Goal: Task Accomplishment & Management: Manage account settings

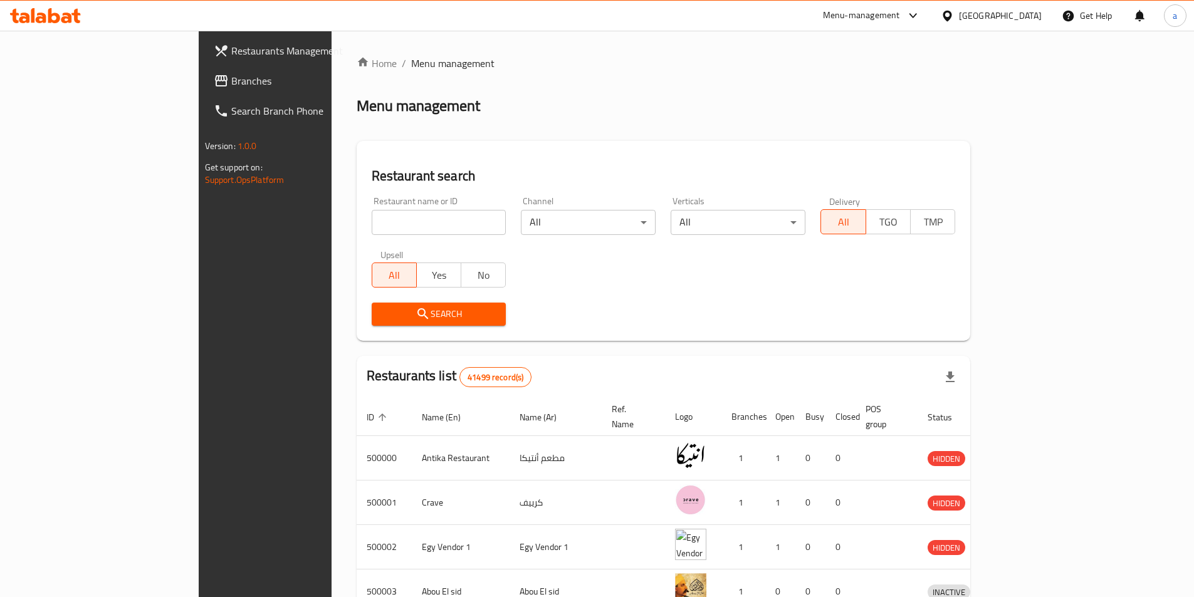
click at [231, 77] on span "Branches" at bounding box center [309, 80] width 157 height 15
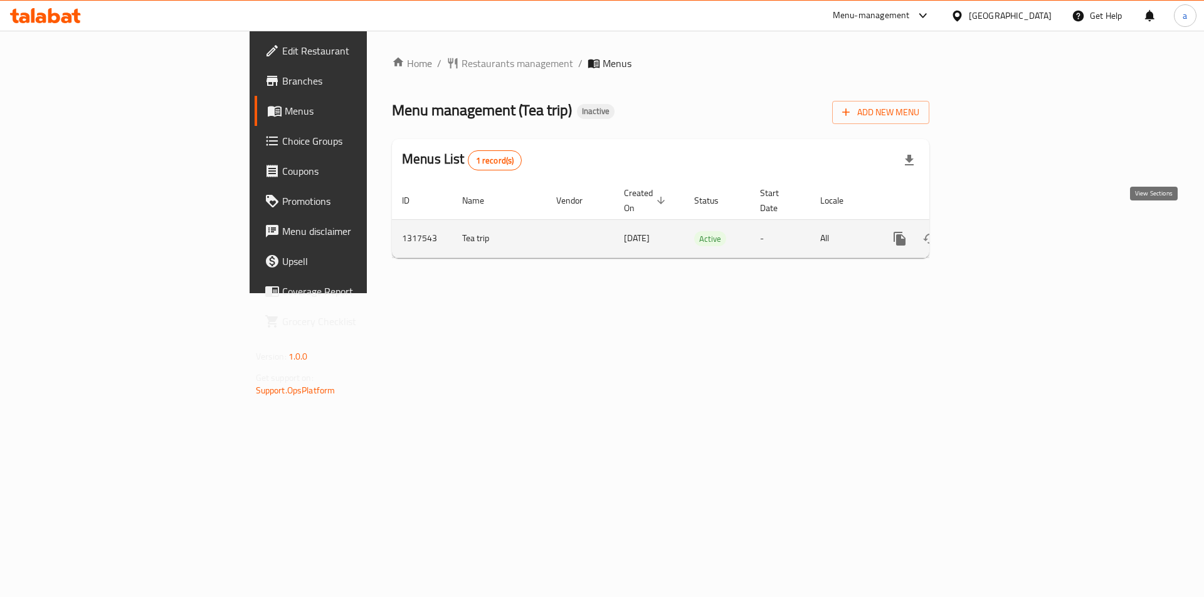
click at [996, 233] on icon "enhanced table" at bounding box center [989, 238] width 11 height 11
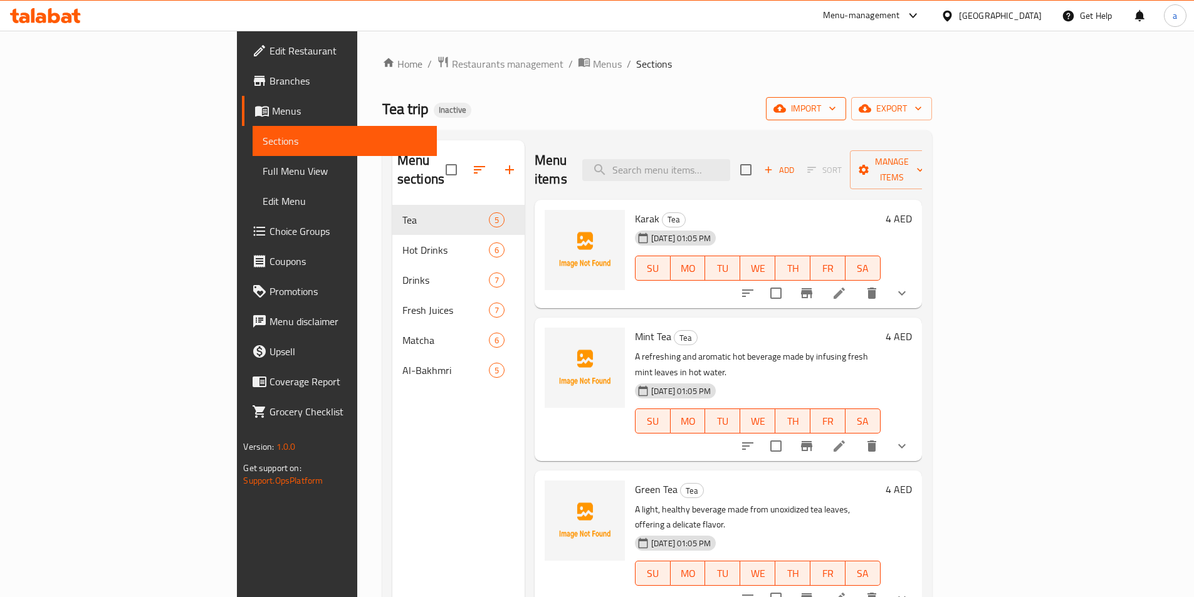
click at [786, 113] on icon "button" at bounding box center [780, 108] width 13 height 13
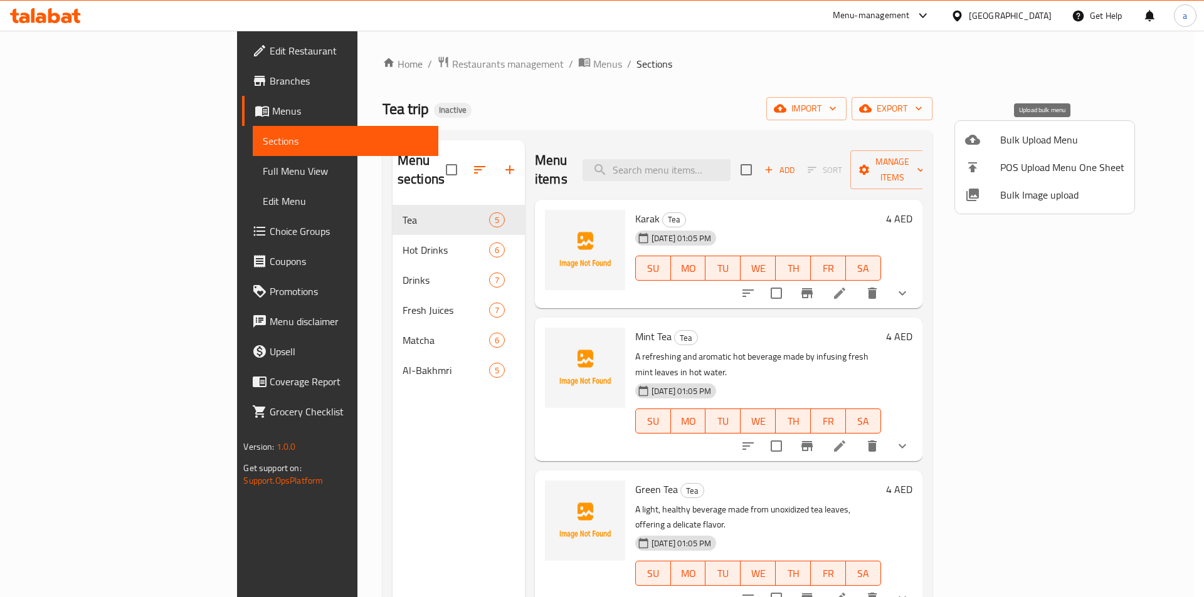
click at [1033, 139] on span "Bulk Upload Menu" at bounding box center [1062, 139] width 124 height 15
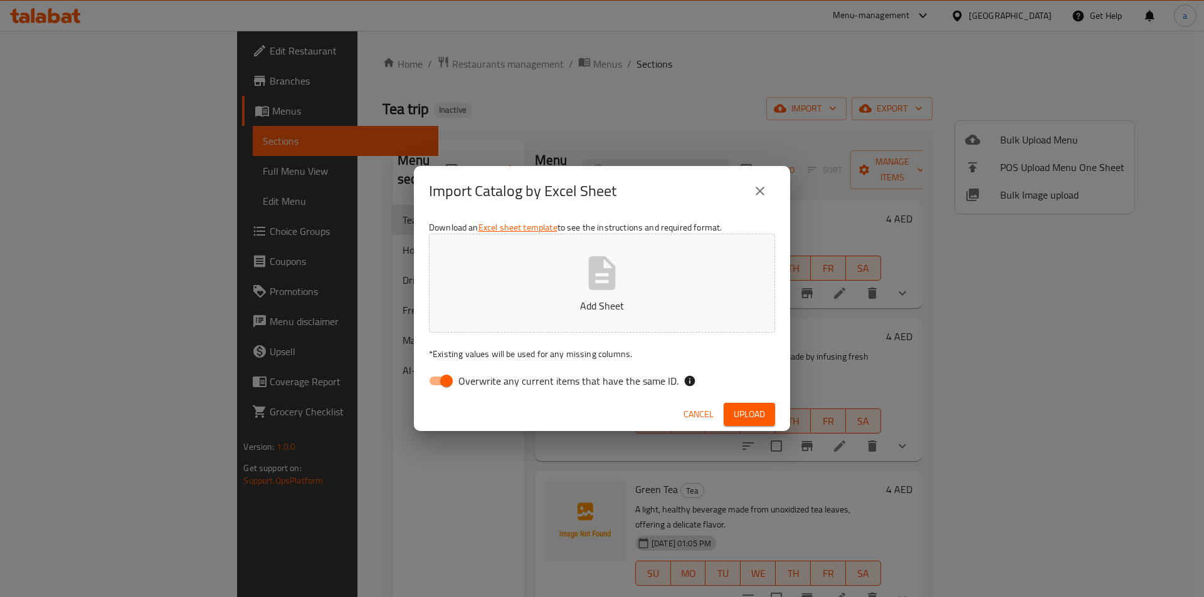
click at [440, 387] on input "Overwrite any current items that have the same ID." at bounding box center [446, 381] width 71 height 24
checkbox input "false"
click at [643, 273] on button "Add Sheet" at bounding box center [602, 283] width 346 height 99
click at [768, 420] on button "Upload" at bounding box center [749, 414] width 51 height 23
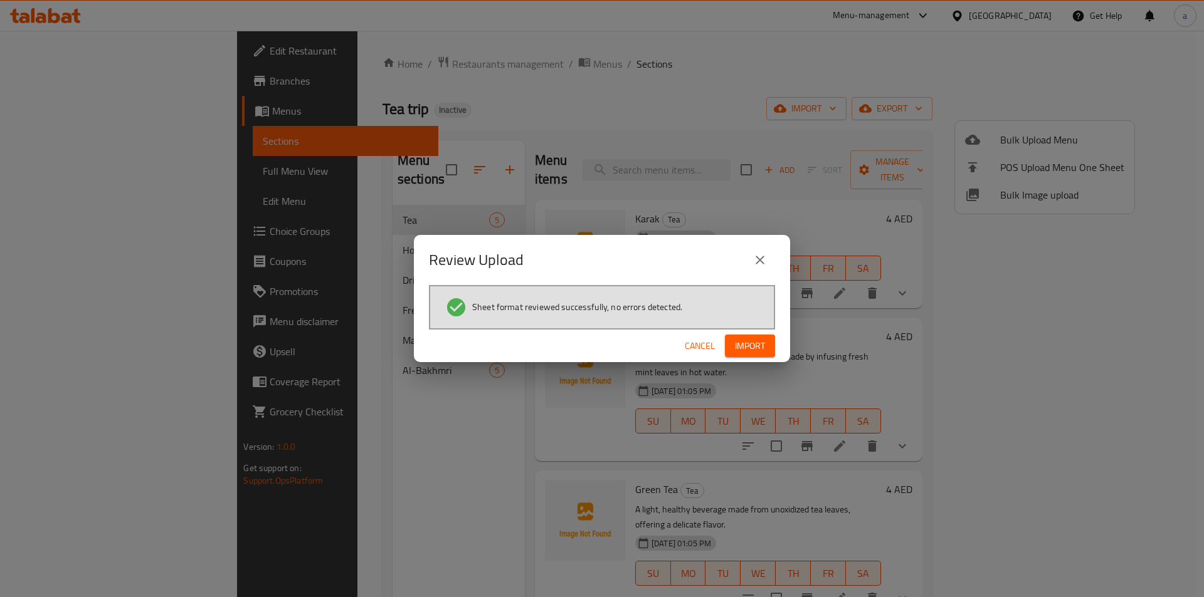
click at [741, 334] on div "Cancel Import" at bounding box center [602, 346] width 376 height 33
click at [748, 348] on span "Import" at bounding box center [750, 347] width 30 height 16
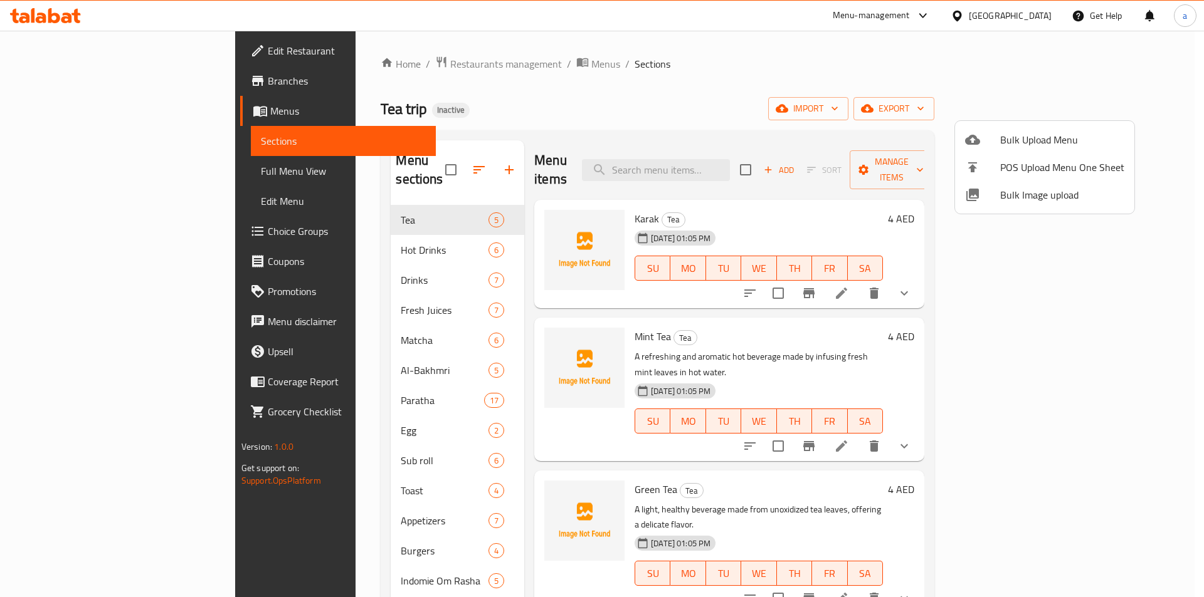
click at [102, 177] on div at bounding box center [602, 298] width 1204 height 597
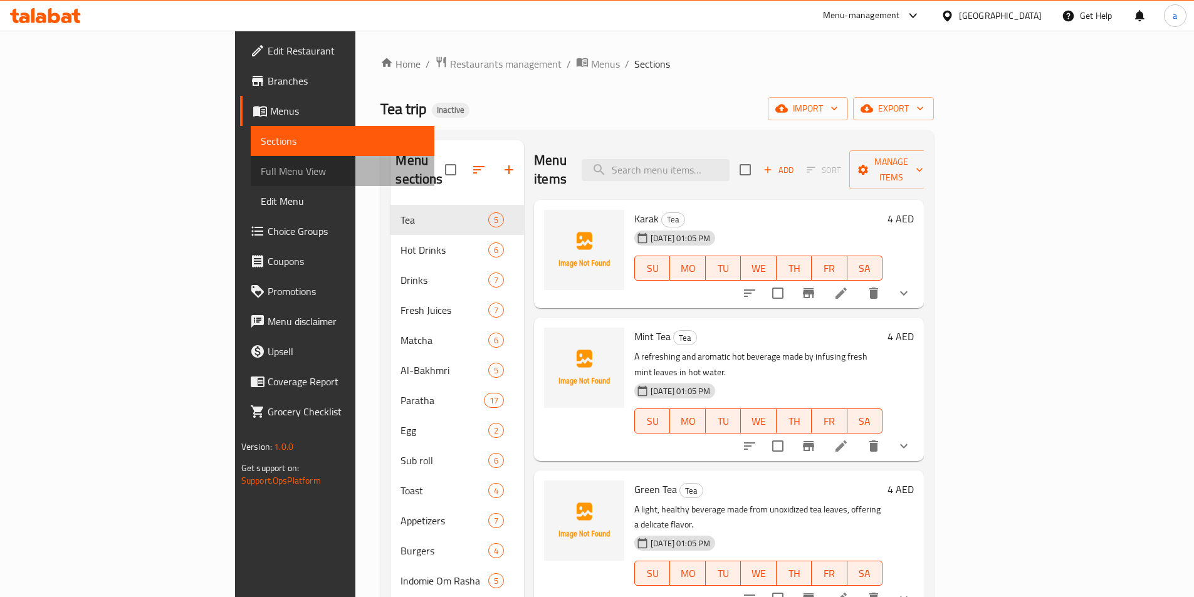
click at [261, 167] on span "Full Menu View" at bounding box center [343, 171] width 164 height 15
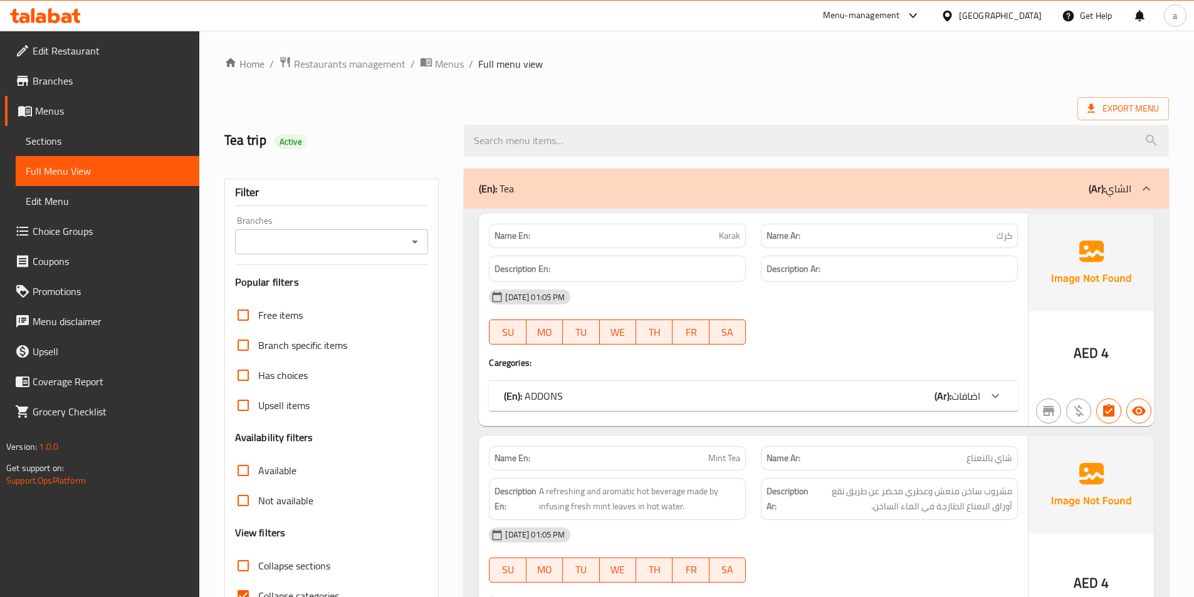
click at [985, 404] on div at bounding box center [996, 396] width 30 height 30
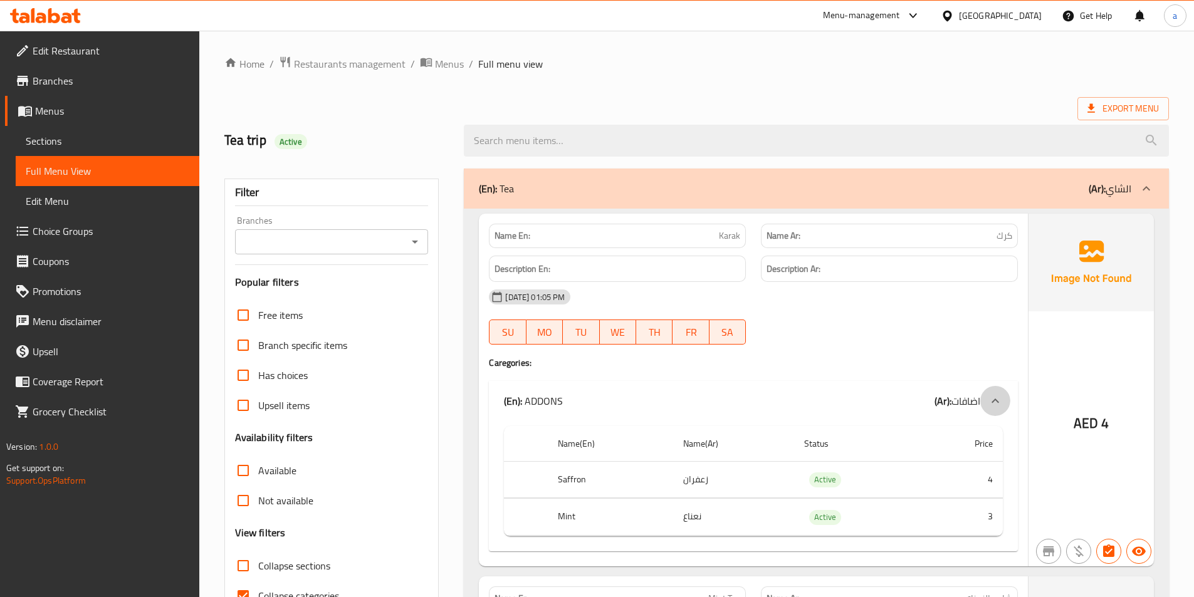
click at [996, 398] on icon at bounding box center [995, 401] width 15 height 15
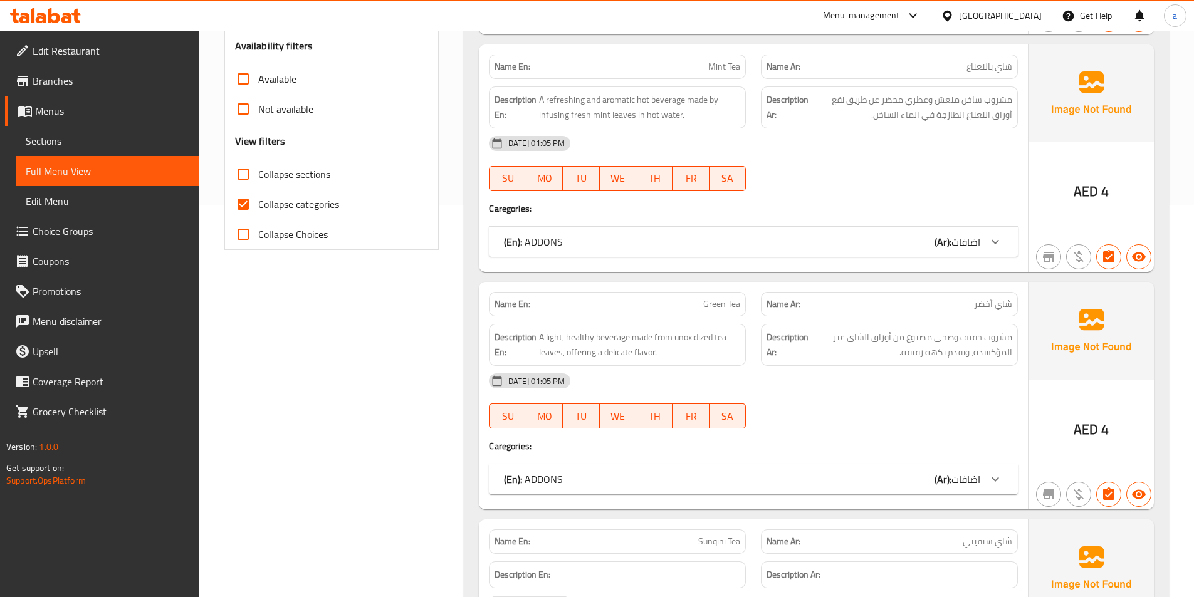
scroll to position [376, 0]
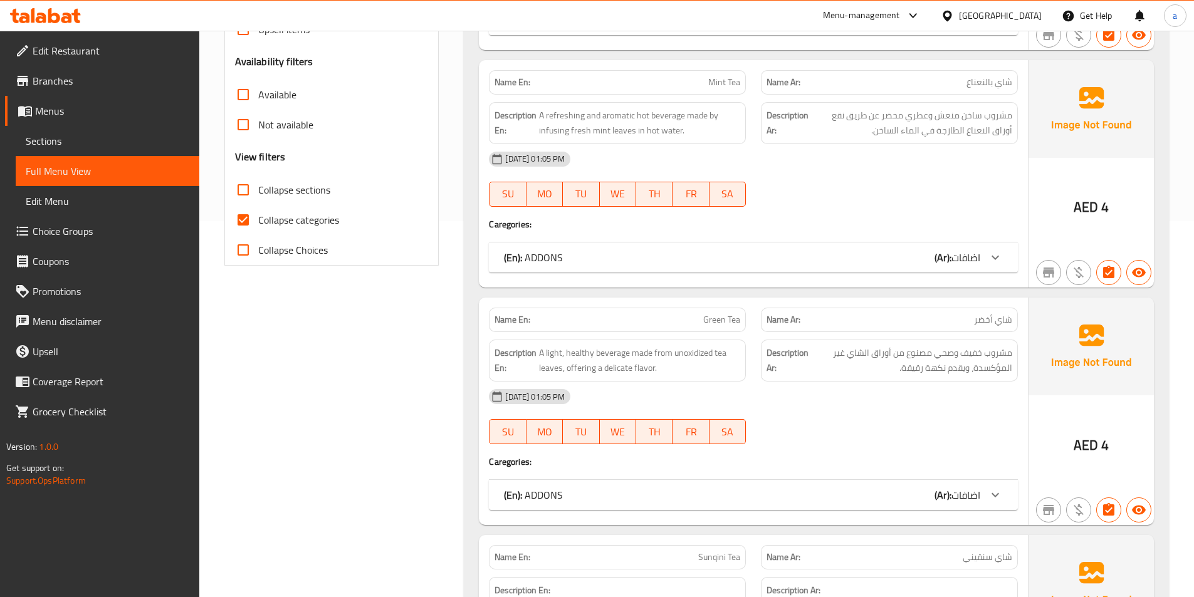
click at [244, 189] on input "Collapse sections" at bounding box center [243, 190] width 30 height 30
checkbox input "true"
click at [243, 216] on input "Collapse categories" at bounding box center [243, 220] width 30 height 30
checkbox input "false"
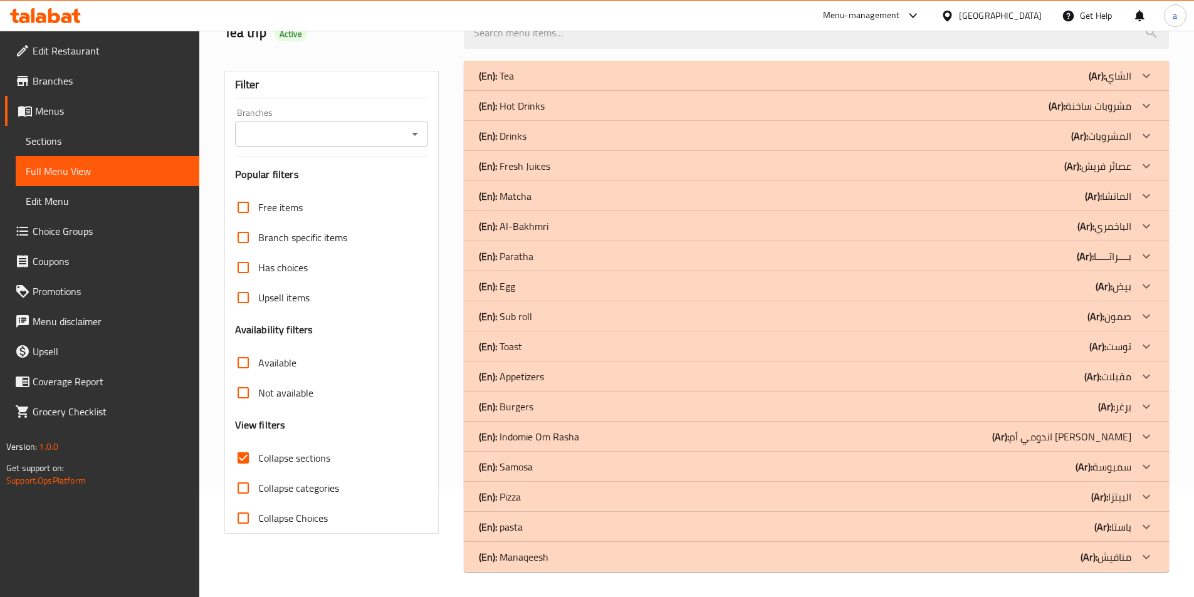
scroll to position [108, 0]
click at [1139, 564] on icon at bounding box center [1146, 557] width 15 height 15
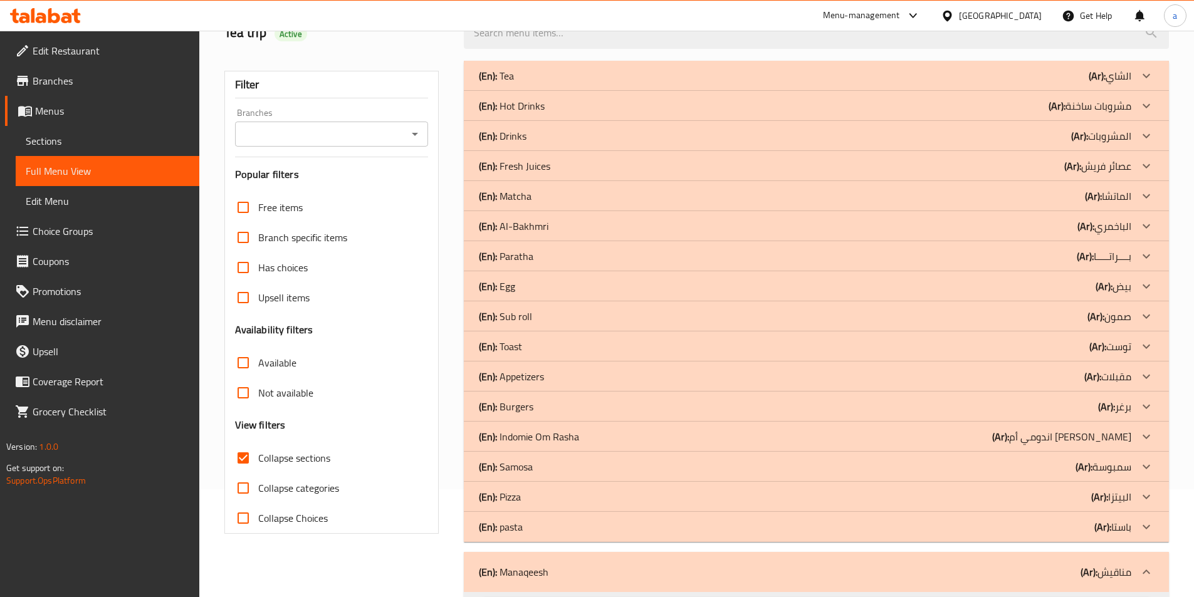
click at [1147, 527] on icon at bounding box center [1146, 527] width 15 height 15
click at [1147, 502] on icon at bounding box center [1146, 497] width 15 height 15
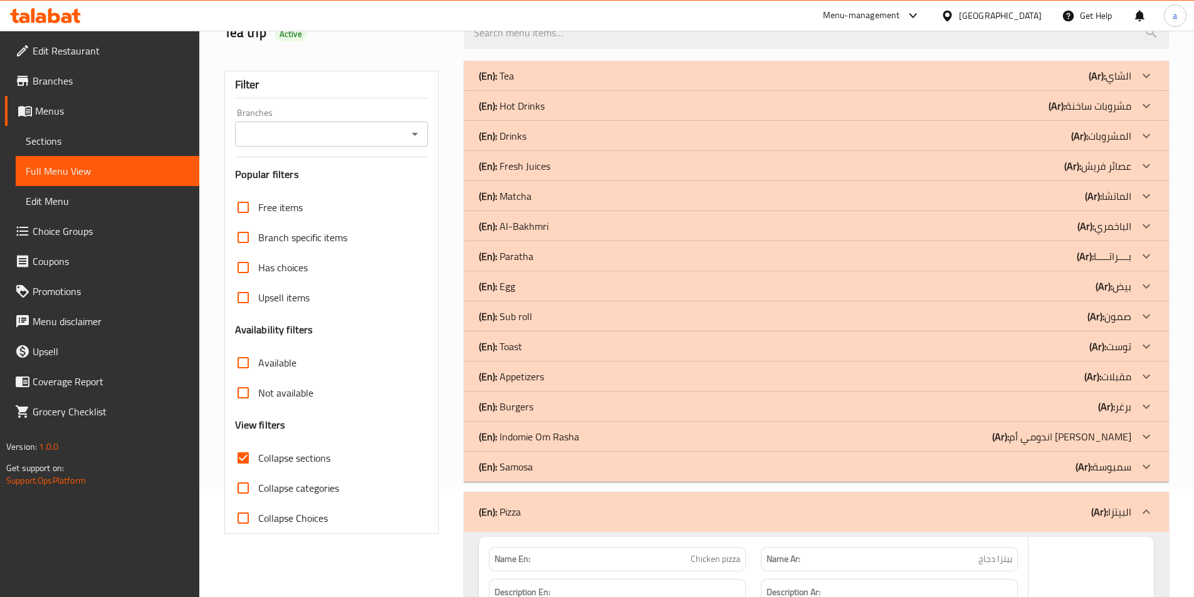
click at [1142, 468] on icon at bounding box center [1146, 467] width 15 height 15
click at [1139, 443] on div at bounding box center [1147, 437] width 30 height 30
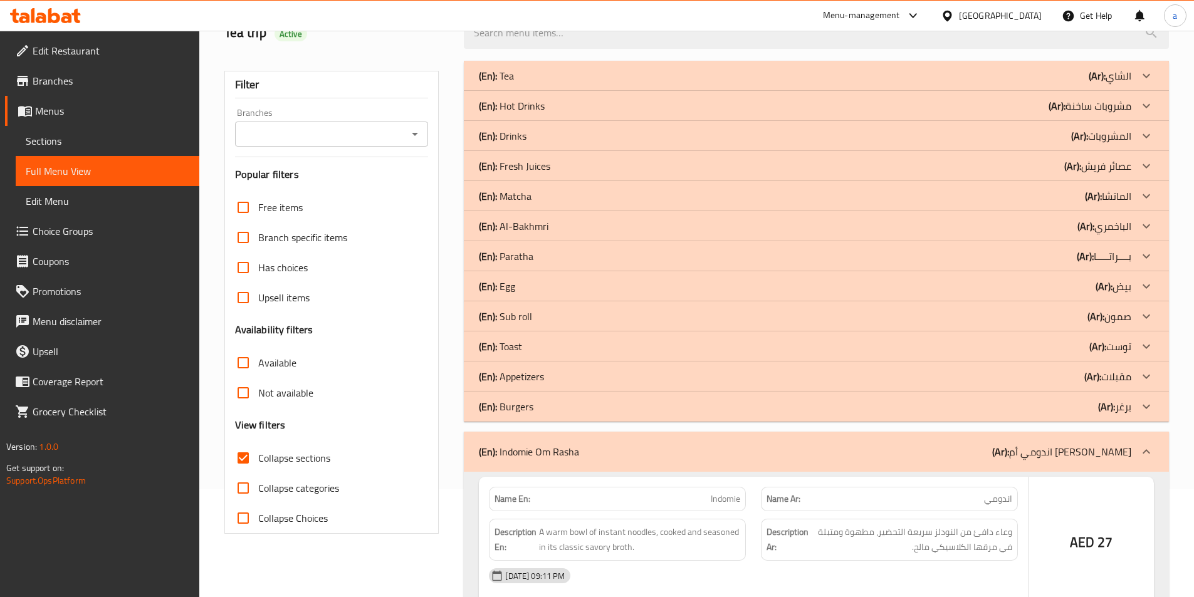
click at [1144, 412] on icon at bounding box center [1146, 406] width 15 height 15
click at [1148, 379] on icon at bounding box center [1146, 376] width 15 height 15
click at [1149, 345] on icon at bounding box center [1147, 346] width 8 height 4
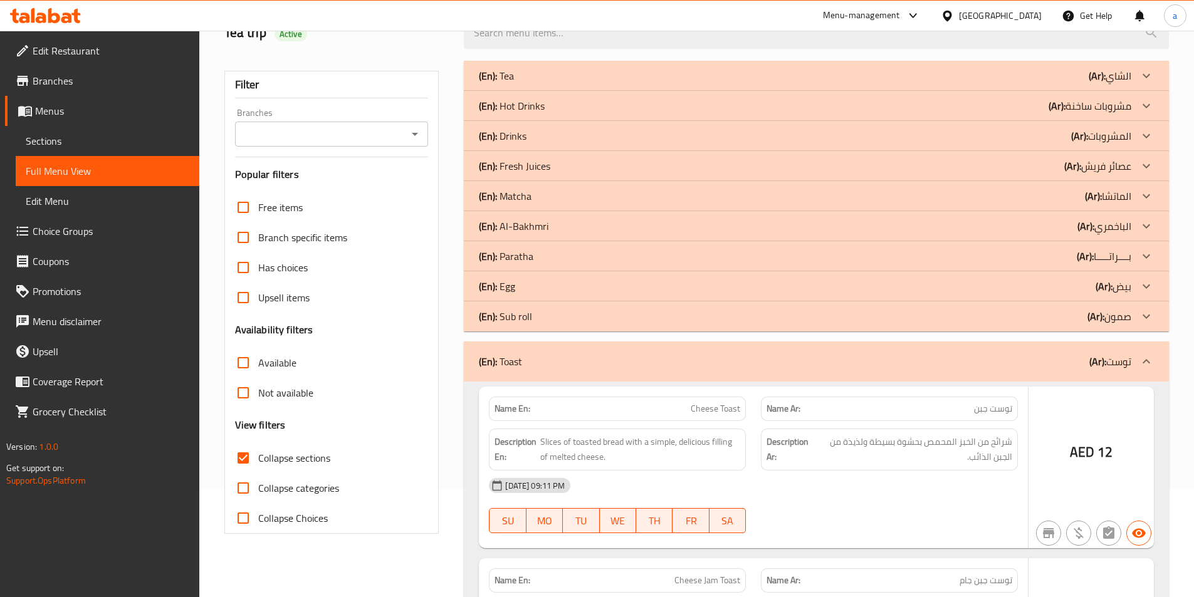
click at [1140, 315] on icon at bounding box center [1146, 316] width 15 height 15
click at [1148, 286] on icon at bounding box center [1146, 286] width 15 height 15
click at [1149, 263] on icon at bounding box center [1146, 256] width 15 height 15
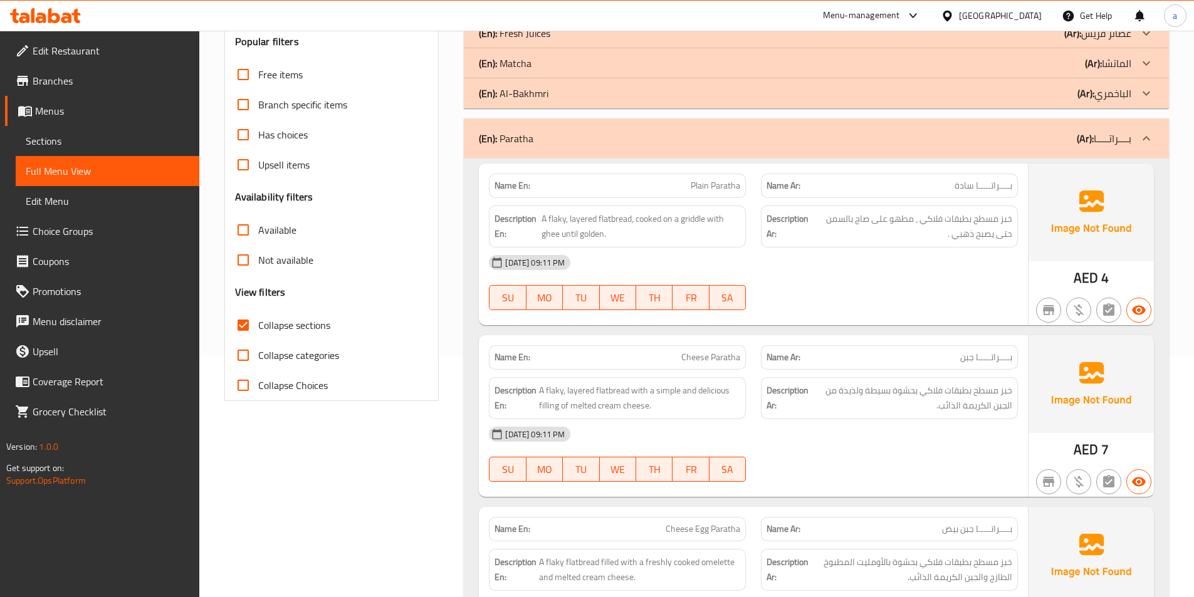
scroll to position [296, 0]
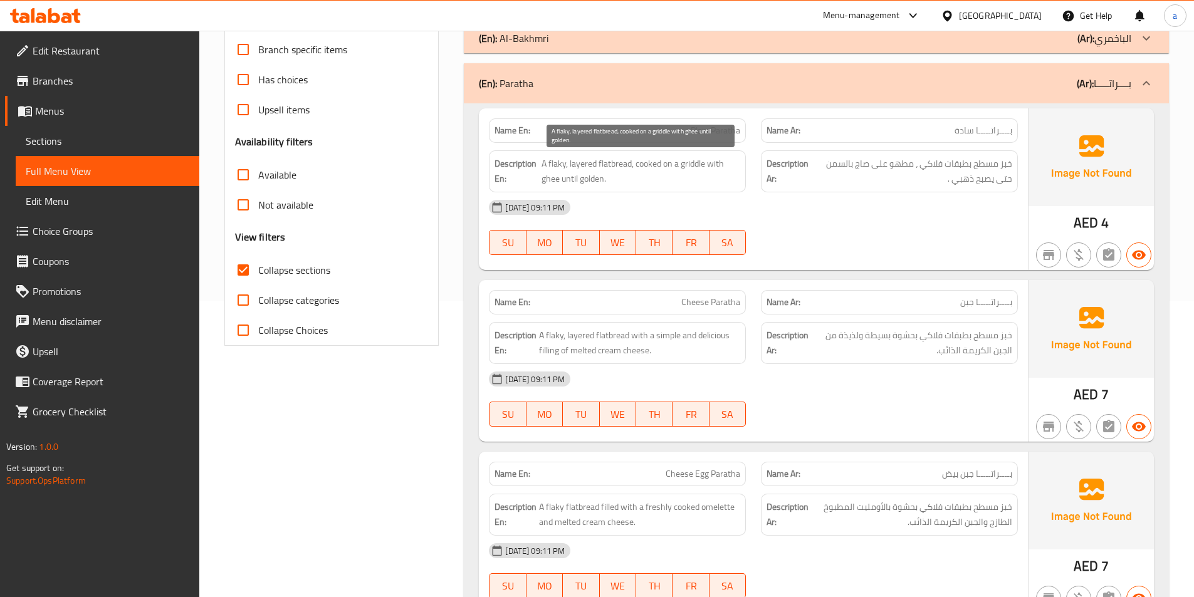
click at [697, 166] on span "A flaky, layered flatbread, cooked on a griddle with ghee until golden." at bounding box center [641, 171] width 199 height 31
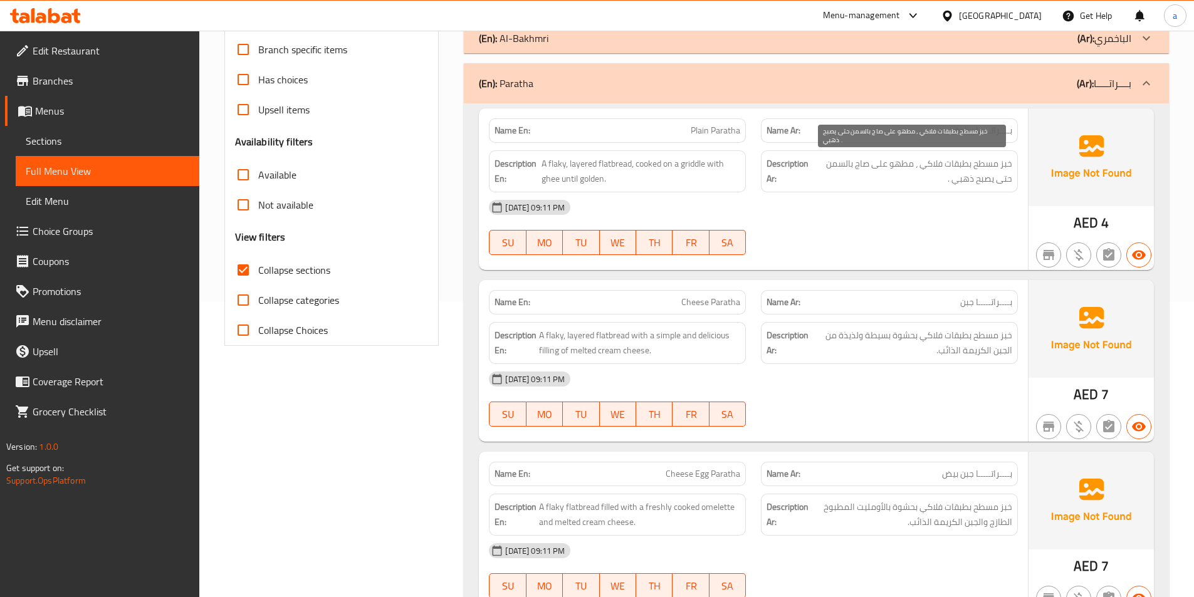
click at [834, 183] on span "خبز مسطح بطبقات فلاكي ، مطهو على صاج بالسمن حتى يصبح ذهبي ." at bounding box center [912, 171] width 201 height 31
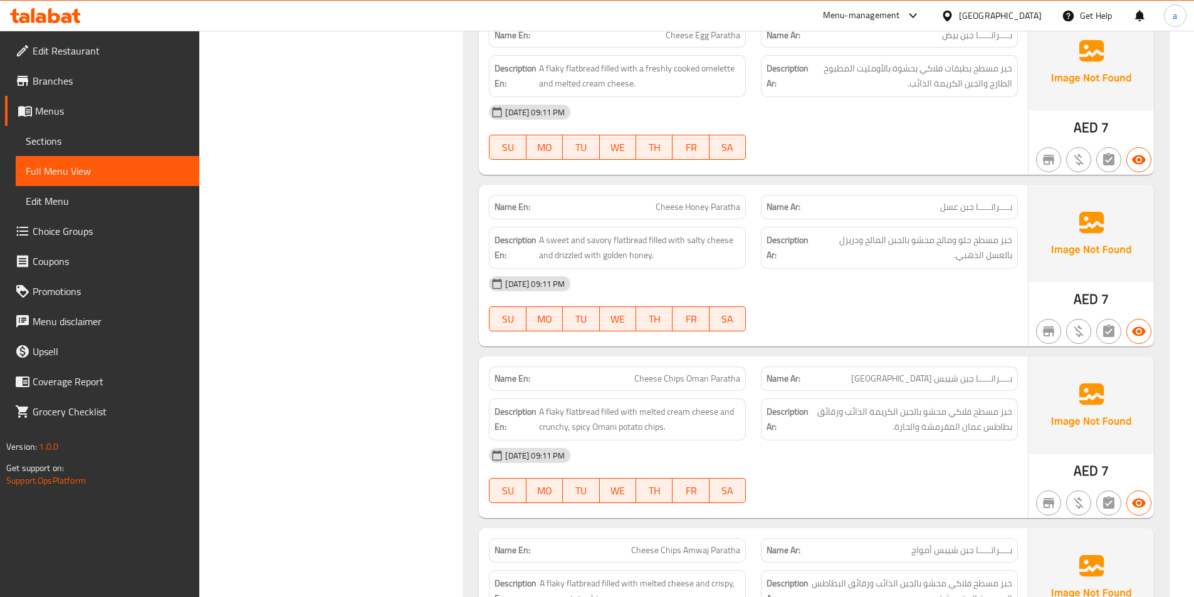
scroll to position [923, 0]
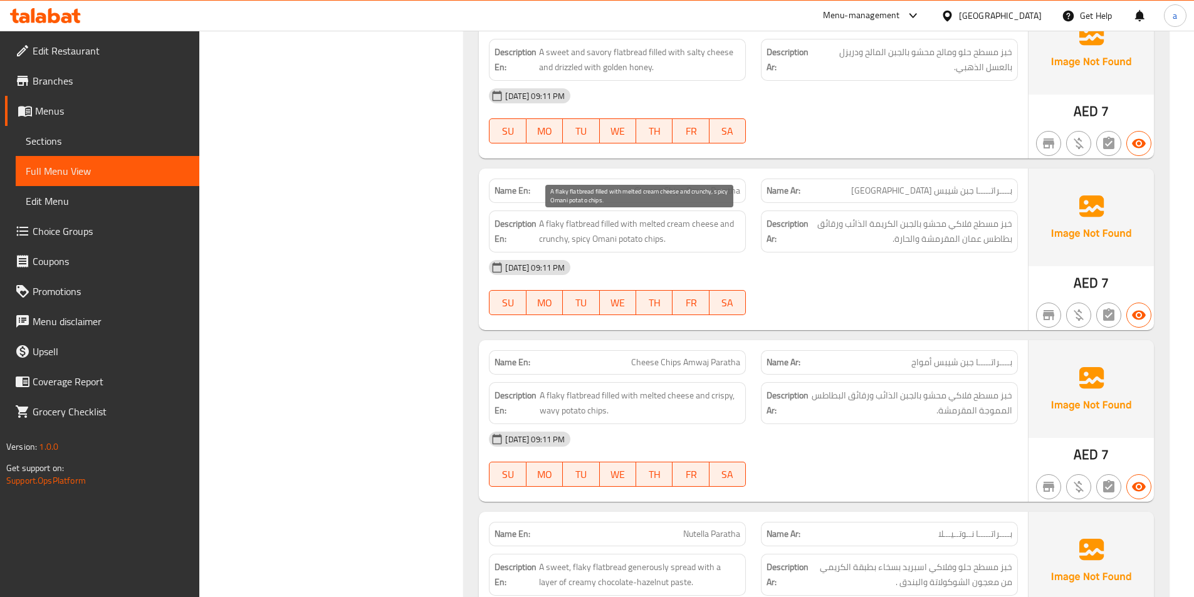
click at [552, 240] on span "A flaky flatbread filled with melted cream cheese and crunchy, spicy Omani pota…" at bounding box center [639, 231] width 201 height 31
click at [682, 189] on span "Cheese Chips Oman Paratha" at bounding box center [687, 190] width 106 height 13
click at [682, 188] on span "Cheese Chips Oman Paratha" at bounding box center [687, 190] width 106 height 13
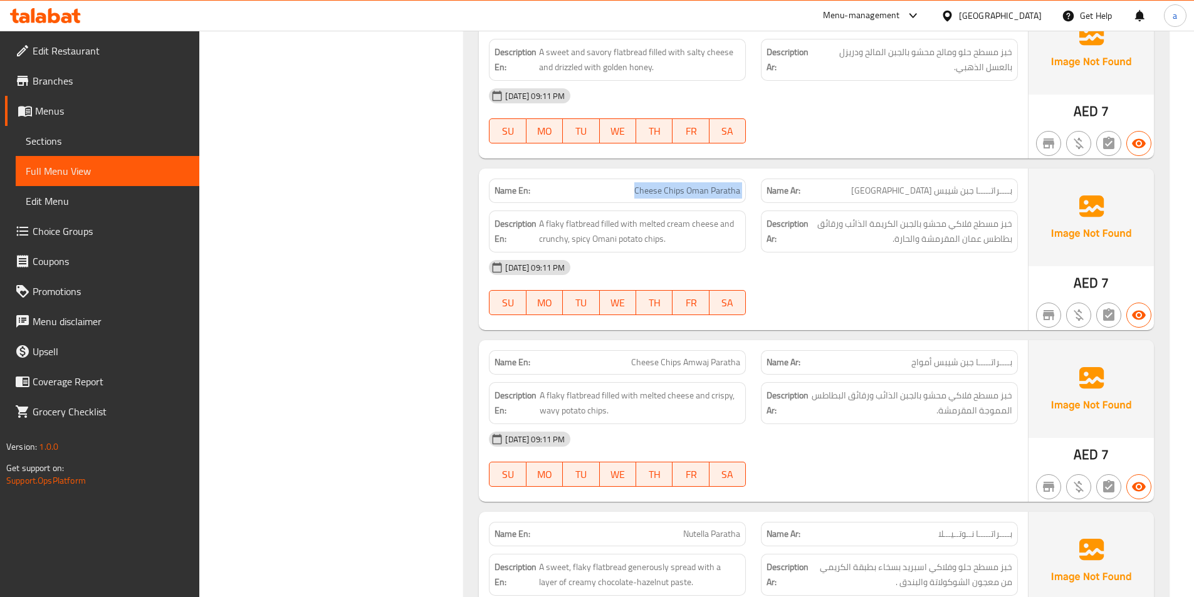
copy span "Cheese Chips Oman Paratha"
click at [949, 367] on span "بــــراتـــــا جبن شيبس أمواج" at bounding box center [962, 362] width 101 height 13
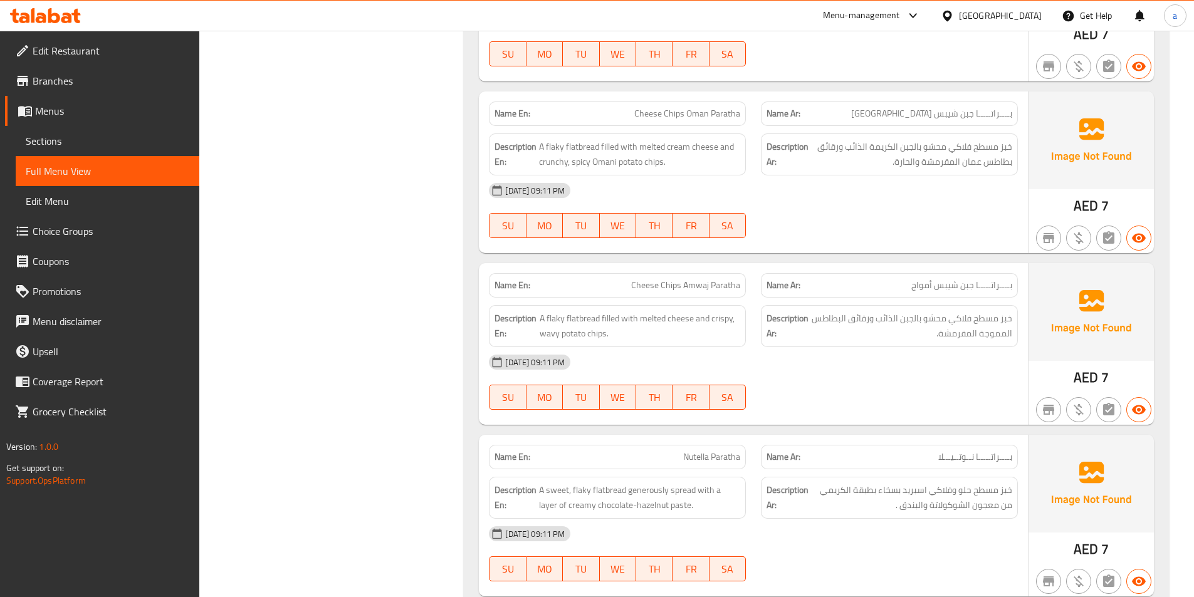
scroll to position [1174, 0]
click at [714, 277] on span "Nutella Paratha" at bounding box center [711, 283] width 57 height 13
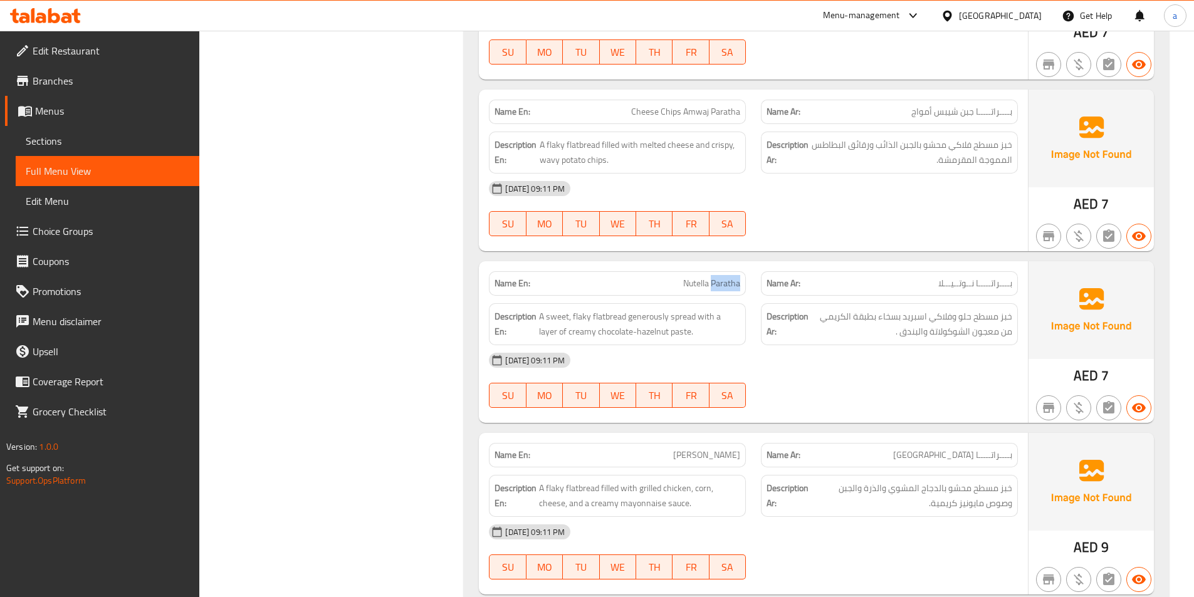
click at [714, 277] on span "Nutella Paratha" at bounding box center [711, 283] width 57 height 13
copy span "Nutella Paratha"
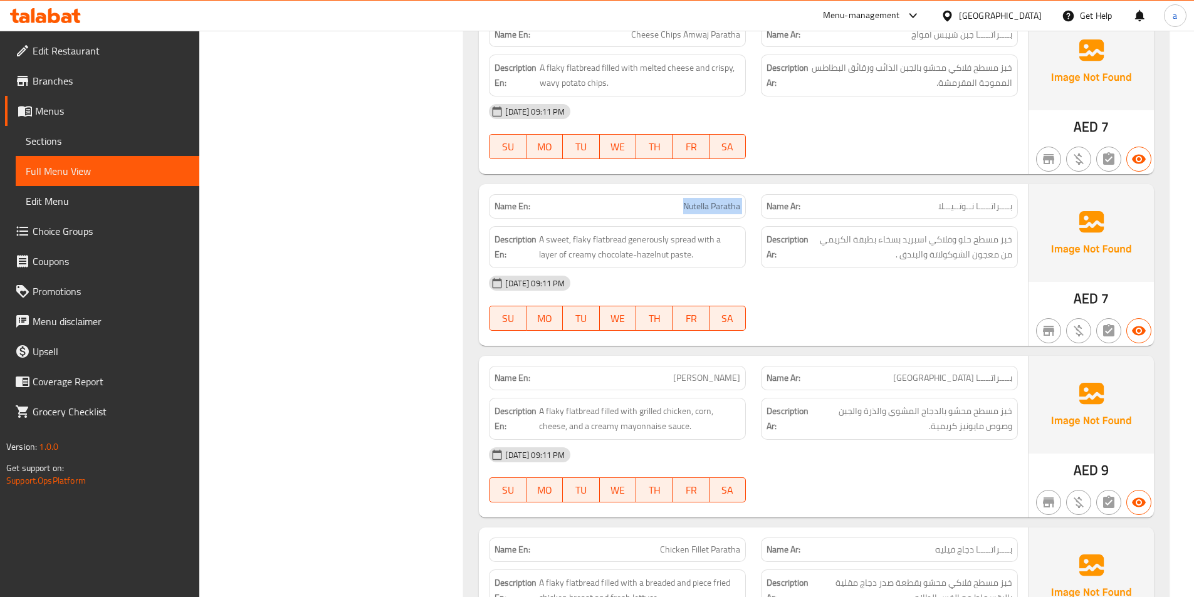
scroll to position [1424, 0]
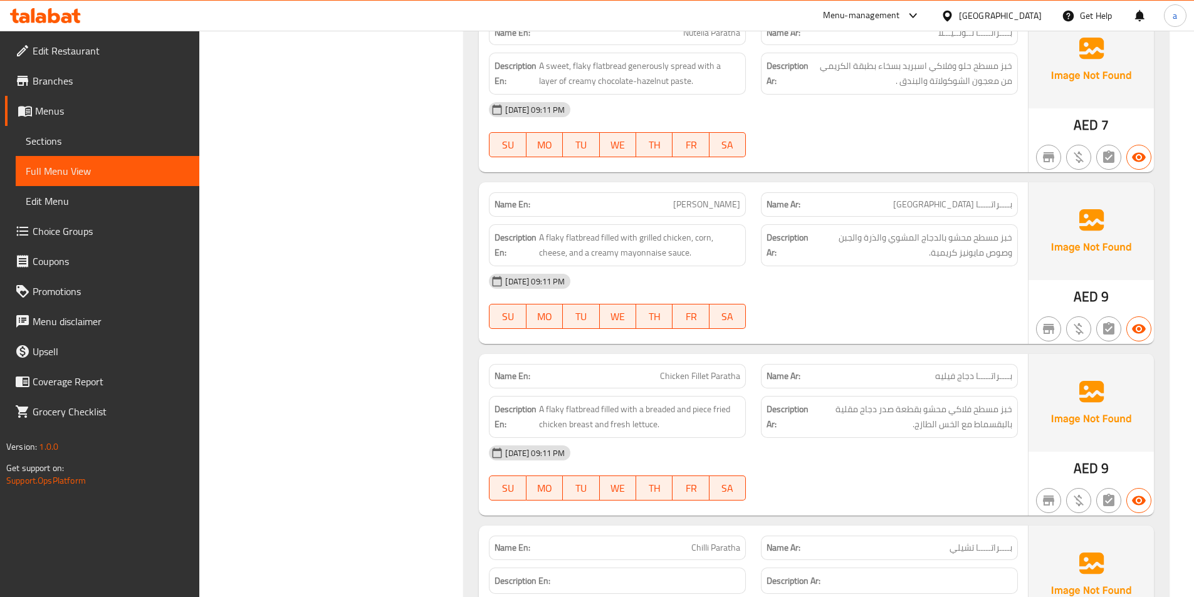
click at [695, 202] on span "[PERSON_NAME]" at bounding box center [706, 204] width 67 height 13
copy span "[PERSON_NAME]"
click at [888, 305] on div "15-10-2025 09:11 PM SU MO TU WE TH FR SA" at bounding box center [754, 301] width 544 height 70
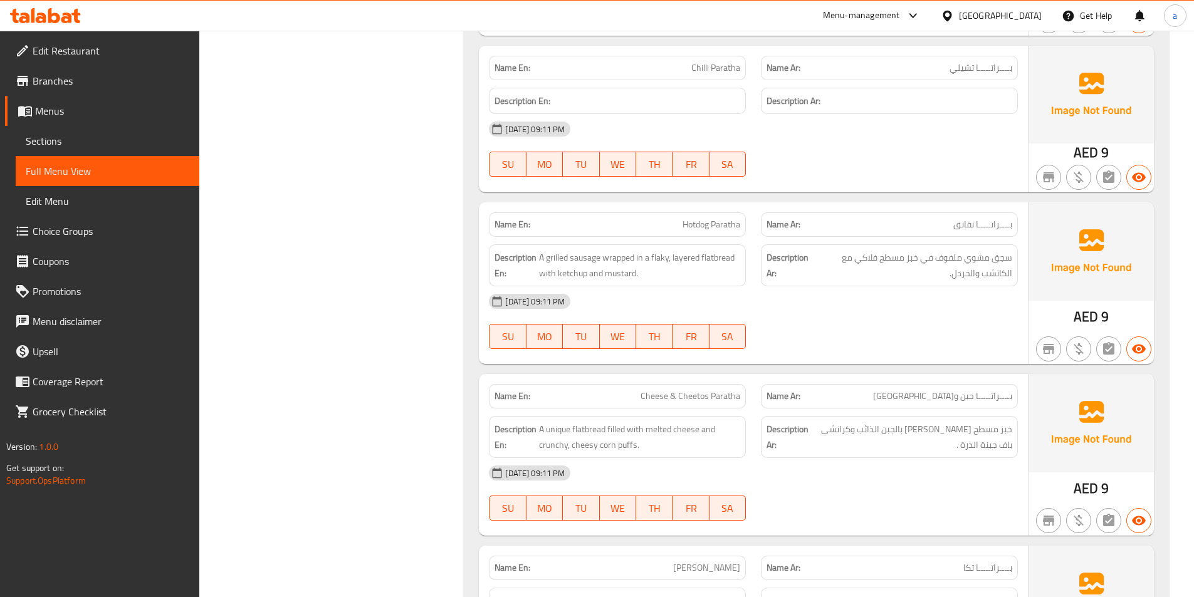
scroll to position [1926, 0]
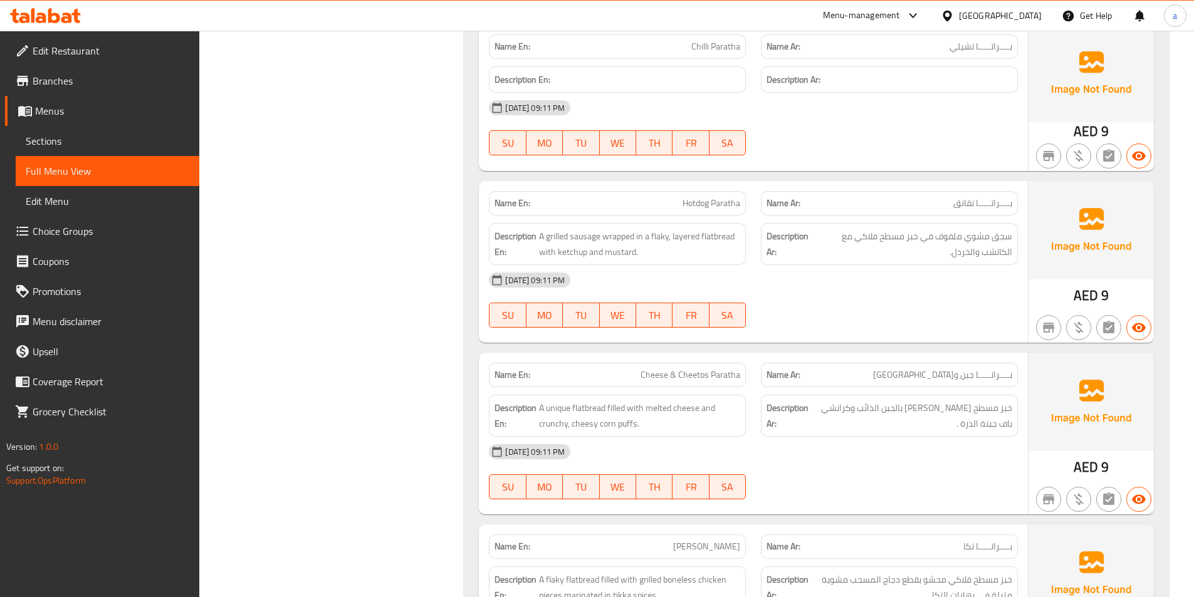
click at [718, 201] on span "Hotdog Paratha" at bounding box center [712, 203] width 58 height 13
copy span "Hotdog Paratha"
click at [695, 198] on span "Hotdog Paratha" at bounding box center [712, 203] width 58 height 13
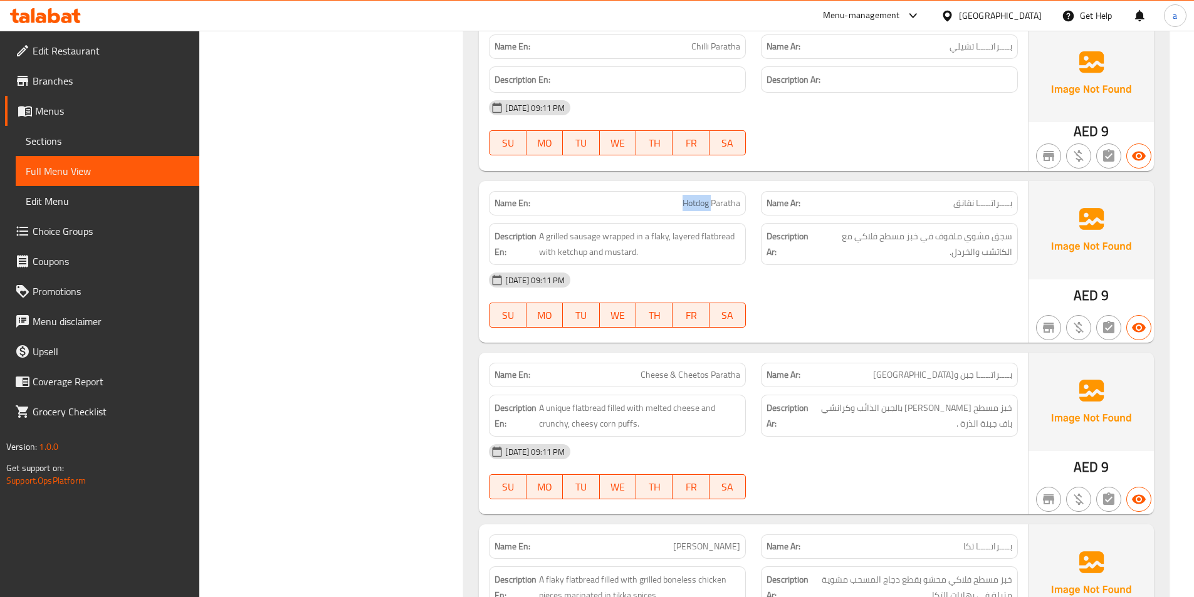
click at [695, 198] on span "Hotdog Paratha" at bounding box center [712, 203] width 58 height 13
click at [717, 206] on span "Hotdog Paratha" at bounding box center [712, 203] width 58 height 13
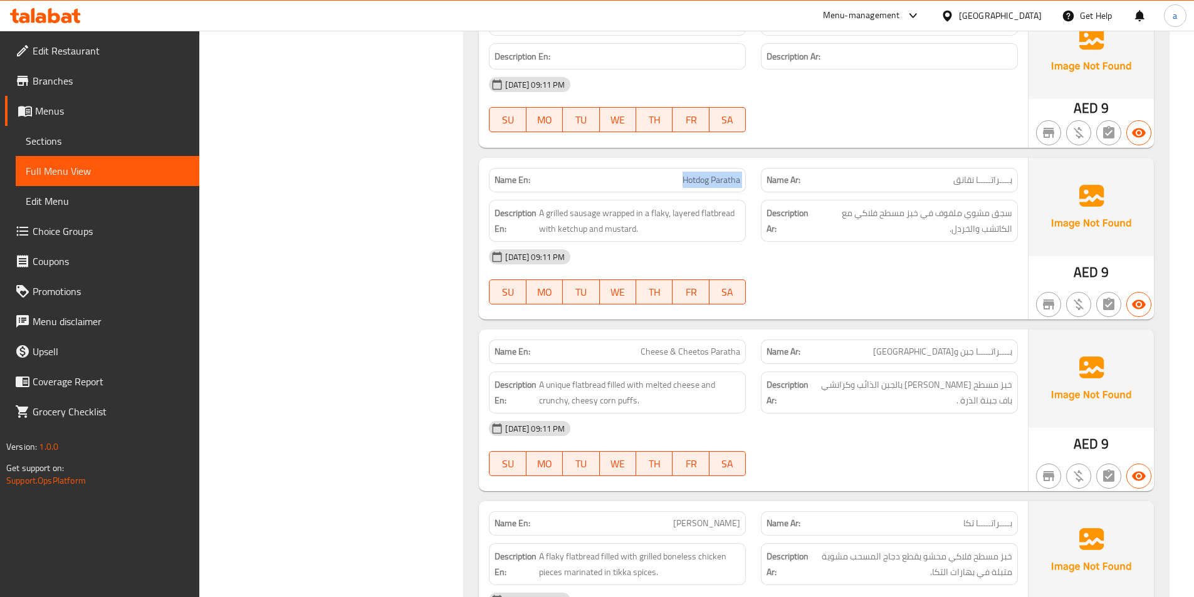
scroll to position [1951, 0]
click at [986, 293] on div "15-10-2025 09:11 PM SU MO TU WE TH FR SA" at bounding box center [754, 275] width 544 height 70
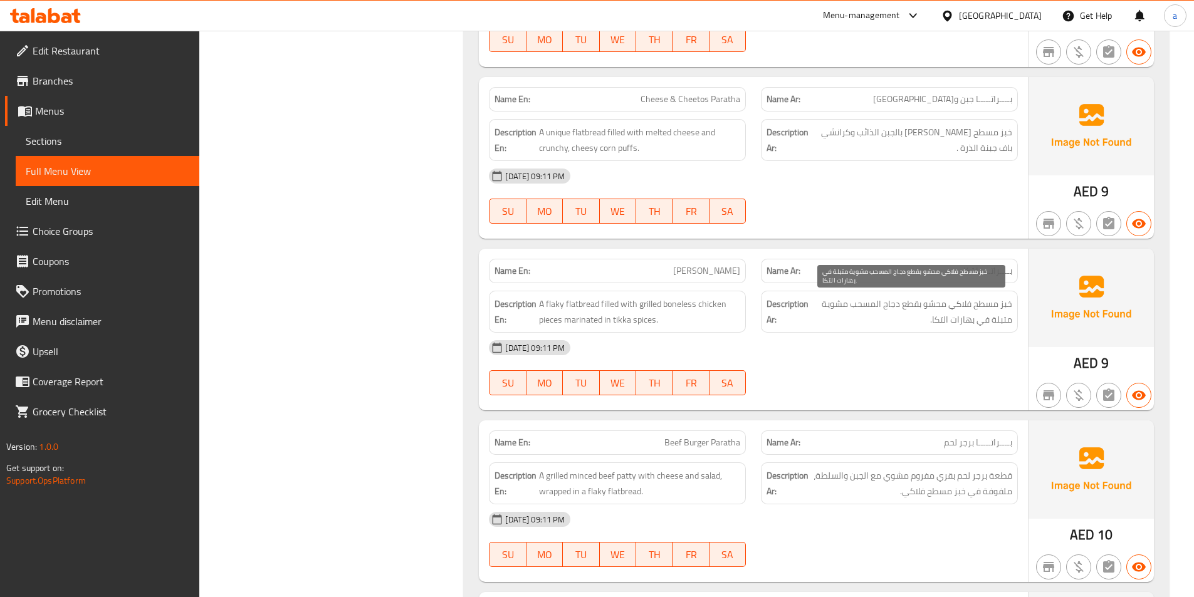
scroll to position [2453, 0]
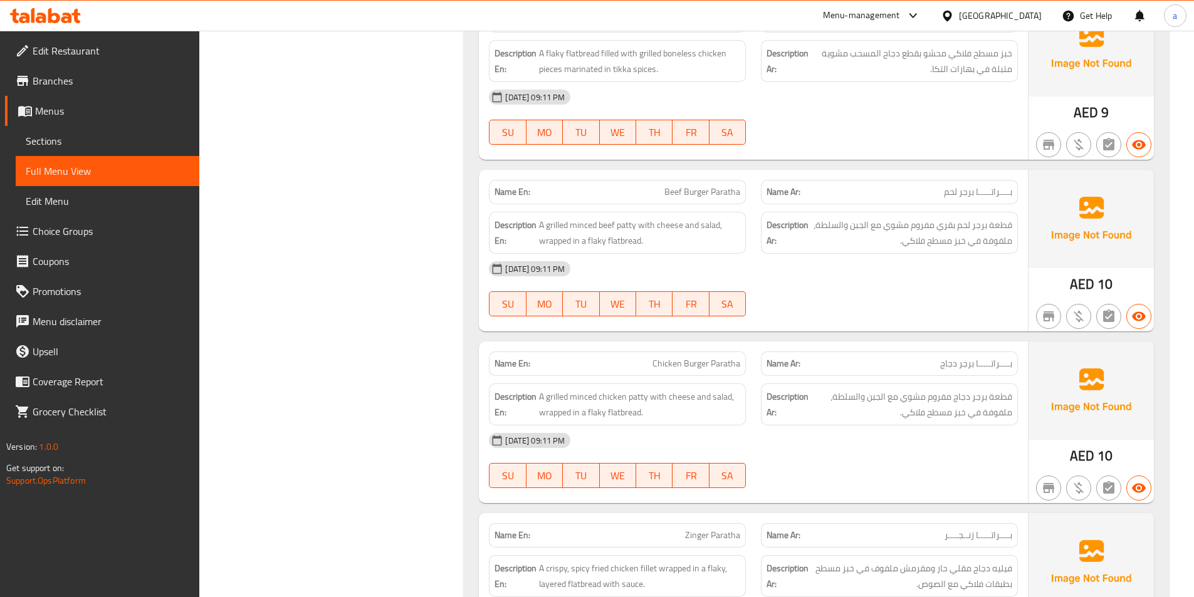
click at [696, 197] on span "Beef Burger Paratha" at bounding box center [703, 192] width 76 height 13
copy span "Beef Burger Paratha"
click at [895, 270] on div "[DATE] 09:11 PM" at bounding box center [754, 269] width 544 height 30
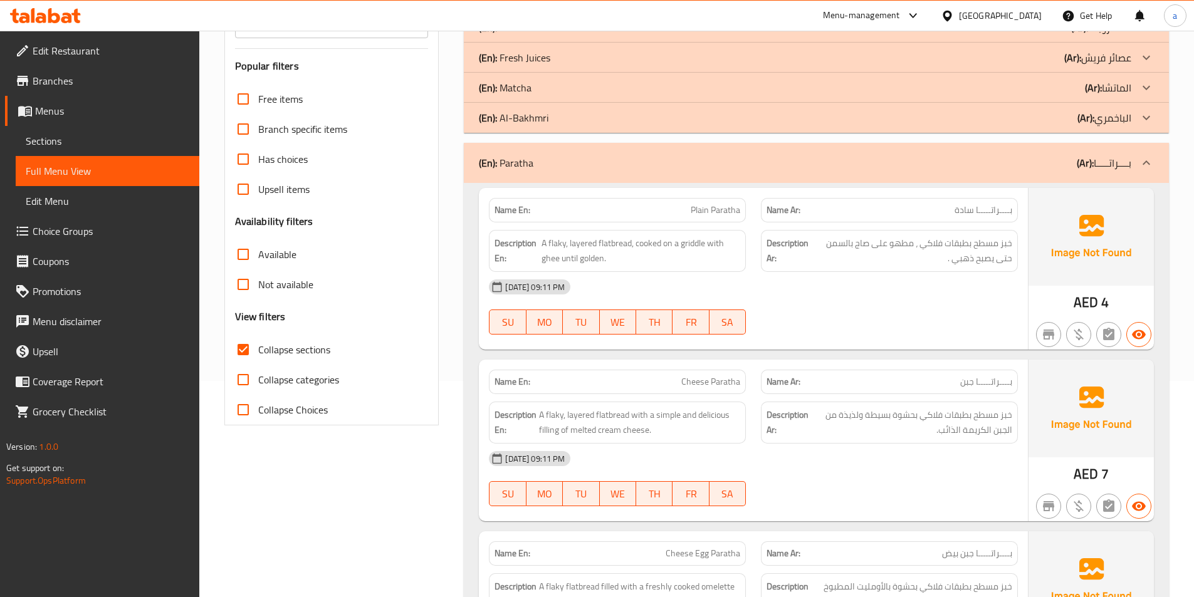
scroll to position [396, 0]
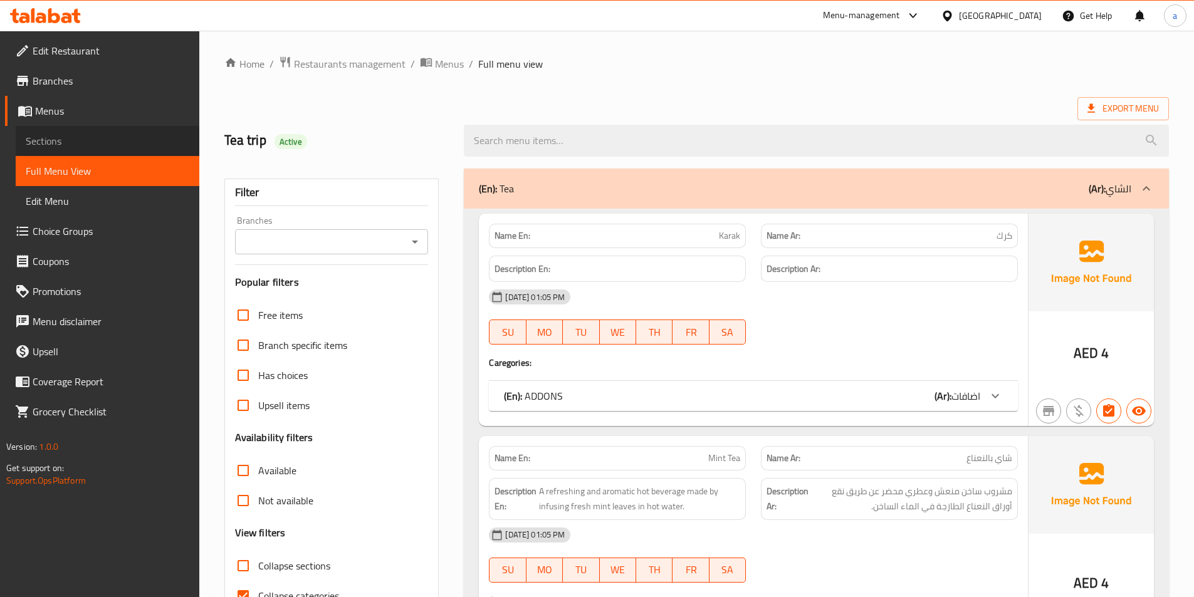
click at [88, 142] on span "Sections" at bounding box center [108, 141] width 164 height 15
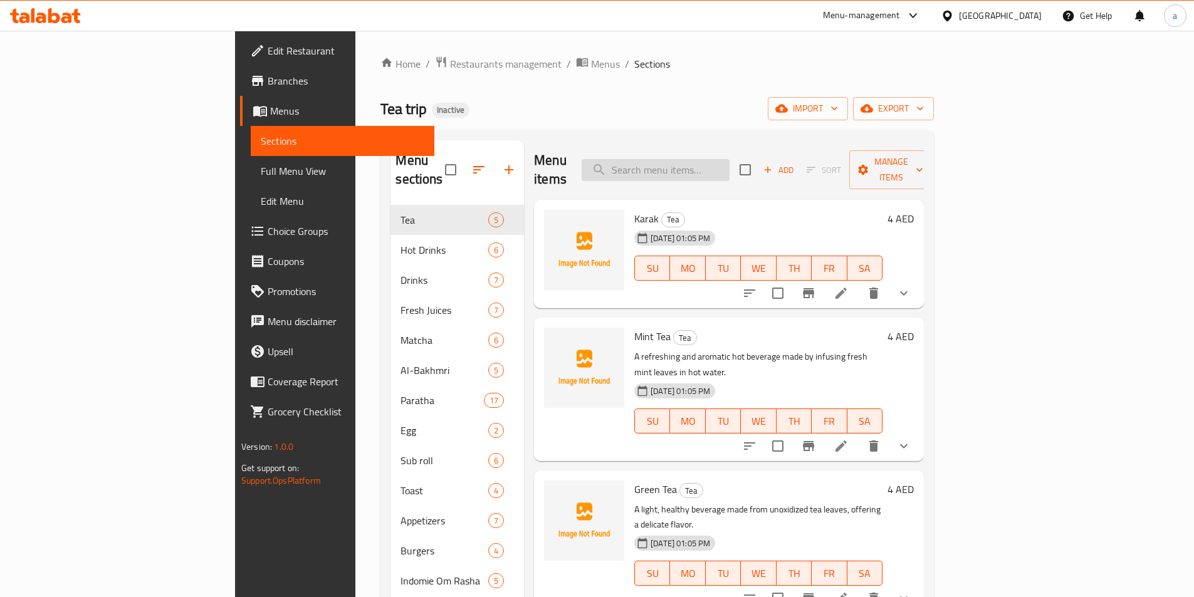
click at [730, 159] on input "search" at bounding box center [656, 170] width 148 height 22
paste input "Cheese Chips Oman Paratha"
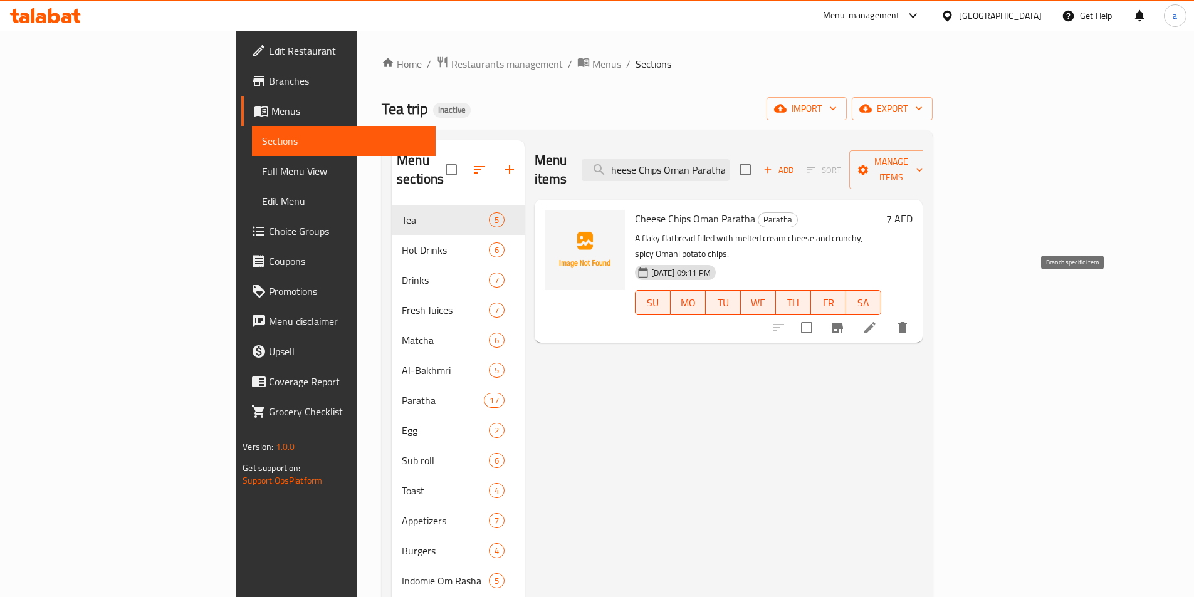
type input "Cheese Chips Oman Paratha"
click at [878, 320] on icon at bounding box center [870, 327] width 15 height 15
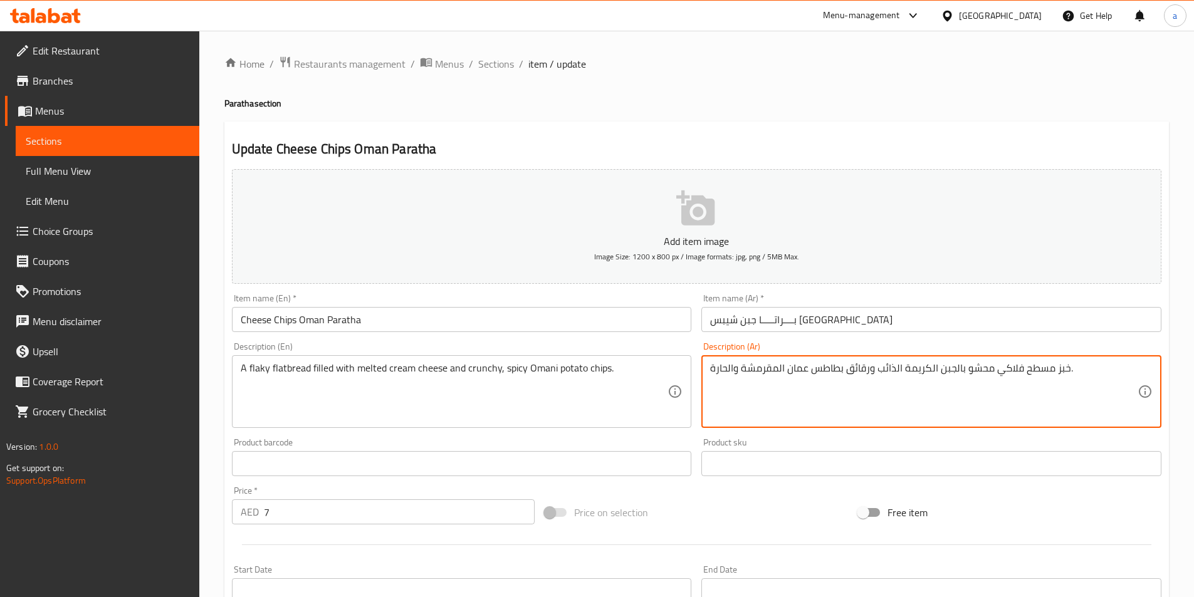
drag, startPoint x: 1103, startPoint y: 383, endPoint x: 1098, endPoint y: 394, distance: 12.3
click at [1098, 394] on textarea "خبز مسطح فلاكي محشو بالجبن الكريمة الذائب ورقائق بطاطس عمان المقرمشة والحارة." at bounding box center [924, 392] width 428 height 60
paste textarea "كرانشي"
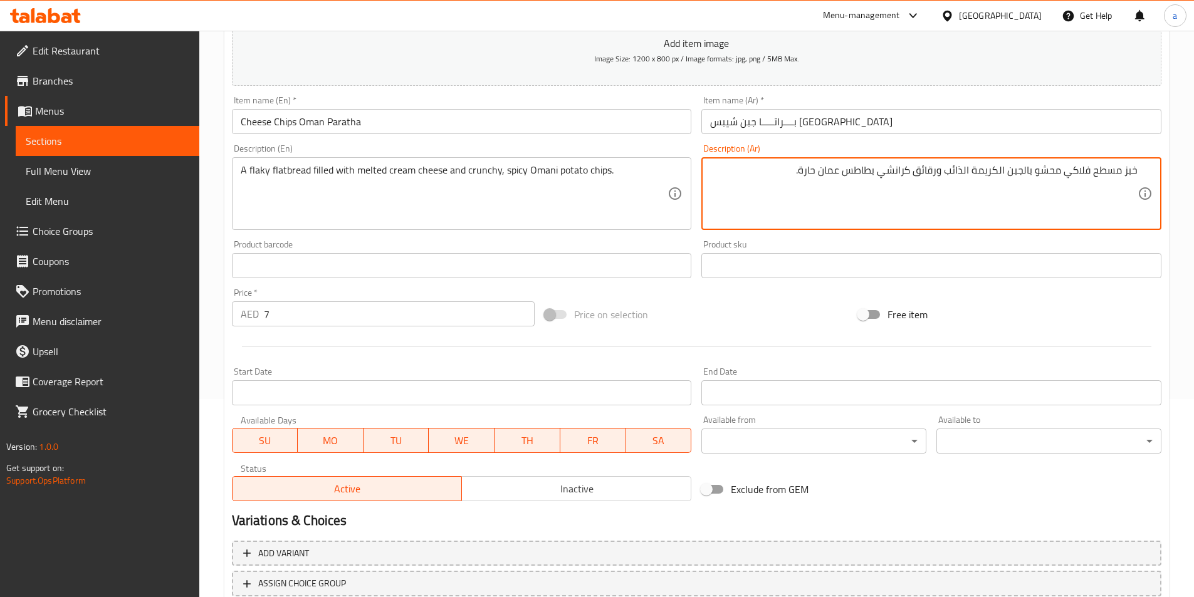
scroll to position [288, 0]
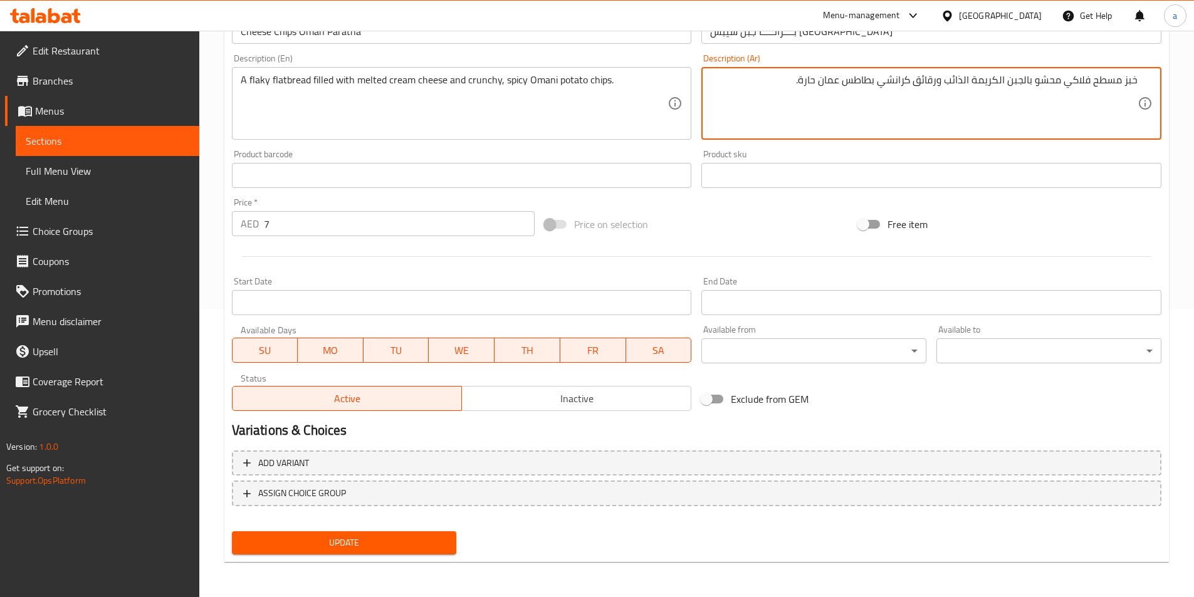
type textarea "خبز مسطح فلاكي محشو بالجبن الكريمة الذائب ورقائق كرانشي بطاطس عمان حارة."
click at [400, 547] on span "Update" at bounding box center [344, 543] width 205 height 16
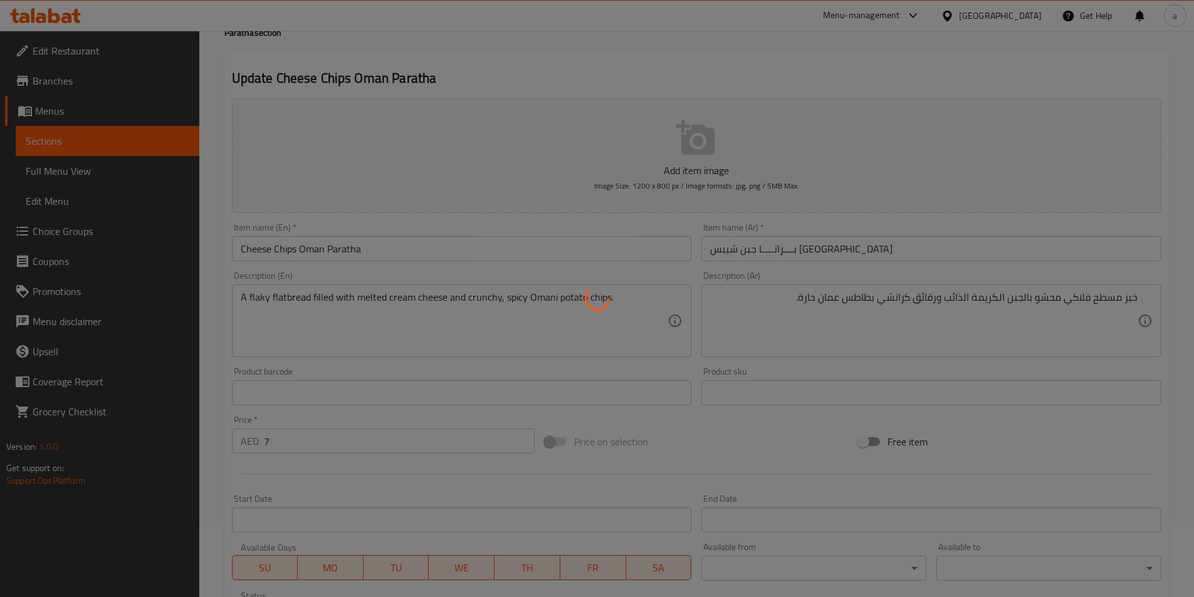
scroll to position [0, 0]
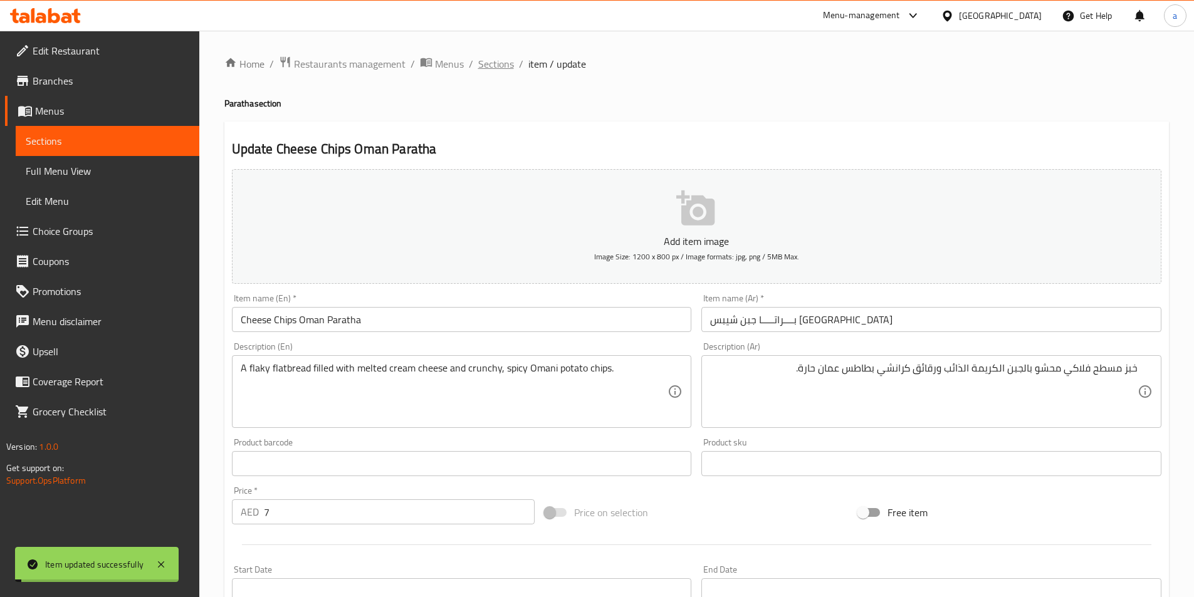
click at [493, 64] on span "Sections" at bounding box center [496, 63] width 36 height 15
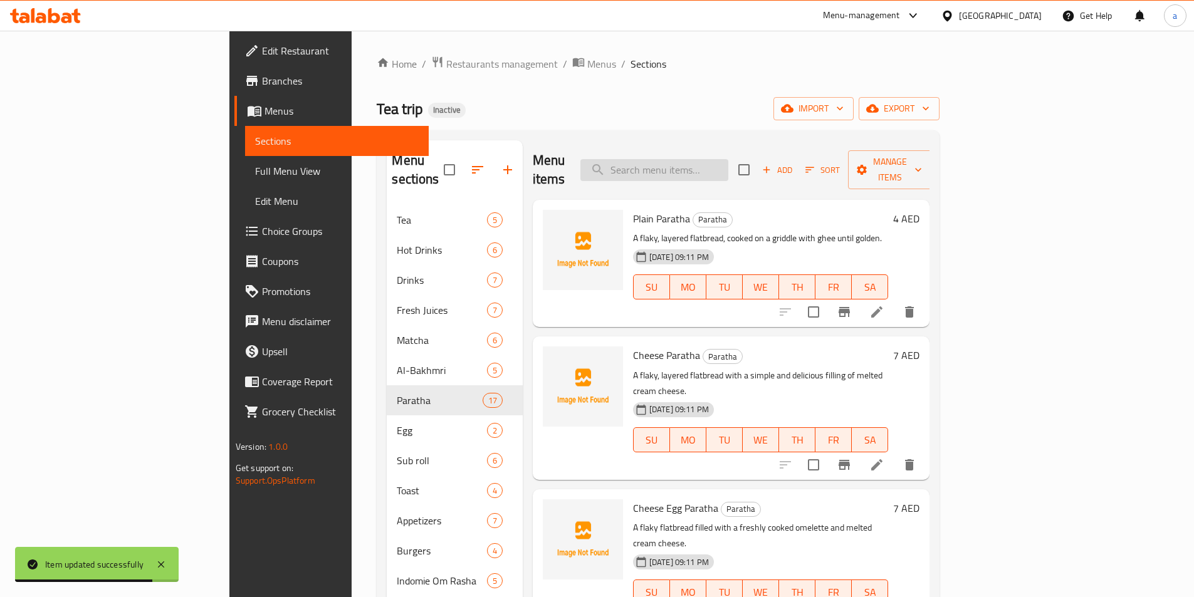
click at [710, 159] on input "search" at bounding box center [655, 170] width 148 height 22
paste input "Nutella Paratha"
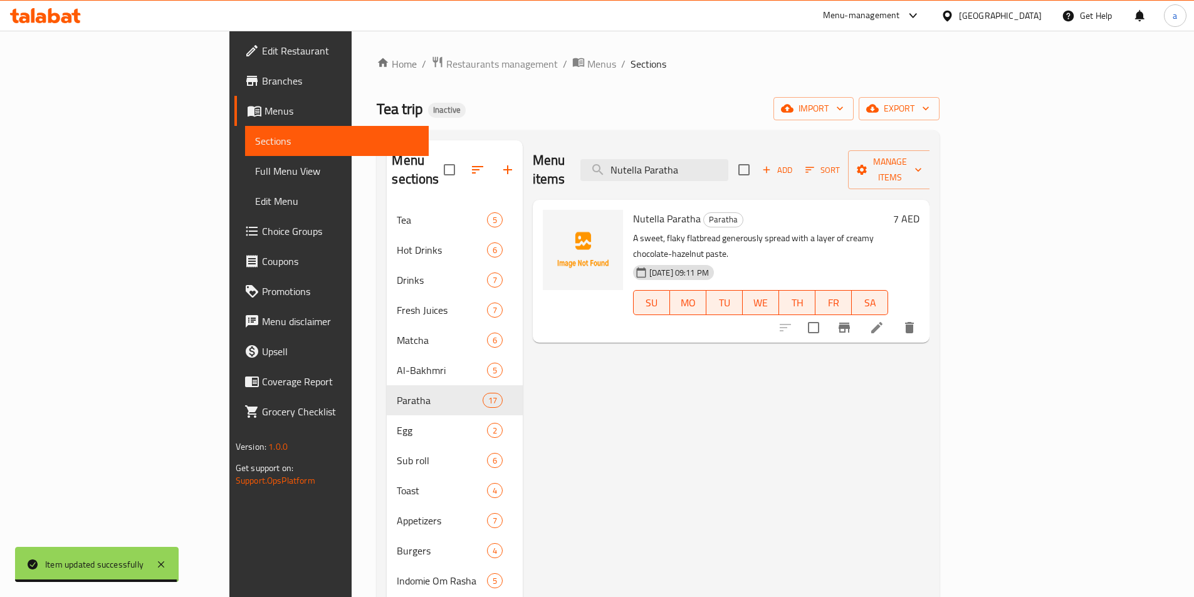
type input "Nutella Paratha"
click at [885, 320] on icon at bounding box center [877, 327] width 15 height 15
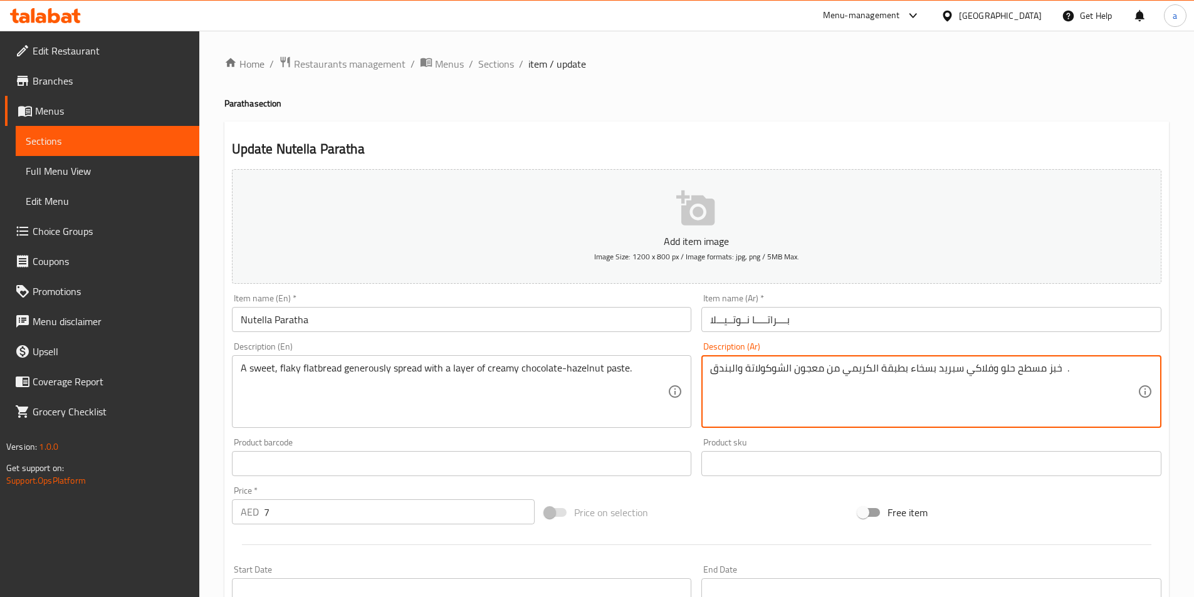
click at [929, 372] on textarea "خبز مسطح حلو وفلاكي سبريد بسخاء بطبقة الكريمي من معجون الشوكولاتة والبندق ." at bounding box center [924, 392] width 428 height 60
click at [908, 372] on textarea "خبز مسطح حلو وفلاكي سبريد سخاء بطبقة الكريمي من معجون الشوكولاتة والبندق ." at bounding box center [924, 392] width 428 height 60
click at [930, 377] on textarea "خبز مسطح حلو وفلاكي سبريد سخاء بطبقة الكريمي من معجون الشوكولاتة والبندق ." at bounding box center [924, 392] width 428 height 60
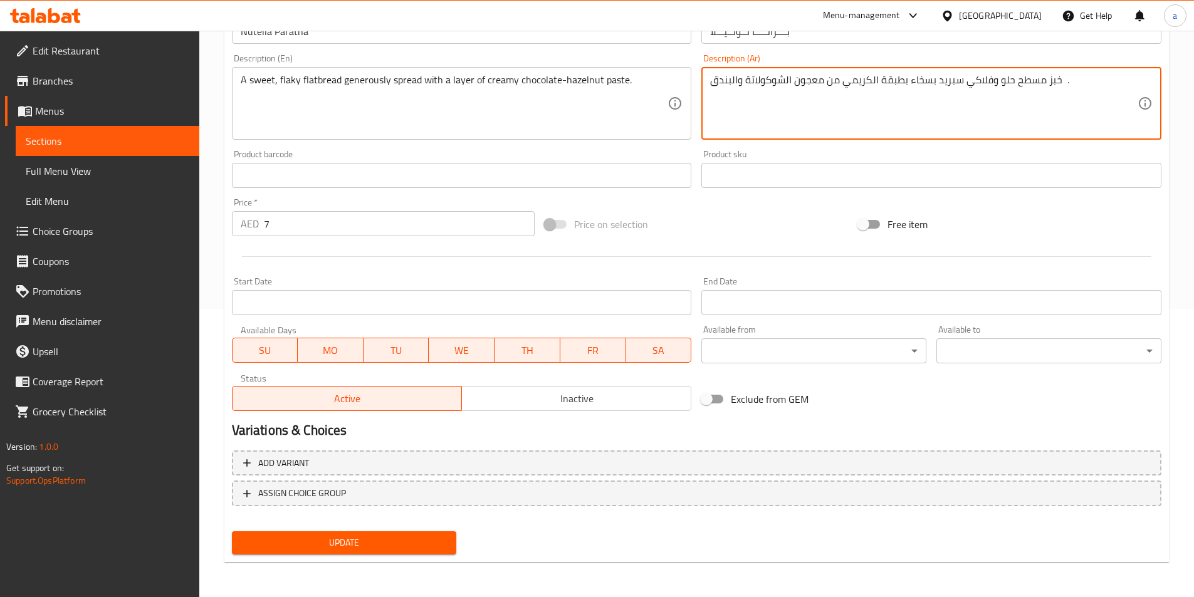
type textarea "خبز مسطح حلو وفلاكي سبريد بسخاء بطبقة الكريمي من معجون الشوكولاتة والبندق ."
click at [401, 542] on span "Update" at bounding box center [344, 543] width 205 height 16
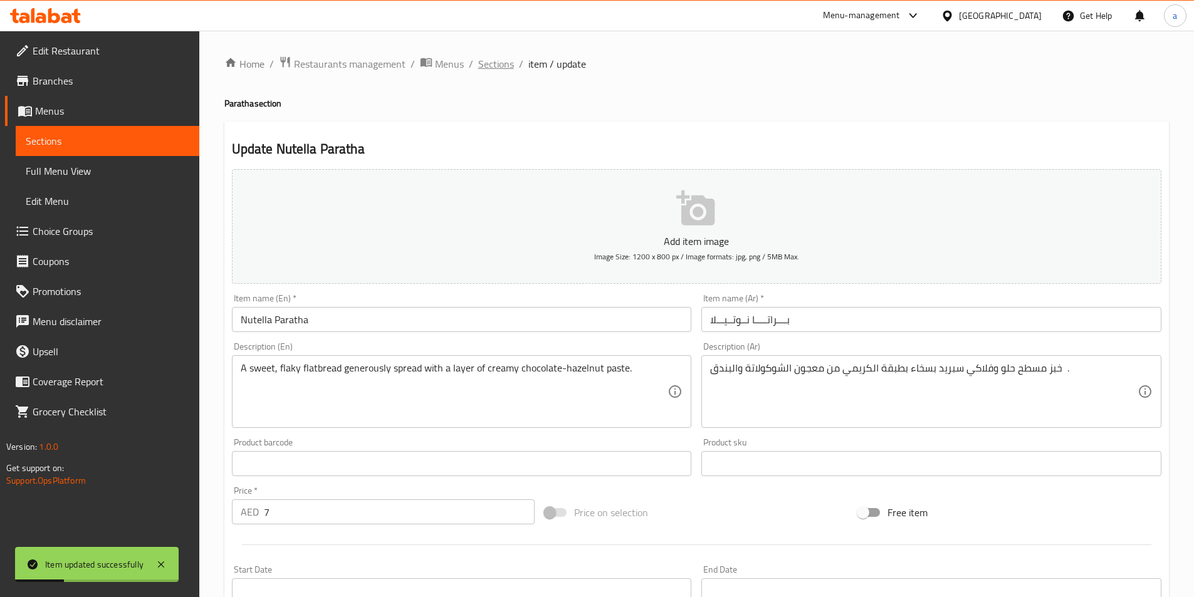
click at [480, 59] on span "Sections" at bounding box center [496, 63] width 36 height 15
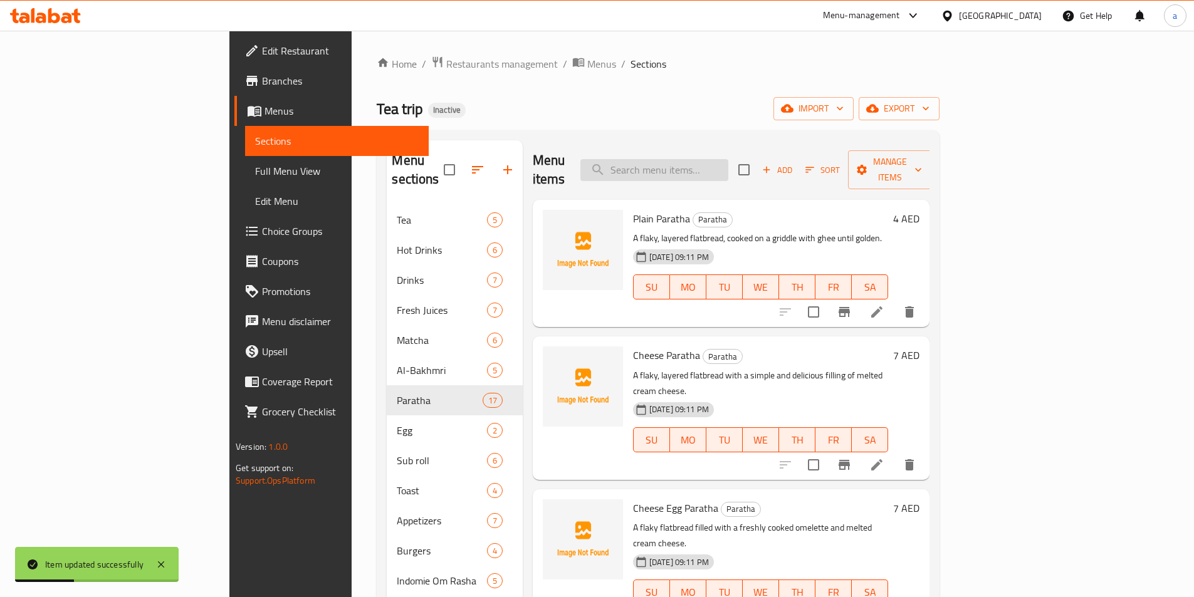
click at [728, 159] on input "search" at bounding box center [655, 170] width 148 height 22
paste input "[PERSON_NAME]"
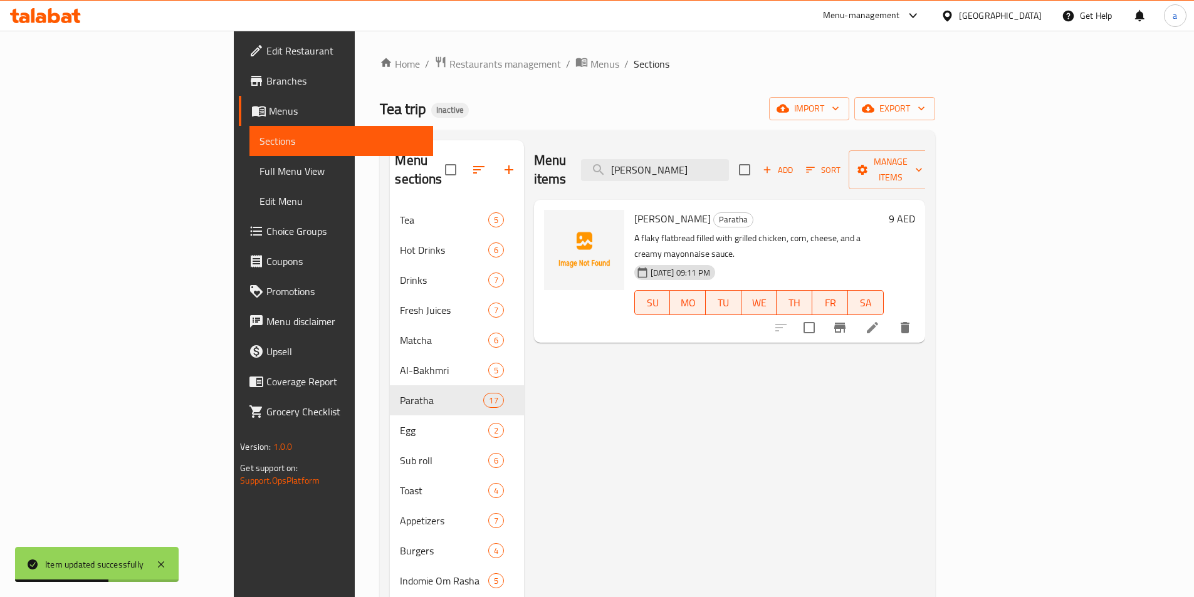
type input "[PERSON_NAME]"
click at [890, 317] on li at bounding box center [872, 328] width 35 height 23
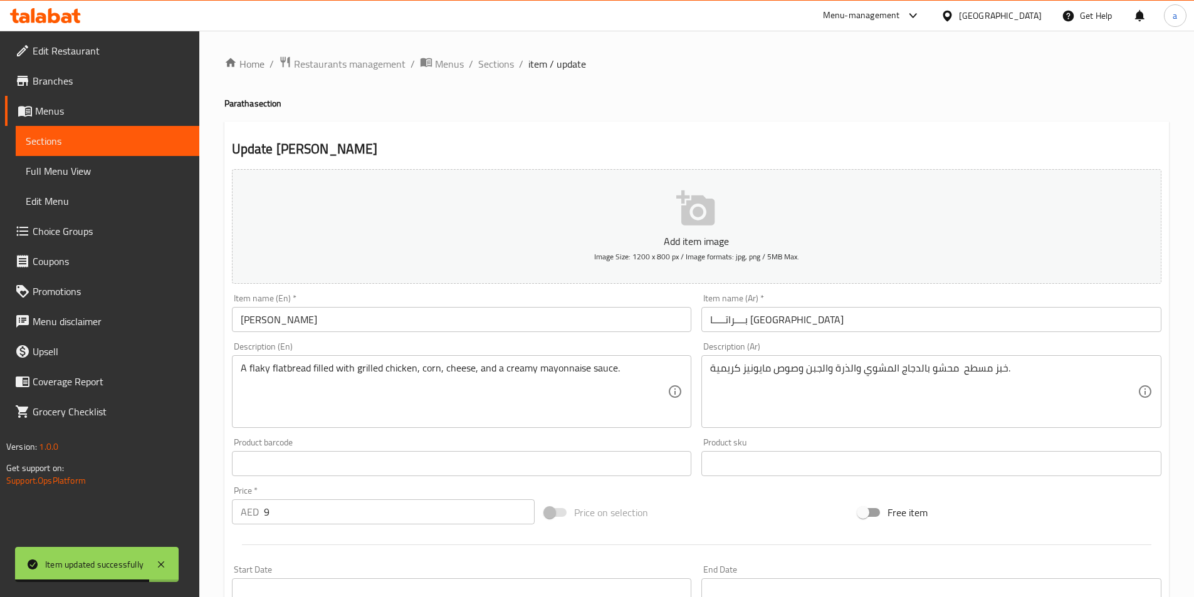
click at [709, 369] on div "خبز مسطح محشو بالدجاج المشوي والذرة والجبن وصوص مايونيز كريمية. Description (Ar)" at bounding box center [932, 391] width 460 height 73
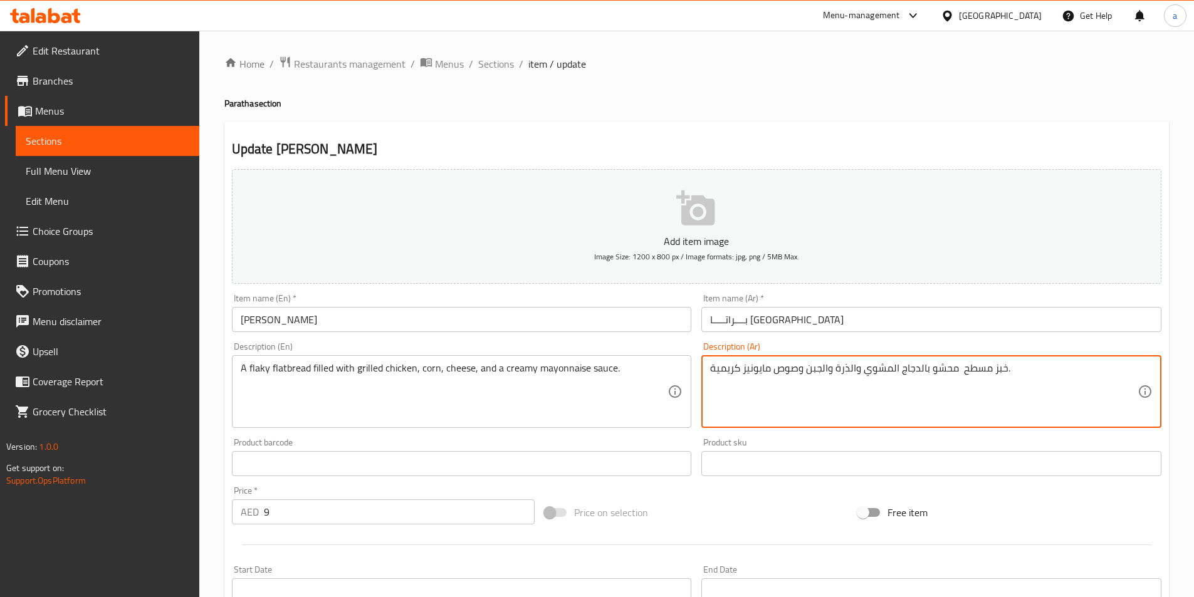
click at [1070, 378] on textarea "خبز مسطح محشو بالدجاج المشوي والذرة والجبن وصوص مايونيز كريمية." at bounding box center [924, 392] width 428 height 60
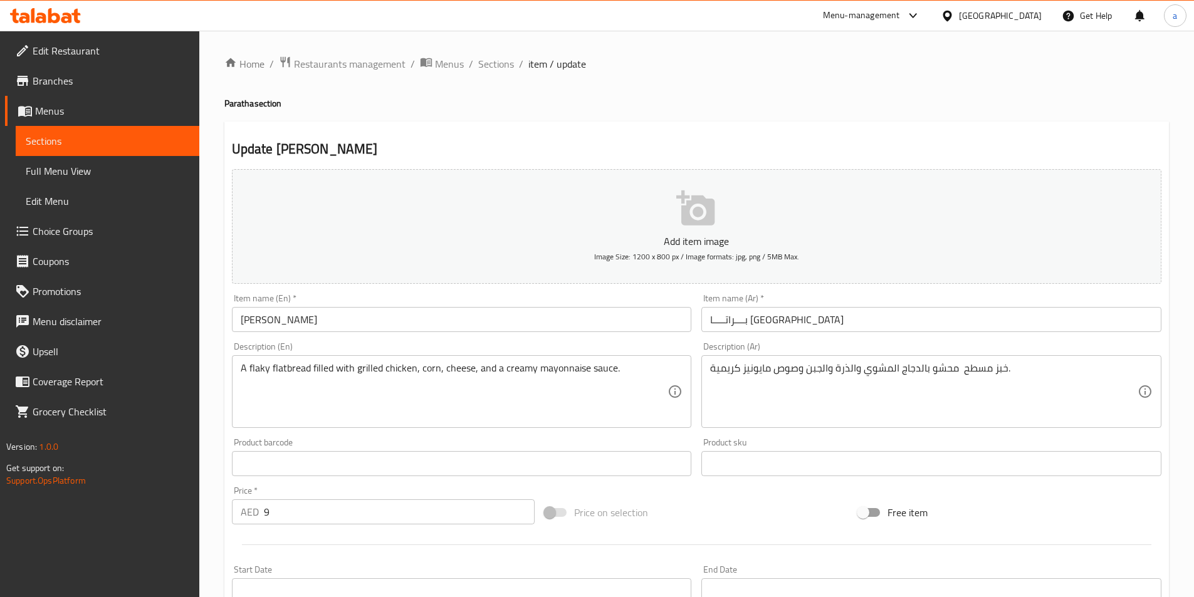
click at [707, 363] on div "خبز مسطح محشو بالدجاج المشوي والذرة والجبن وصوص مايونيز كريمية. Description (Ar)" at bounding box center [932, 391] width 460 height 73
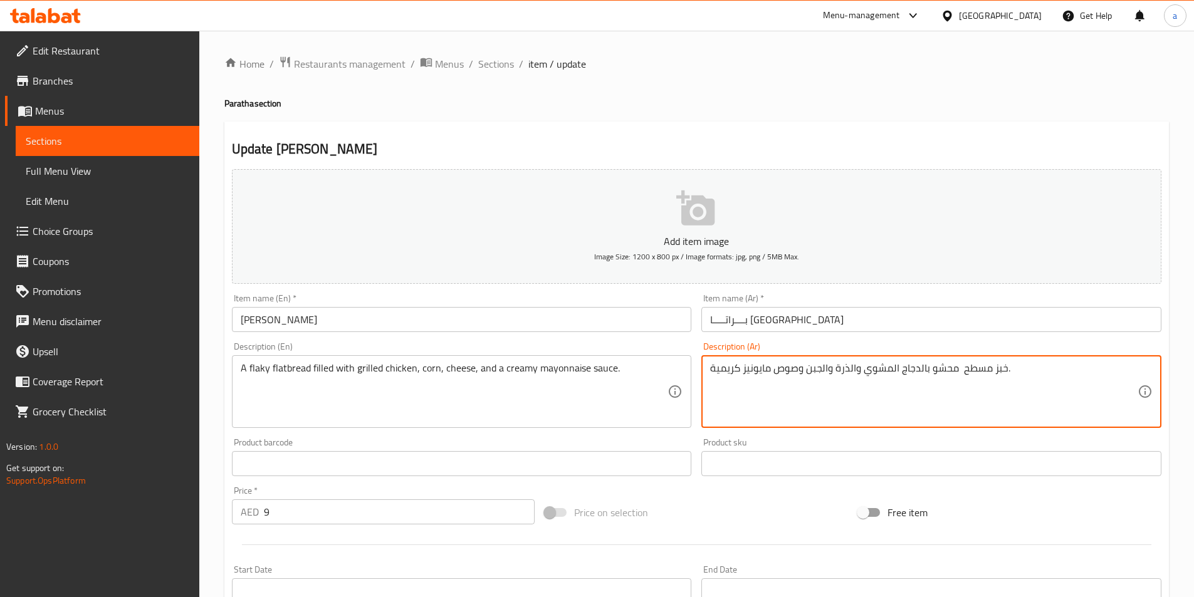
click at [708, 369] on div "خبز مسطح محشو بالدجاج المشوي والذرة والجبن وصوص مايونيز كريمية. Description (Ar)" at bounding box center [932, 391] width 460 height 73
click at [709, 372] on div "خبز مسطح محشو بالدجاج المشوي والذرة والجبن وصوص مايونيز كريمية Description (Ar)" at bounding box center [932, 391] width 460 height 73
click at [714, 373] on textarea "خبز مسطح محشو بالدجاج المشوي والذرة والجبن وصوص مايونيز كريمية" at bounding box center [924, 392] width 428 height 60
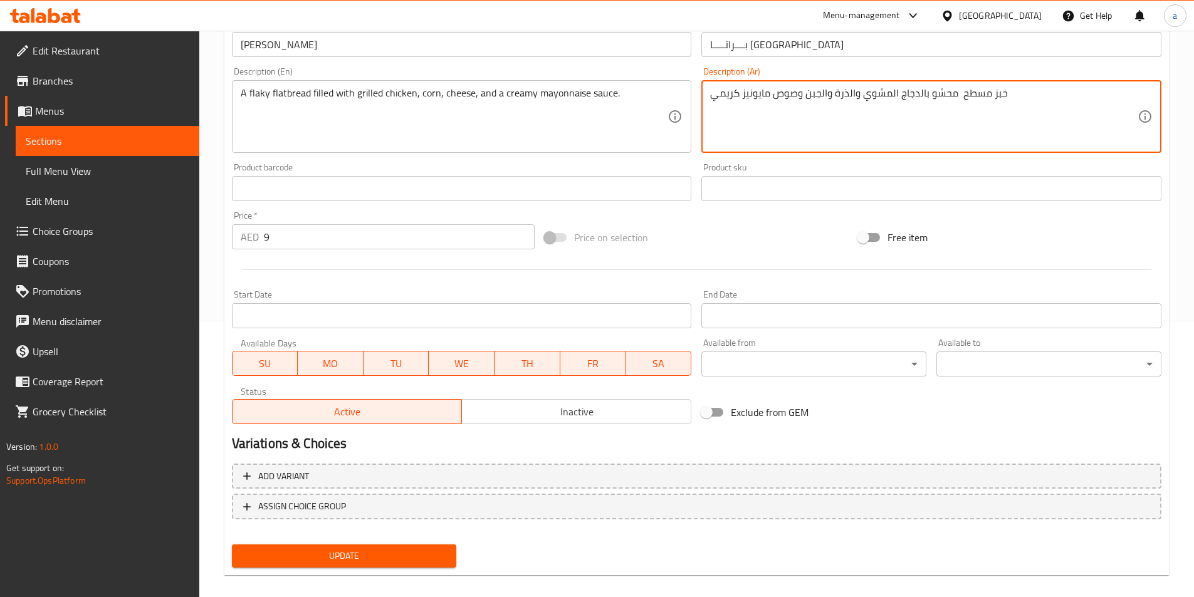
scroll to position [288, 0]
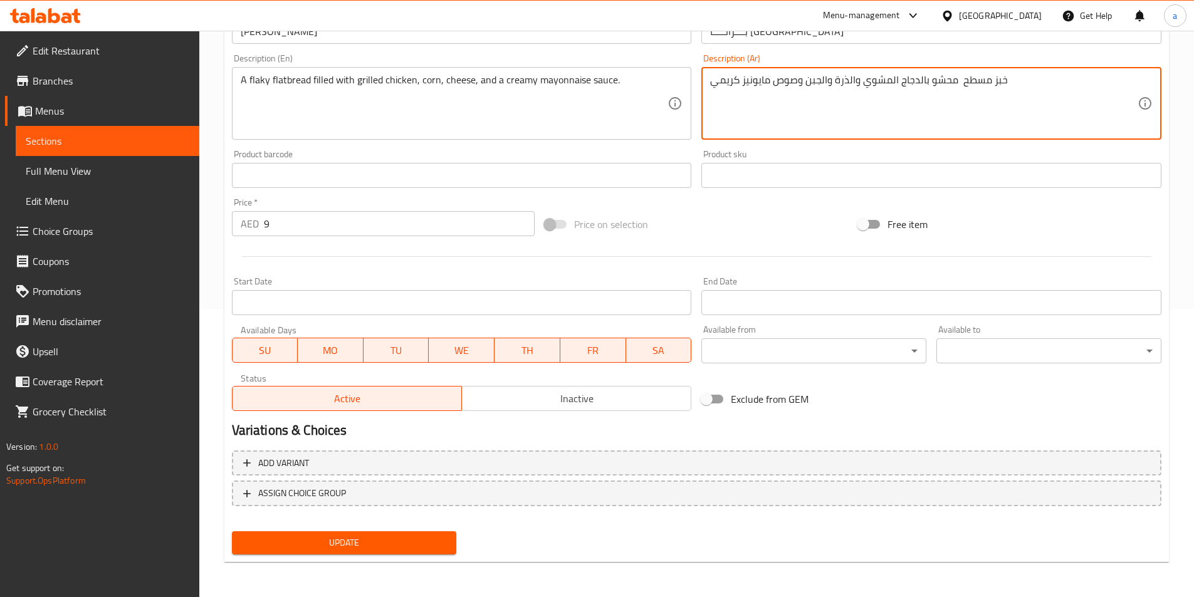
type textarea "خبز مسطح محشو بالدجاج المشوي والذرة والجبن وصوص مايونيز كريمي"
click at [429, 538] on span "Update" at bounding box center [344, 543] width 205 height 16
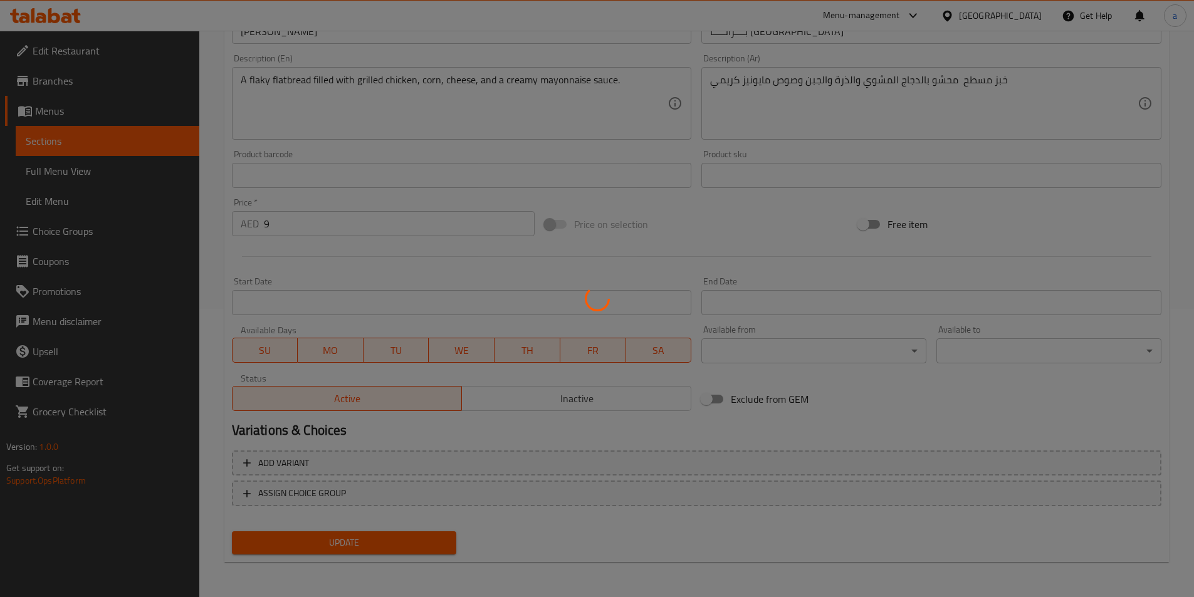
scroll to position [0, 0]
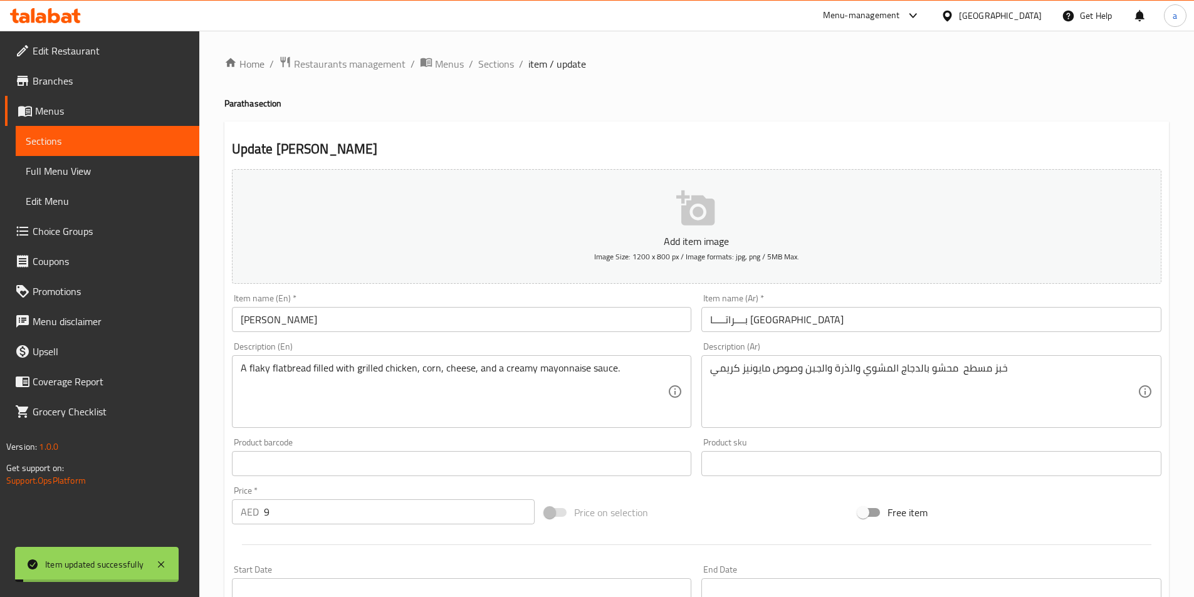
click at [497, 58] on span "Sections" at bounding box center [496, 63] width 36 height 15
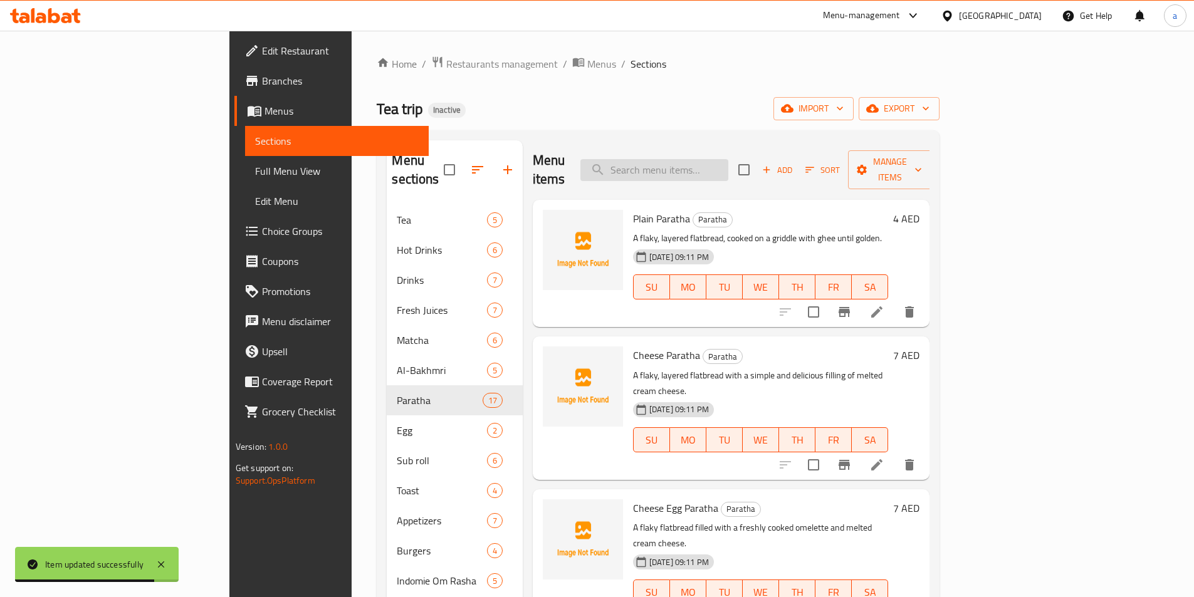
click at [729, 159] on input "search" at bounding box center [655, 170] width 148 height 22
paste input "Description Library"
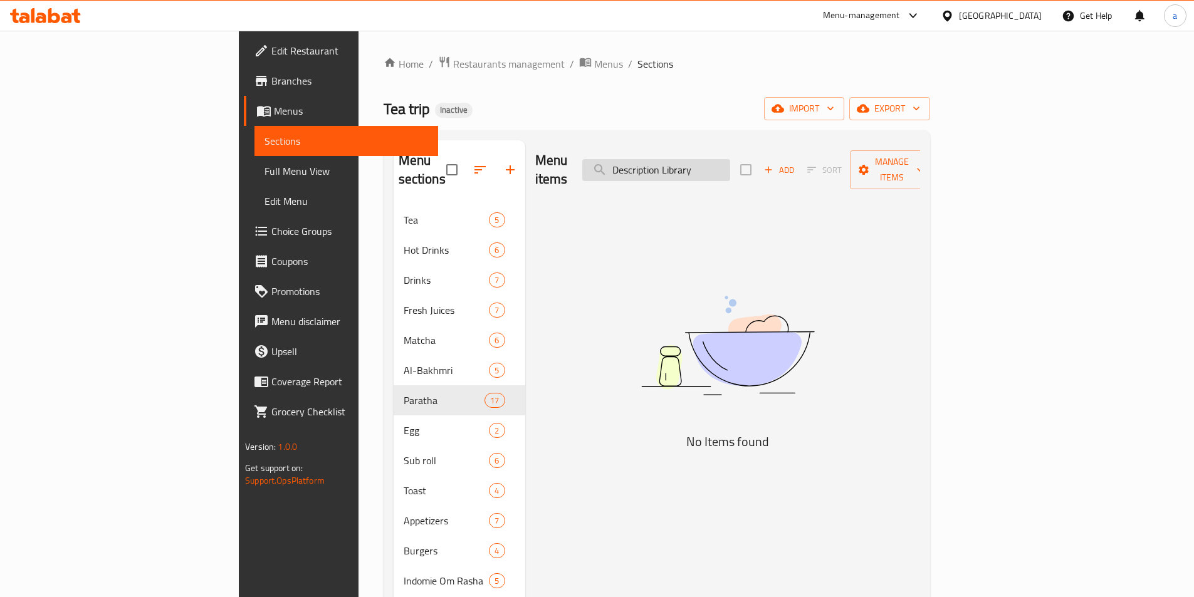
drag, startPoint x: 782, startPoint y: 164, endPoint x: 690, endPoint y: 161, distance: 92.2
click at [690, 161] on input "Description Library" at bounding box center [656, 170] width 148 height 22
paste input "Hotdog Paratha"
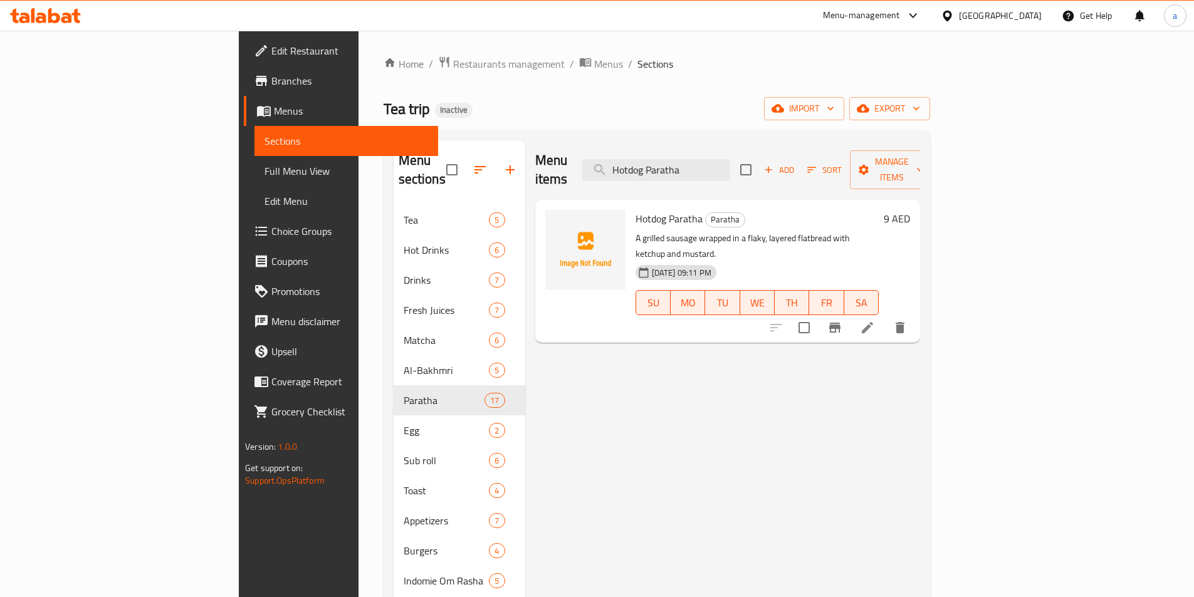
type input "Hotdog Paratha"
click at [885, 317] on li at bounding box center [867, 328] width 35 height 23
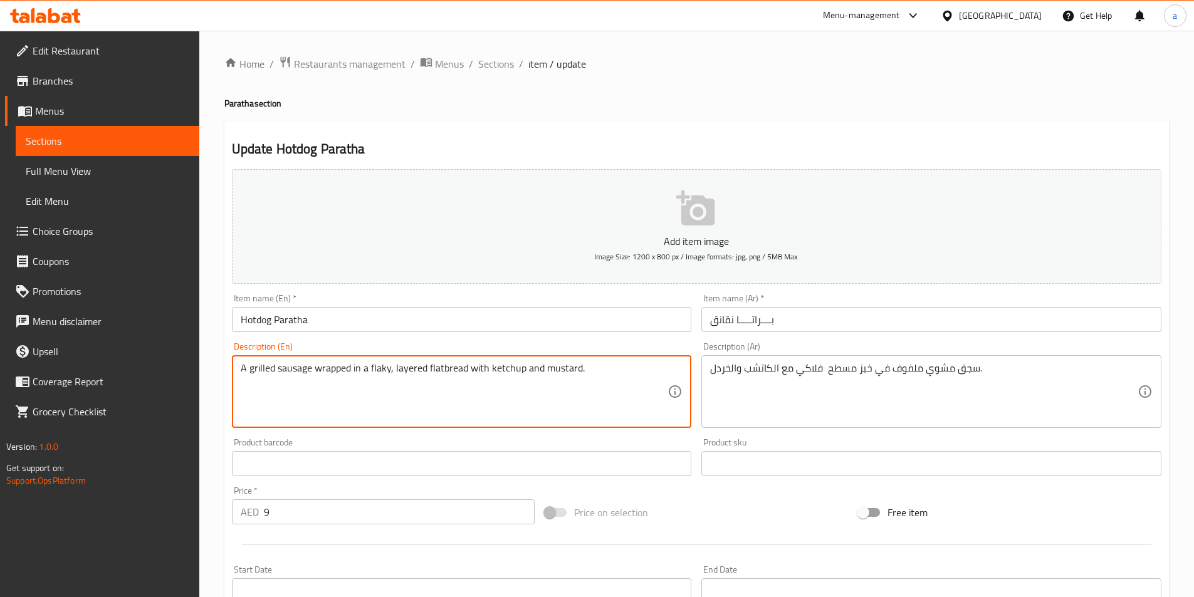
drag, startPoint x: 312, startPoint y: 359, endPoint x: 225, endPoint y: 358, distance: 87.2
click at [771, 361] on div "سجق مشوي ملفوف في خبز مسطح فلاكي مع الكاتشب والخردل. Description (Ar)" at bounding box center [932, 391] width 460 height 73
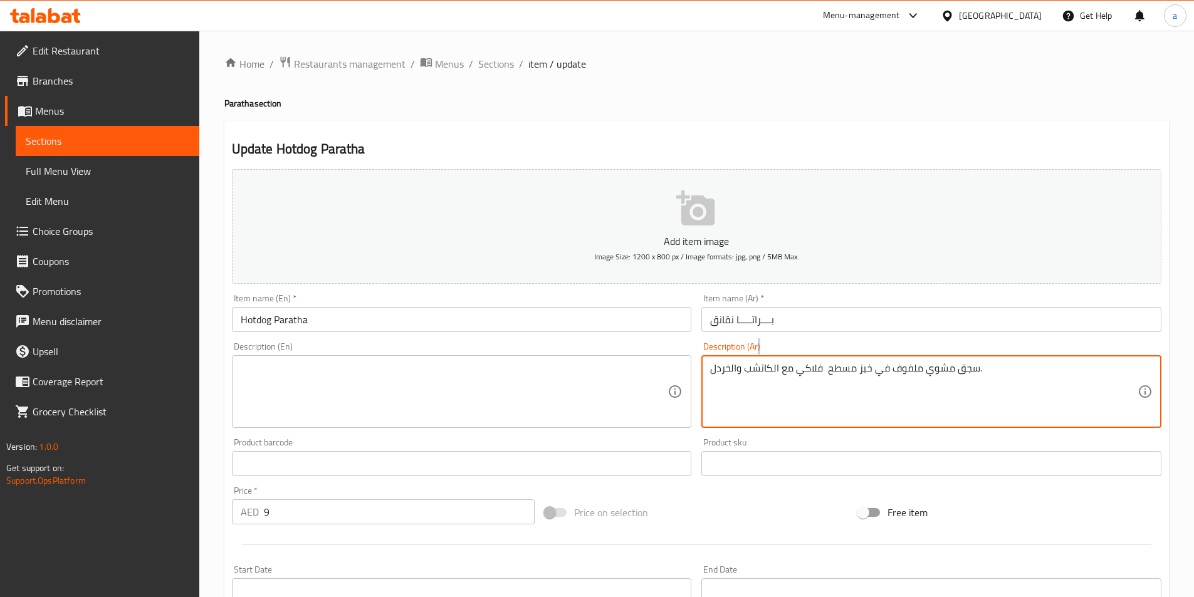
click at [771, 361] on div "سجق مشوي ملفوف في خبز مسطح فلاكي مع الكاتشب والخردل. Description (Ar)" at bounding box center [932, 391] width 460 height 73
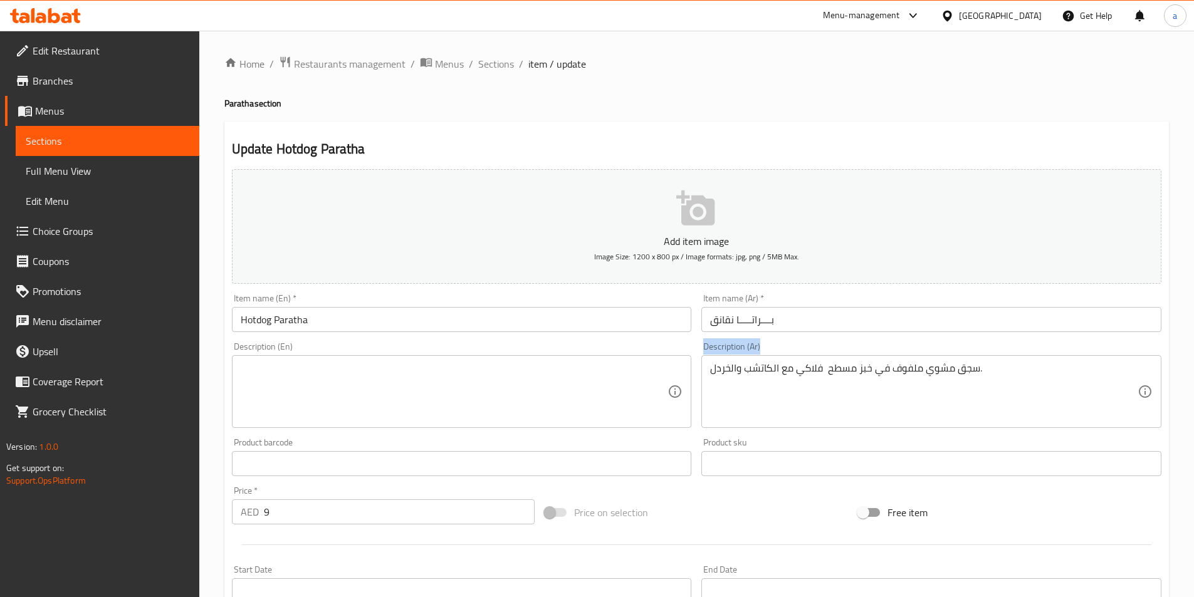
click at [771, 361] on div "سجق مشوي ملفوف في خبز مسطح فلاكي مع الكاتشب والخردل. Description (Ar)" at bounding box center [932, 391] width 460 height 73
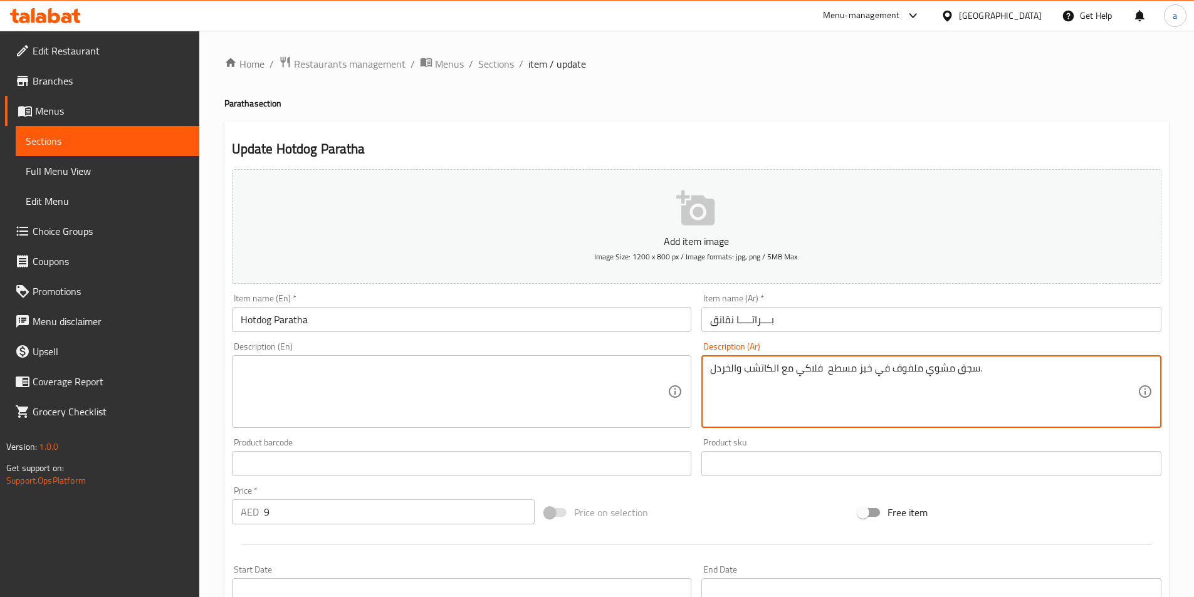
click at [769, 379] on textarea "سجق مشوي ملفوف في خبز مسطح فلاكي مع الكاتشب والخردل." at bounding box center [924, 392] width 428 height 60
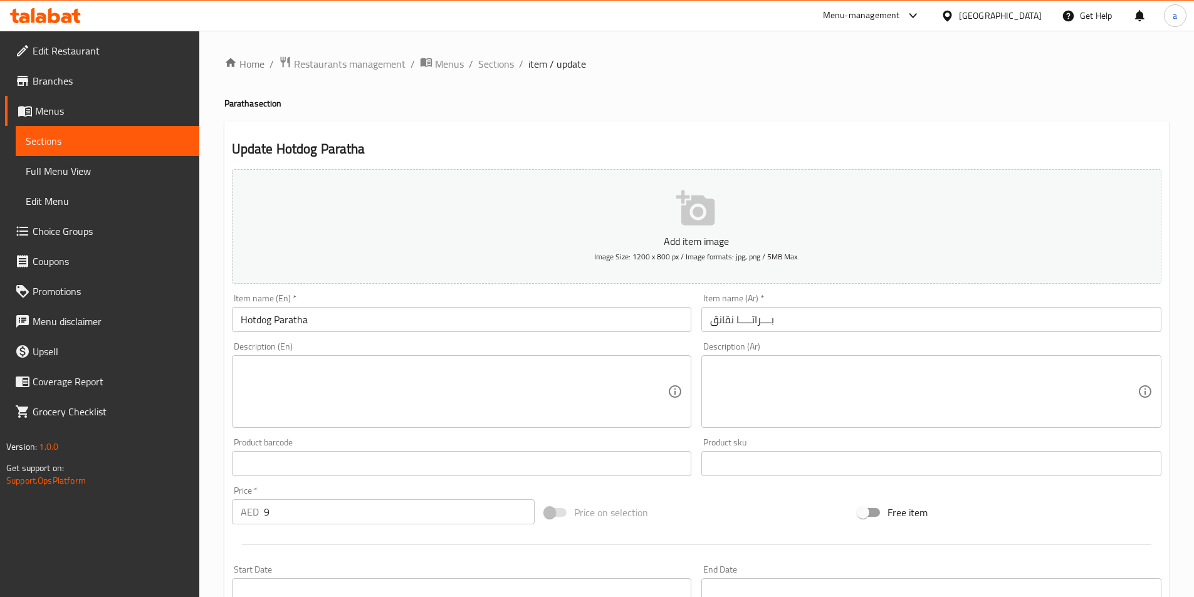
click at [334, 390] on textarea at bounding box center [455, 392] width 428 height 60
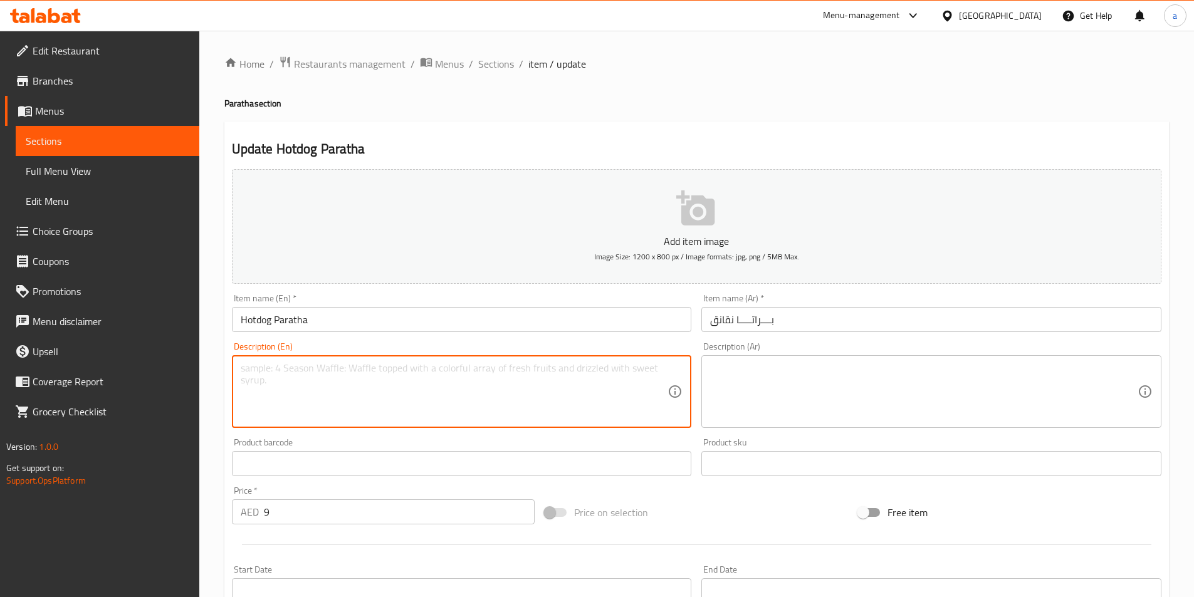
paste textarea "Paratha filled with hotdog slices and melted cheese."
type textarea "Paratha filled with hotdog slices and melted cheese."
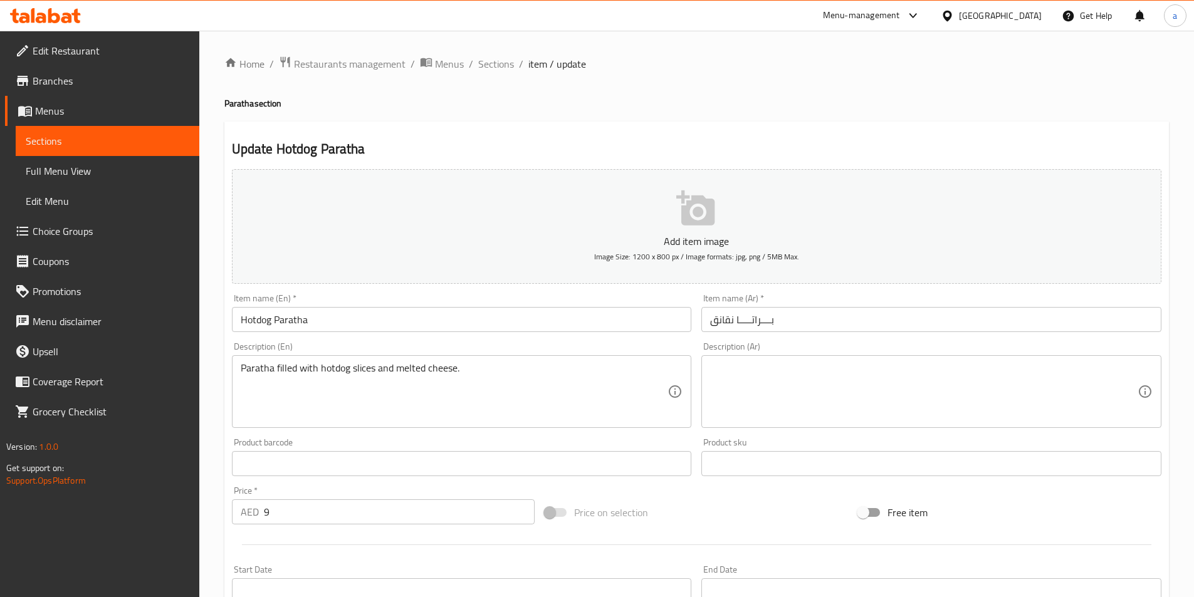
click at [821, 361] on div "Description (Ar)" at bounding box center [932, 391] width 460 height 73
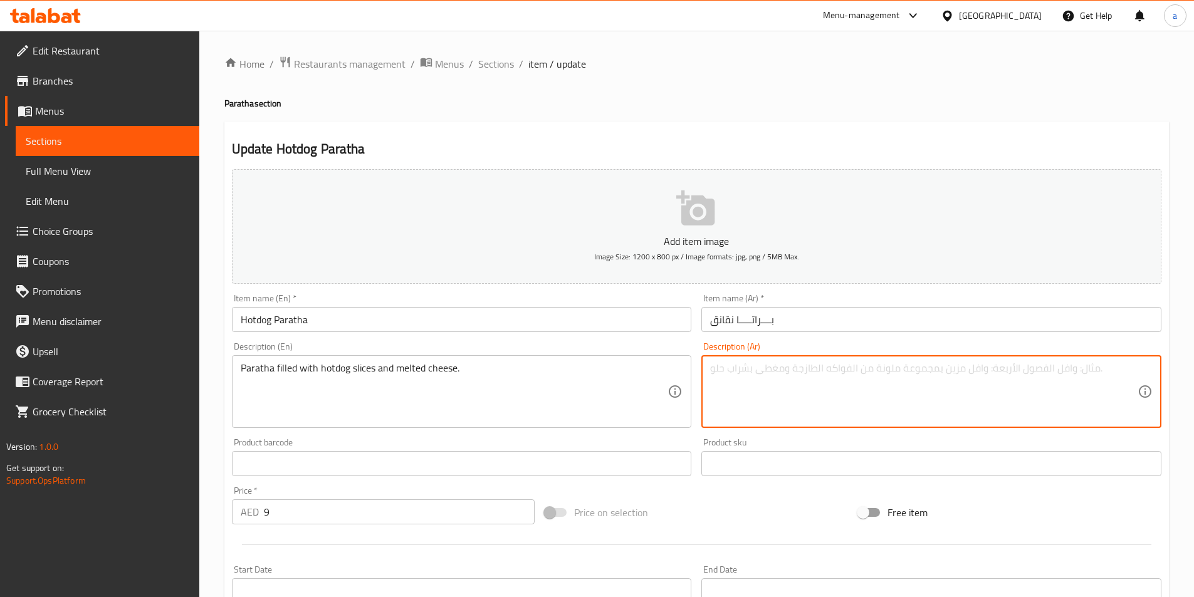
paste textarea "براتا مليئة بشرائح هوت دوج وجبنة ذائبة."
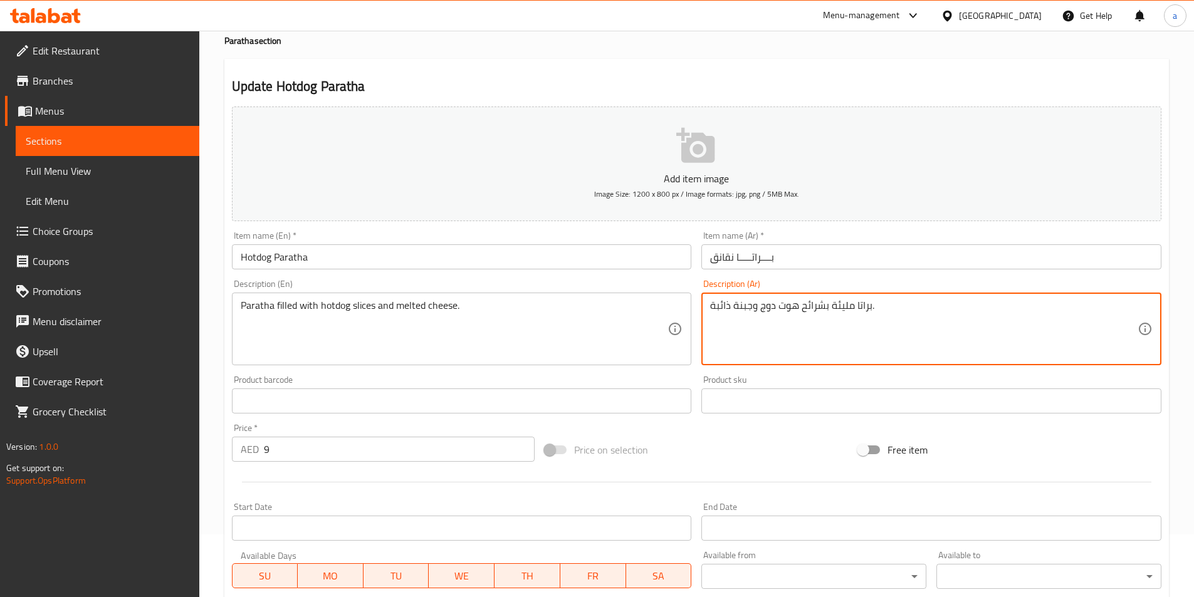
scroll to position [288, 0]
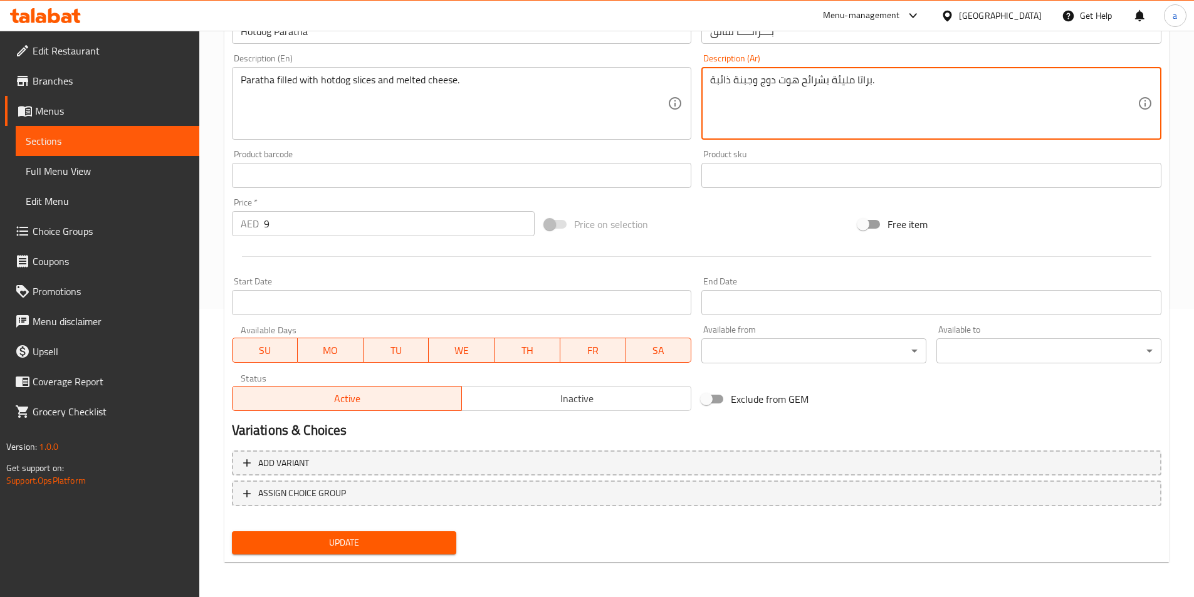
type textarea "براتا مليئة بشرائح هوت دوج وجبنة ذائبة."
click at [369, 540] on span "Update" at bounding box center [344, 543] width 205 height 16
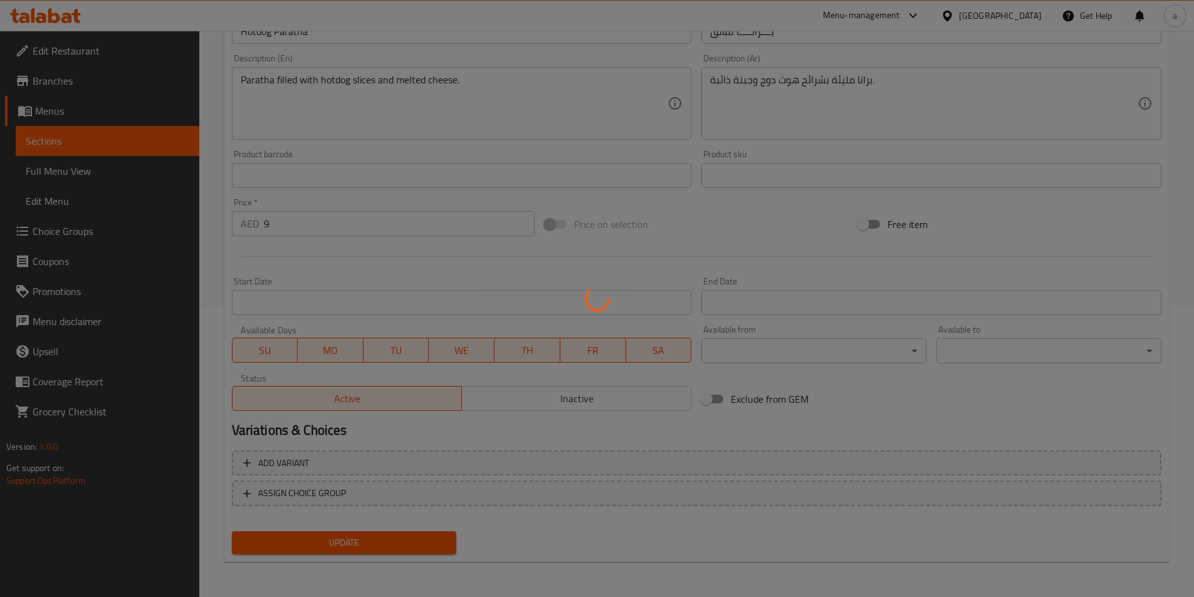
scroll to position [0, 0]
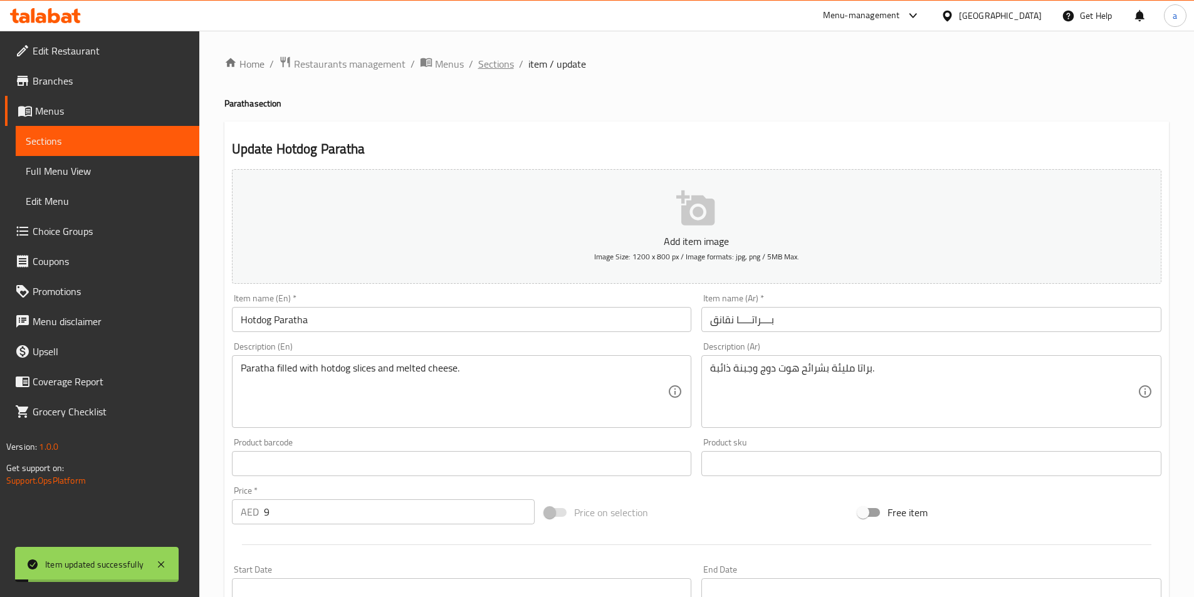
click at [509, 63] on span "Sections" at bounding box center [496, 63] width 36 height 15
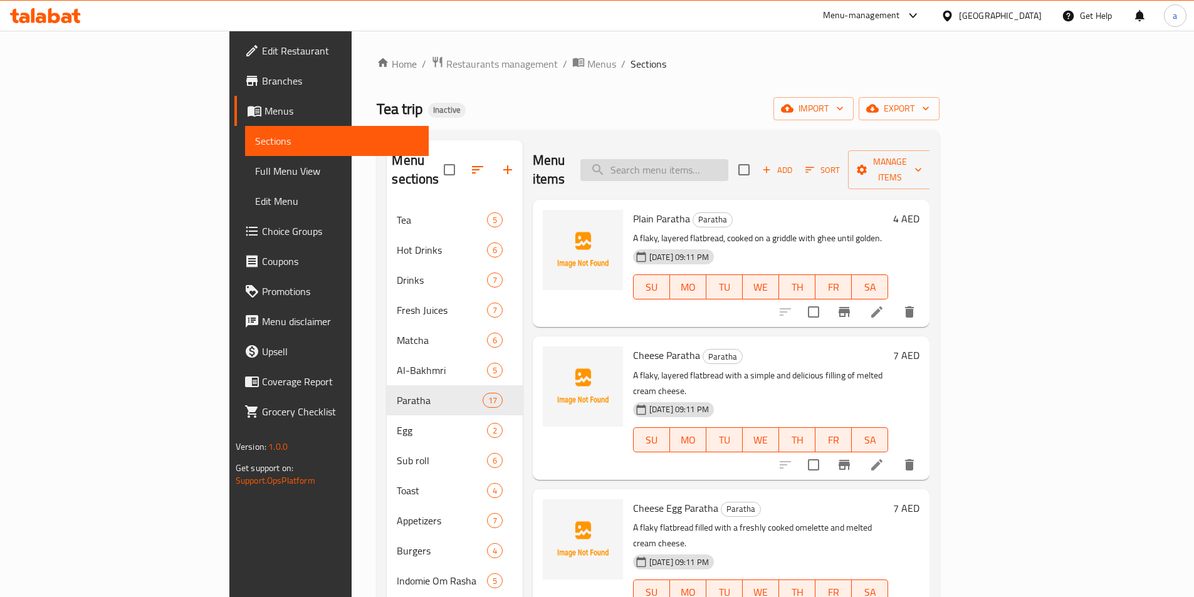
click at [729, 171] on input "search" at bounding box center [655, 170] width 148 height 22
paste input "Beef Burger Paratha"
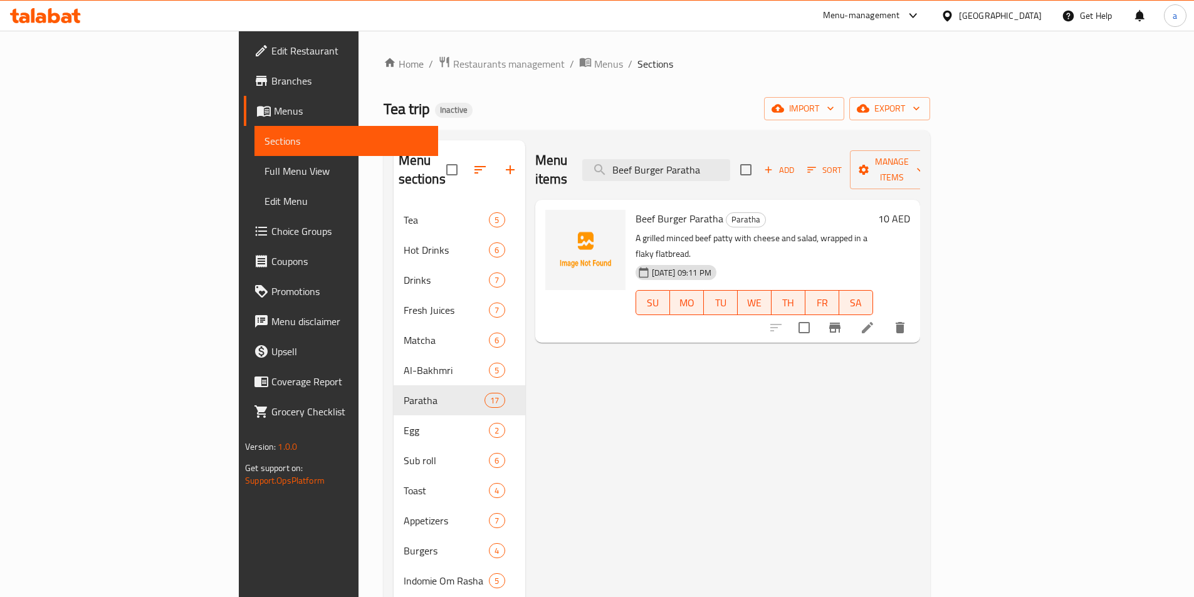
type input "Beef Burger Paratha"
click at [875, 320] on icon at bounding box center [867, 327] width 15 height 15
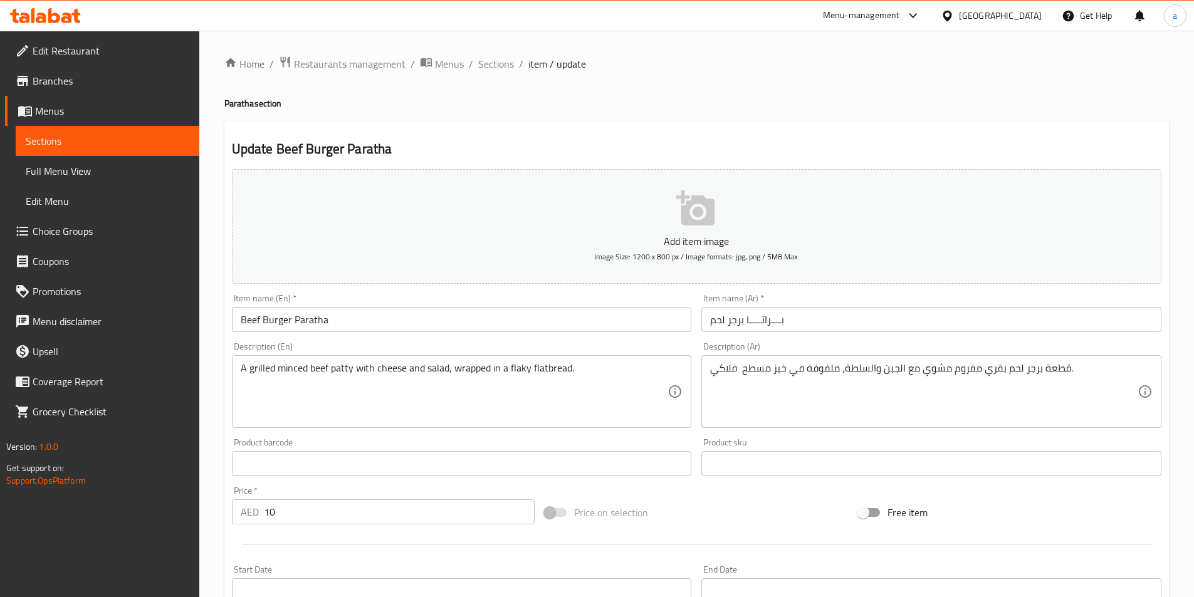
click at [841, 326] on input "بــــراتـــــا برجر لحم" at bounding box center [932, 319] width 460 height 25
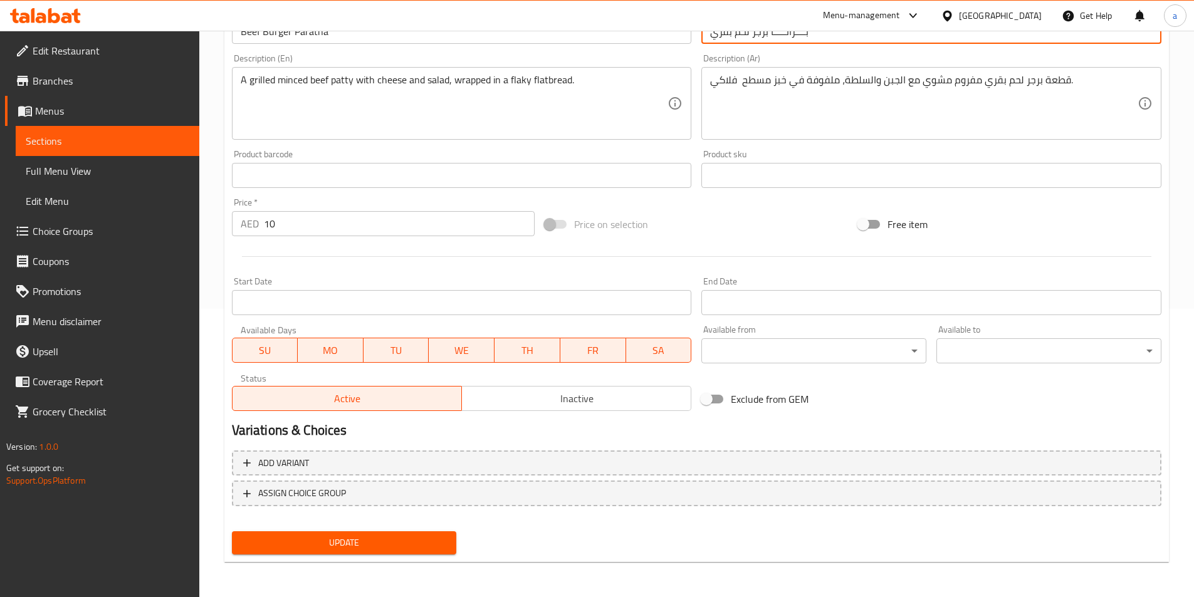
type input "بــــراتـــــا برجر لحم بقري"
click at [374, 546] on span "Update" at bounding box center [344, 543] width 205 height 16
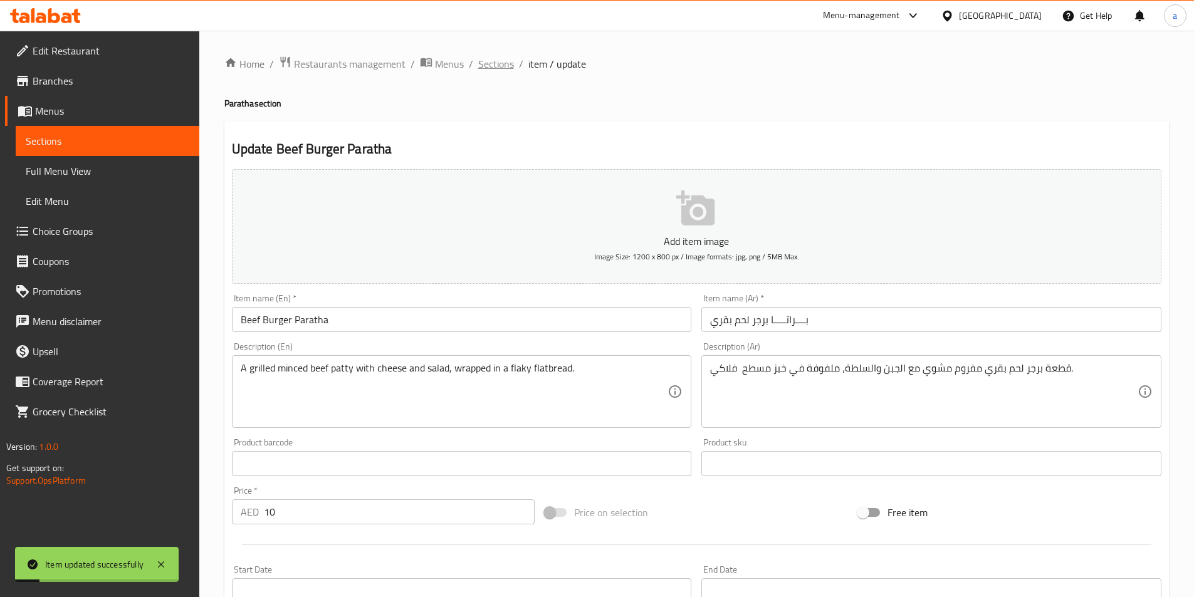
click at [486, 64] on span "Sections" at bounding box center [496, 63] width 36 height 15
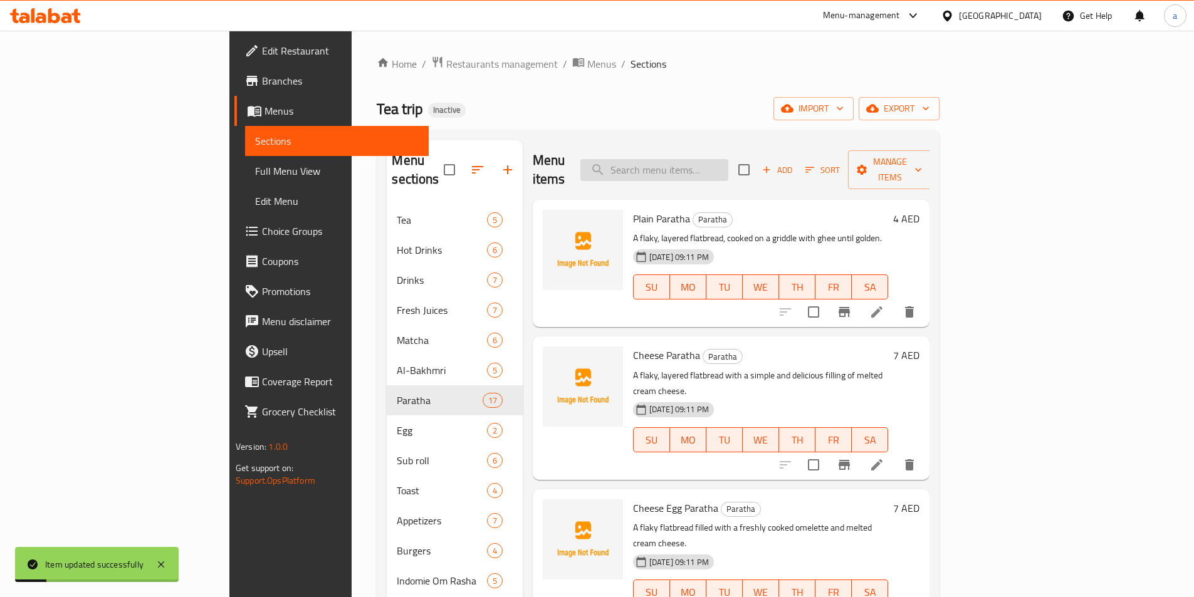
click at [729, 161] on input "search" at bounding box center [655, 170] width 148 height 22
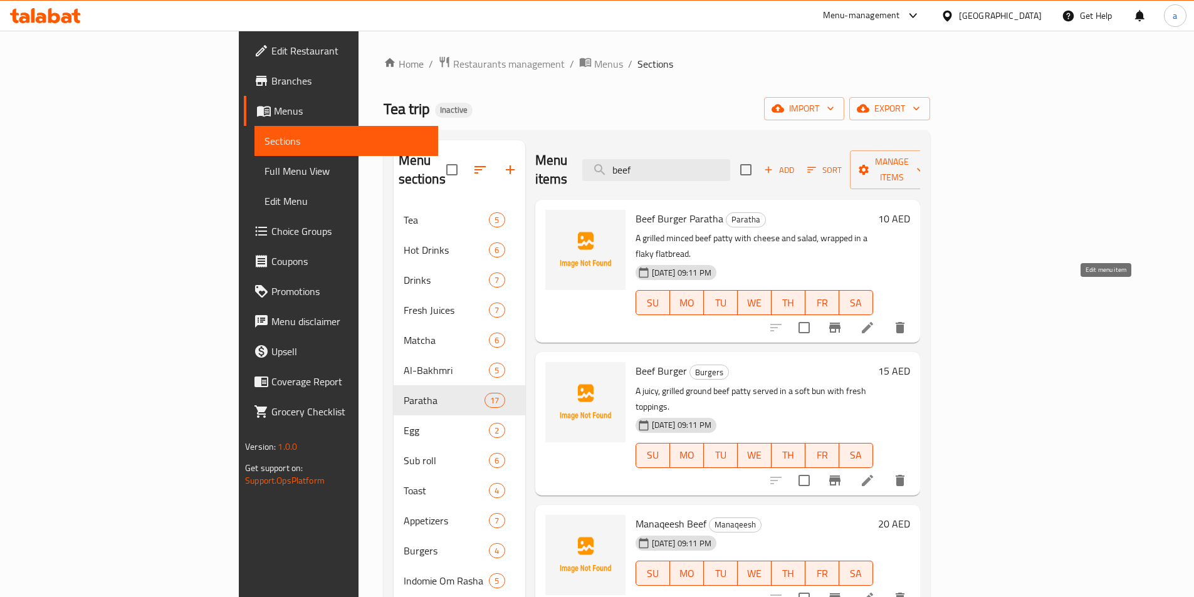
type input "beef"
click at [875, 320] on icon at bounding box center [867, 327] width 15 height 15
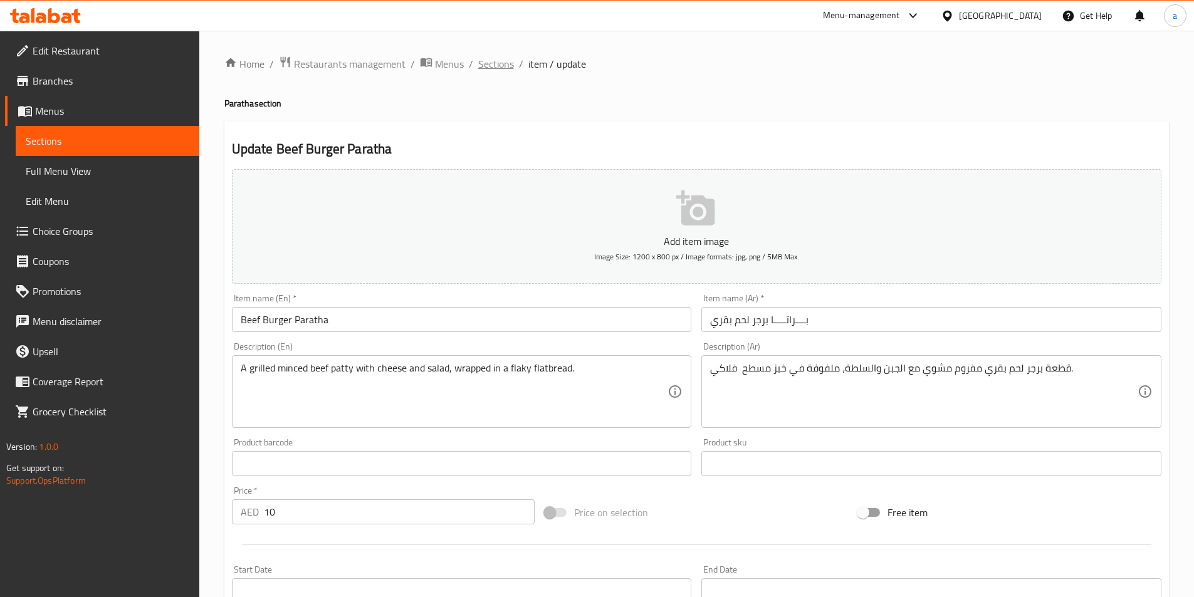
click at [500, 62] on span "Sections" at bounding box center [496, 63] width 36 height 15
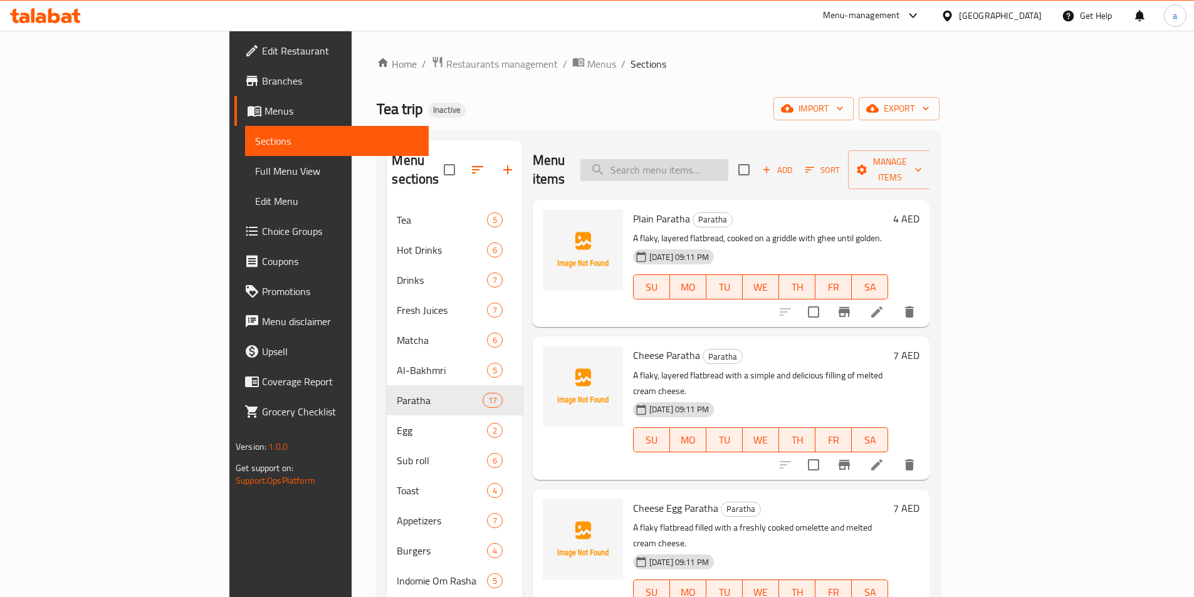
click at [729, 165] on input "search" at bounding box center [655, 170] width 148 height 22
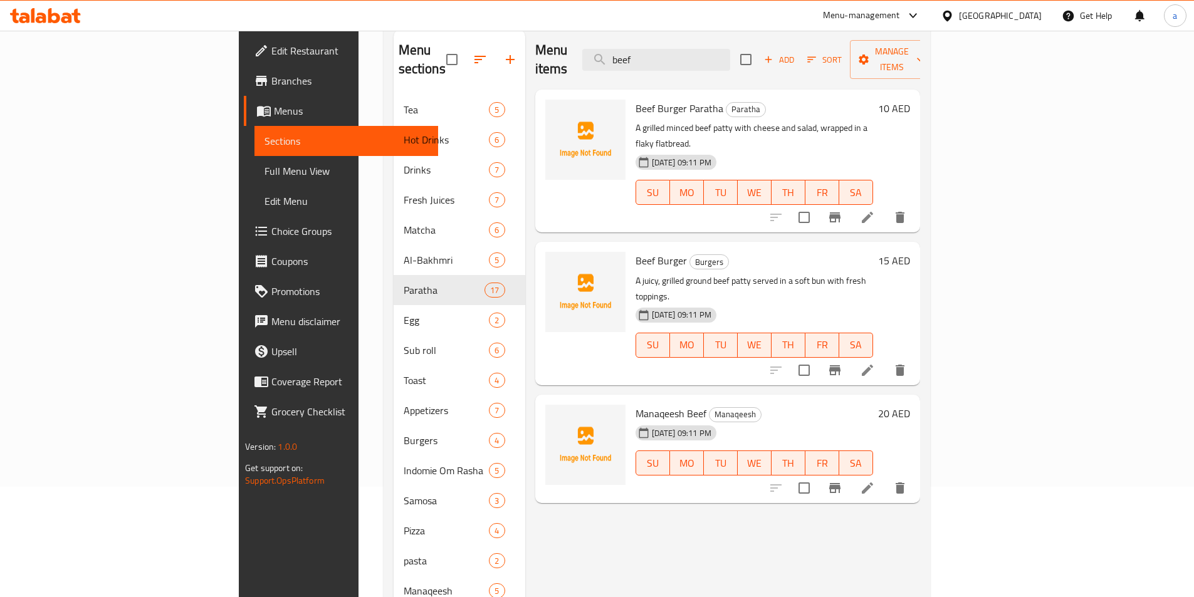
scroll to position [176, 0]
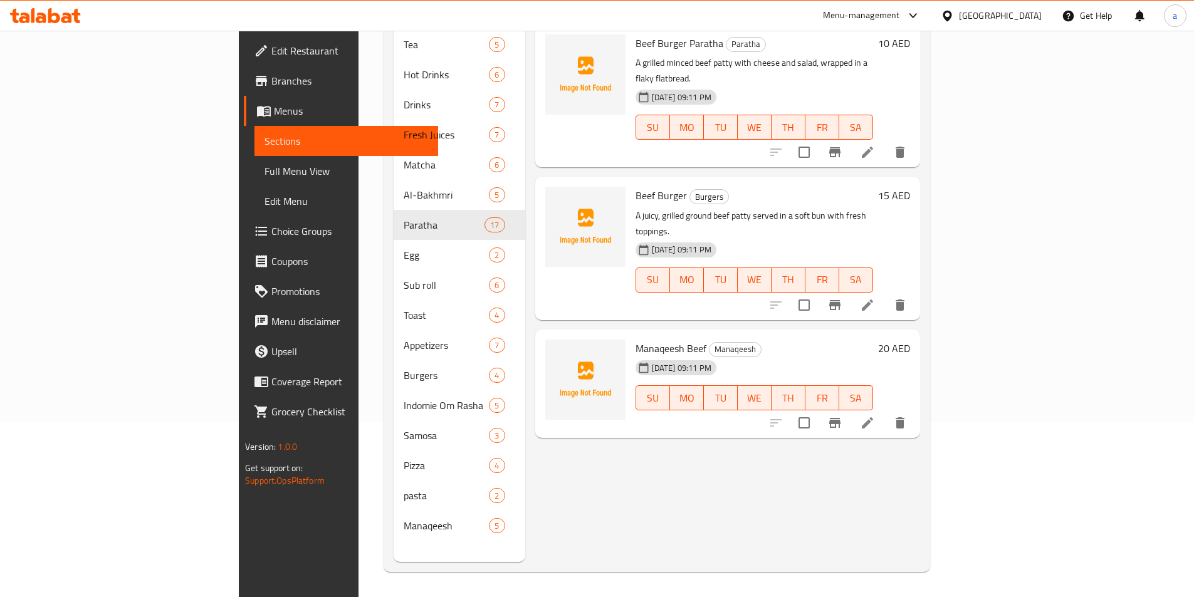
type input "beef"
click at [873, 418] on icon at bounding box center [867, 423] width 11 height 11
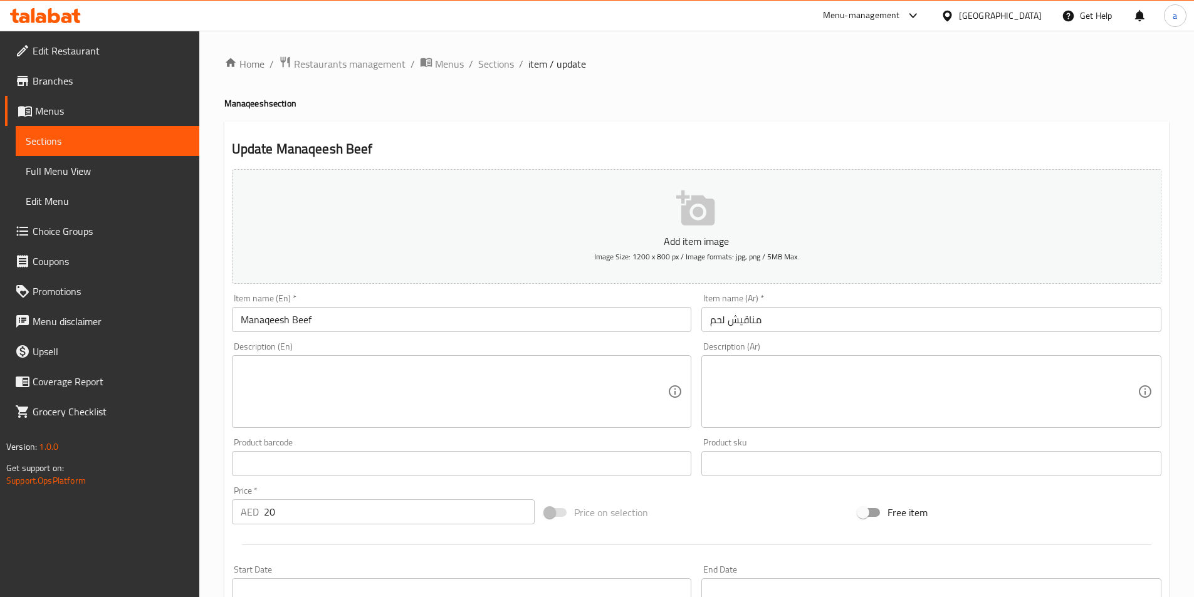
click at [801, 328] on input "مناقيش لحم" at bounding box center [932, 319] width 460 height 25
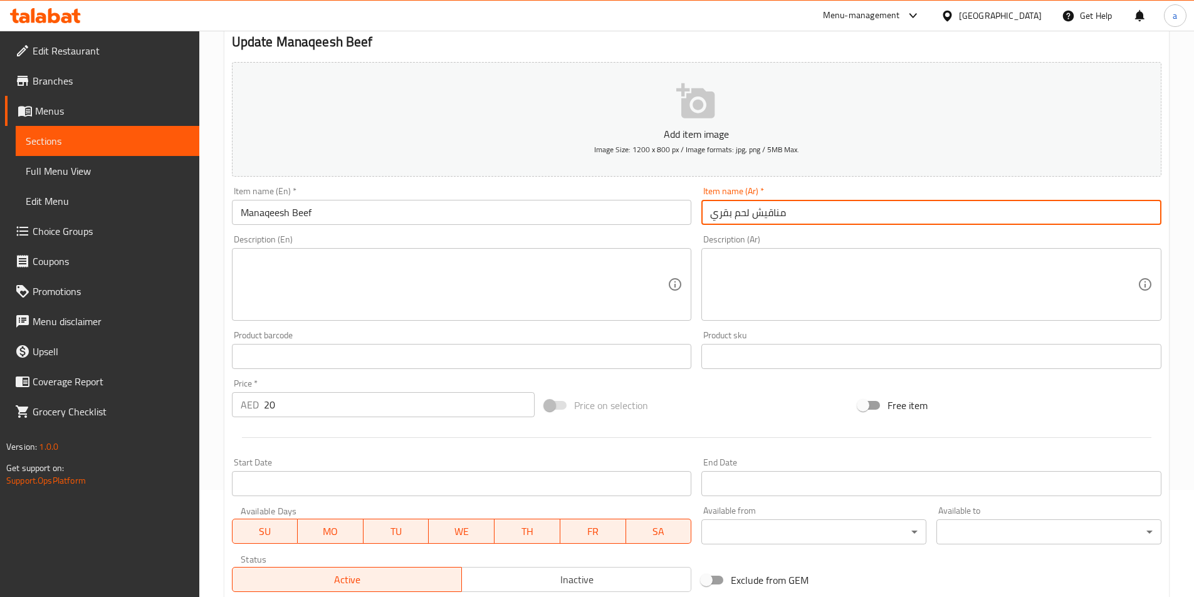
scroll to position [288, 0]
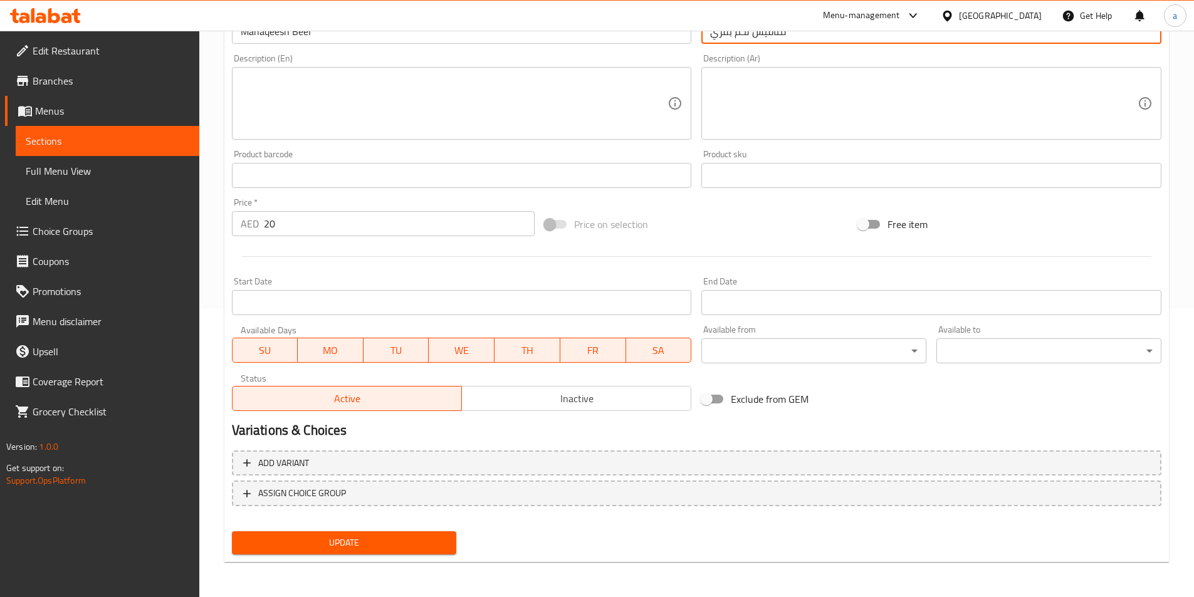
type input "مناقيش لحم بقري"
click at [406, 540] on span "Update" at bounding box center [344, 543] width 205 height 16
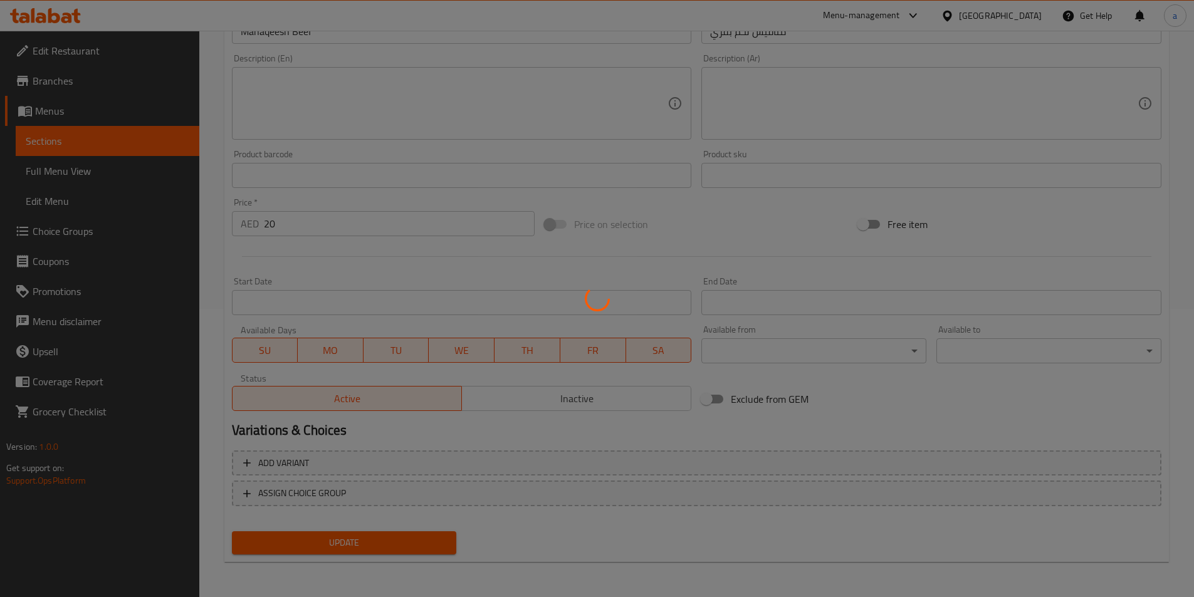
scroll to position [0, 0]
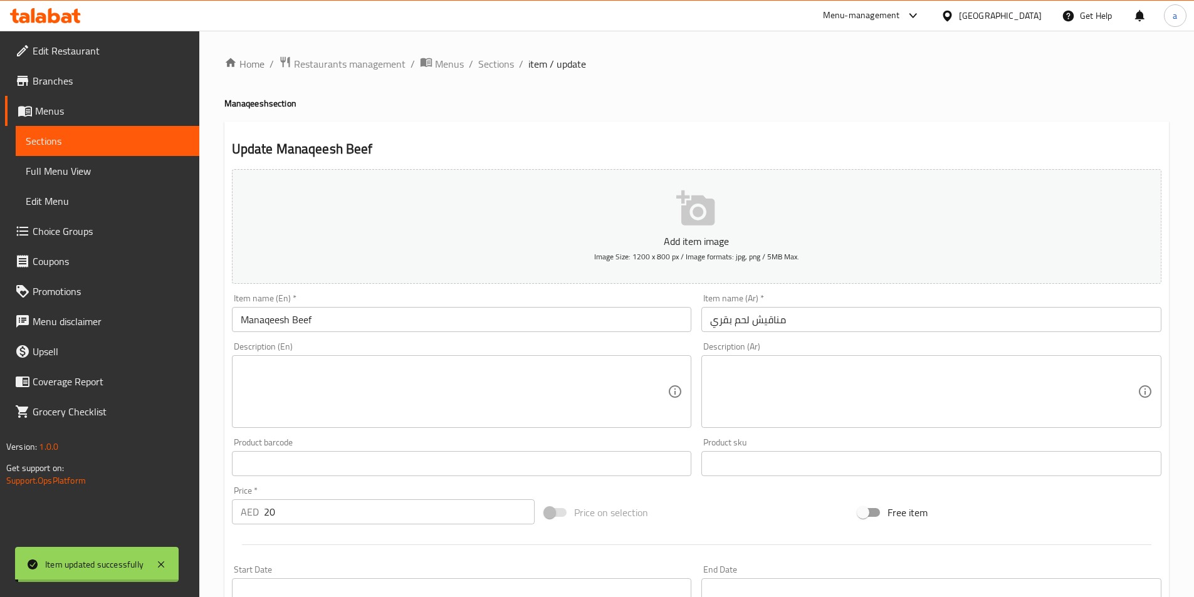
click at [481, 63] on span "Sections" at bounding box center [496, 63] width 36 height 15
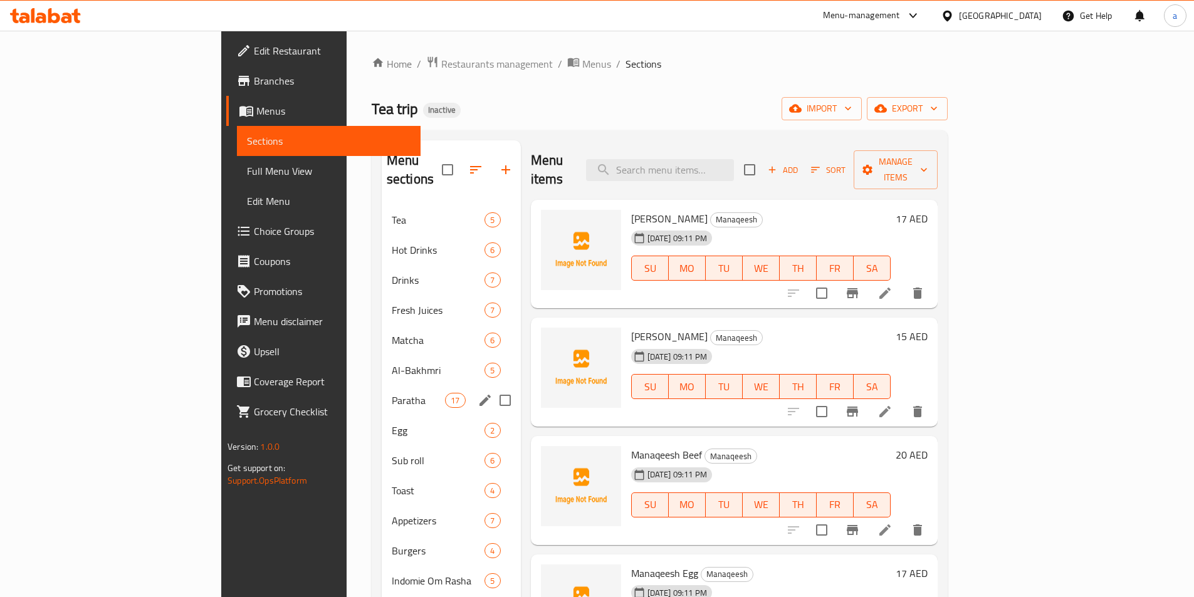
click at [382, 393] on div "Paratha 17" at bounding box center [451, 401] width 139 height 30
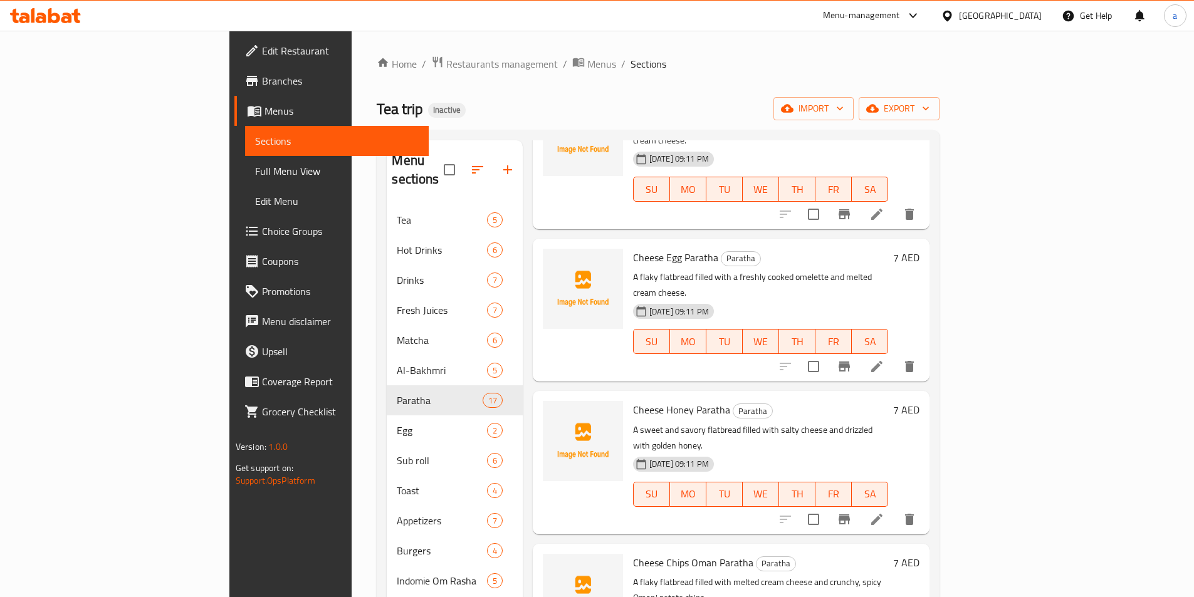
scroll to position [313, 0]
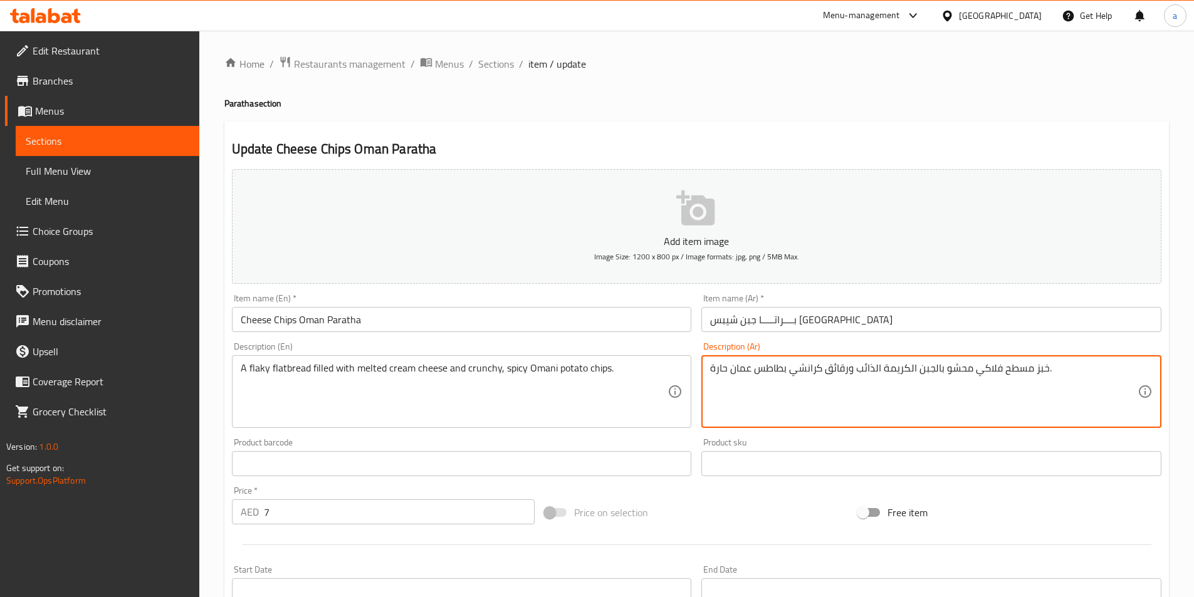
drag, startPoint x: 752, startPoint y: 371, endPoint x: 787, endPoint y: 365, distance: 35.6
click at [786, 373] on textarea "خبز مسطح فلاكي محشو بالجبن الكريمة الذائب ورقائق كرانشي عمان حارة." at bounding box center [924, 392] width 428 height 60
paste textarea "بطاطس"
click at [824, 373] on textarea "خبز مسطح فلاكي محشو بالجبن الكريمة الذائب ورقائق لبطاطس كرانشي عمان حارة." at bounding box center [924, 392] width 428 height 60
click at [825, 371] on textarea "خبز مسطح فلاكي محشو بالجبن الكريمة الذائب ورقائق لبطاطس كرانشي عمان حارة." at bounding box center [924, 392] width 428 height 60
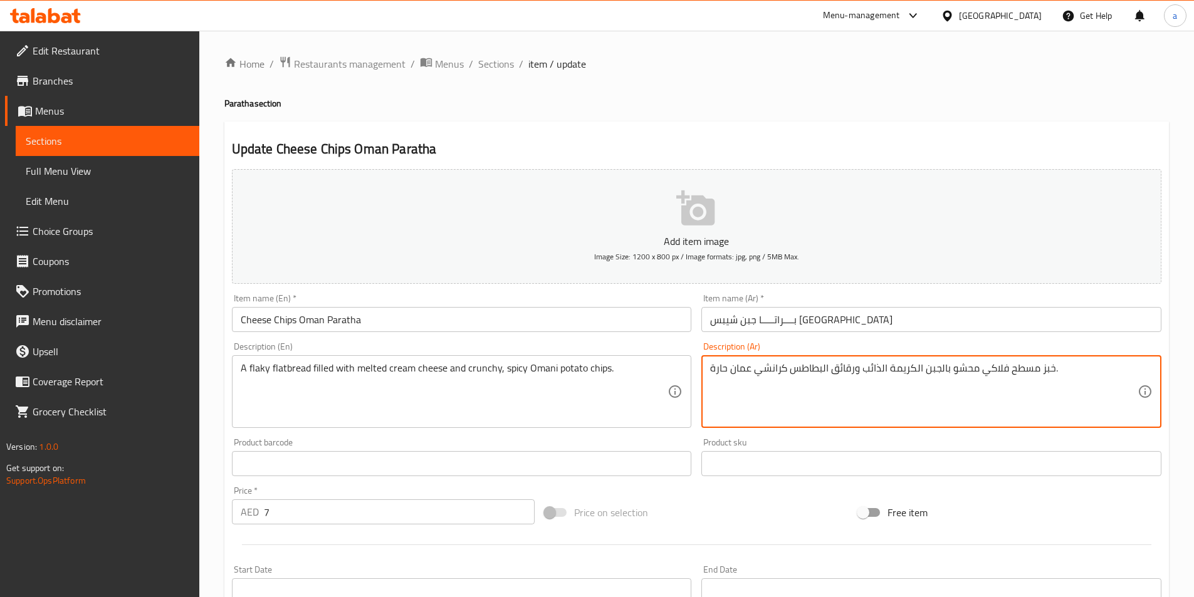
drag, startPoint x: 821, startPoint y: 374, endPoint x: 832, endPoint y: 374, distance: 11.3
click at [831, 375] on textarea "خبز مسطح فلاكي محشو بالجبن الكريمة الذائب ورقائق البطاطس كرانشي عمان حارة." at bounding box center [924, 392] width 428 height 60
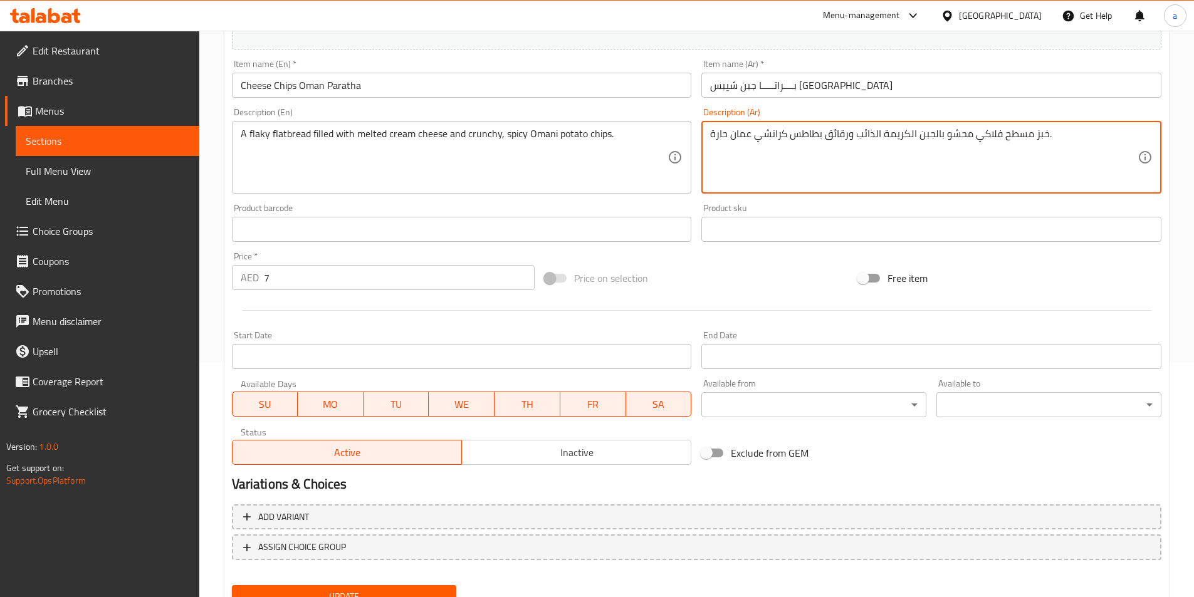
scroll to position [288, 0]
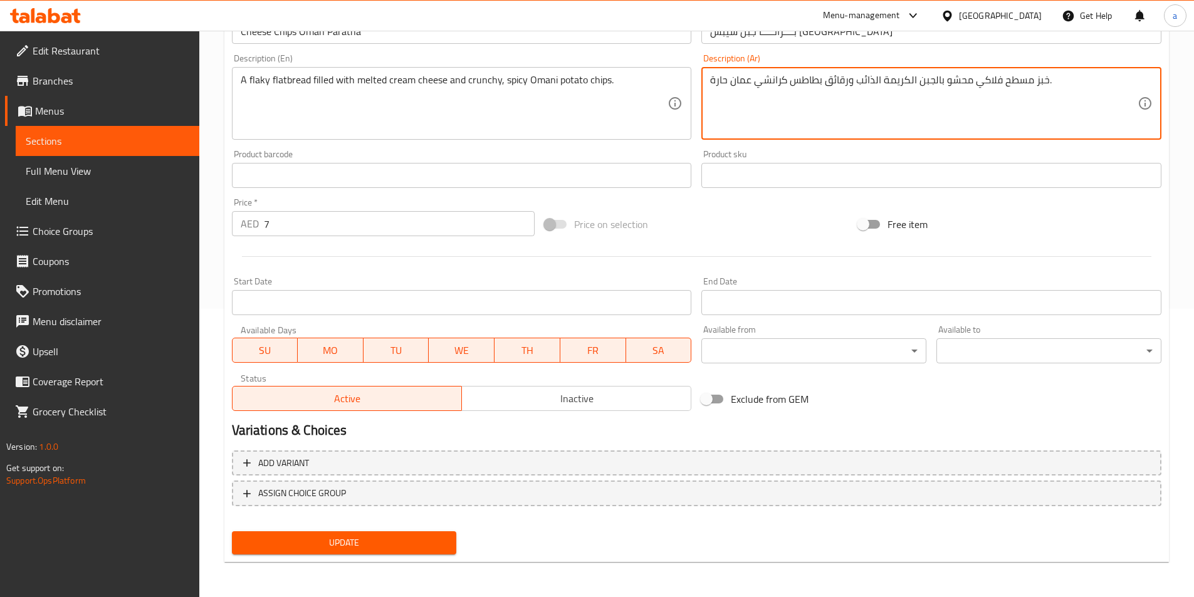
type textarea "خبز مسطح فلاكي محشو بالجبن الكريمة الذائب ورقائق بطاطس كرانشي عمان حارة."
click at [394, 537] on span "Update" at bounding box center [344, 543] width 205 height 16
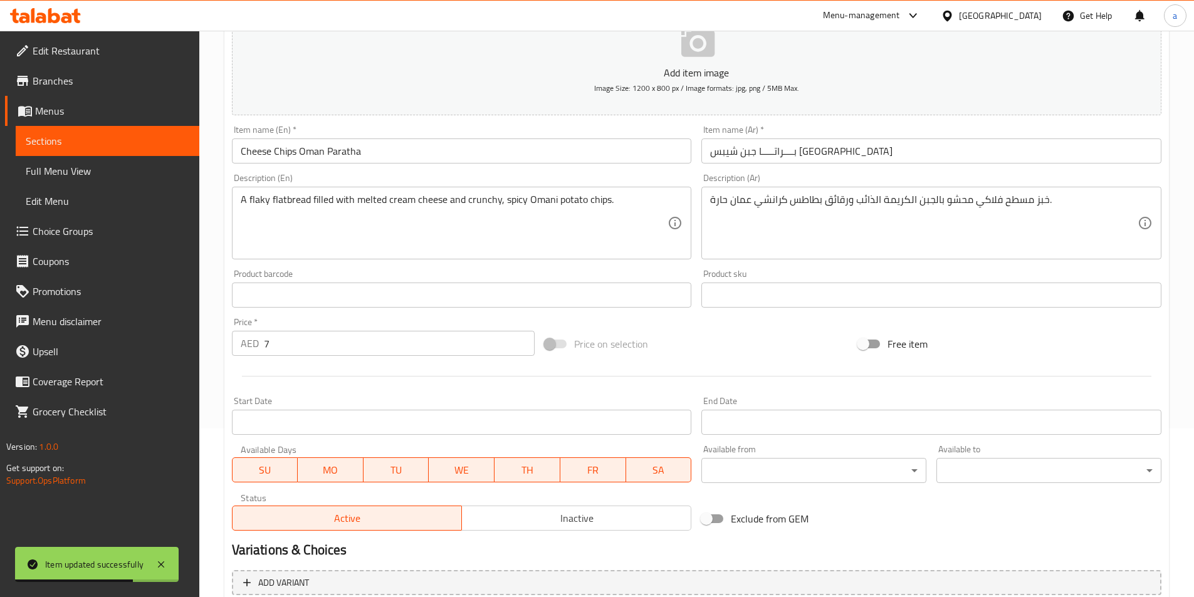
scroll to position [0, 0]
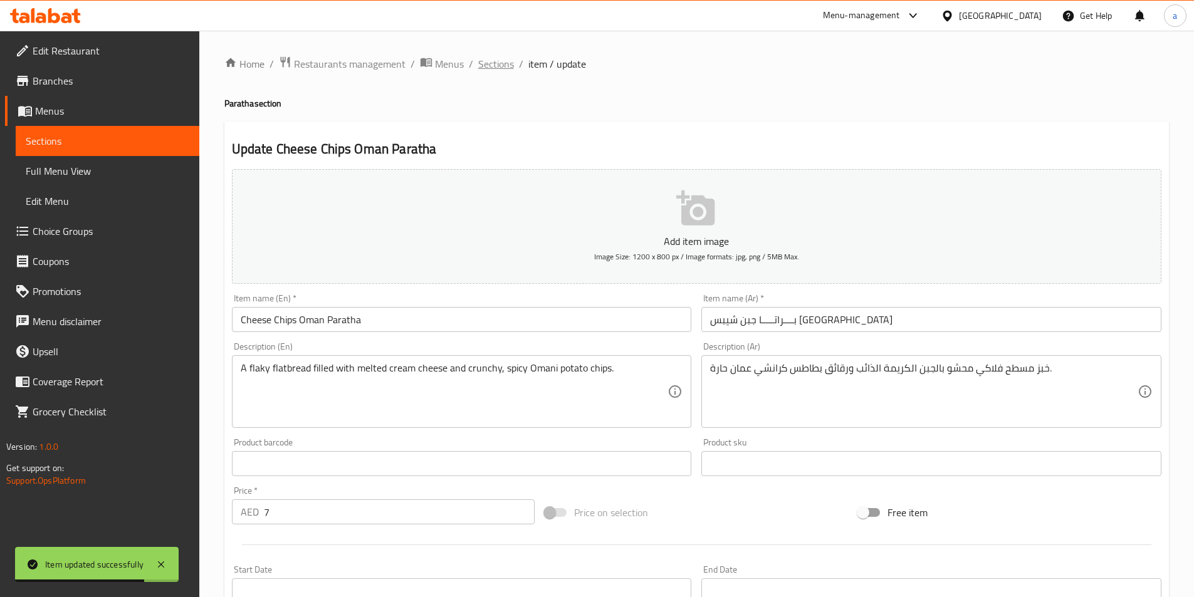
click at [508, 66] on span "Sections" at bounding box center [496, 63] width 36 height 15
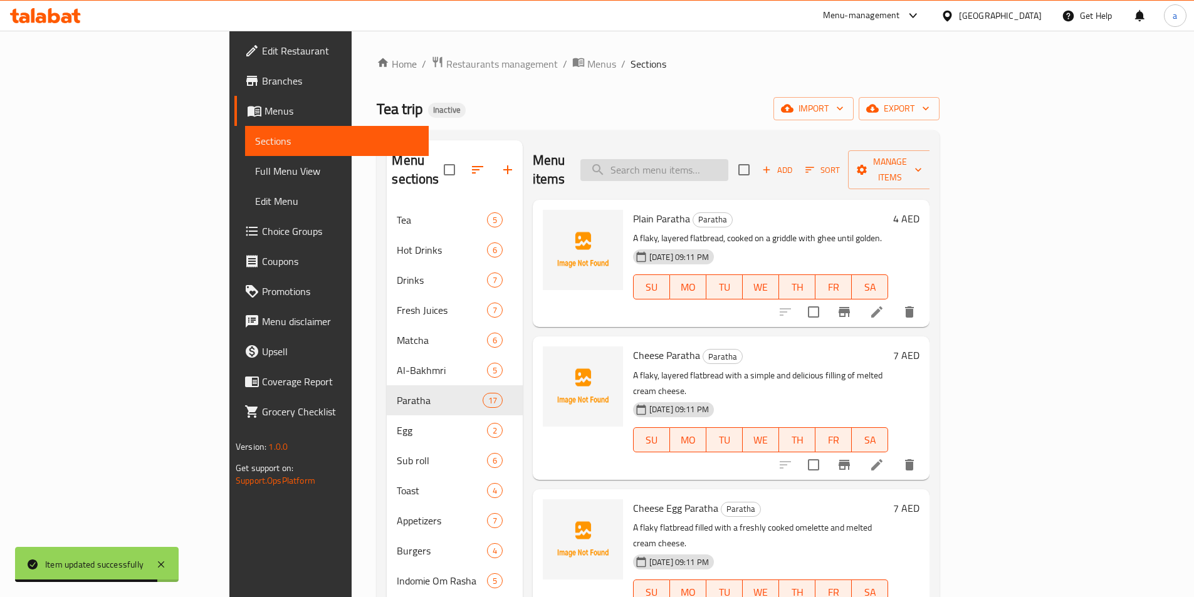
click at [722, 167] on input "search" at bounding box center [655, 170] width 148 height 22
paste input "Francisco Paratha"
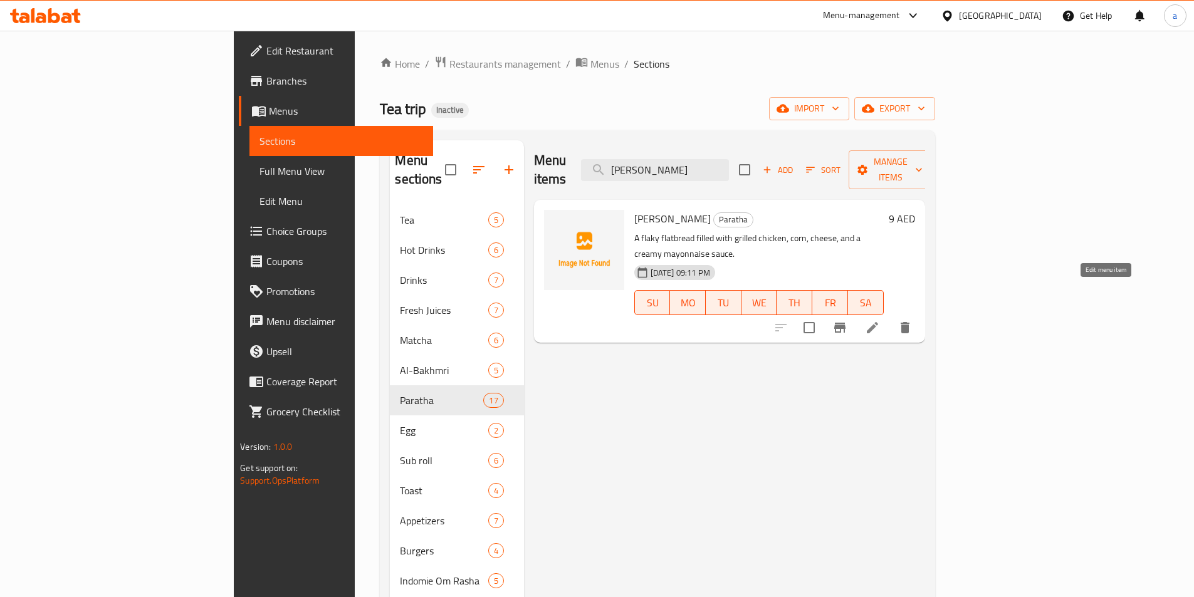
type input "Francisco Paratha"
click at [880, 320] on icon at bounding box center [872, 327] width 15 height 15
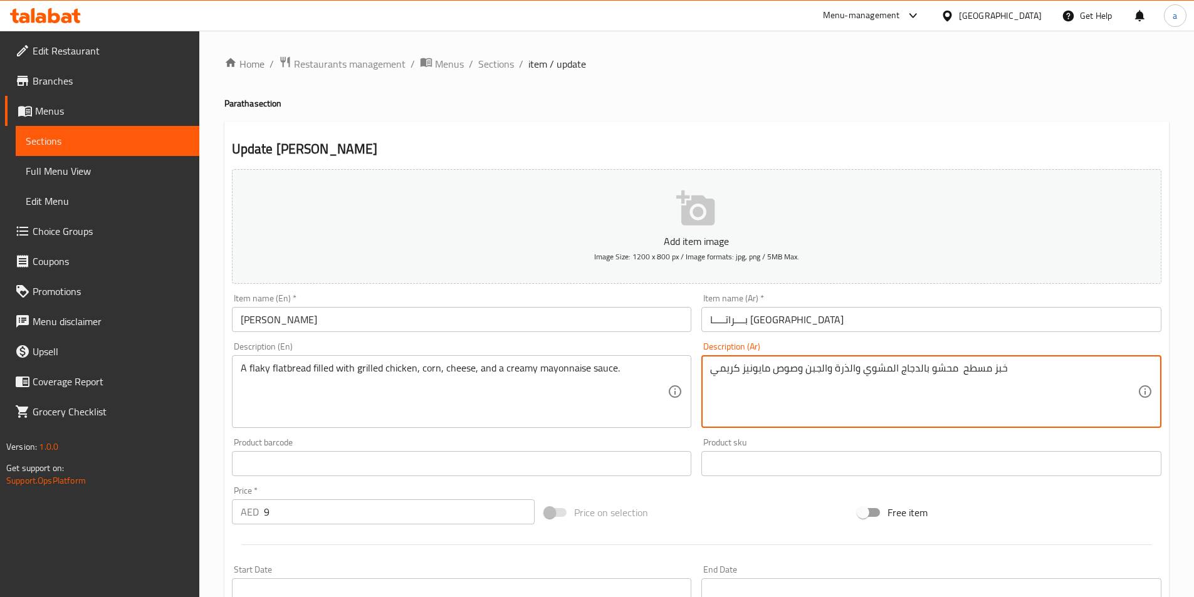
click at [964, 366] on textarea "خبز مسطح محشو بالدجاج المشوي والذرة والجبن وصوص مايونيز كريمي" at bounding box center [924, 392] width 428 height 60
click at [960, 372] on textarea "خبز مسطح محشو بالدجاج المشوي والذرة والجبن وصوص مايونيز كريمي" at bounding box center [924, 392] width 428 height 60
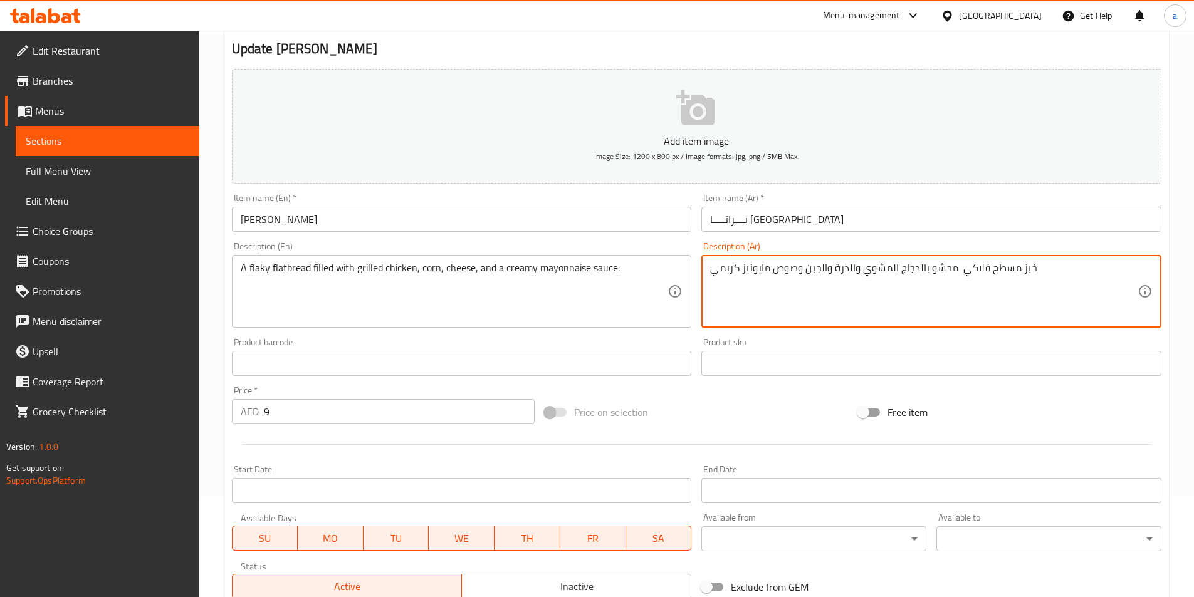
scroll to position [288, 0]
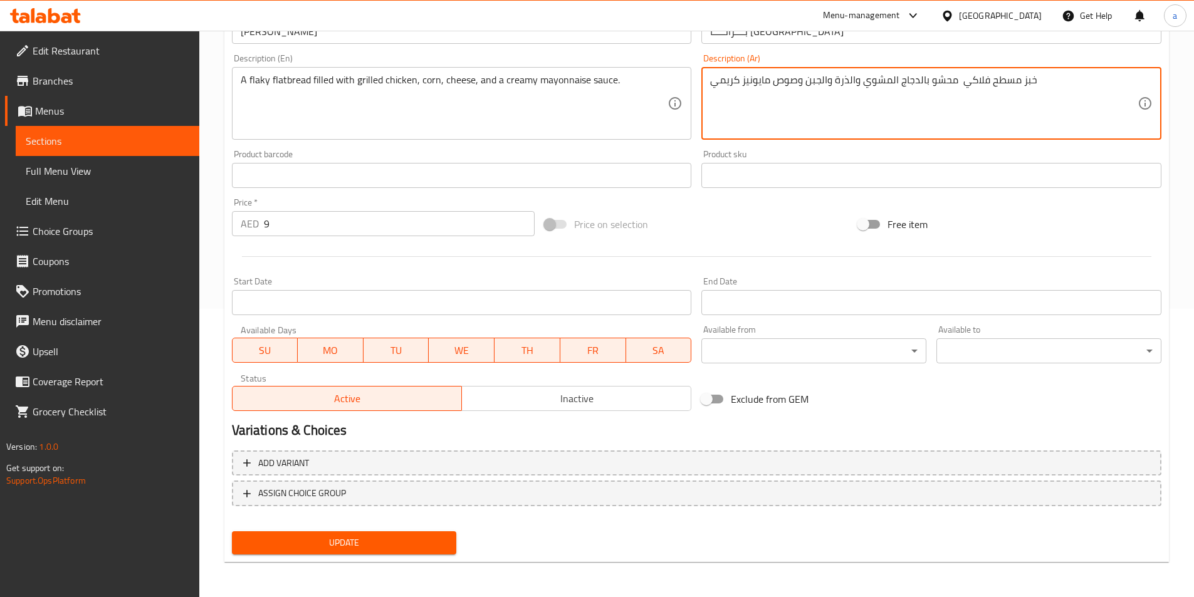
type textarea "خبز مسطح فلاكي محشو بالدجاج المشوي والذرة والجبن وصوص مايونيز كريمي"
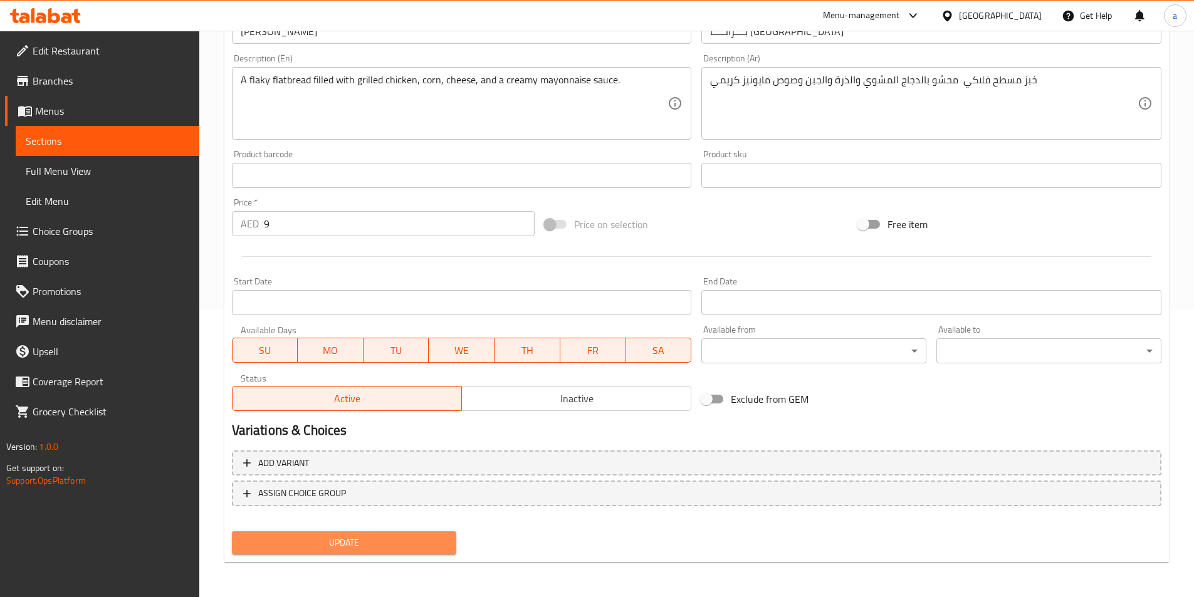
click at [349, 549] on span "Update" at bounding box center [344, 543] width 205 height 16
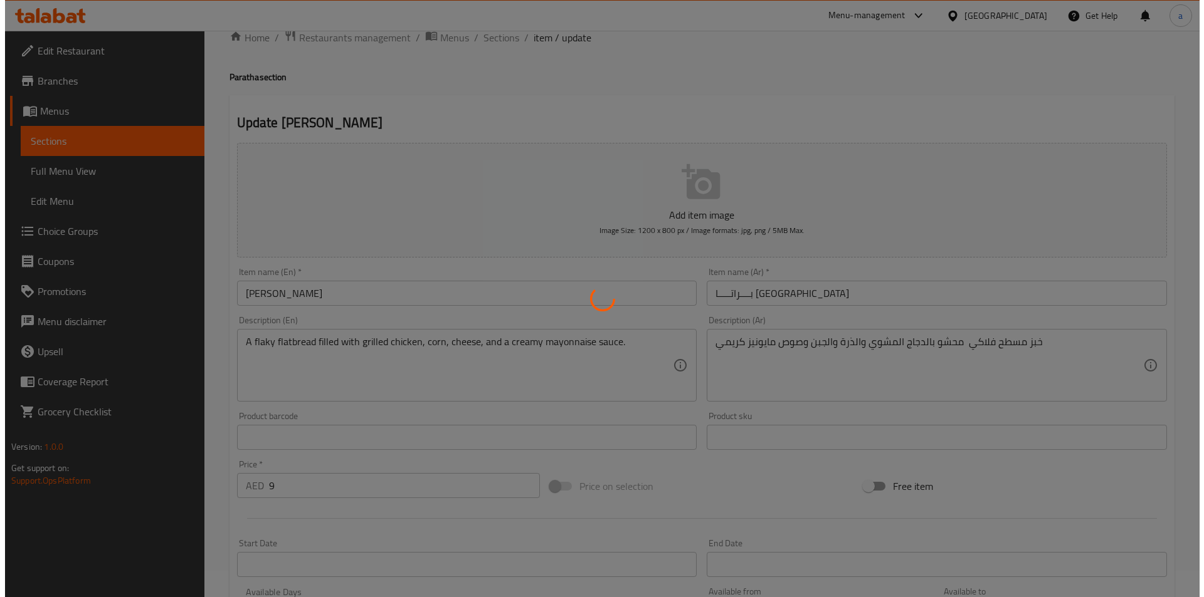
scroll to position [0, 0]
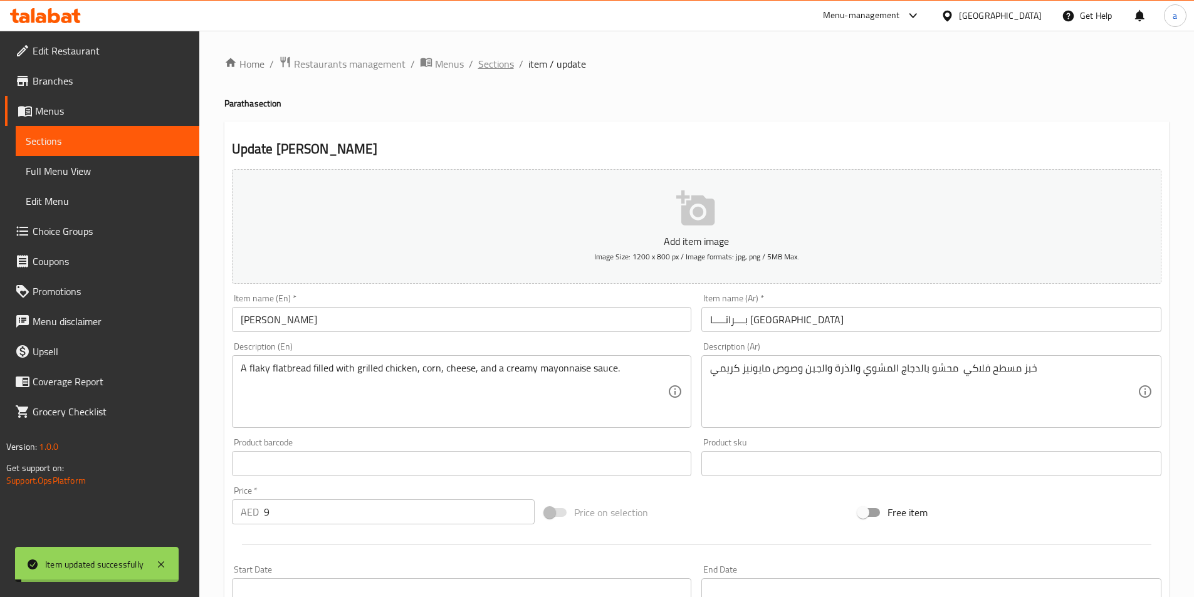
click at [501, 63] on span "Sections" at bounding box center [496, 63] width 36 height 15
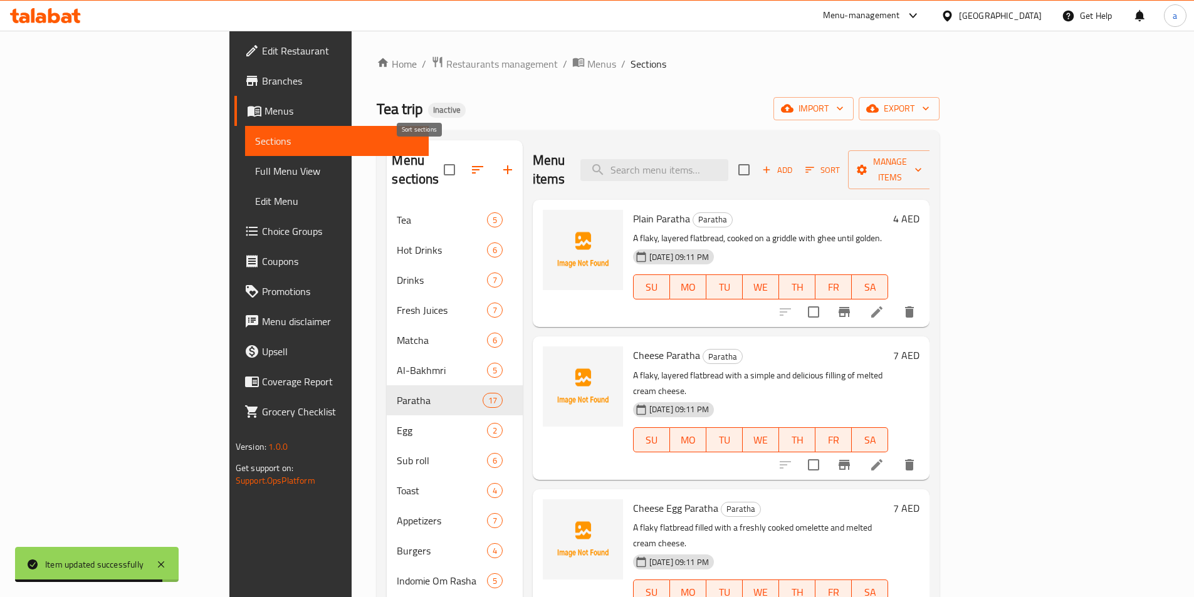
click at [463, 155] on button "button" at bounding box center [478, 170] width 30 height 30
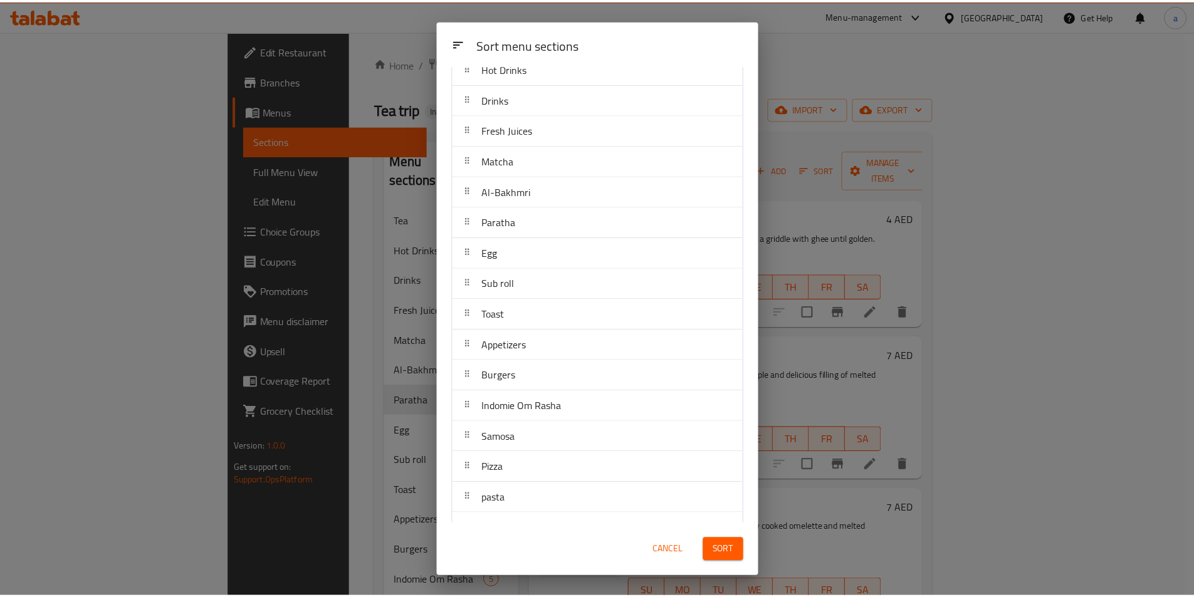
scroll to position [105, 0]
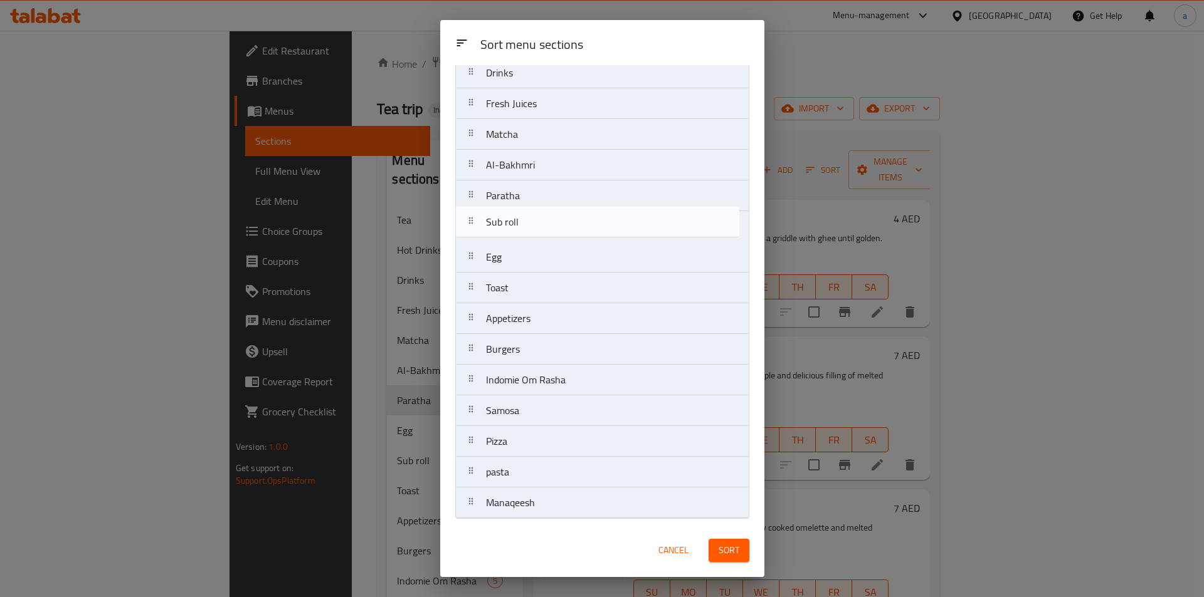
drag, startPoint x: 521, startPoint y: 266, endPoint x: 520, endPoint y: 224, distance: 42.6
click at [520, 224] on nav "Tea Hot Drinks Drinks Fresh Juices Matcha Al-Bakhmri Paratha Egg Sub roll Toast…" at bounding box center [602, 258] width 294 height 524
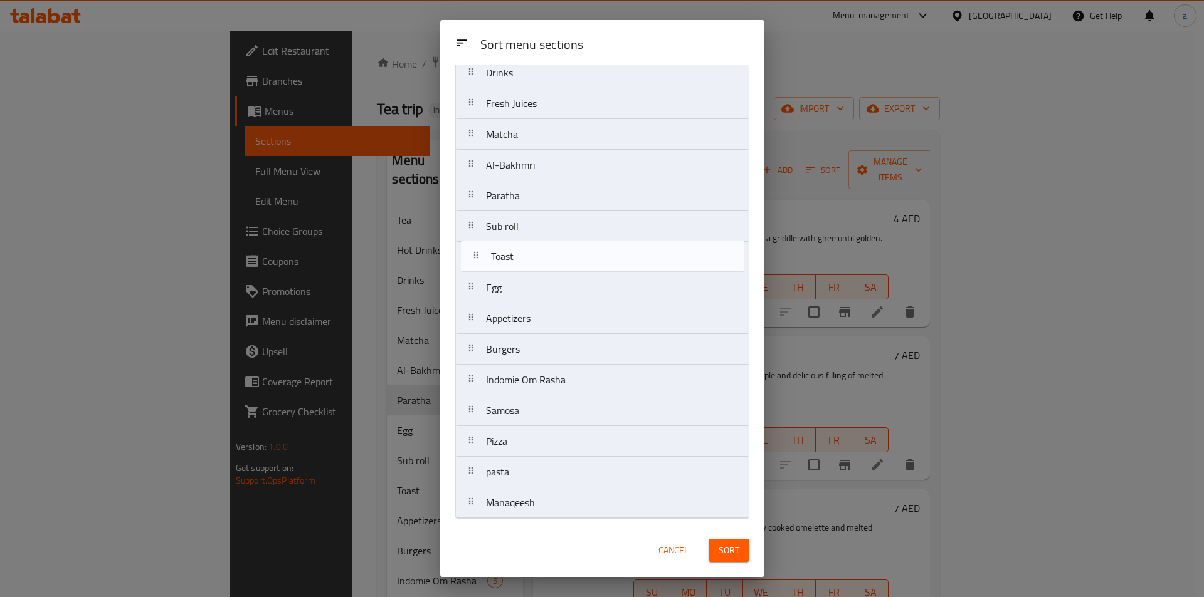
drag, startPoint x: 561, startPoint y: 288, endPoint x: 566, endPoint y: 251, distance: 37.4
click at [566, 251] on nav "Tea Hot Drinks Drinks Fresh Juices Matcha Al-Bakhmri Paratha Sub roll Egg Toast…" at bounding box center [602, 258] width 294 height 524
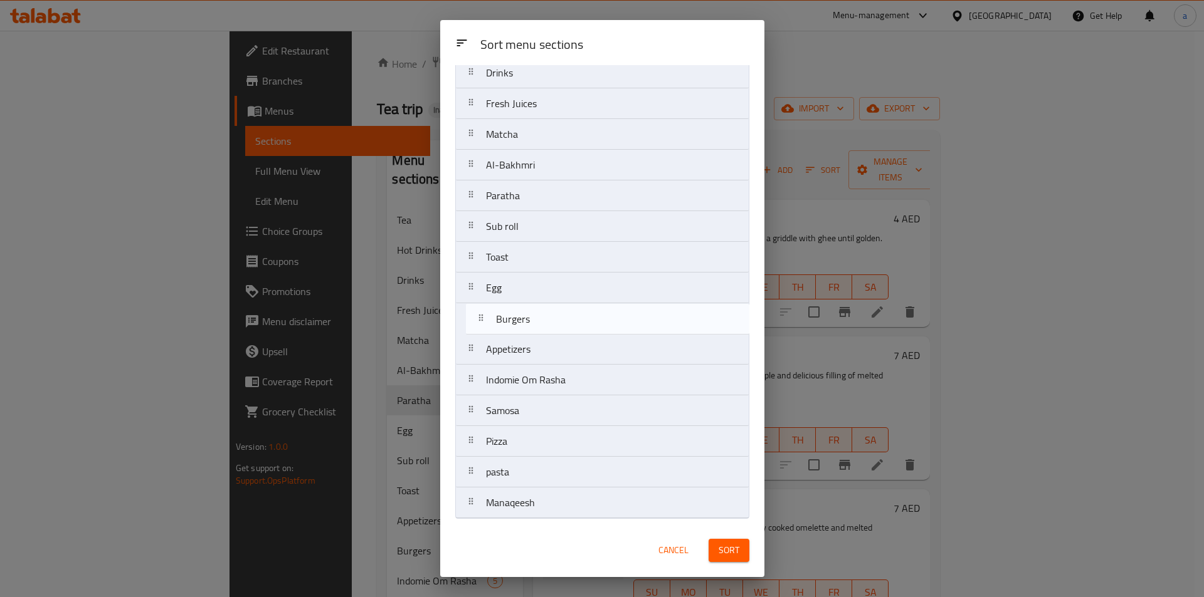
drag, startPoint x: 523, startPoint y: 358, endPoint x: 535, endPoint y: 318, distance: 41.9
click at [535, 318] on nav "Tea Hot Drinks Drinks Fresh Juices Matcha Al-Bakhmri Paratha Sub roll Toast Egg…" at bounding box center [602, 258] width 294 height 524
drag, startPoint x: 571, startPoint y: 377, endPoint x: 572, endPoint y: 353, distance: 24.5
click at [572, 353] on nav "Tea Hot Drinks Drinks Fresh Juices Matcha Al-Bakhmri Paratha Sub roll Toast Egg…" at bounding box center [602, 258] width 294 height 524
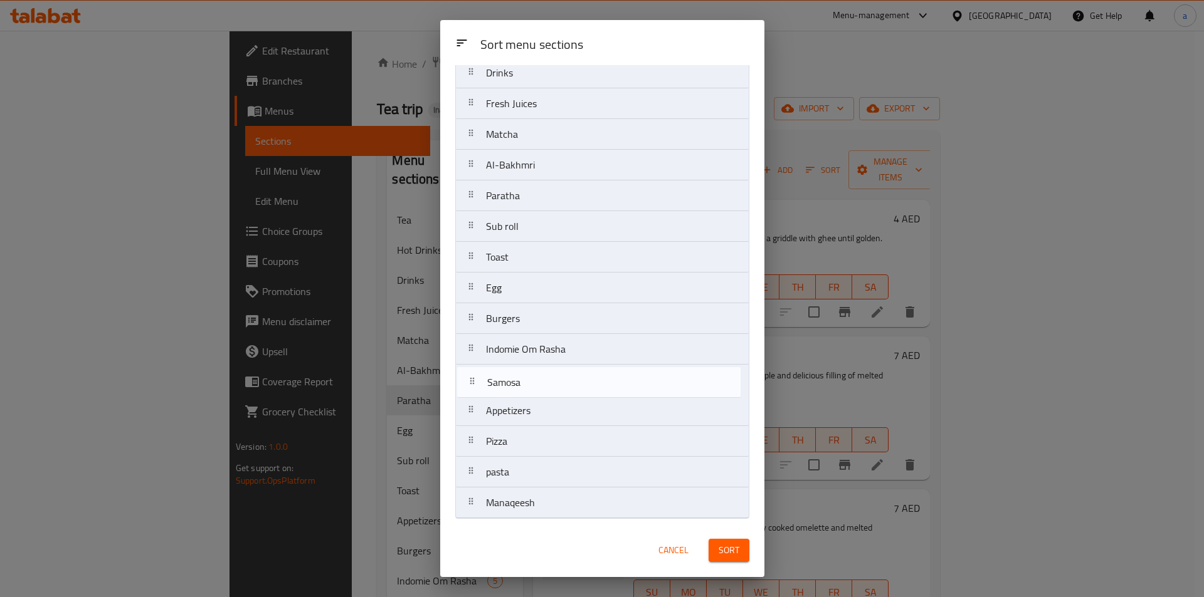
drag, startPoint x: 549, startPoint y: 423, endPoint x: 552, endPoint y: 387, distance: 35.8
click at [552, 387] on nav "Tea Hot Drinks Drinks Fresh Juices Matcha Al-Bakhmri Paratha Sub roll Toast Egg…" at bounding box center [602, 258] width 294 height 524
drag, startPoint x: 607, startPoint y: 447, endPoint x: 592, endPoint y: 411, distance: 38.5
click at [592, 411] on nav "Tea Hot Drinks Drinks Fresh Juices Matcha Al-Bakhmri Paratha Sub roll Toast Egg…" at bounding box center [602, 258] width 294 height 524
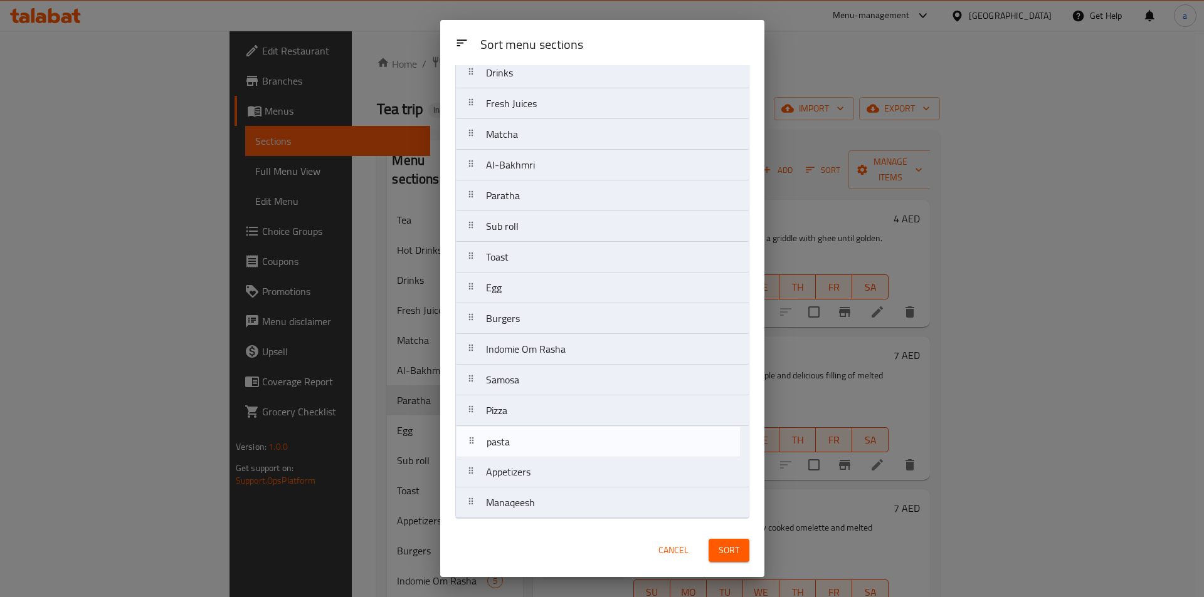
drag, startPoint x: 543, startPoint y: 477, endPoint x: 545, endPoint y: 443, distance: 33.9
click at [545, 443] on nav "Tea Hot Drinks Drinks Fresh Juices Matcha Al-Bakhmri Paratha Sub roll Toast Egg…" at bounding box center [602, 258] width 294 height 524
drag, startPoint x: 539, startPoint y: 508, endPoint x: 537, endPoint y: 477, distance: 31.4
click at [537, 477] on nav "Tea Hot Drinks Drinks Fresh Juices Matcha Al-Bakhmri Paratha Sub roll Toast Egg…" at bounding box center [602, 258] width 294 height 524
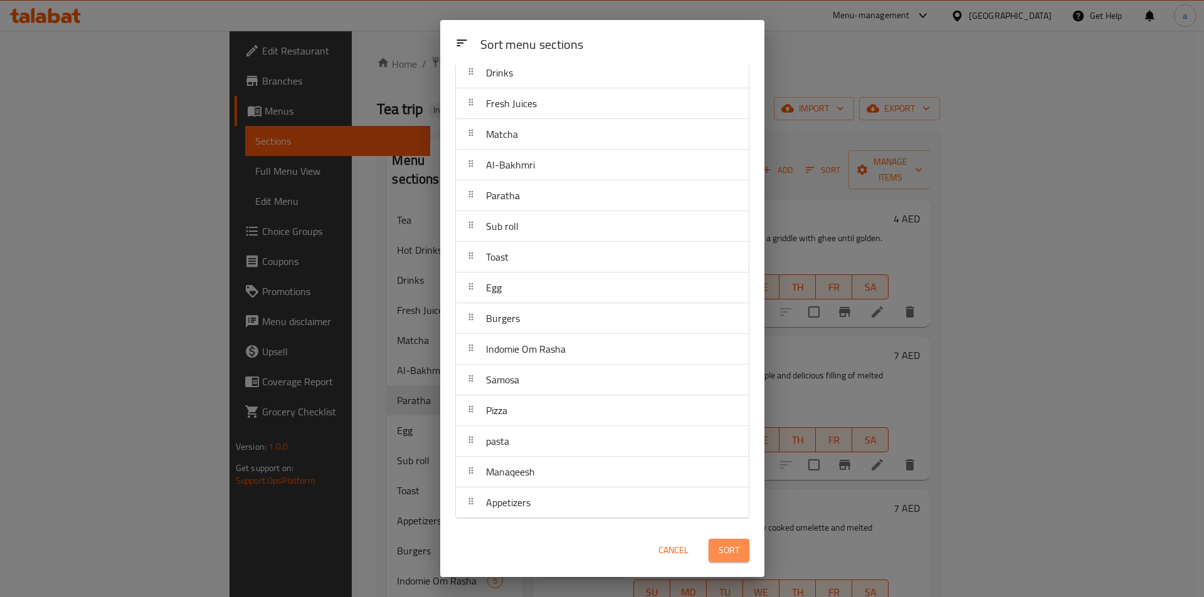
click at [726, 547] on span "Sort" at bounding box center [728, 551] width 21 height 16
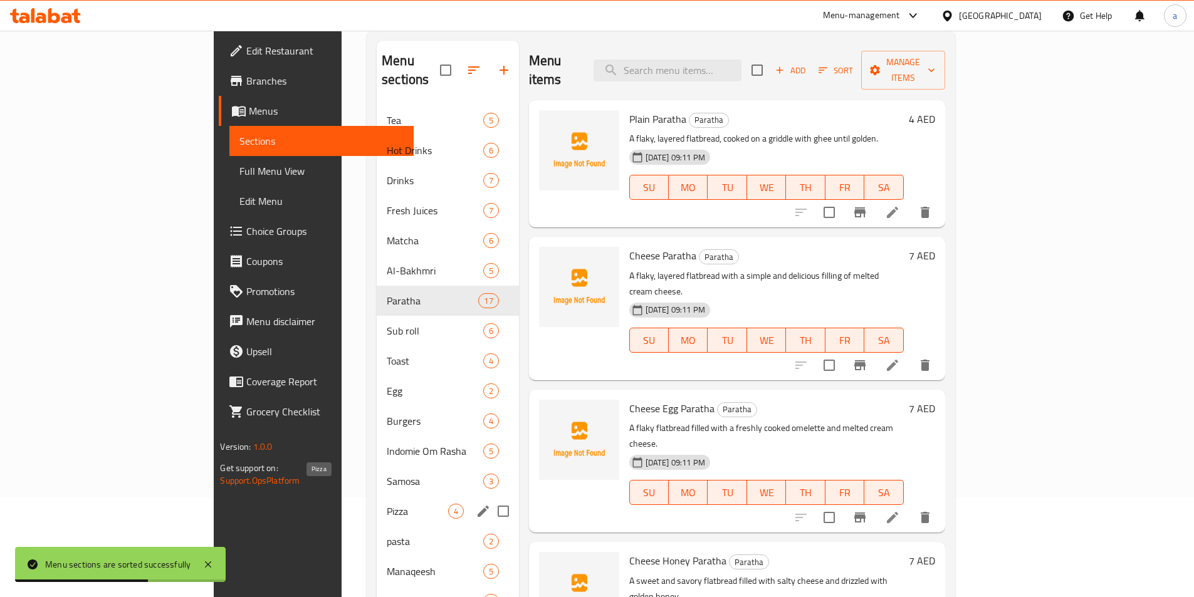
scroll to position [176, 0]
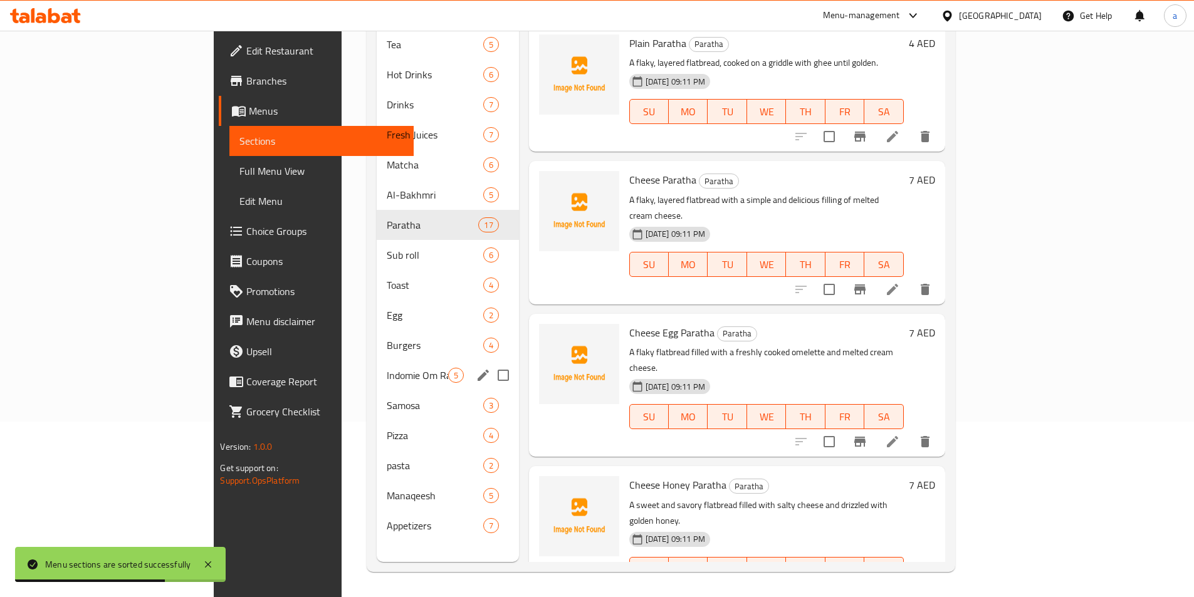
click at [474, 366] on button "edit" at bounding box center [483, 375] width 19 height 19
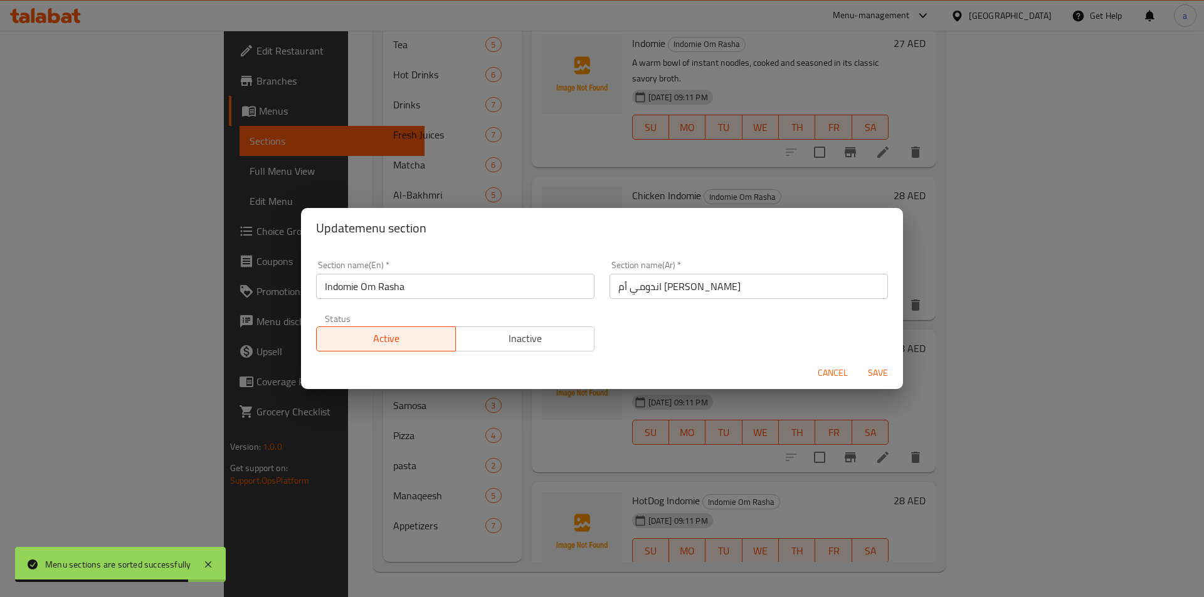
click at [428, 288] on input "Indomie Om Rasha" at bounding box center [455, 286] width 278 height 25
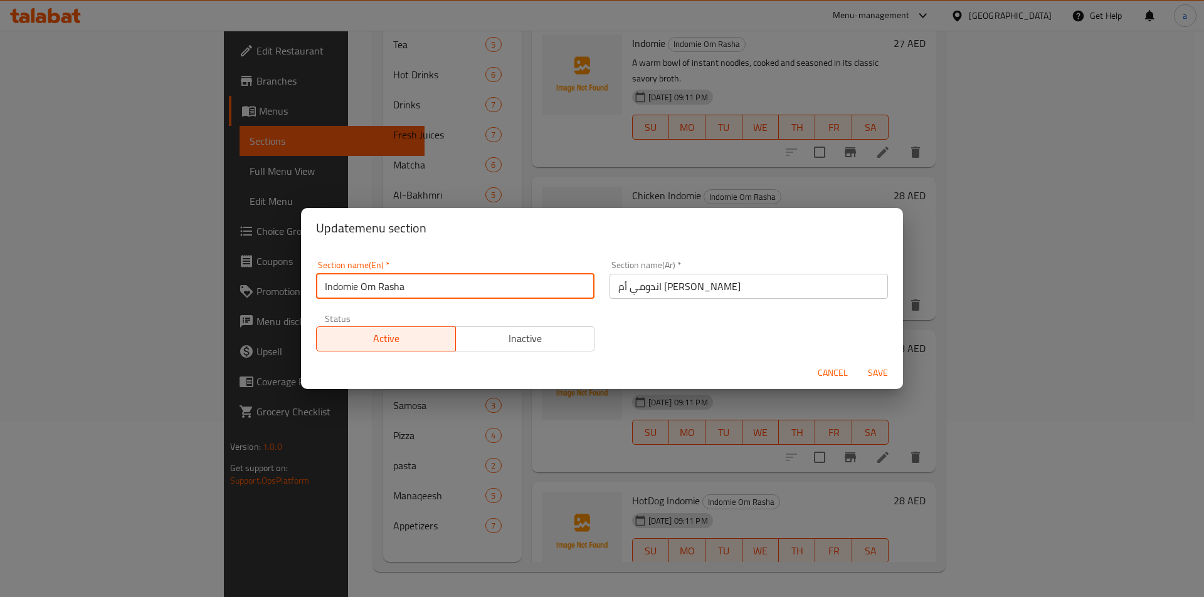
type input "Indomie Om Rashad"
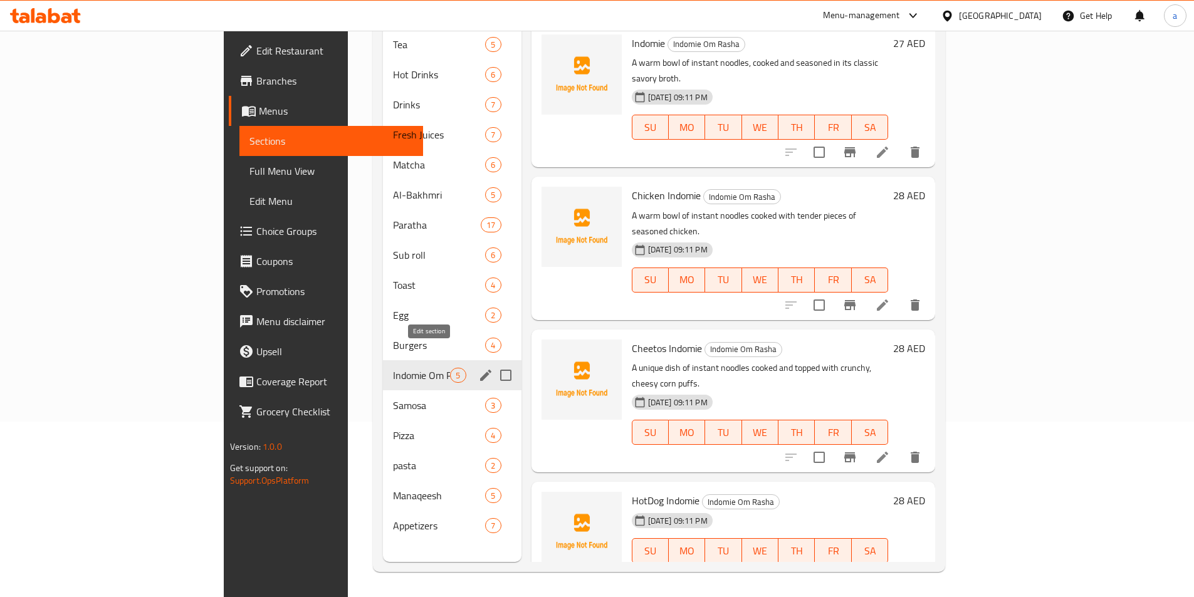
click at [478, 368] on icon "edit" at bounding box center [485, 375] width 15 height 15
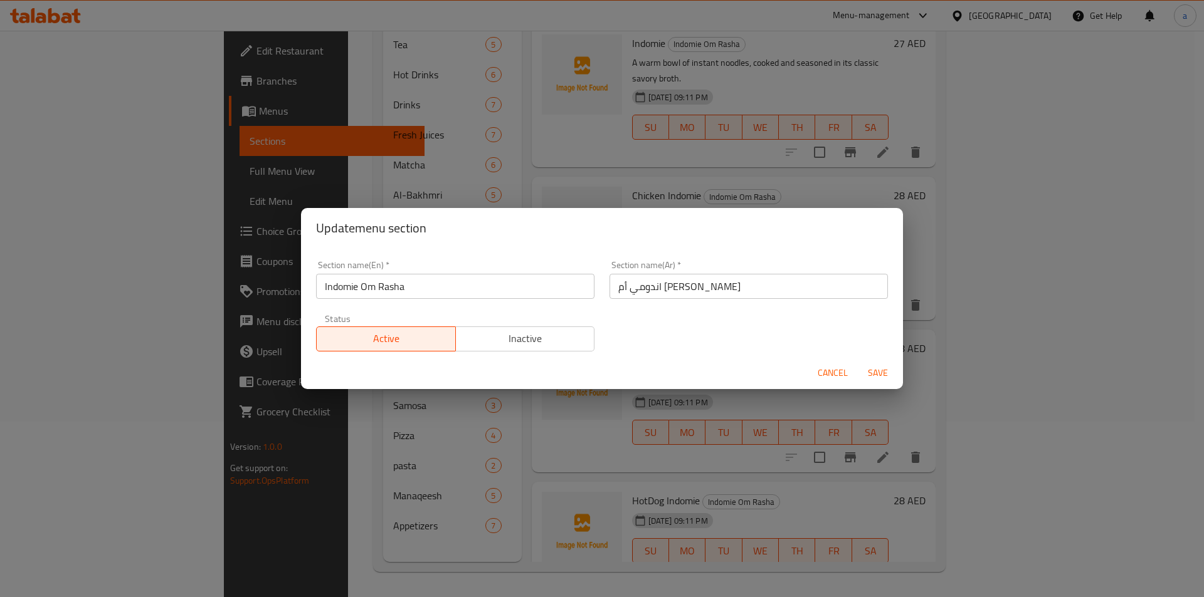
click at [400, 290] on input "Indomie Om Rasha" at bounding box center [455, 286] width 278 height 25
paste input "d"
type input "Indomie Om Rashd"
click at [870, 367] on span "Save" at bounding box center [878, 374] width 30 height 16
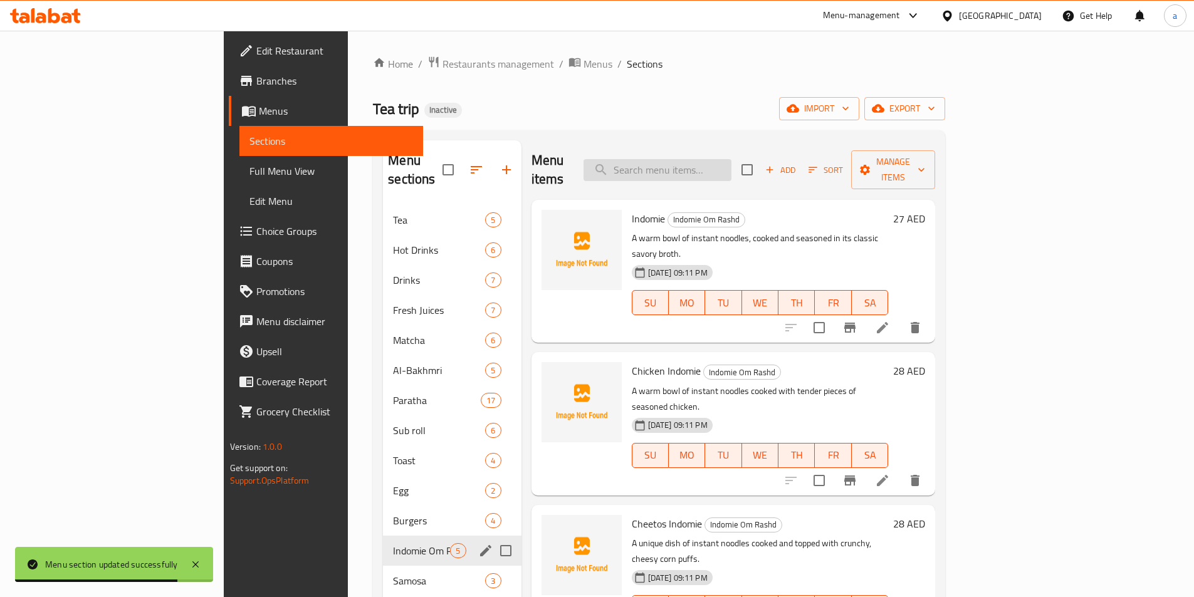
click at [704, 159] on input "search" at bounding box center [658, 170] width 148 height 22
paste input "Hotdog Sub roll"
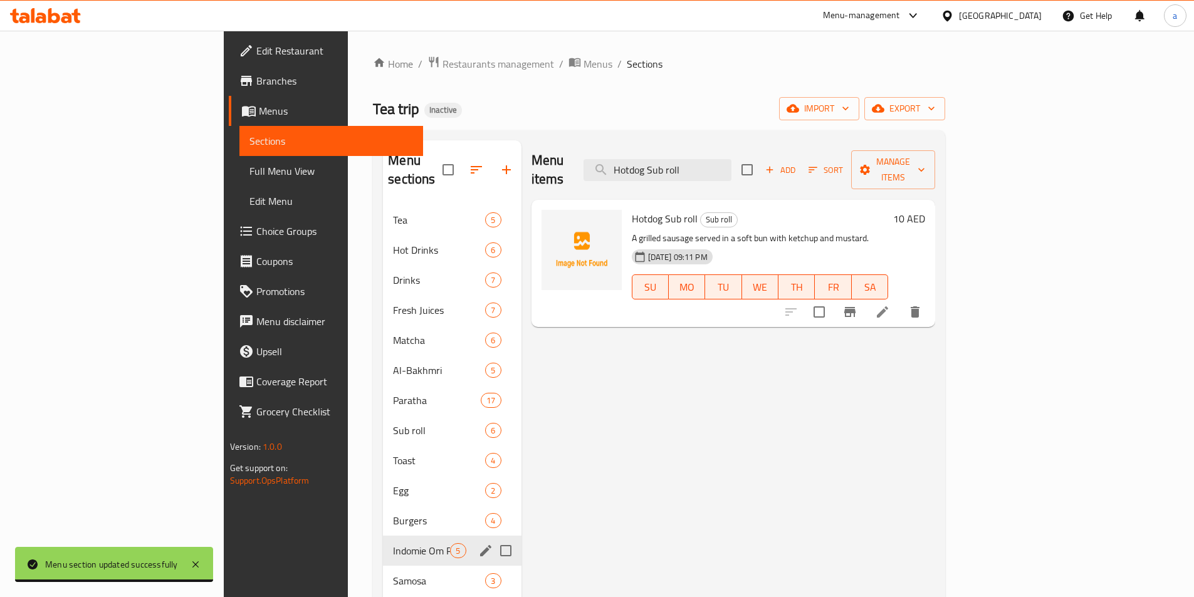
type input "Hotdog Sub roll"
click at [890, 305] on icon at bounding box center [882, 312] width 15 height 15
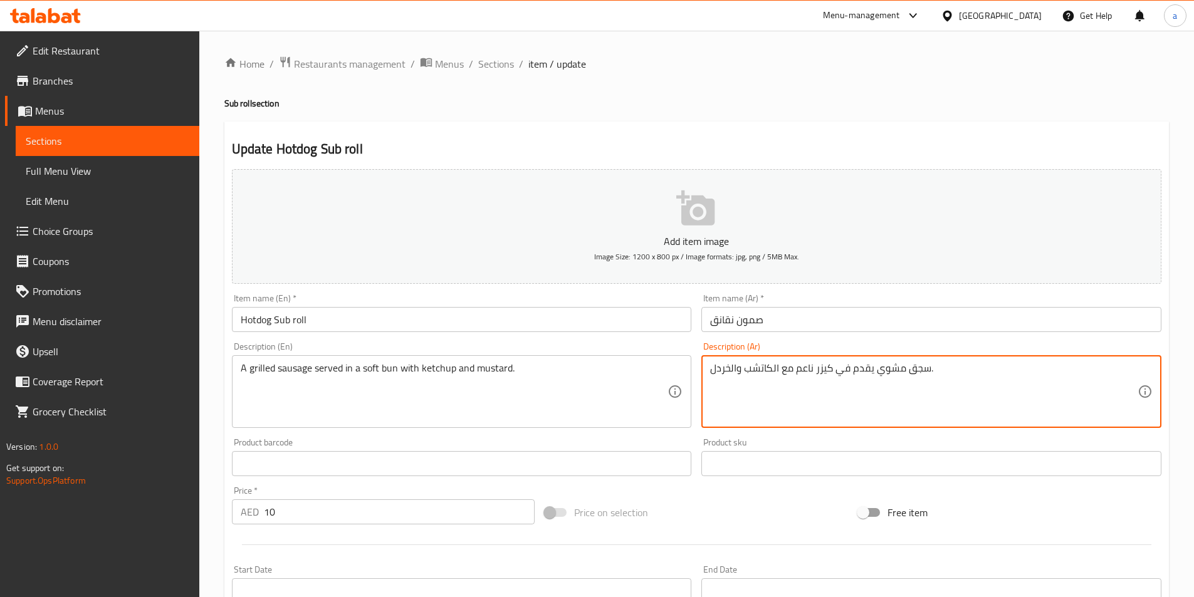
drag, startPoint x: 953, startPoint y: 374, endPoint x: 702, endPoint y: 398, distance: 252.6
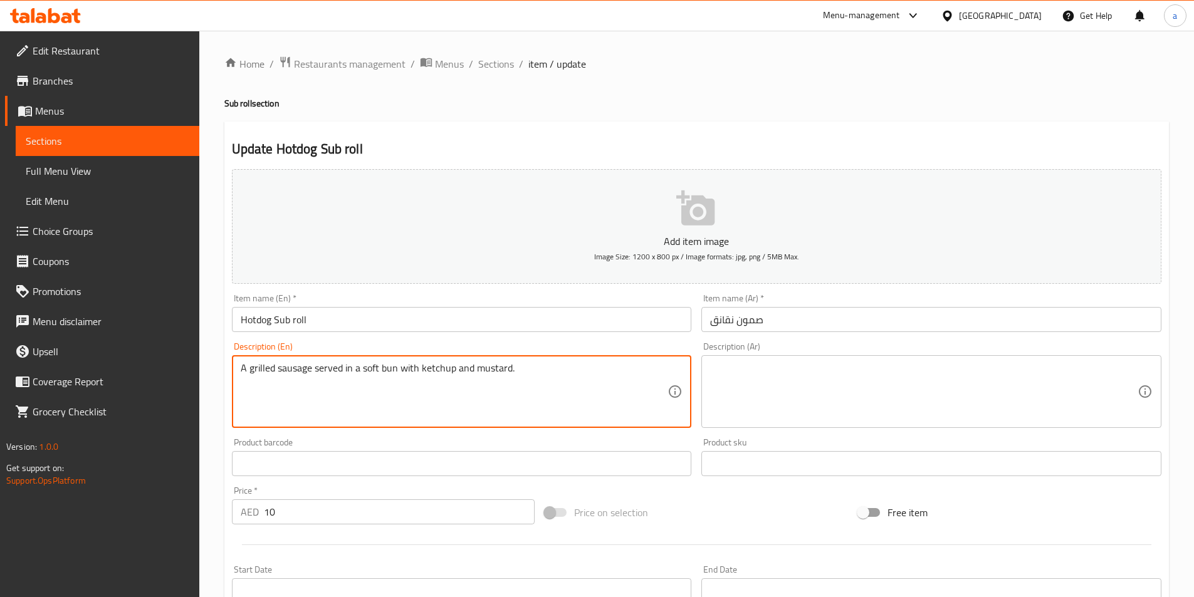
click at [273, 368] on textarea "A grilled sausage served in a soft bun with ketchup and mustard." at bounding box center [455, 392] width 428 height 60
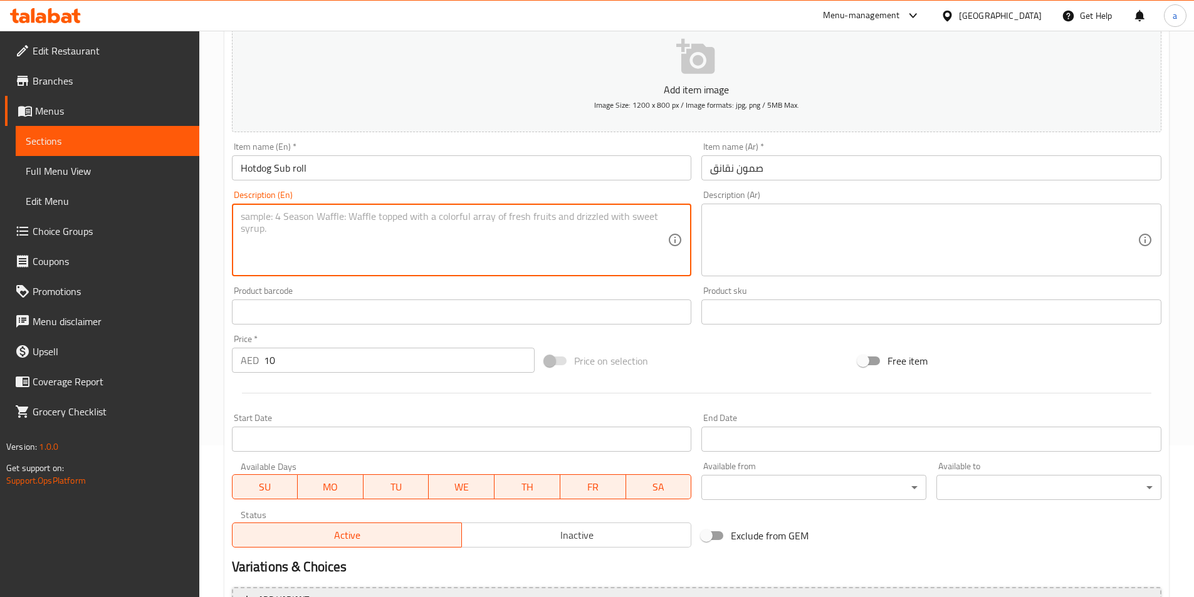
scroll to position [288, 0]
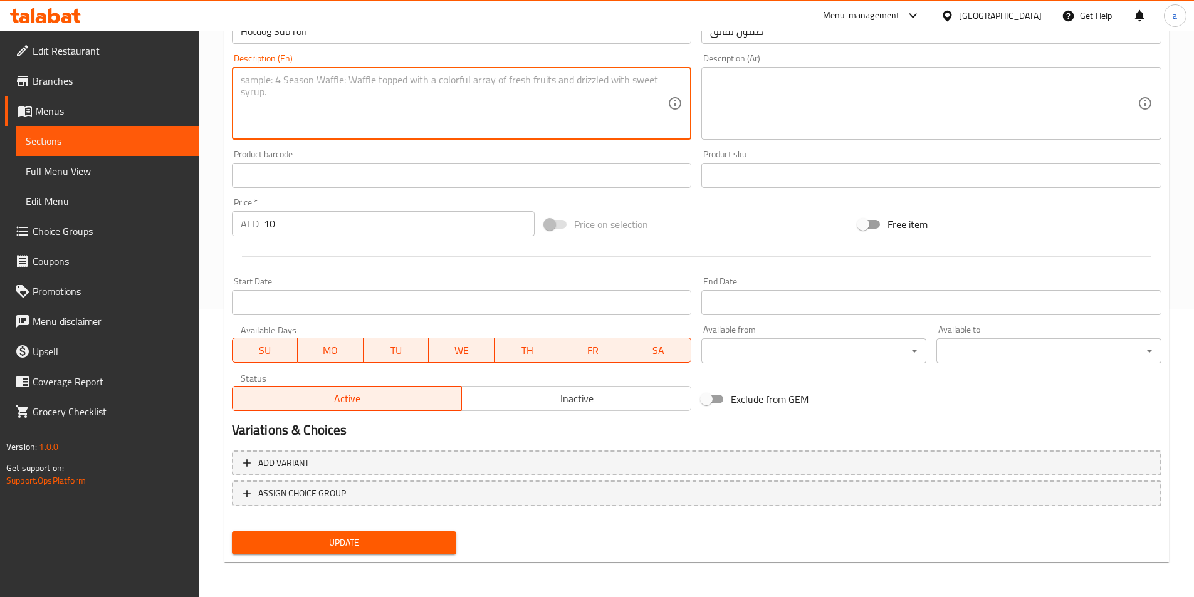
click at [344, 535] on span "Update" at bounding box center [344, 543] width 205 height 16
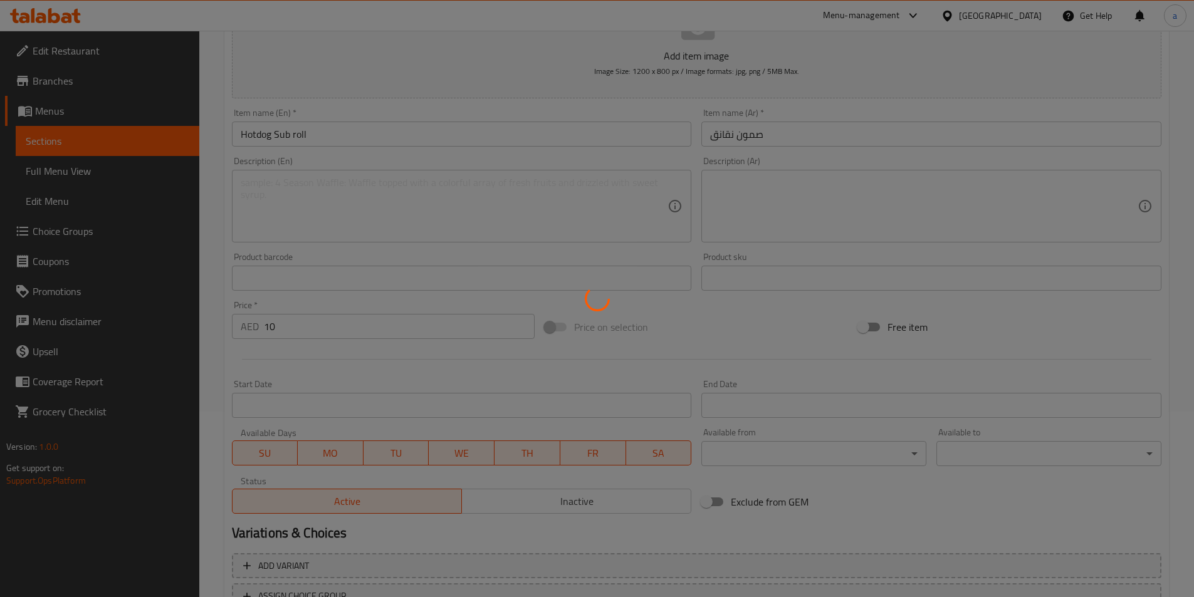
scroll to position [0, 0]
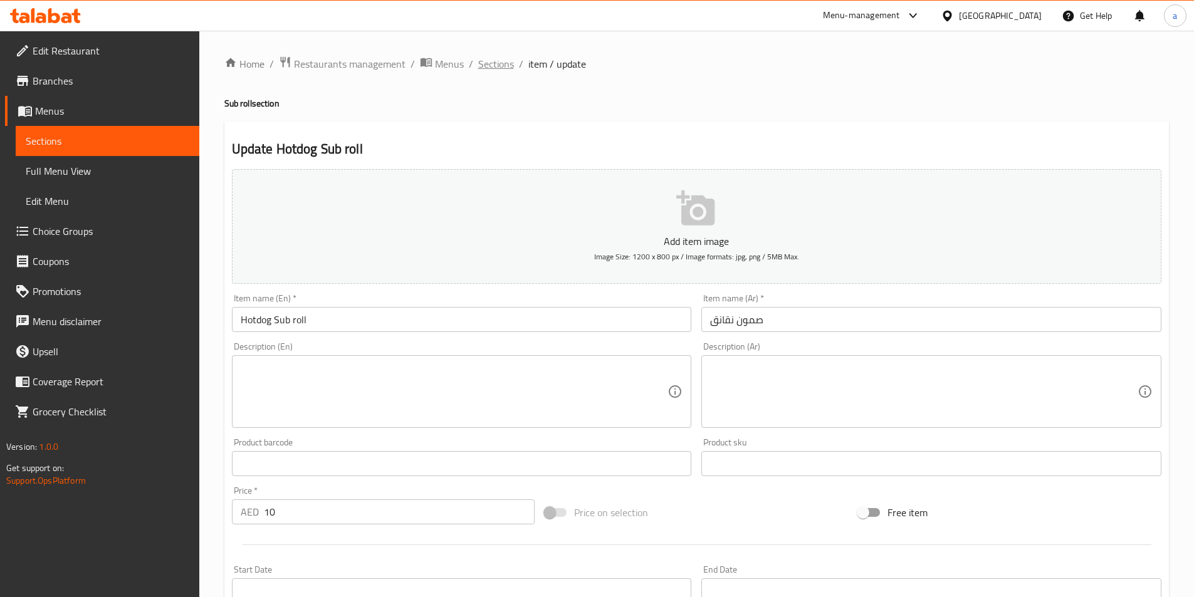
click at [495, 63] on span "Sections" at bounding box center [496, 63] width 36 height 15
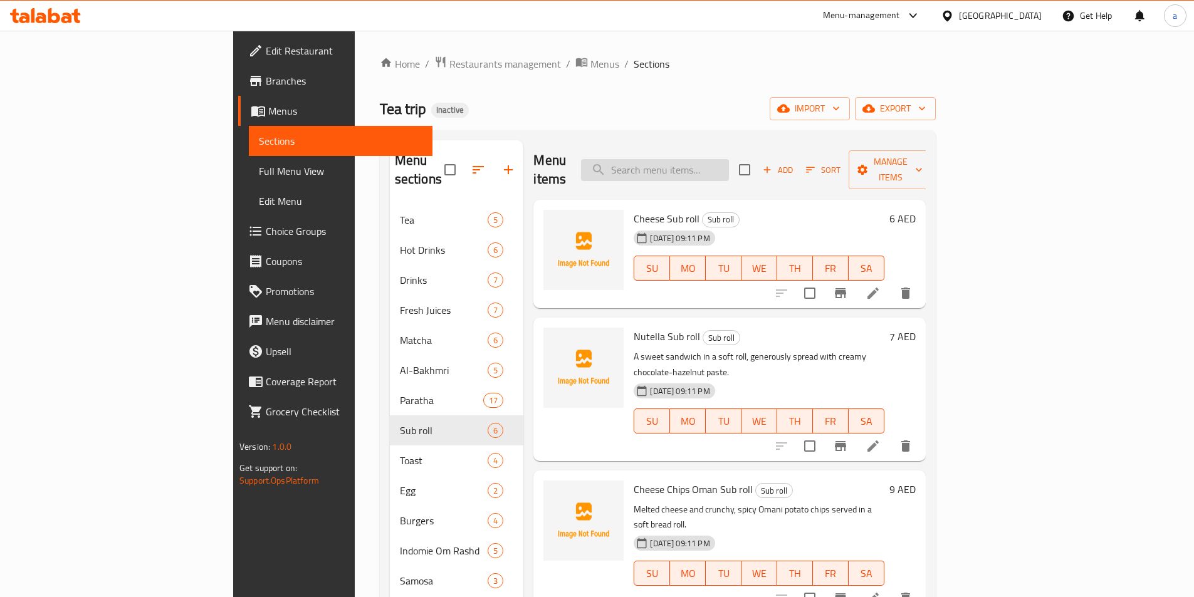
click at [729, 159] on input "search" at bounding box center [655, 170] width 148 height 22
paste input "Boiled Egg"
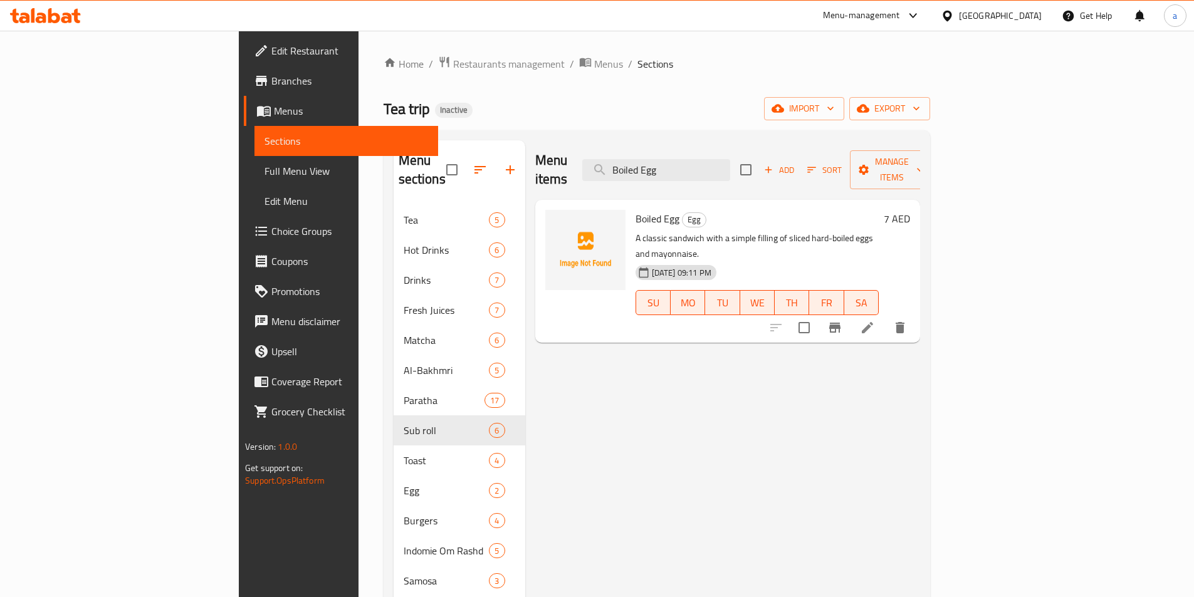
type input "Boiled Egg"
click at [885, 317] on li at bounding box center [867, 328] width 35 height 23
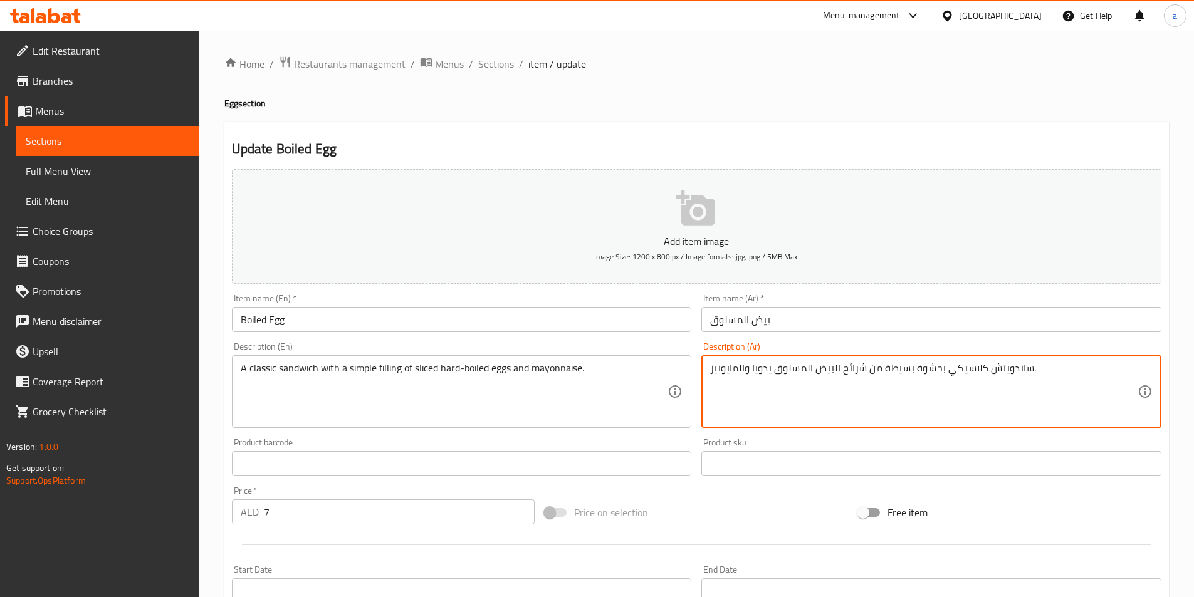
click at [764, 371] on textarea "ساندويتش كلاسيكي بحشوة بسيطة من شرائح البيض المسلوق يدويا والمايونيز." at bounding box center [924, 392] width 428 height 60
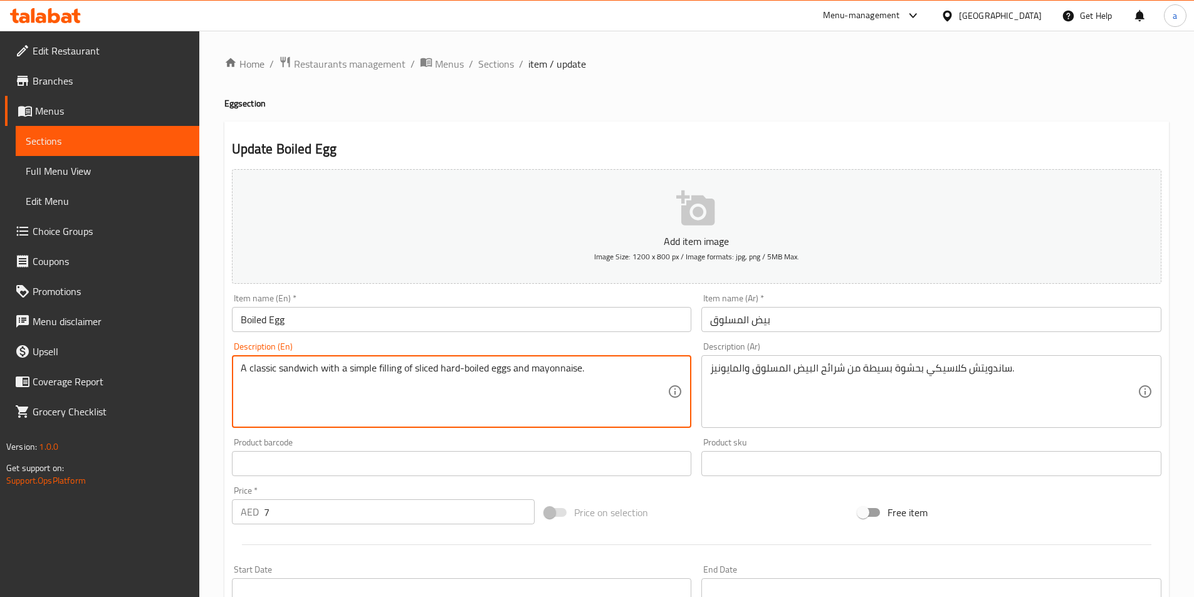
drag, startPoint x: 438, startPoint y: 369, endPoint x: 510, endPoint y: 364, distance: 72.3
click at [441, 367] on textarea "A classic sandwich with a simple filling of sliced hard-boiled eggs and mayonna…" at bounding box center [455, 392] width 428 height 60
drag, startPoint x: 438, startPoint y: 369, endPoint x: 489, endPoint y: 367, distance: 50.8
click at [489, 367] on textarea "A classic sandwich with a simple filling of sliced hard-boiled eggs and mayonna…" at bounding box center [455, 392] width 428 height 60
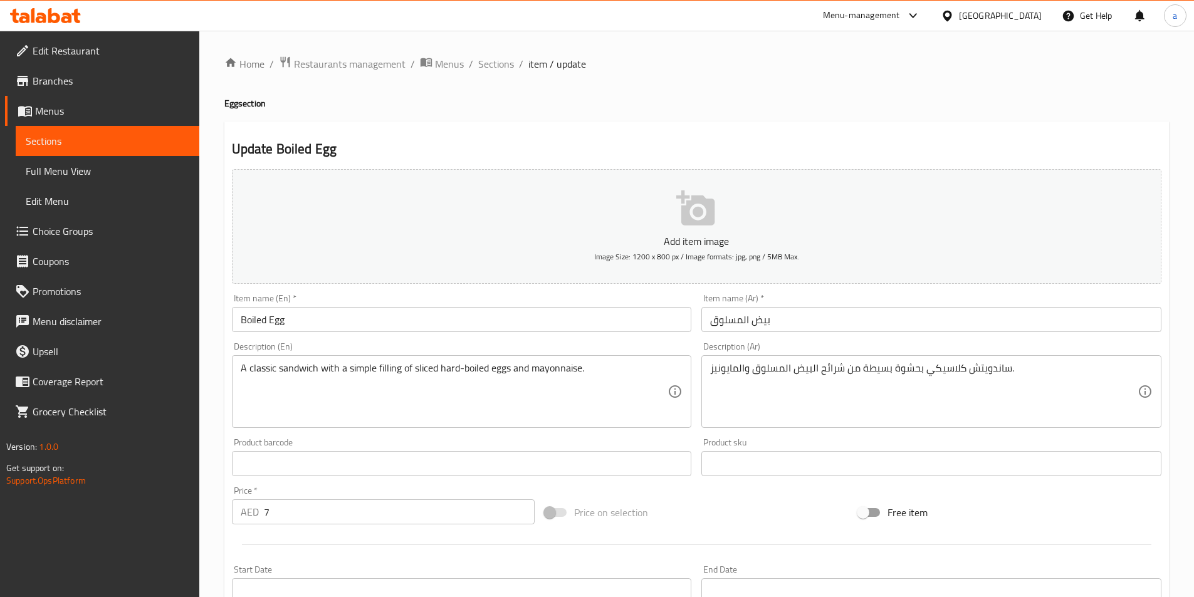
click at [443, 369] on textarea "A classic sandwich with a simple filling of sliced hard-boiled eggs and mayonna…" at bounding box center [455, 392] width 428 height 60
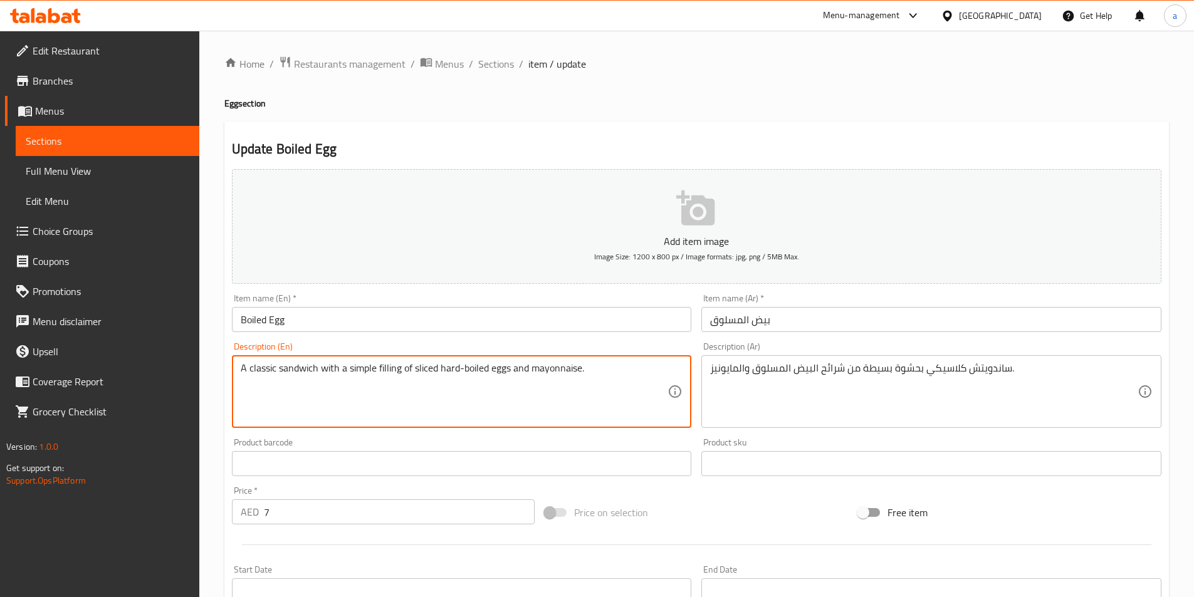
click at [443, 369] on textarea "A classic sandwich with a simple filling of sliced hard-boiled eggs and mayonna…" at bounding box center [455, 392] width 428 height 60
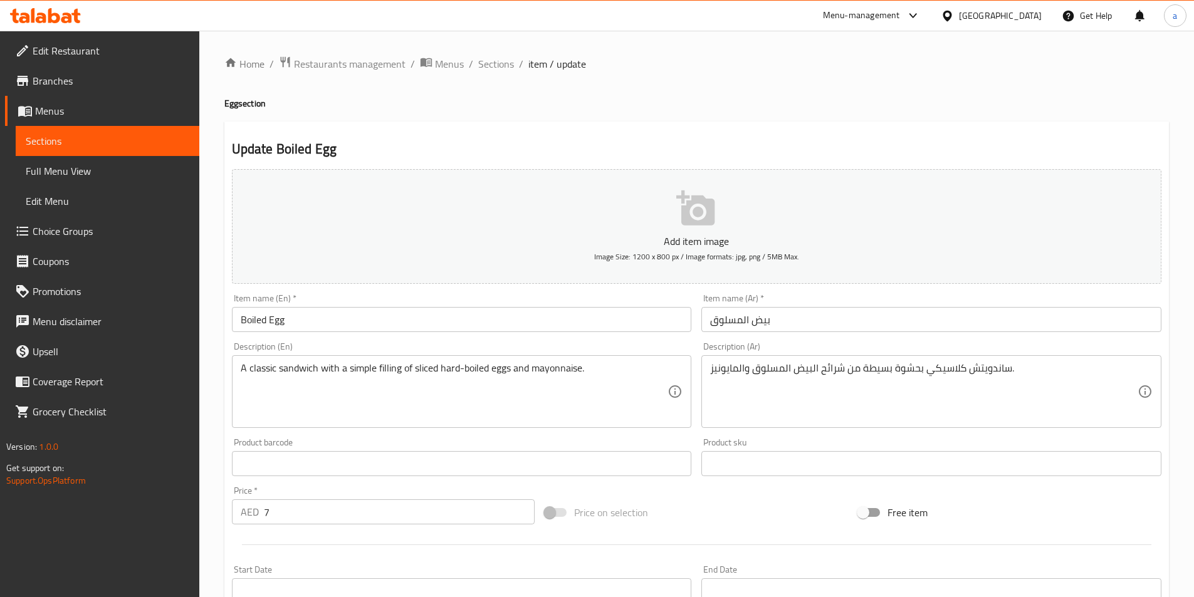
click at [509, 383] on textarea "A classic sandwich with a simple filling of sliced hard-boiled eggs and mayonna…" at bounding box center [455, 392] width 428 height 60
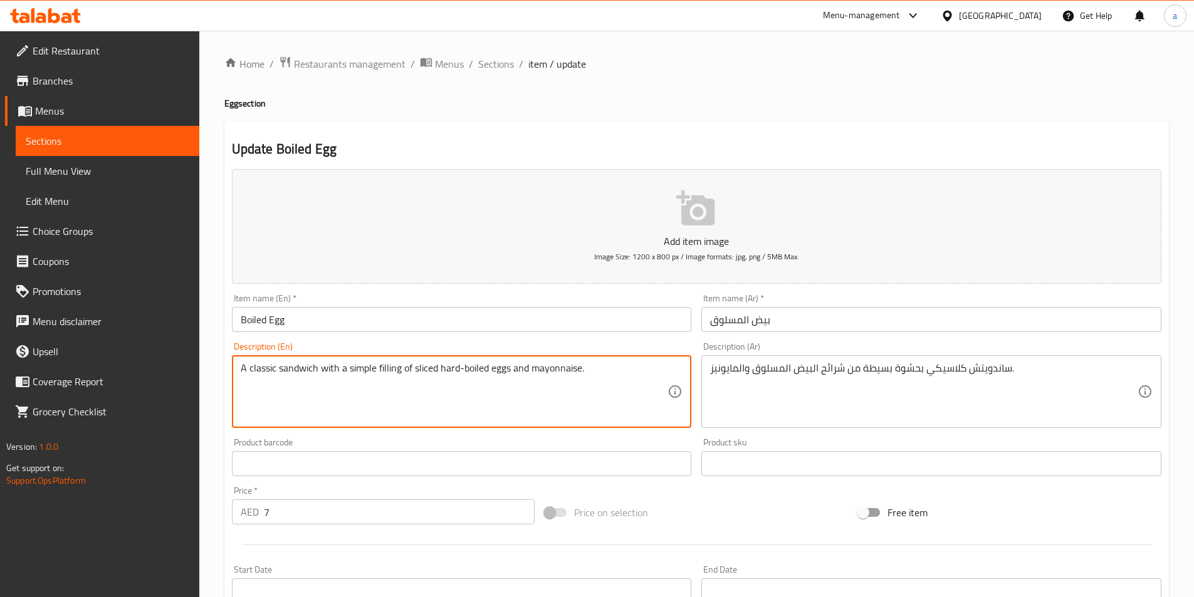
drag, startPoint x: 412, startPoint y: 373, endPoint x: 458, endPoint y: 366, distance: 46.3
click at [458, 366] on textarea "A classic sandwich with a simple filling of sliced hard-boiled eggs and mayonna…" at bounding box center [455, 392] width 428 height 60
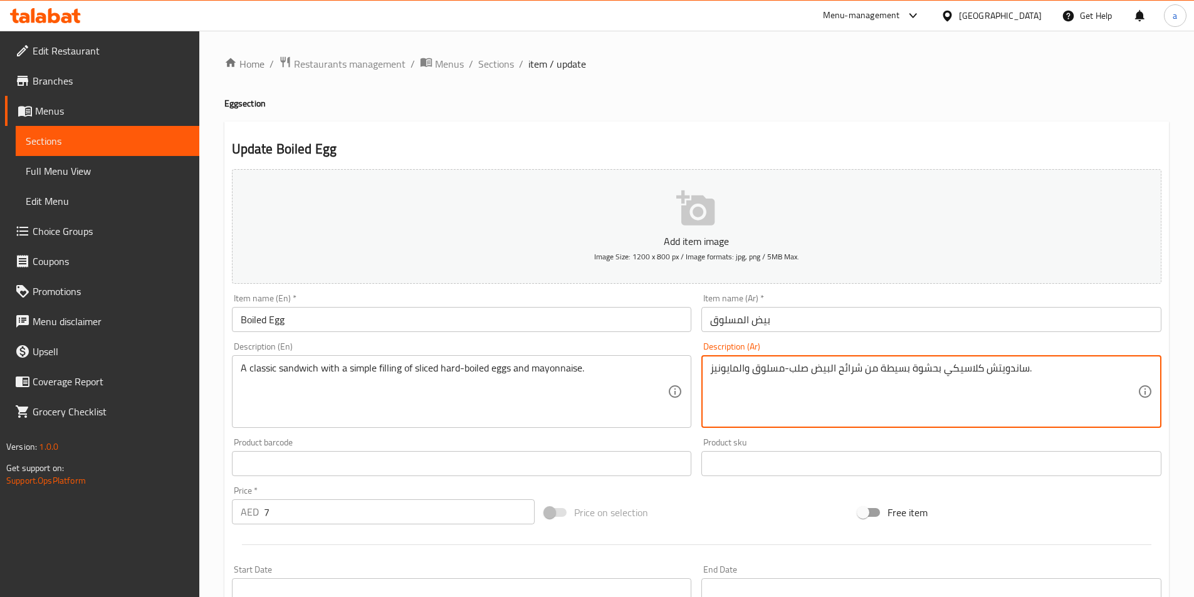
type textarea "ساندويتش كلاسيكي بحشوة بسيطة من شرائح البيض صلب-مسلوق والمايونيز."
click at [799, 316] on input "بيض المسلوق" at bounding box center [932, 319] width 460 height 25
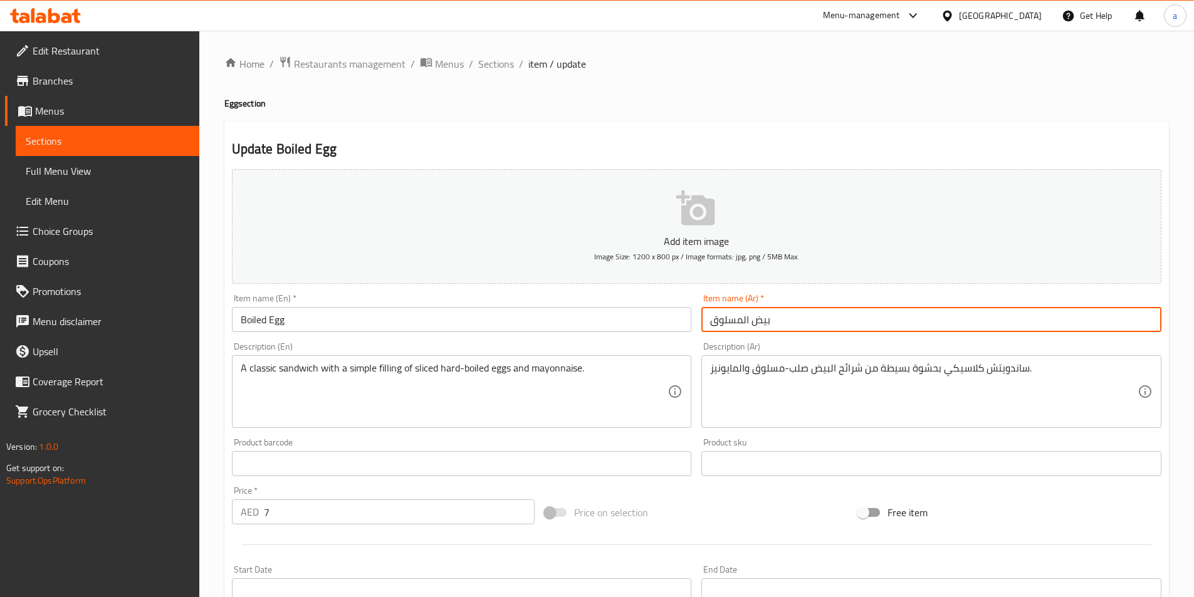
click at [723, 312] on input "بيض المسلوق" at bounding box center [932, 319] width 460 height 25
click at [723, 313] on input "بيض المسلوق" at bounding box center [932, 319] width 460 height 25
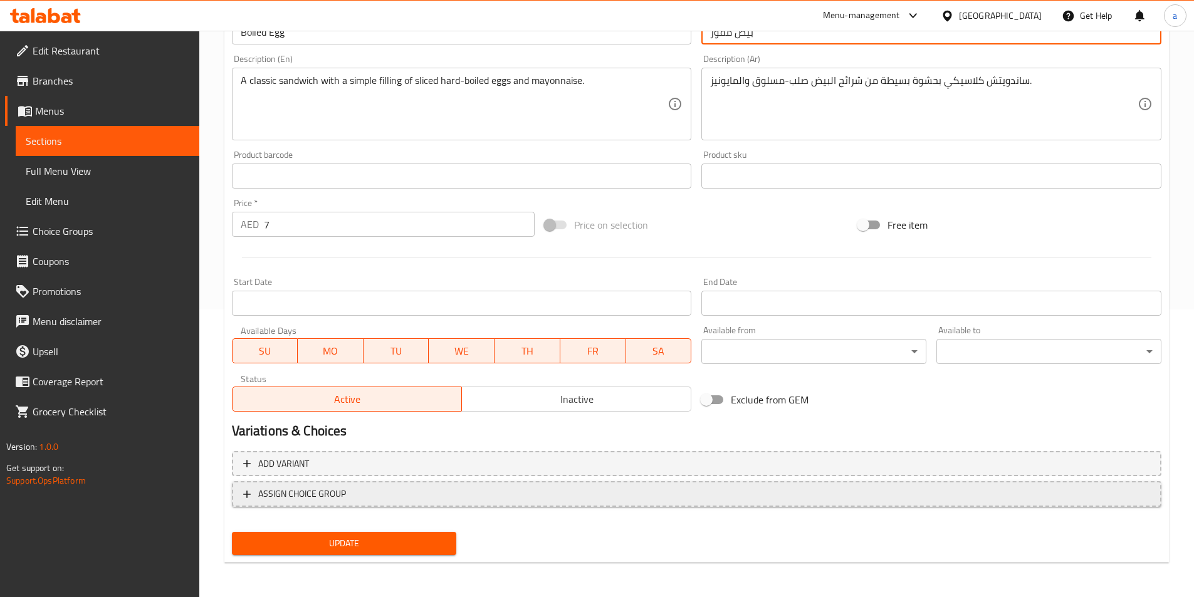
scroll to position [288, 0]
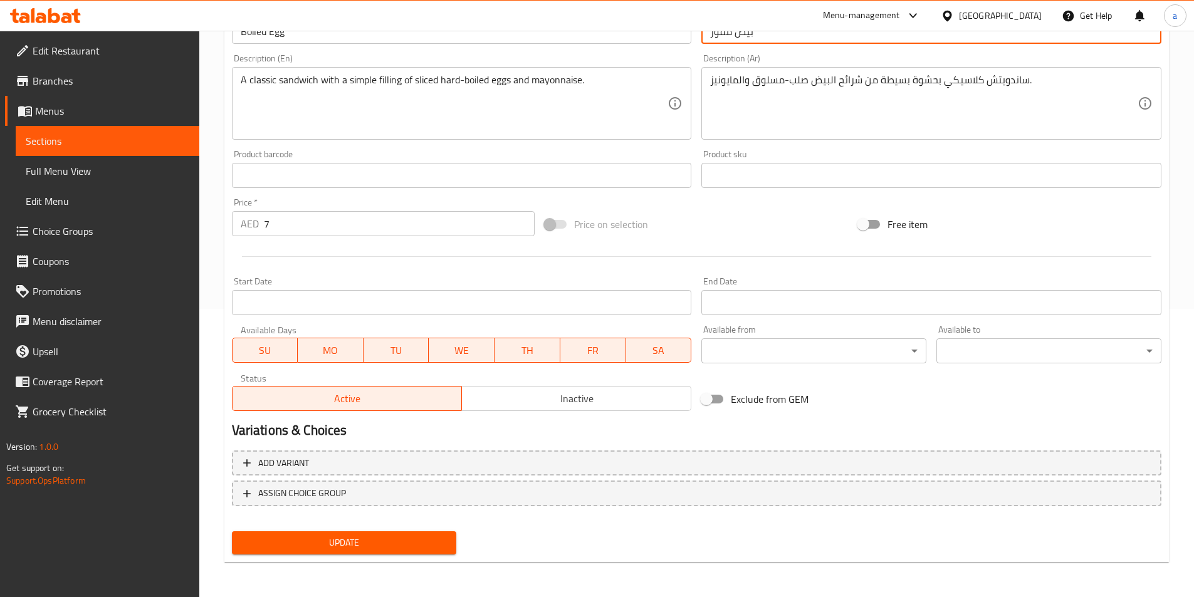
type input "بيض مفور"
click at [335, 548] on span "Update" at bounding box center [344, 543] width 205 height 16
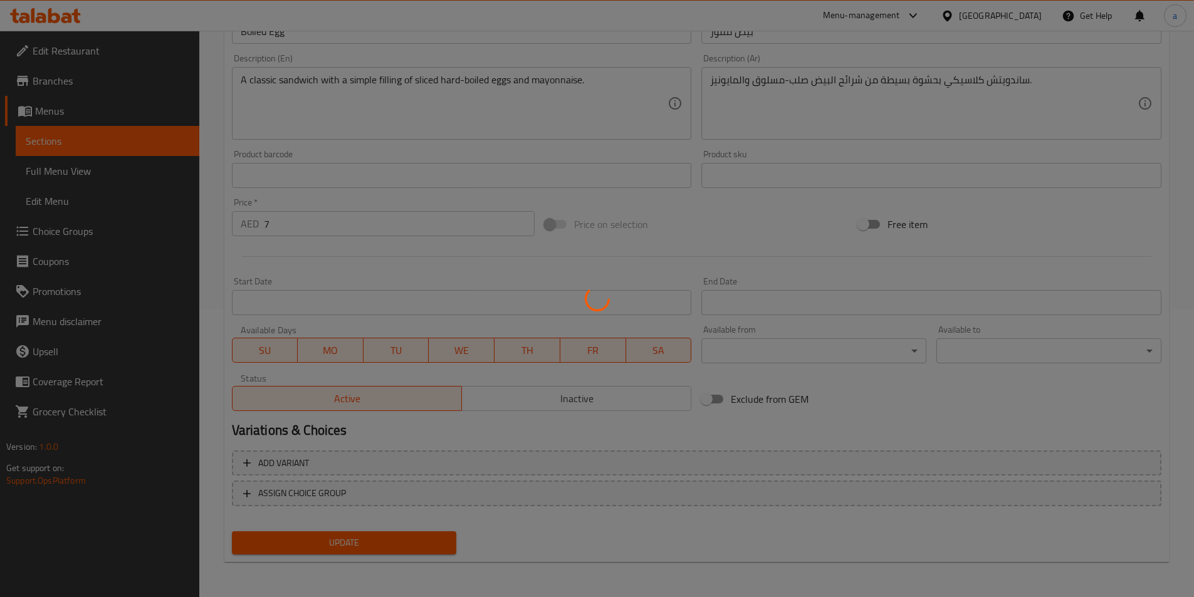
scroll to position [0, 0]
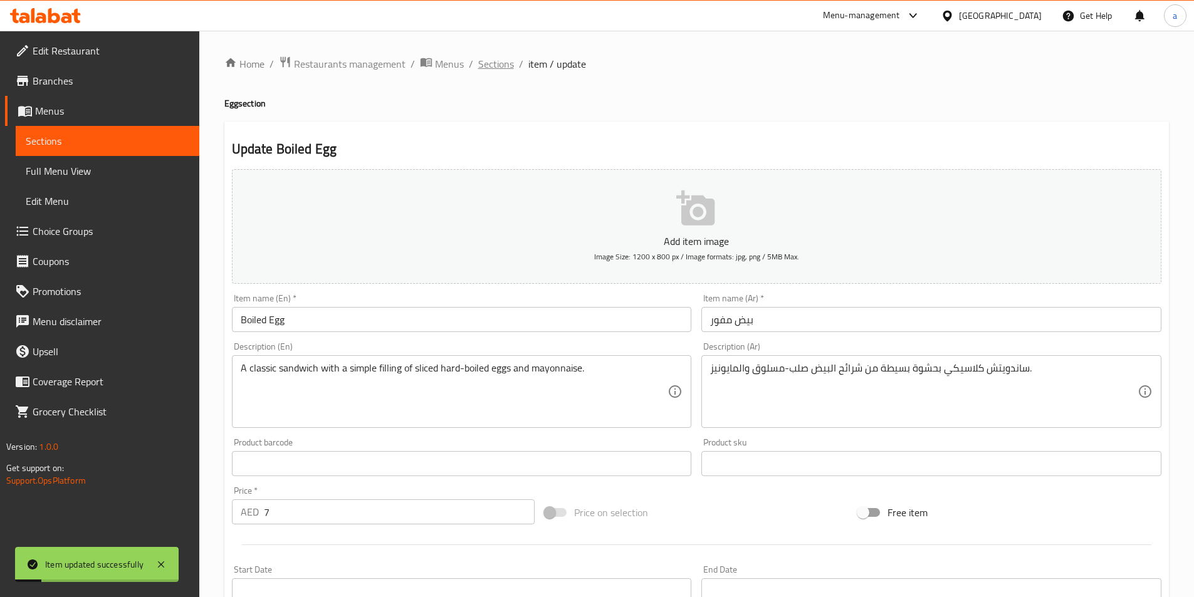
click at [502, 67] on span "Sections" at bounding box center [496, 63] width 36 height 15
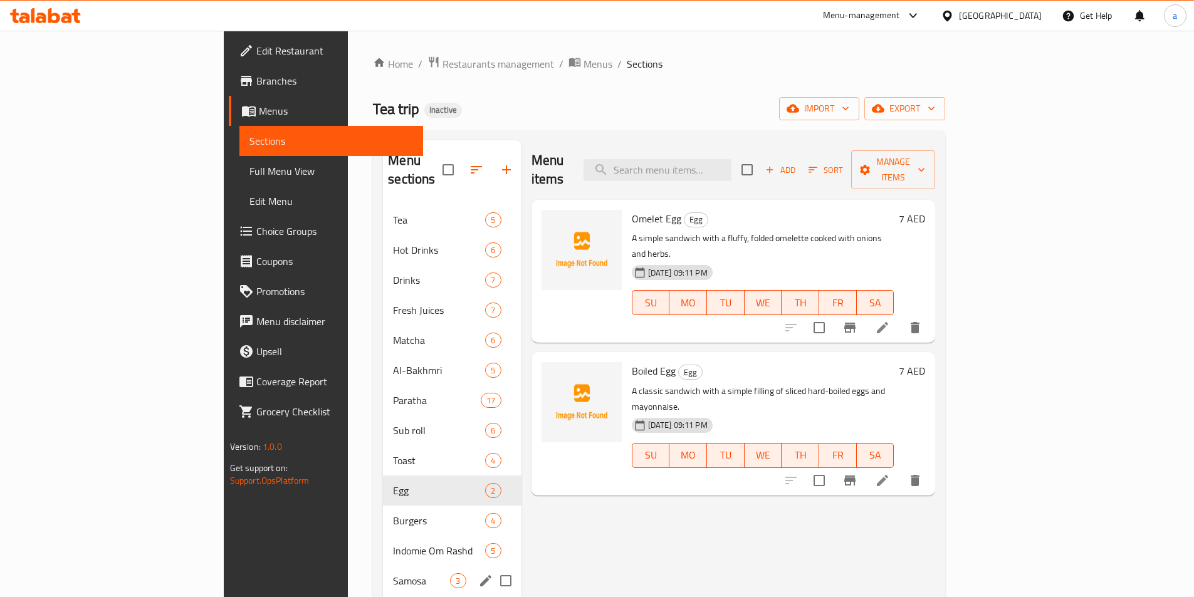
scroll to position [176, 0]
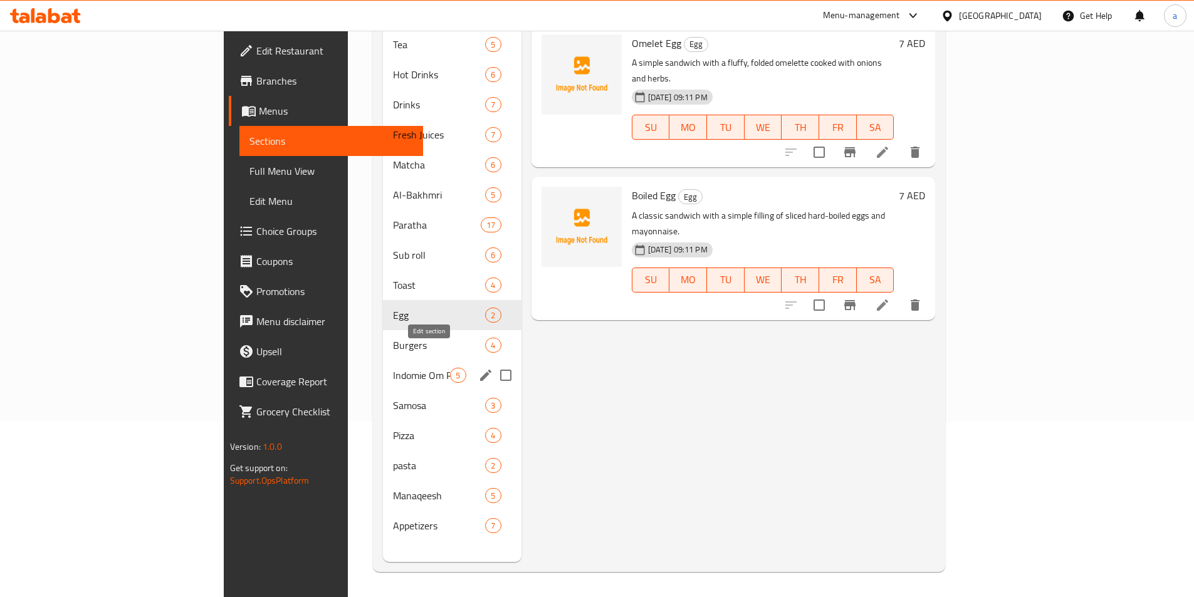
click at [478, 368] on icon "edit" at bounding box center [485, 375] width 15 height 15
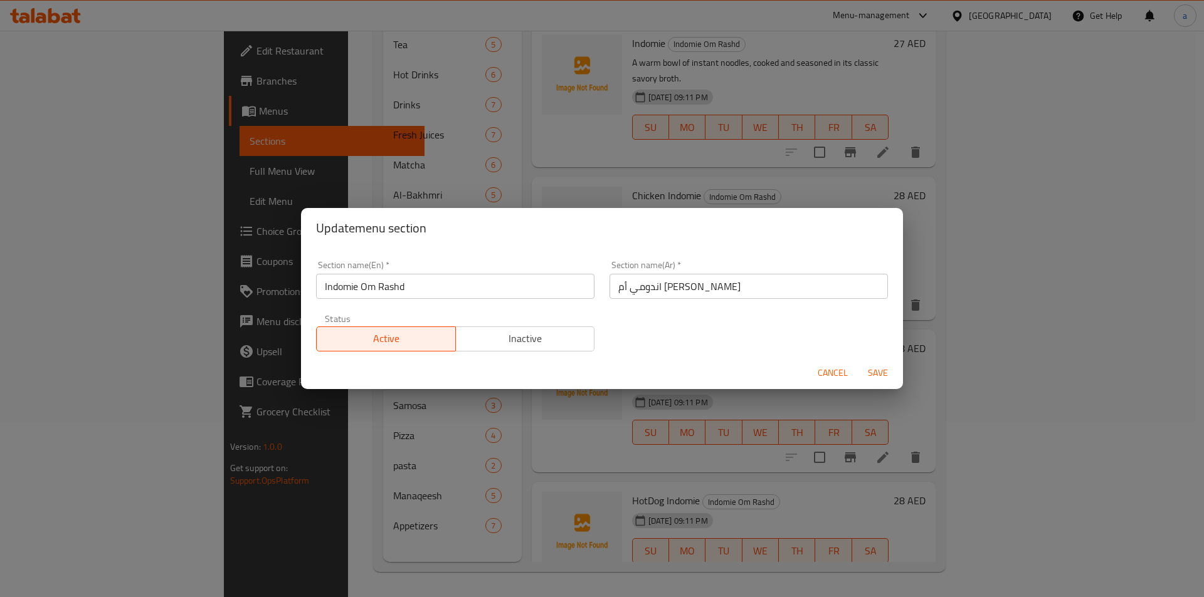
click at [399, 282] on input "Indomie Om Rashd" at bounding box center [455, 286] width 278 height 25
type input "Indomie Om Rashid"
drag, startPoint x: 880, startPoint y: 371, endPoint x: 861, endPoint y: 355, distance: 24.0
click at [880, 370] on span "Save" at bounding box center [878, 374] width 30 height 16
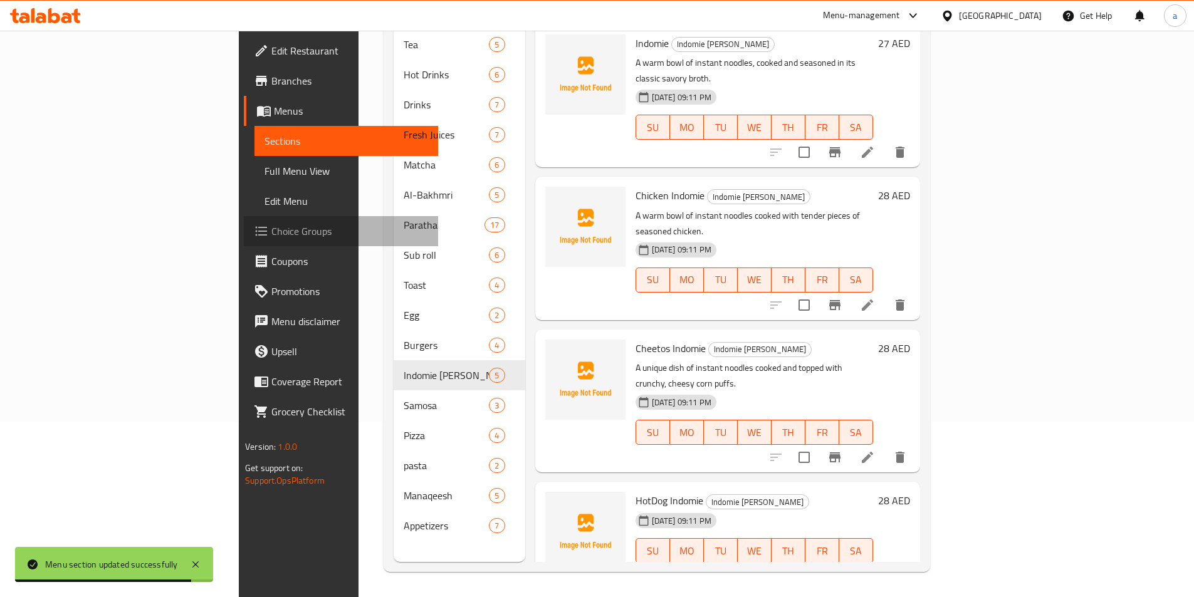
click at [271, 229] on span "Choice Groups" at bounding box center [349, 231] width 157 height 15
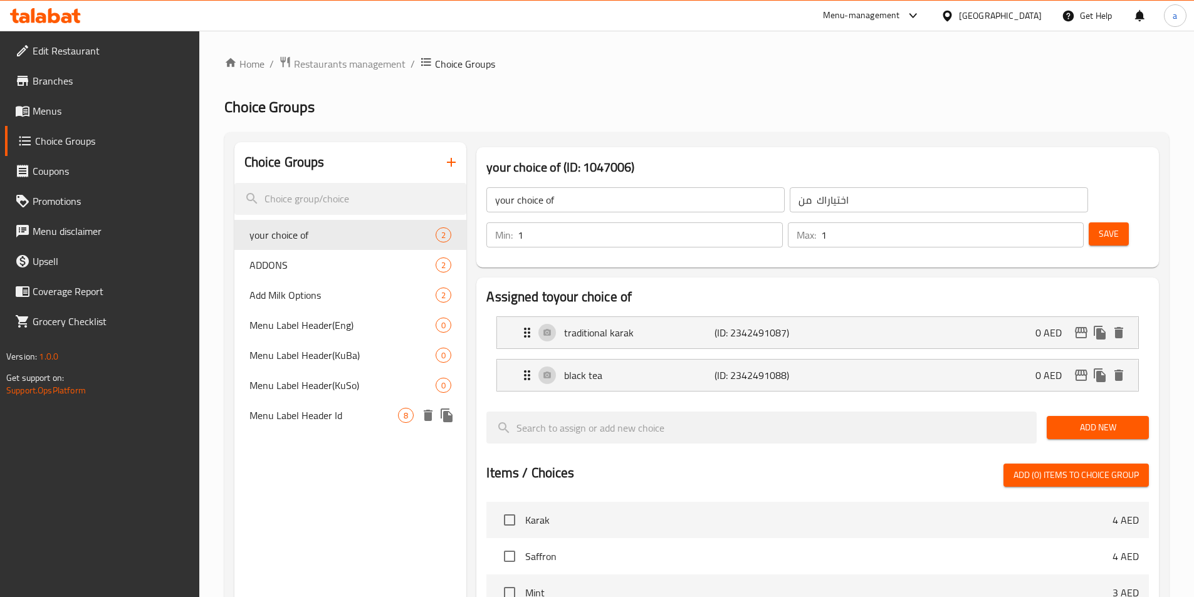
click at [322, 416] on span "Menu Label Header Id" at bounding box center [324, 415] width 149 height 15
type input "Menu Label Header Id"
type input "معرف رأس تسمية القائمة"
type input "0"
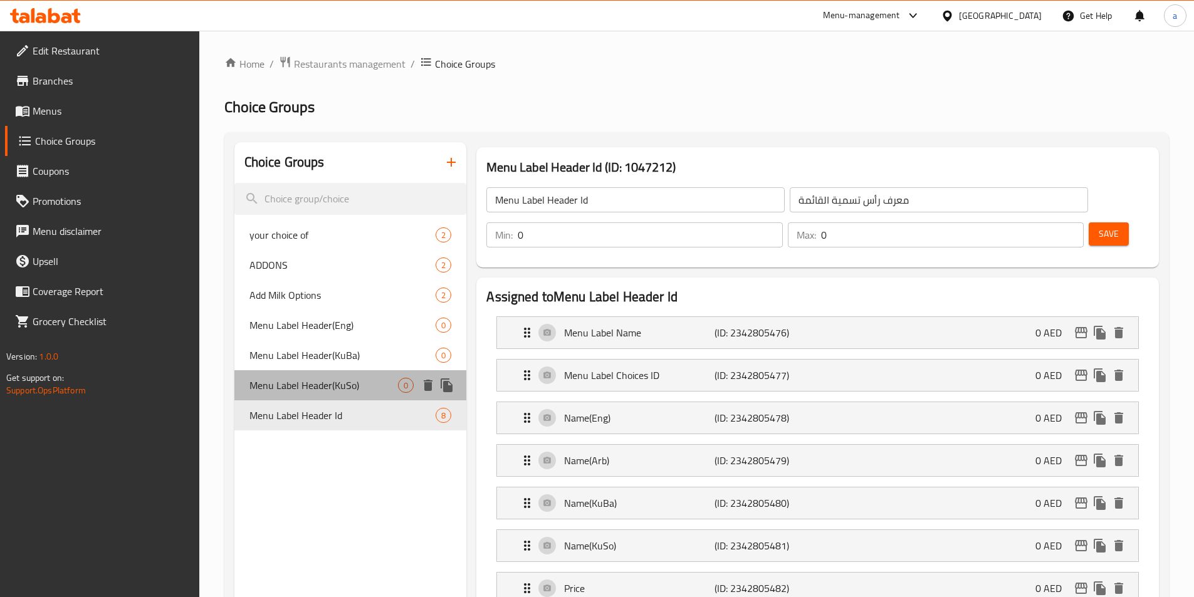
click at [324, 391] on span "Menu Label Header(KuSo)" at bounding box center [324, 385] width 149 height 15
type input "Menu Label Header(KuSo)"
type input "رأس تسمية القائمة (KuSo)"
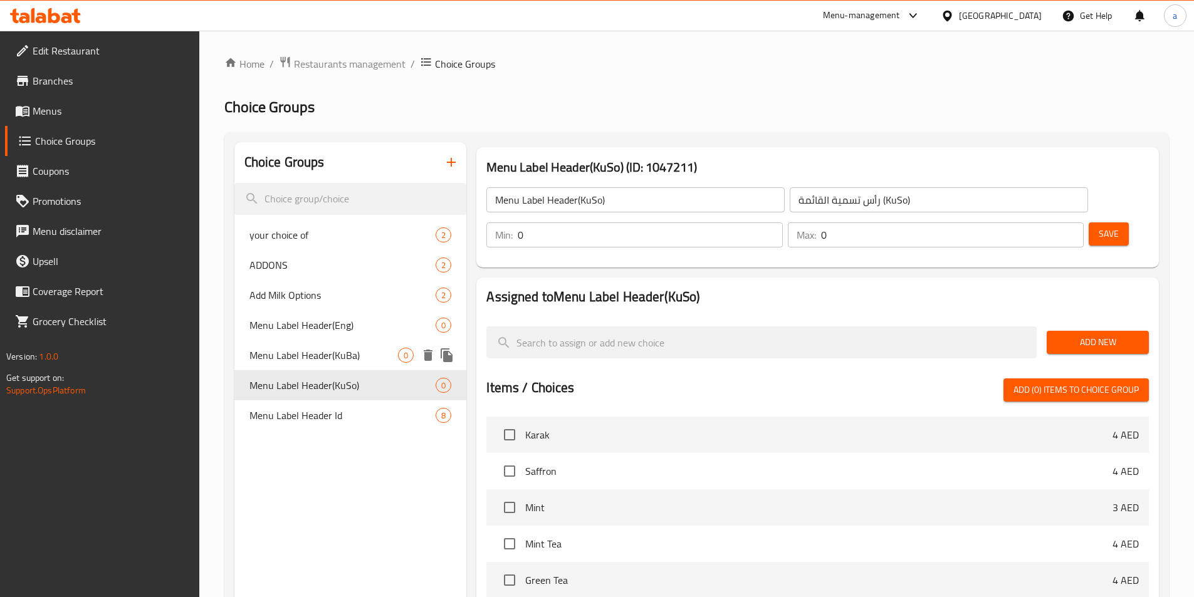
click at [328, 361] on span "Menu Label Header(KuBa)" at bounding box center [324, 355] width 149 height 15
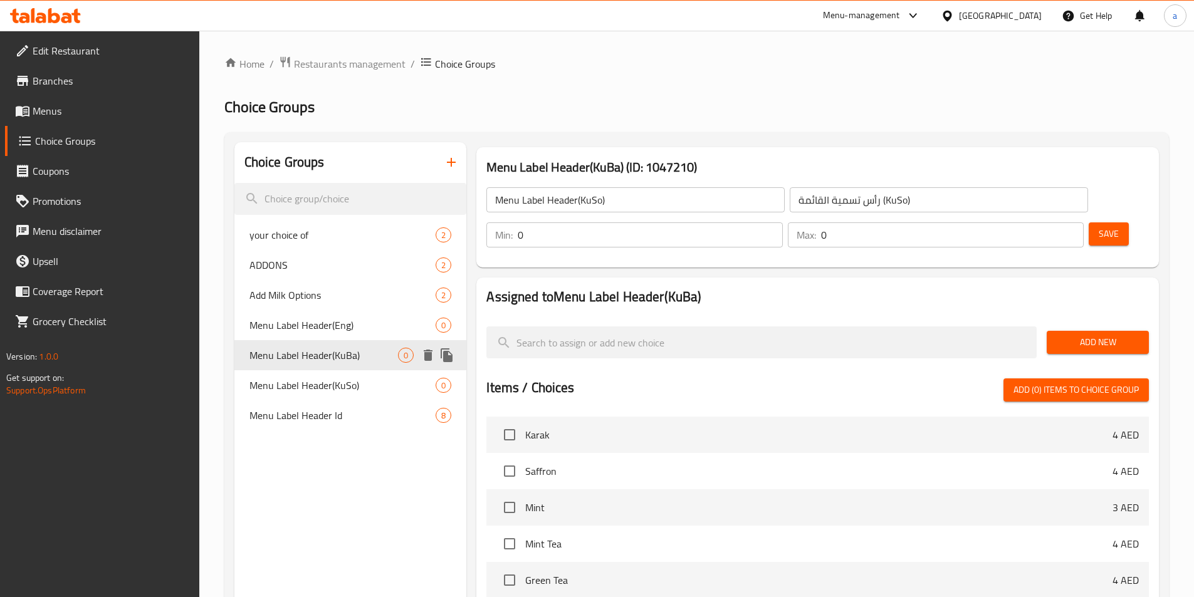
type input "Menu Label Header(KuBa)"
type input "رأس تسمية القائمة (KuBa)"
click at [335, 389] on span "Menu Label Header(KuSo)" at bounding box center [324, 385] width 149 height 15
type input "Menu Label Header(KuSo)"
type input "رأس تسمية القائمة (KuSo)"
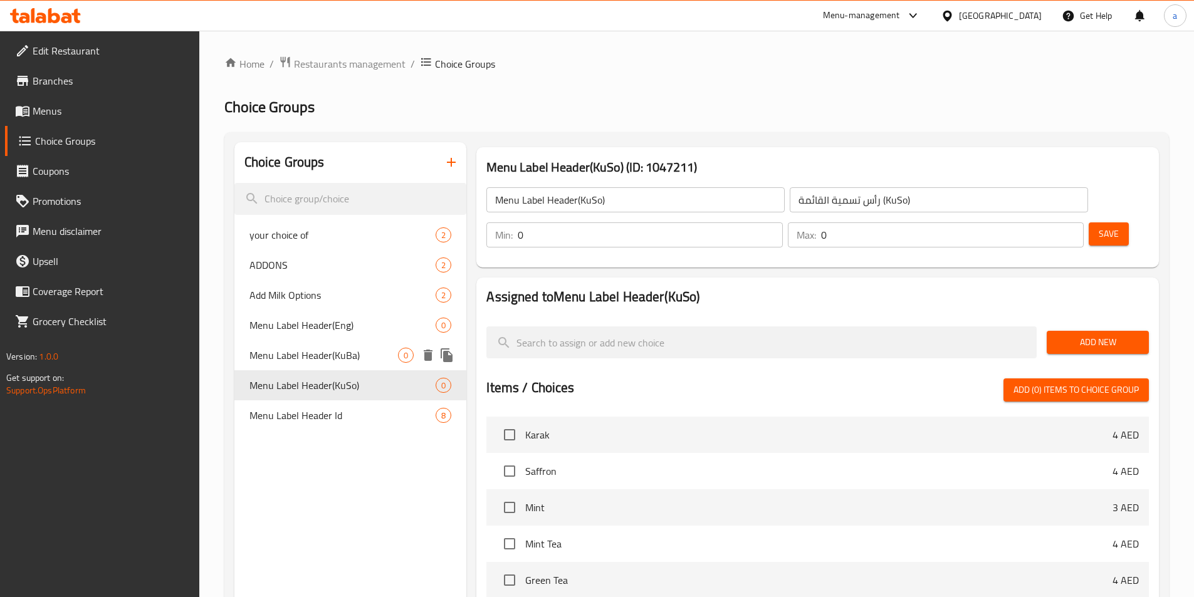
click at [355, 363] on span "Menu Label Header(KuBa)" at bounding box center [324, 355] width 149 height 15
type input "Menu Label Header(KuBa)"
type input "رأس تسمية القائمة (KuBa)"
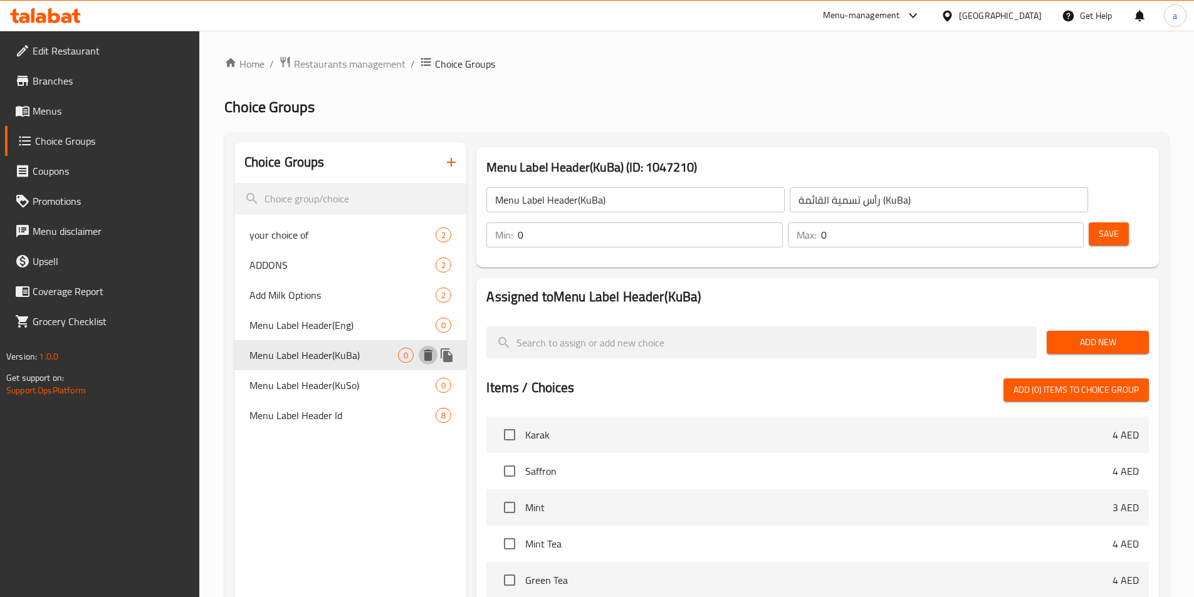
click at [433, 360] on icon "delete" at bounding box center [428, 355] width 15 height 15
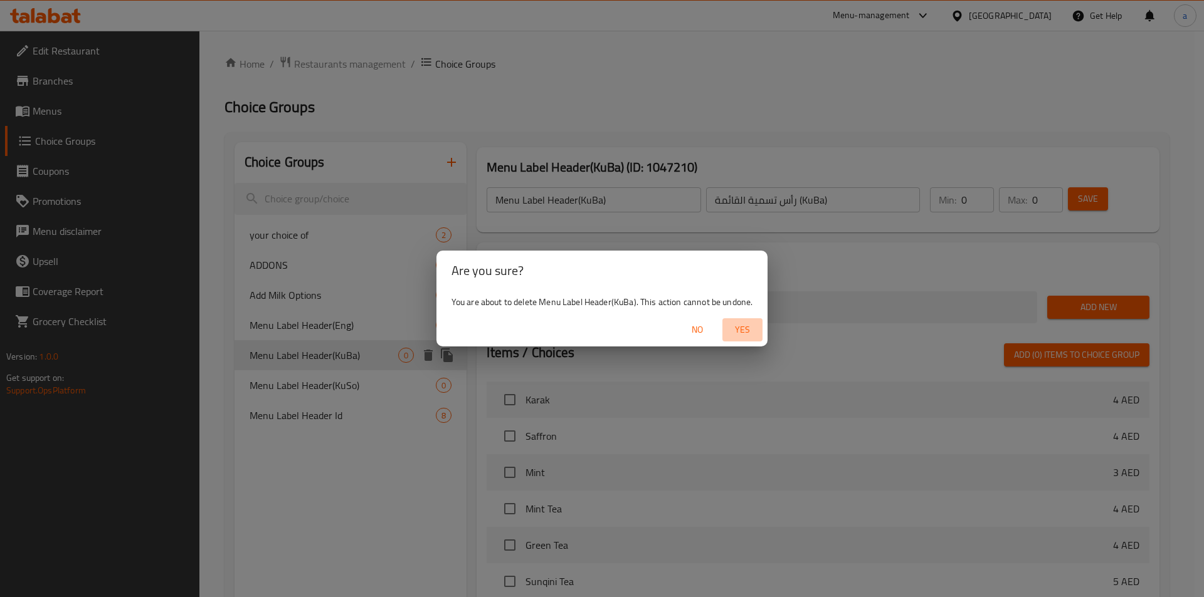
click at [732, 325] on span "Yes" at bounding box center [742, 330] width 30 height 16
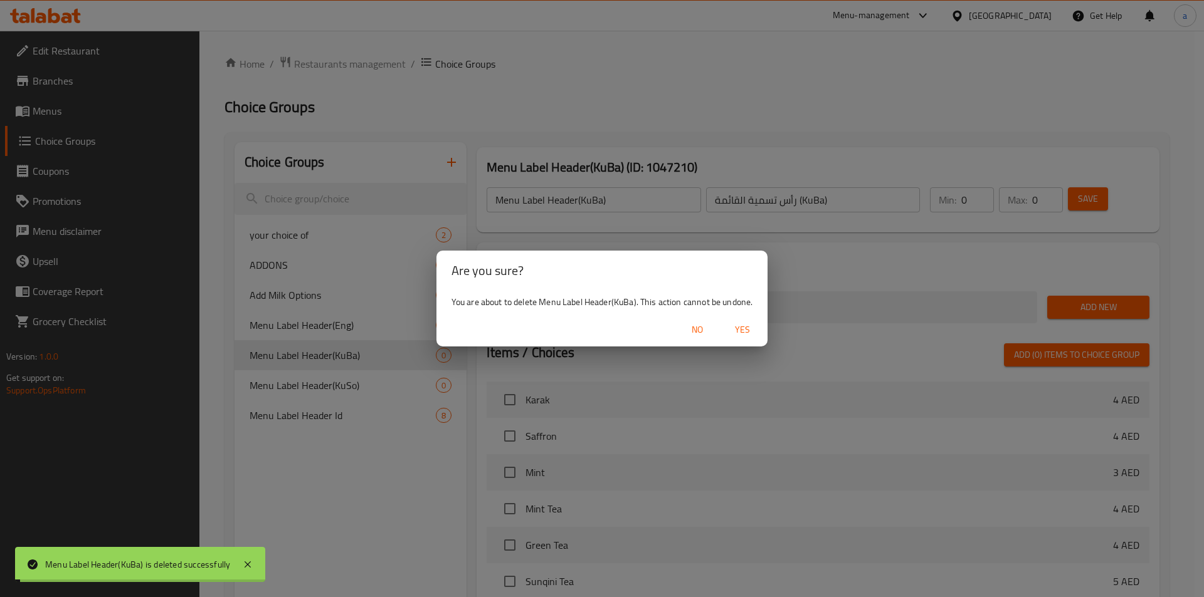
type input "your choice of"
type input "اختياراك من"
type input "1"
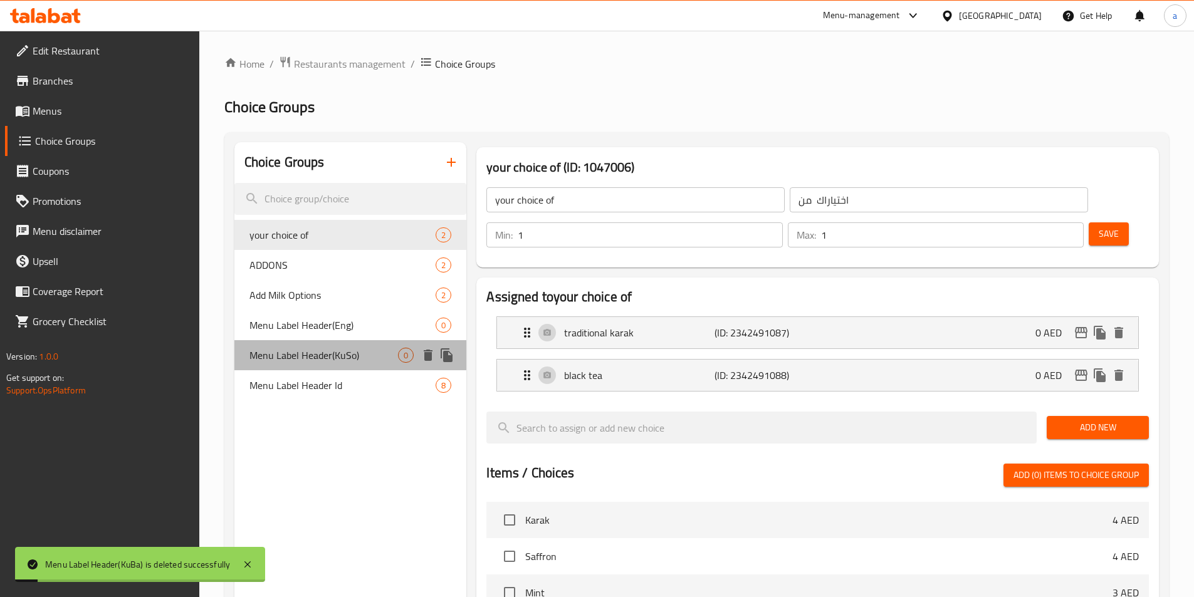
click at [415, 359] on div "Menu Label Header(KuSo) 0" at bounding box center [350, 355] width 233 height 30
type input "Menu Label Header(KuSo)"
type input "رأس تسمية القائمة (KuSo)"
type input "0"
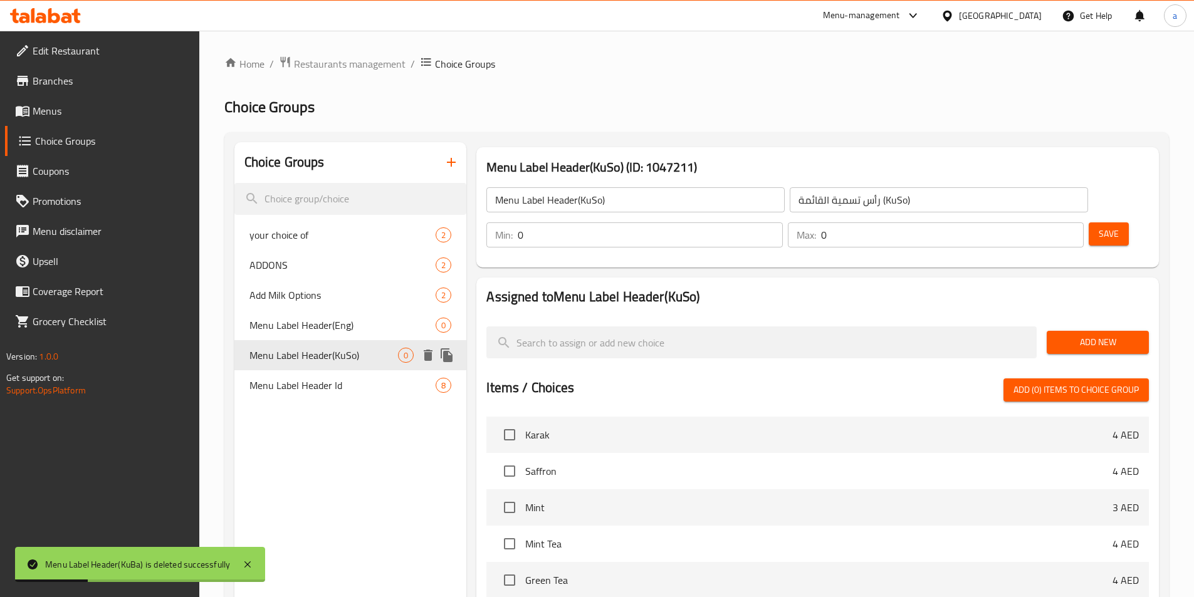
click at [428, 357] on icon "delete" at bounding box center [428, 355] width 9 height 11
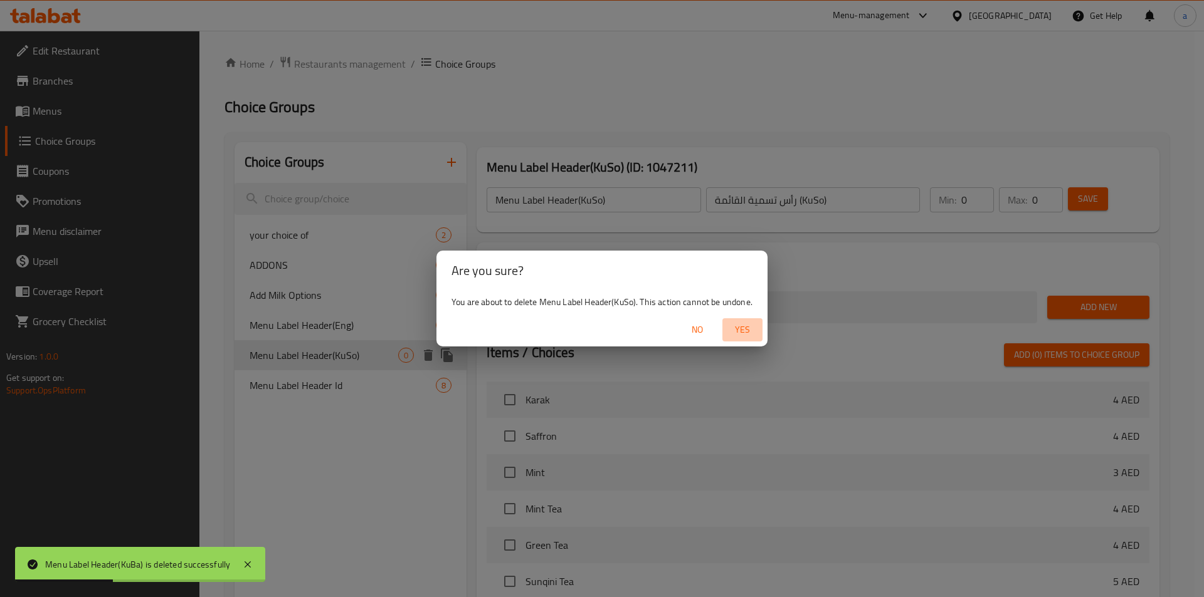
click at [744, 330] on span "Yes" at bounding box center [742, 330] width 30 height 16
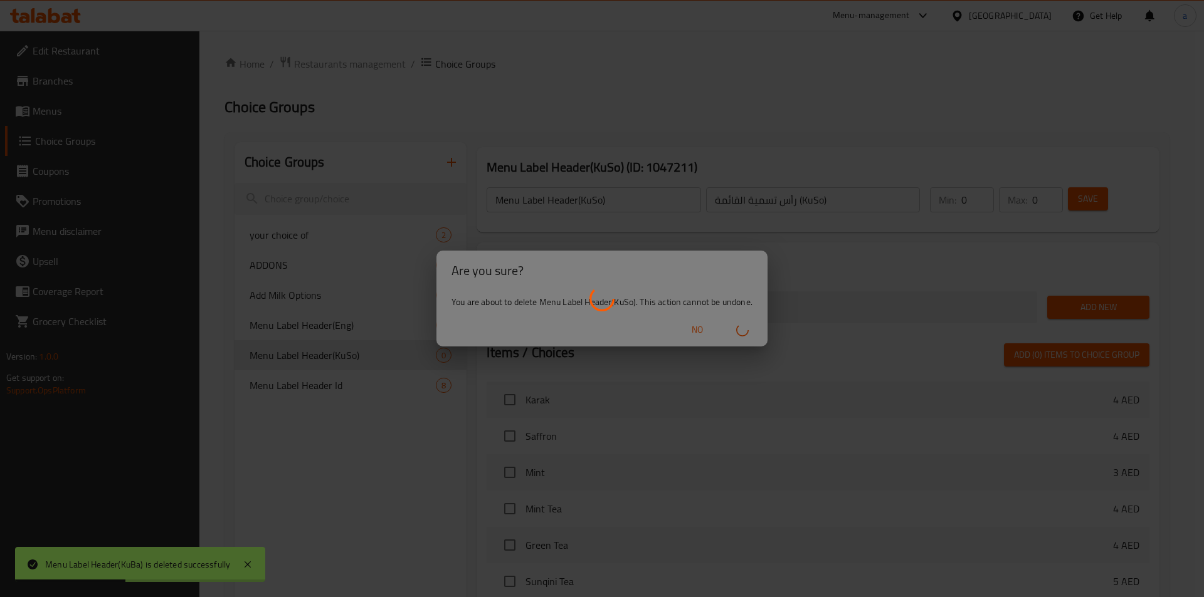
type input "your choice of"
type input "اختياراك من"
type input "1"
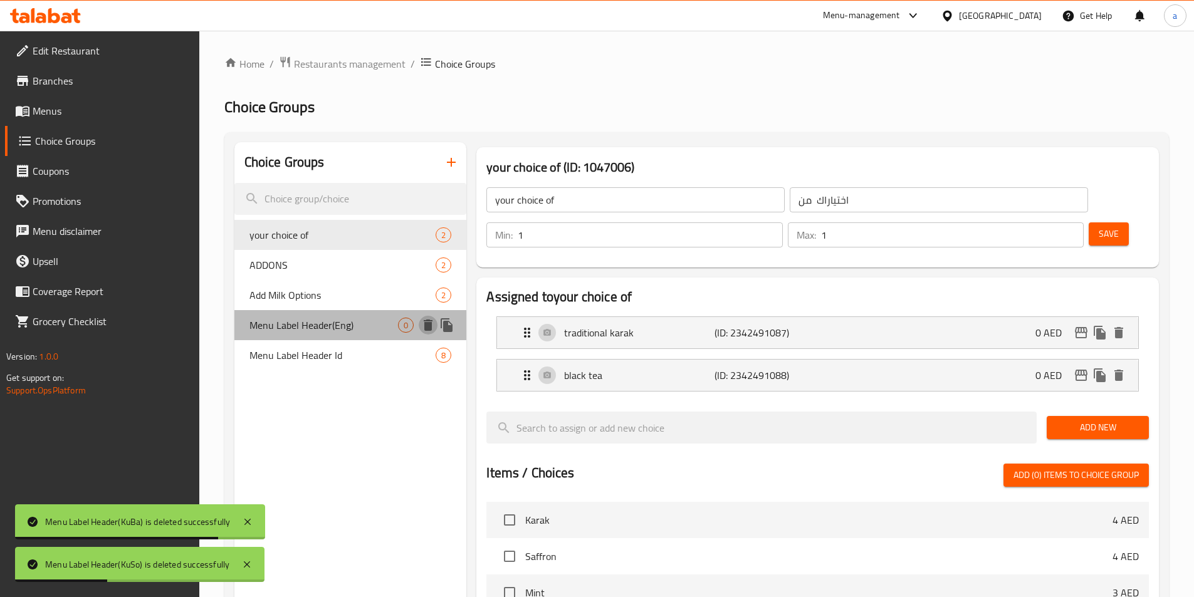
click at [431, 325] on icon "delete" at bounding box center [428, 325] width 9 height 11
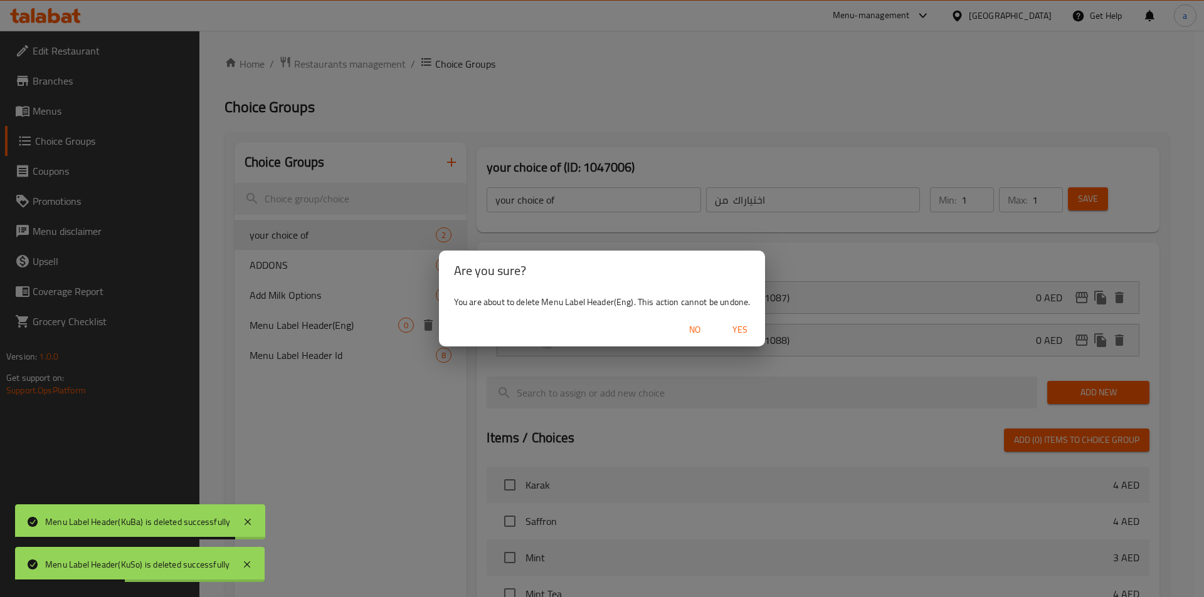
click at [353, 324] on div "Are you sure? You are about to delete Menu Label Header(Eng). This action canno…" at bounding box center [602, 298] width 1204 height 597
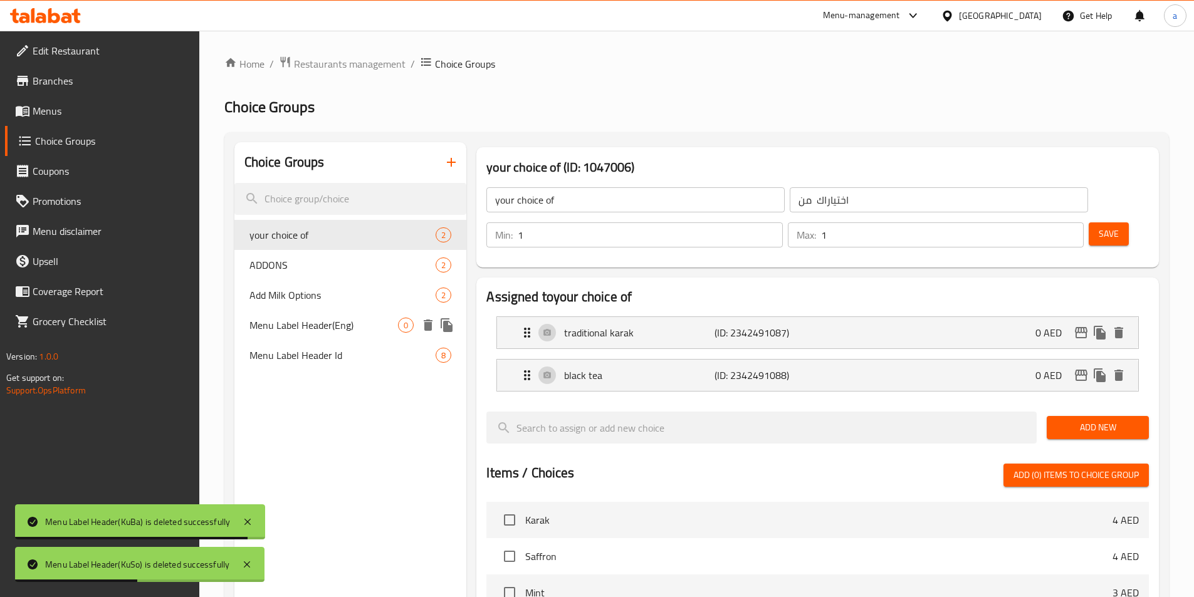
click at [352, 324] on span "Menu Label Header(Eng)" at bounding box center [324, 325] width 149 height 15
type input "Menu Label Header(Eng)"
type input "Menu Label Header(Arb)"
type input "0"
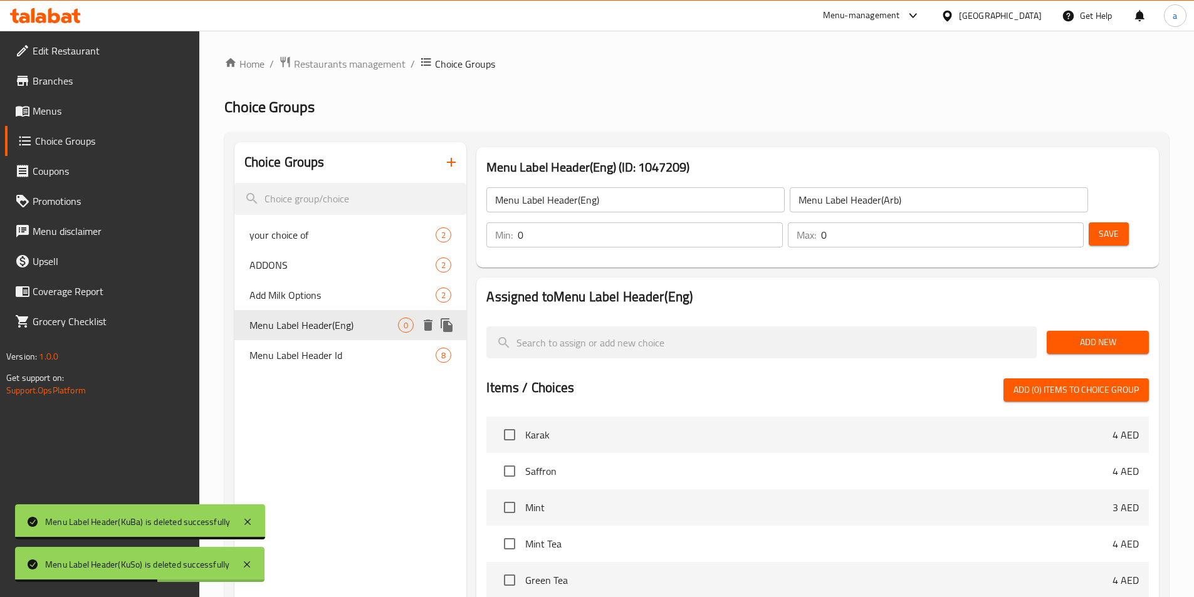
click at [425, 328] on icon "delete" at bounding box center [428, 325] width 9 height 11
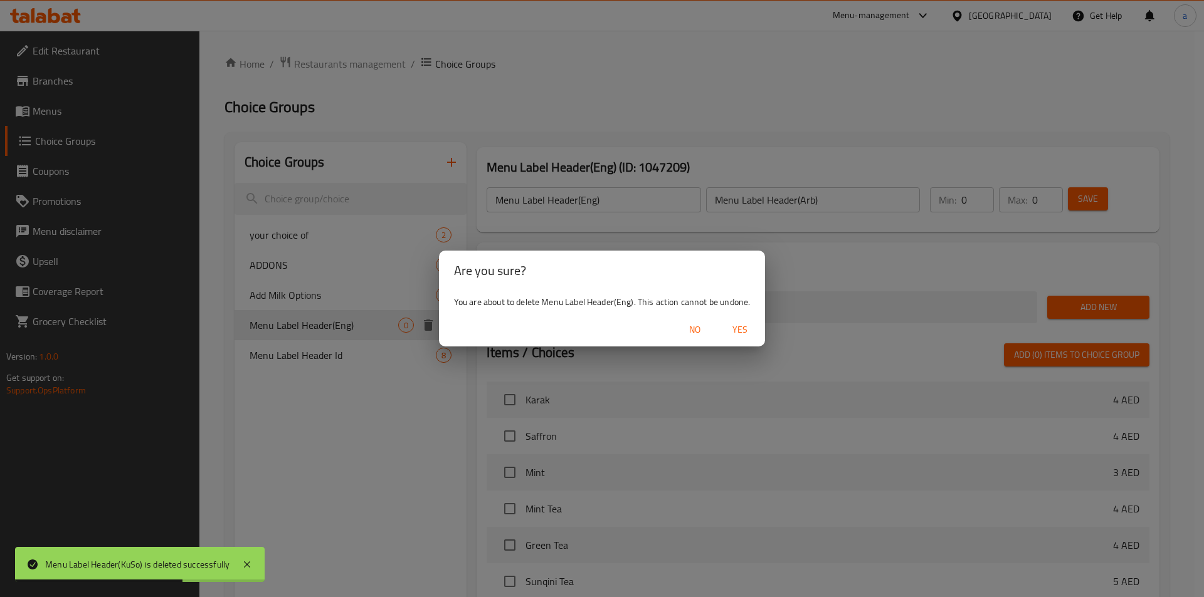
click at [744, 327] on span "Yes" at bounding box center [740, 330] width 30 height 16
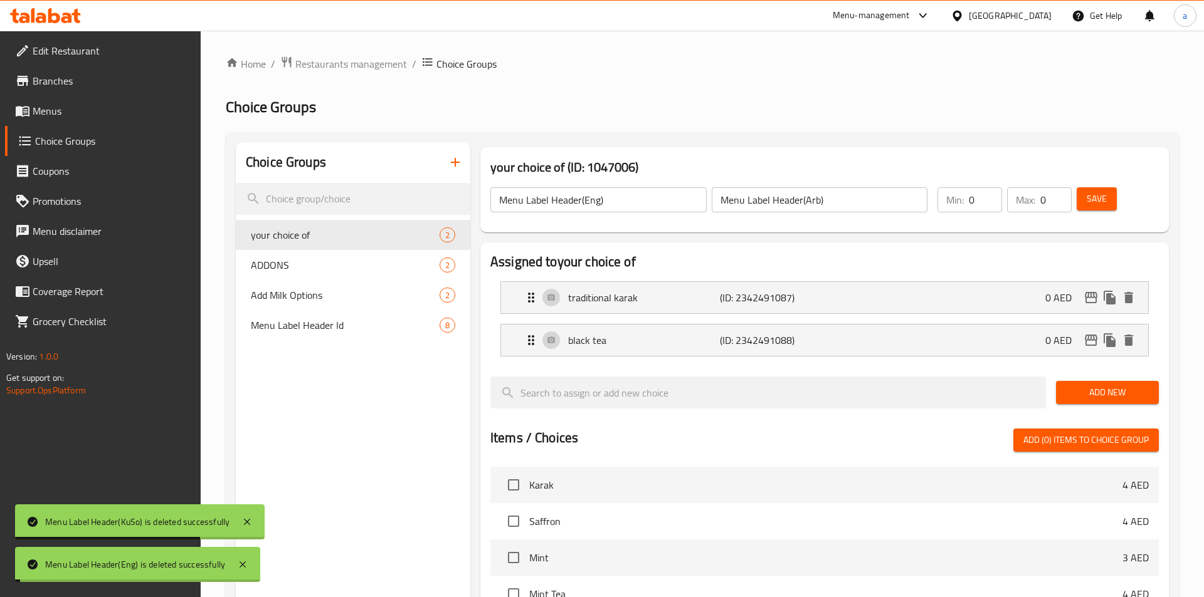
type input "your choice of"
type input "اختياراك من"
type input "1"
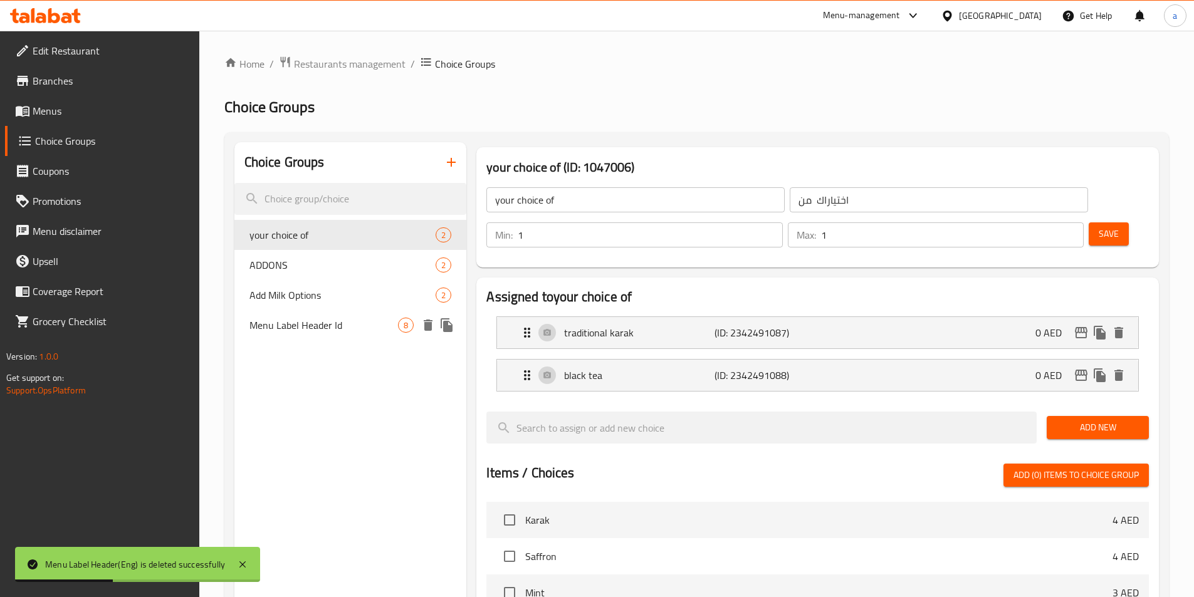
click at [331, 323] on span "Menu Label Header Id" at bounding box center [324, 325] width 149 height 15
type input "Menu Label Header Id"
type input "معرف رأس تسمية القائمة"
type input "0"
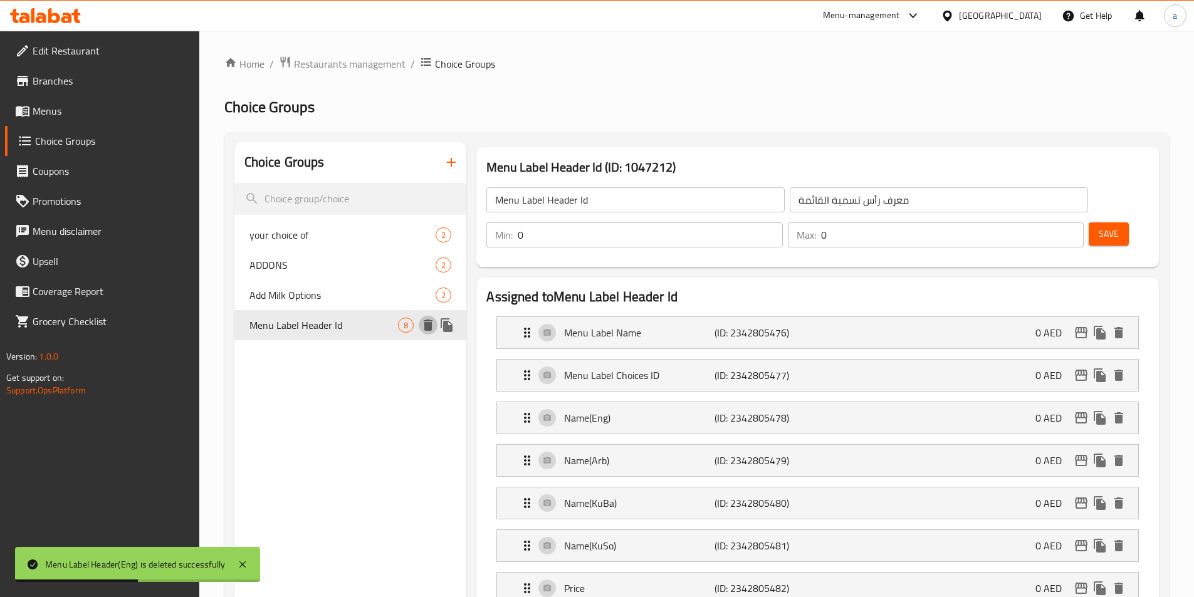
click at [429, 334] on button "delete" at bounding box center [428, 325] width 19 height 19
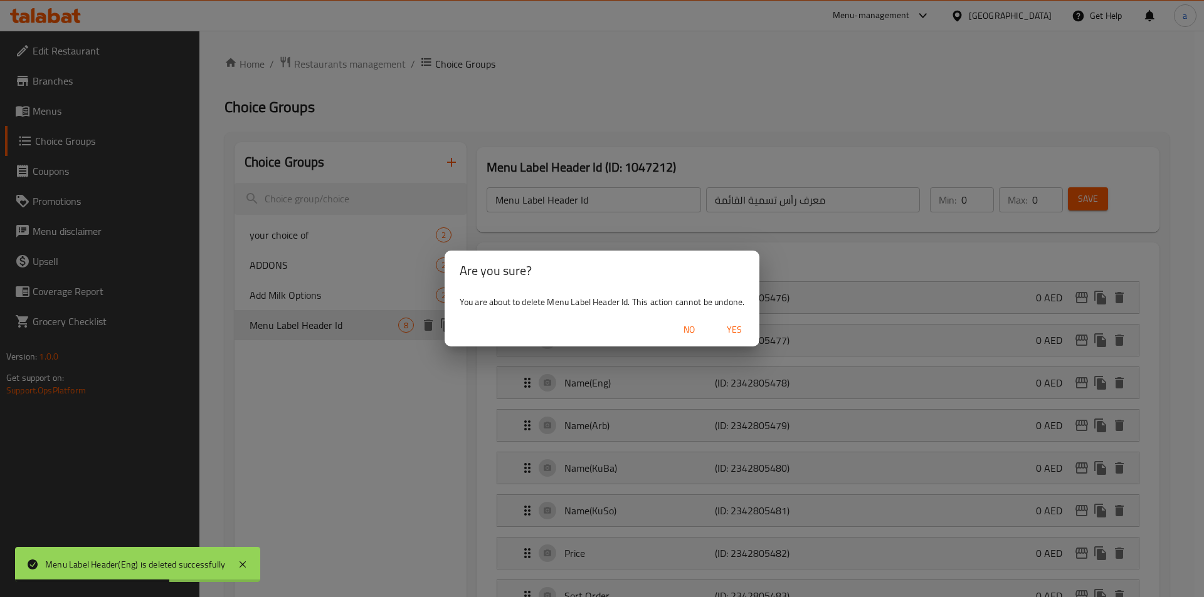
click at [735, 327] on span "Yes" at bounding box center [734, 330] width 30 height 16
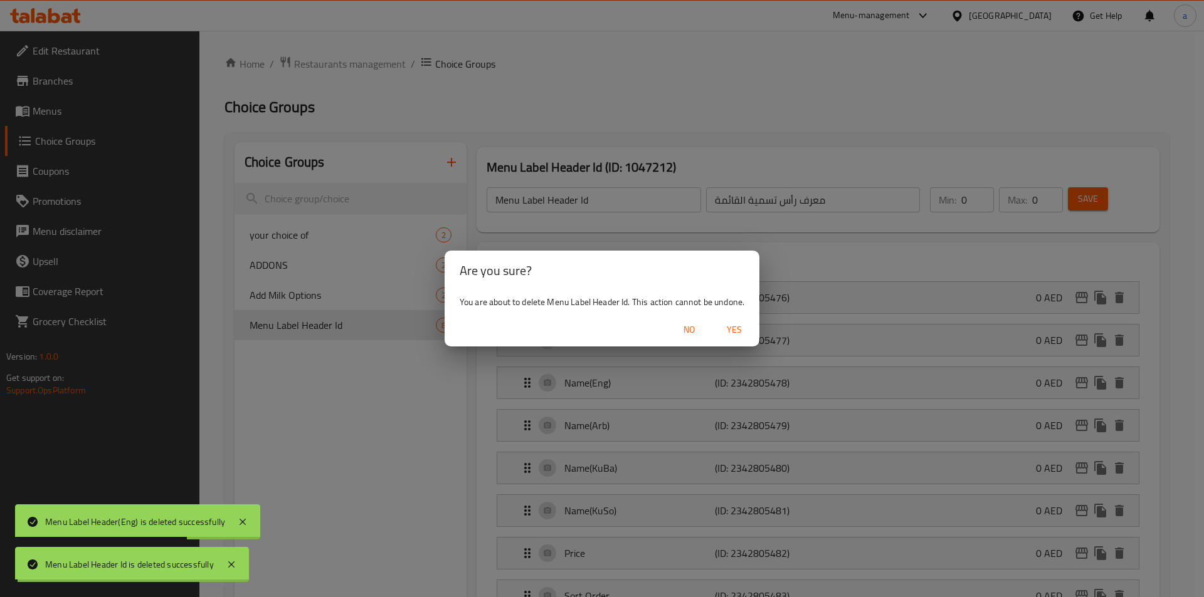
type input "your choice of"
type input "اختياراك من"
type input "1"
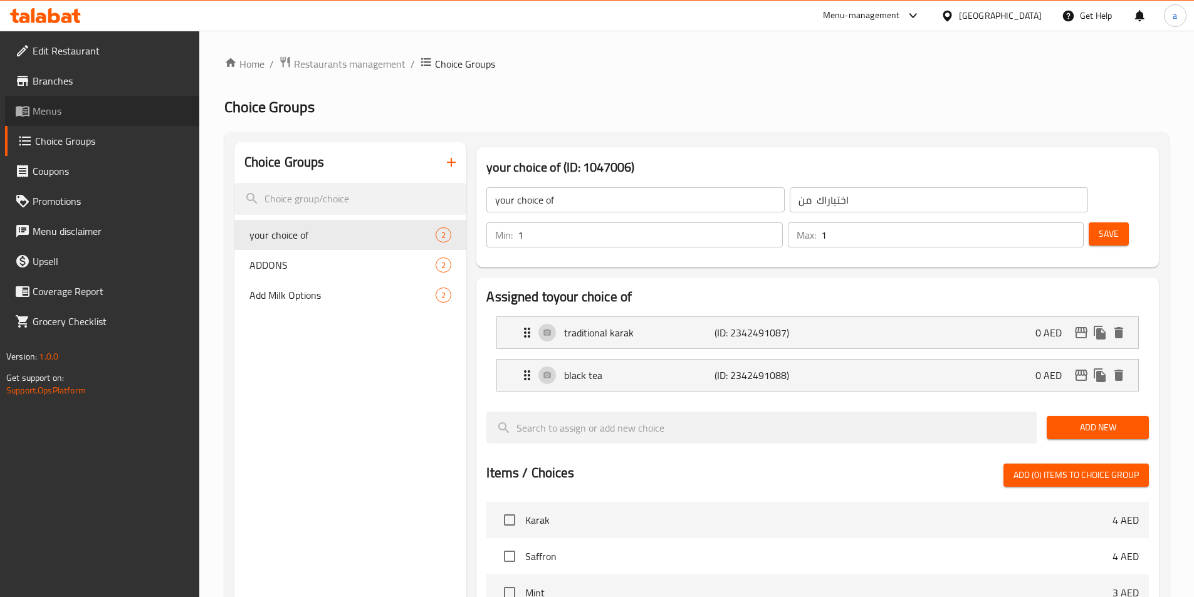
click at [48, 112] on span "Menus" at bounding box center [111, 110] width 157 height 15
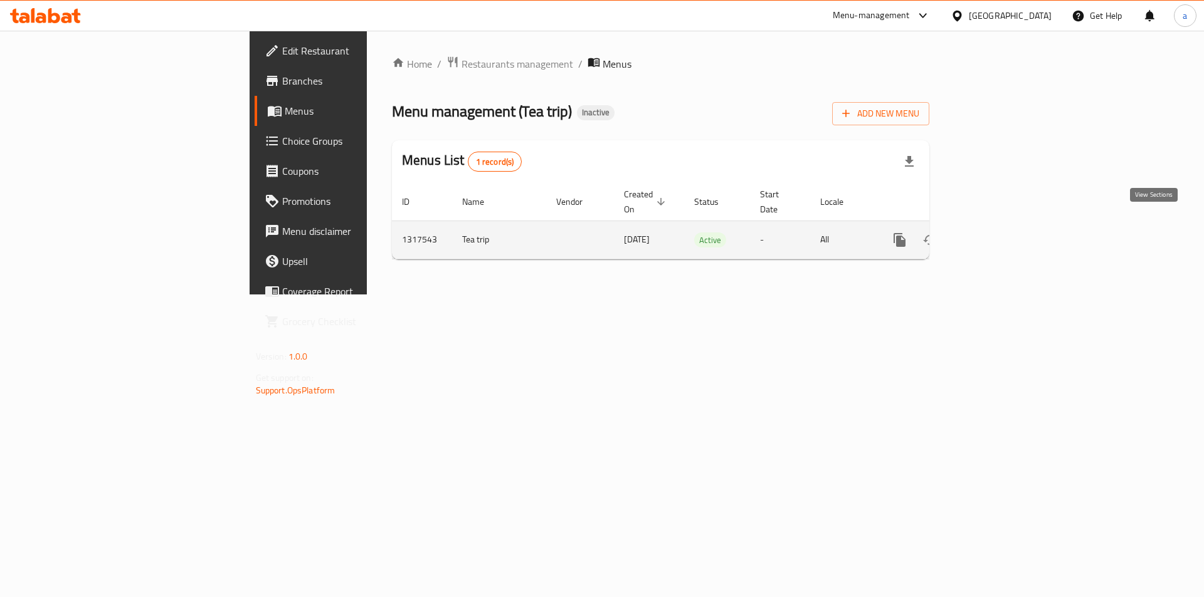
click at [997, 233] on icon "enhanced table" at bounding box center [989, 240] width 15 height 15
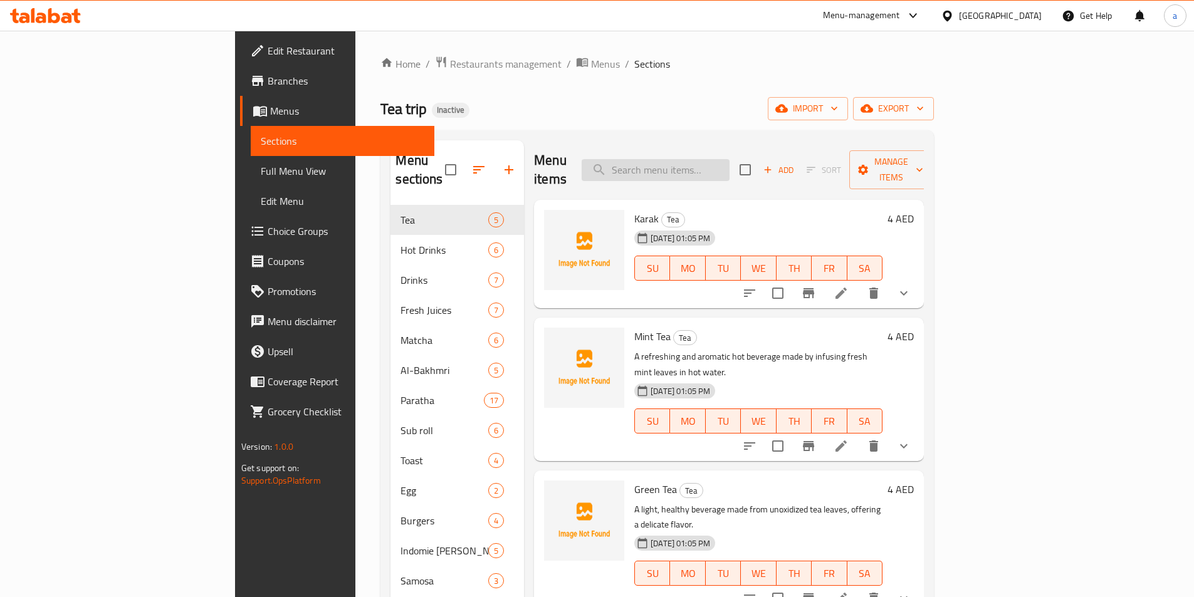
click at [725, 163] on input "search" at bounding box center [656, 170] width 148 height 22
paste input "Fries"
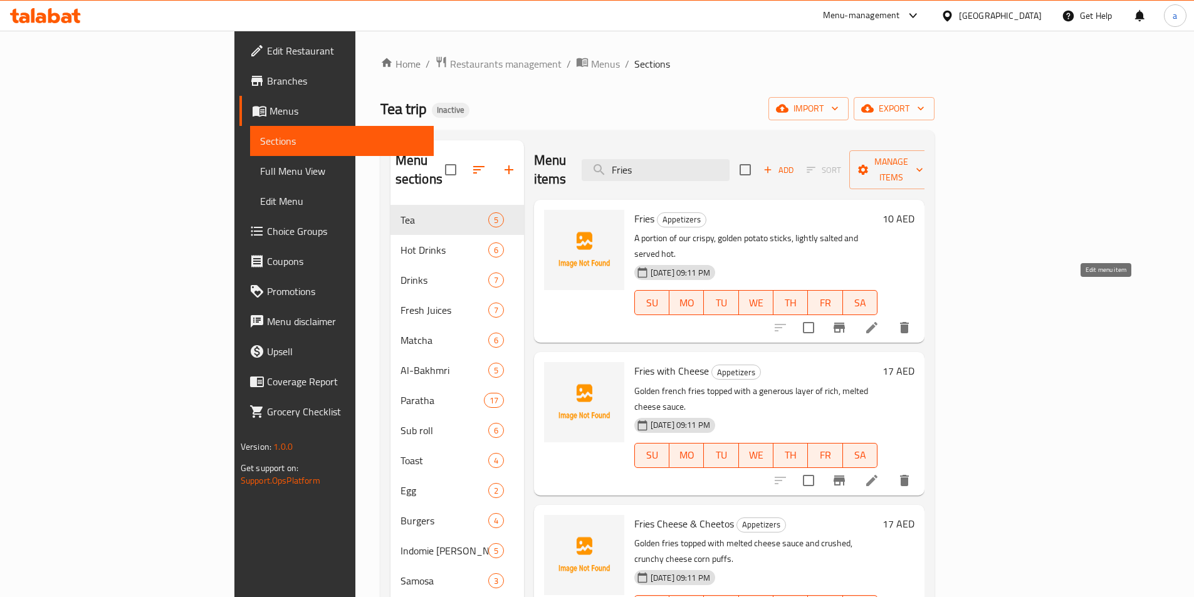
type input "Fries"
click at [880, 320] on icon at bounding box center [872, 327] width 15 height 15
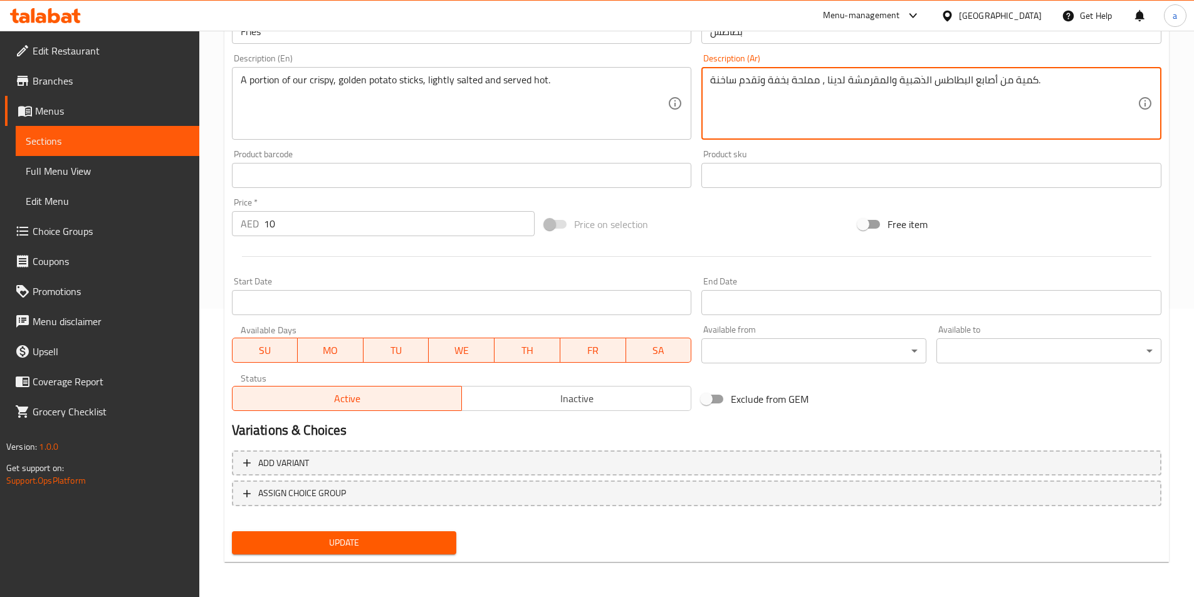
type textarea "كمية من أصابع البطاطس الذهبية والمقرمشة لدينا ، مملحة بخفة وتقدم ساخنة."
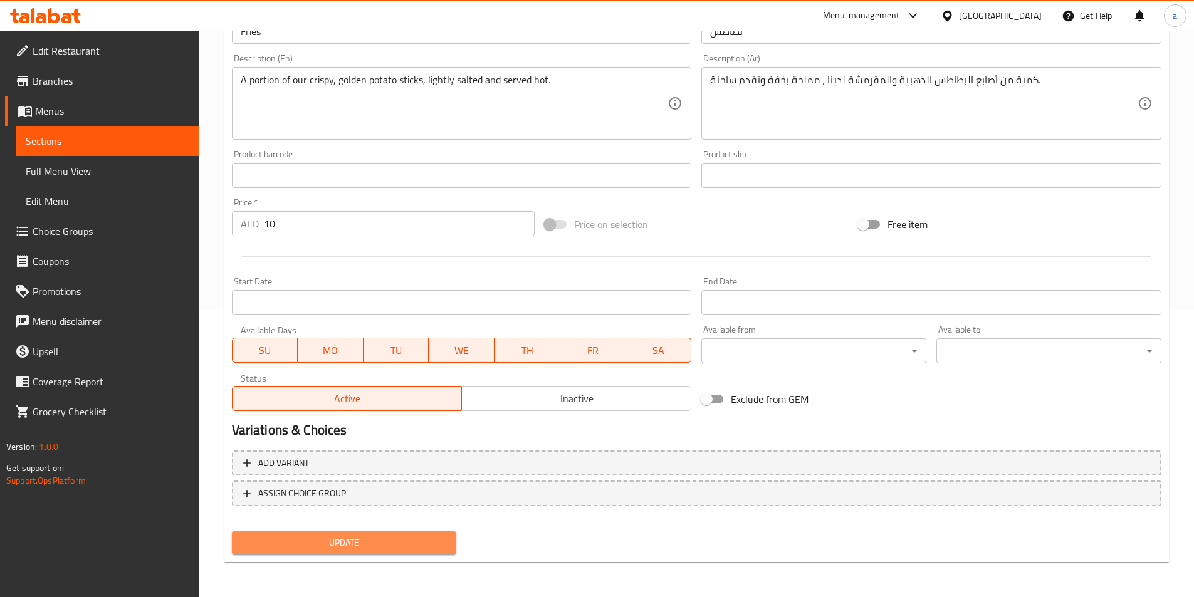
click at [337, 536] on span "Update" at bounding box center [344, 543] width 205 height 16
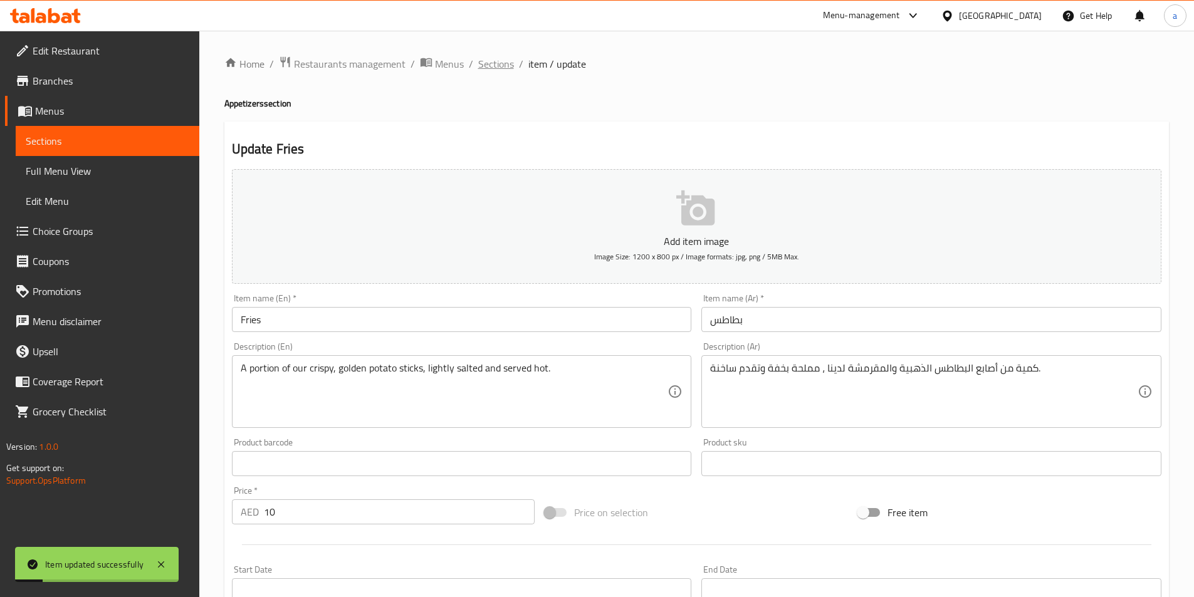
click at [494, 66] on span "Sections" at bounding box center [496, 63] width 36 height 15
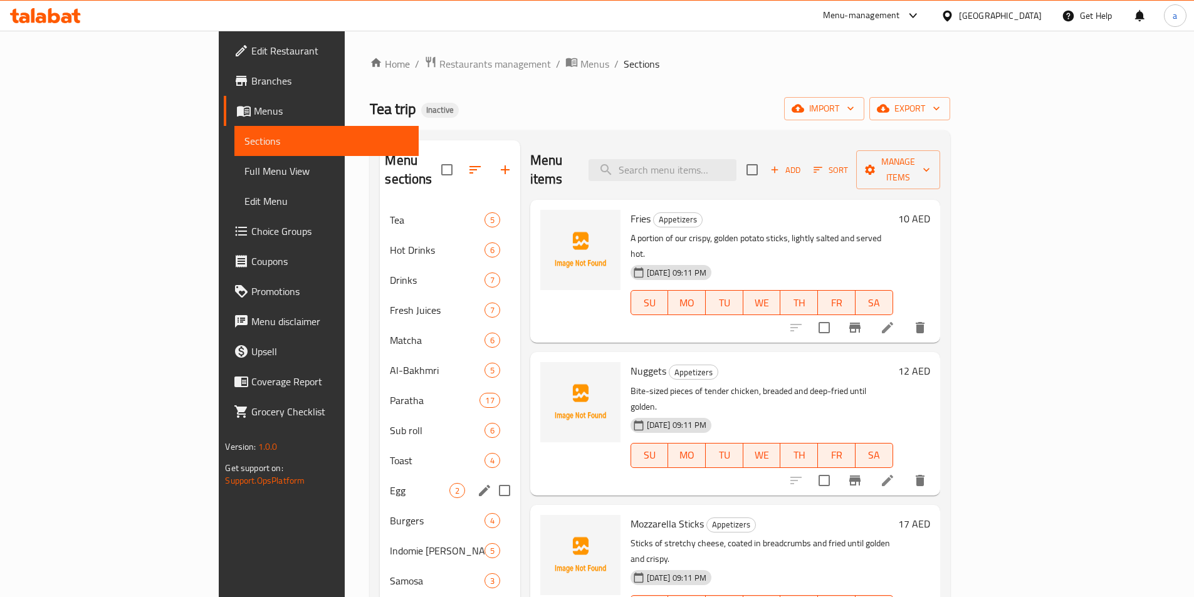
scroll to position [176, 0]
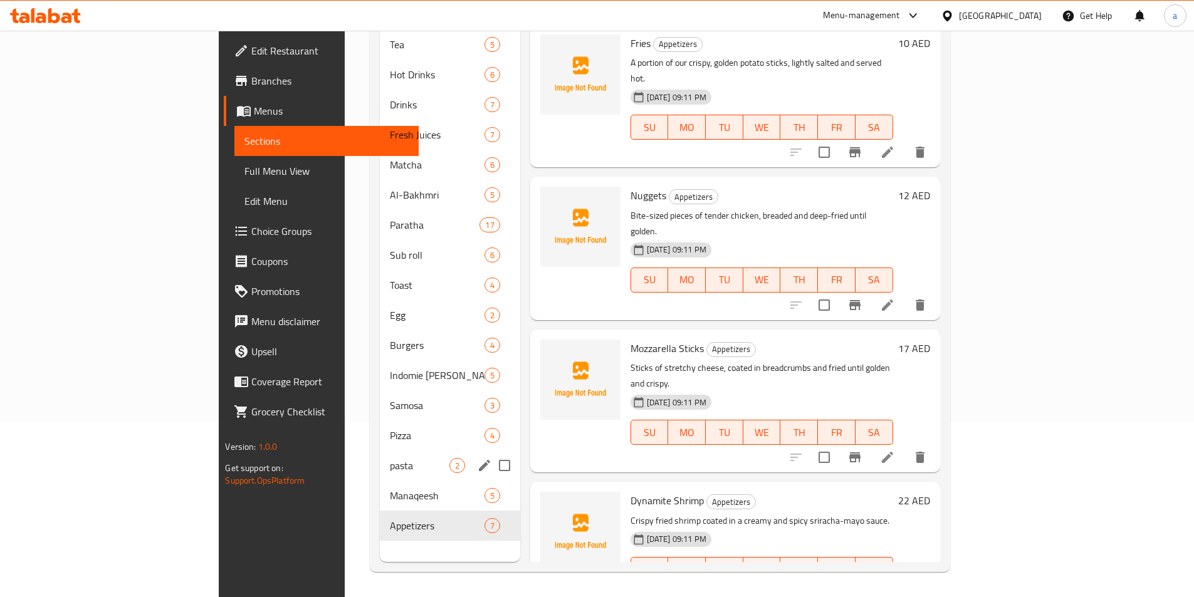
drag, startPoint x: 290, startPoint y: 450, endPoint x: 306, endPoint y: 441, distance: 18.5
click at [390, 458] on span "pasta" at bounding box center [419, 465] width 59 height 15
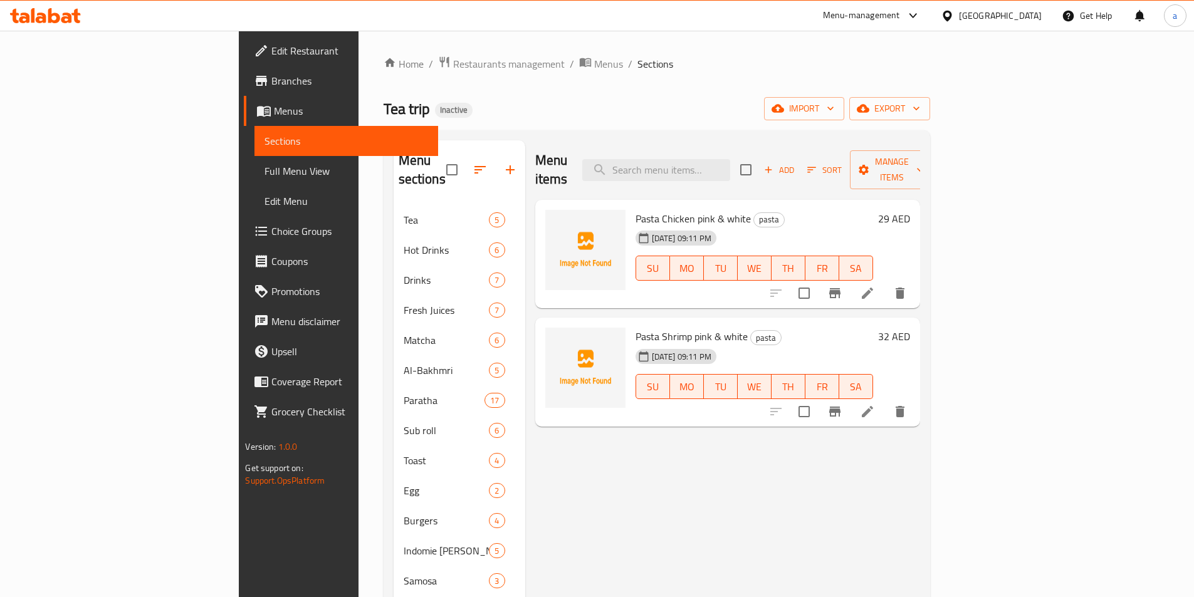
click at [885, 282] on li at bounding box center [867, 293] width 35 height 23
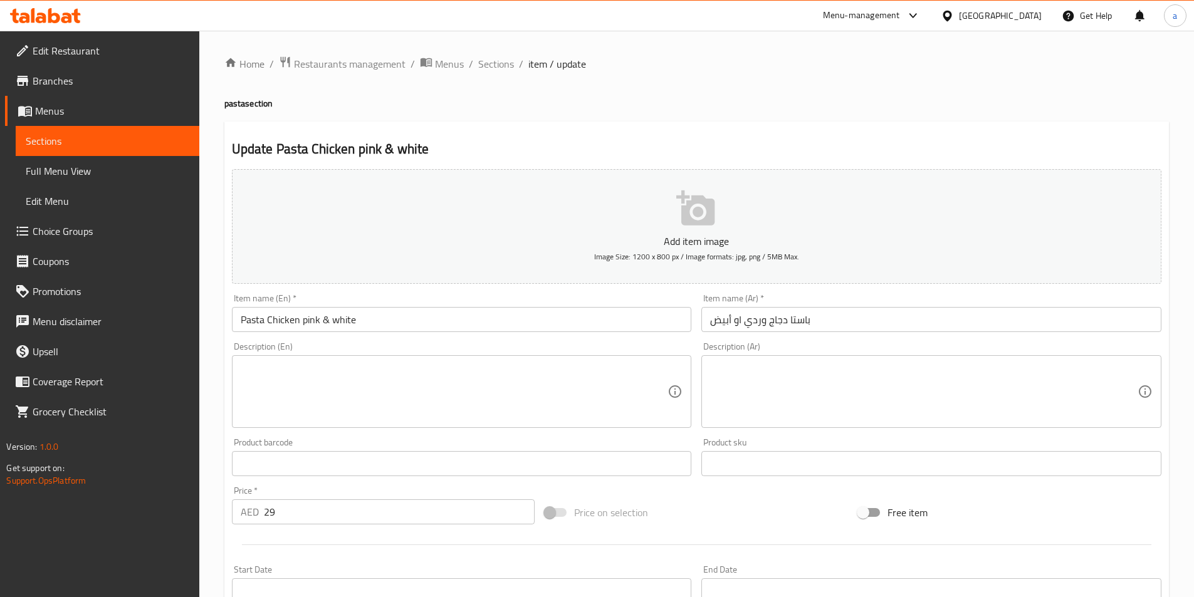
type input "اضافات"
type input "0"
type input "1"
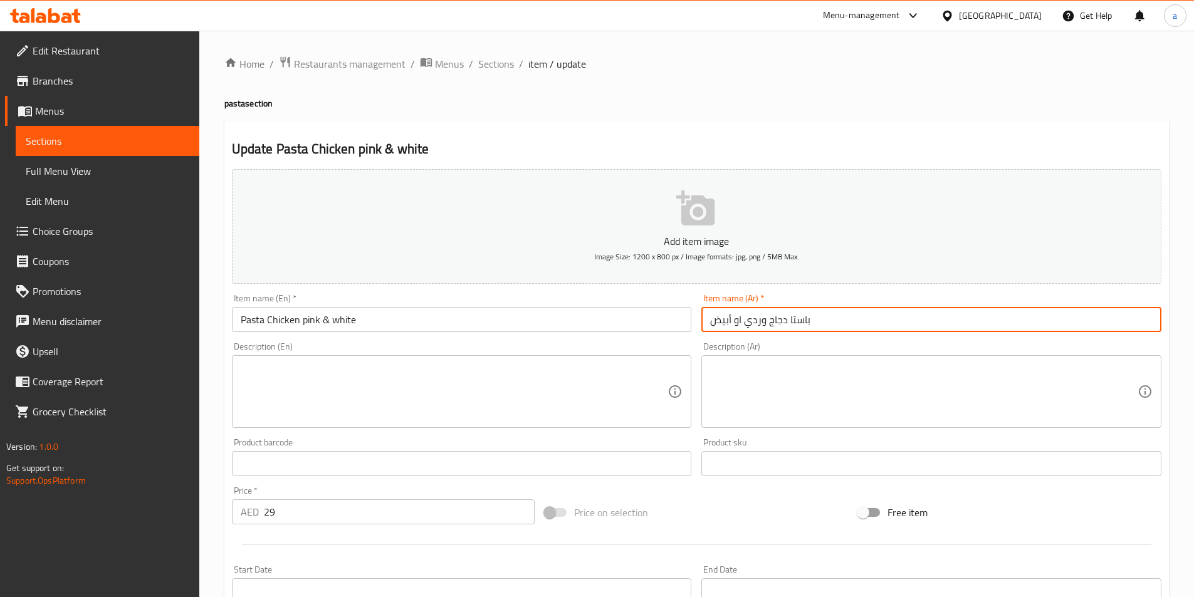
drag, startPoint x: 732, startPoint y: 322, endPoint x: 744, endPoint y: 322, distance: 11.9
click at [744, 322] on input "باستا دجاج وردي او أبيض" at bounding box center [932, 319] width 460 height 25
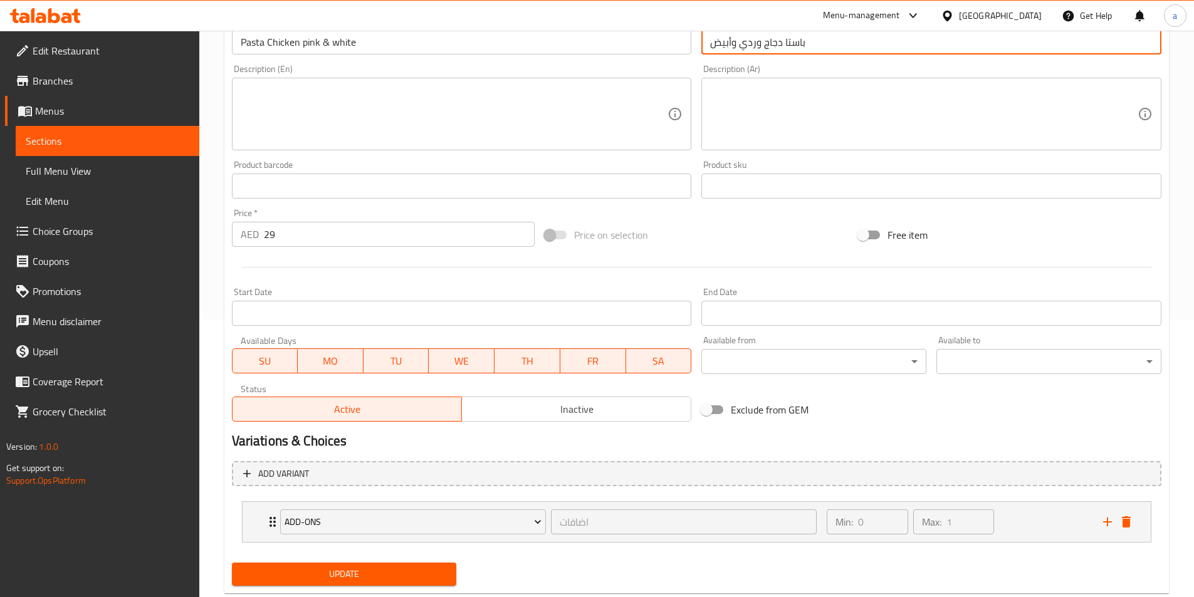
scroll to position [309, 0]
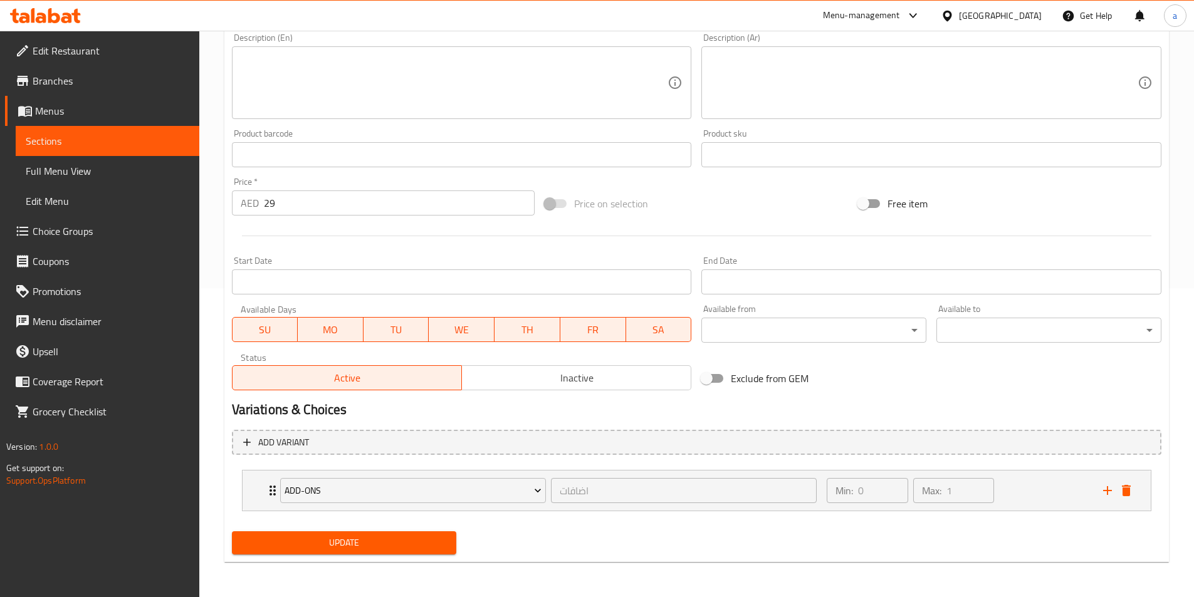
type input "باستا دجاج وردي وأبيض"
click at [344, 555] on div "Update" at bounding box center [344, 543] width 235 height 33
click at [346, 550] on span "Update" at bounding box center [344, 543] width 205 height 16
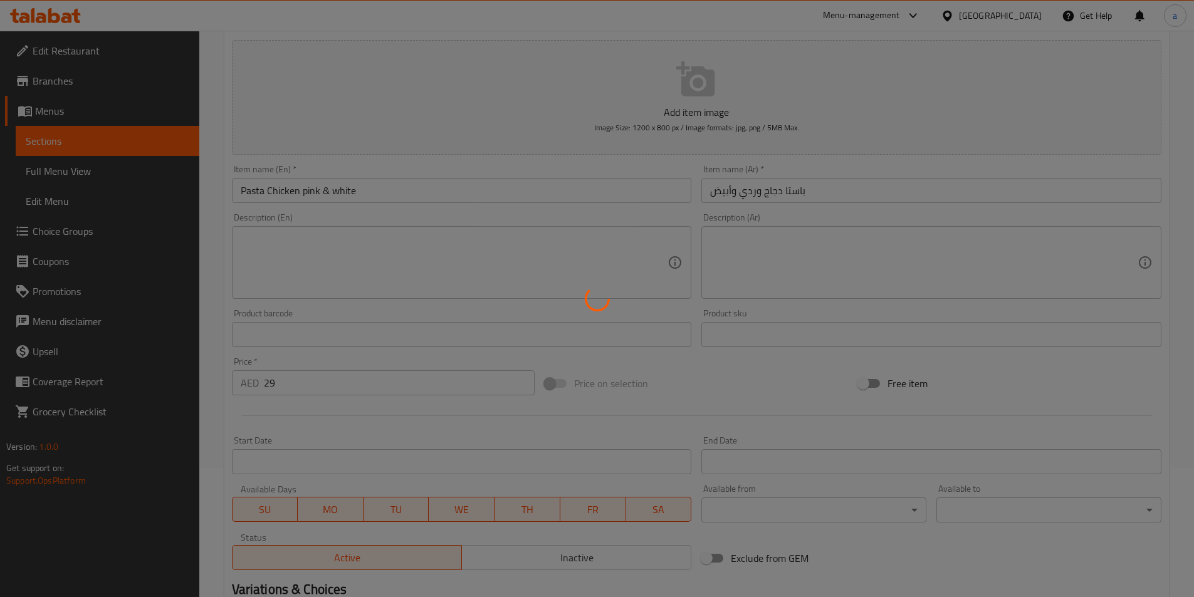
scroll to position [0, 0]
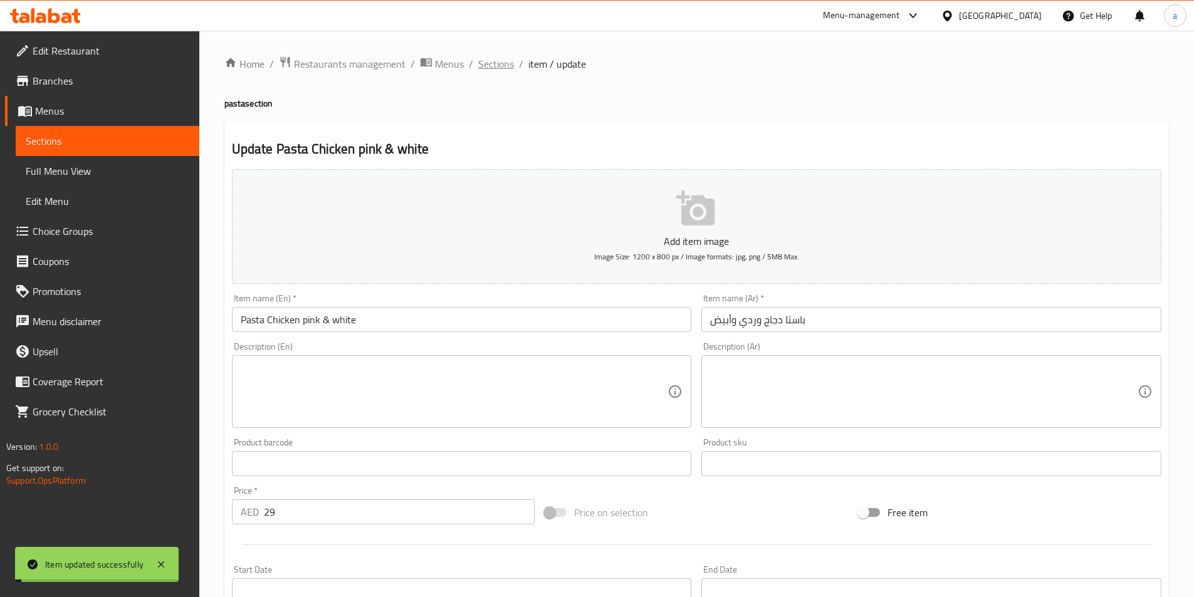
click at [499, 64] on span "Sections" at bounding box center [496, 63] width 36 height 15
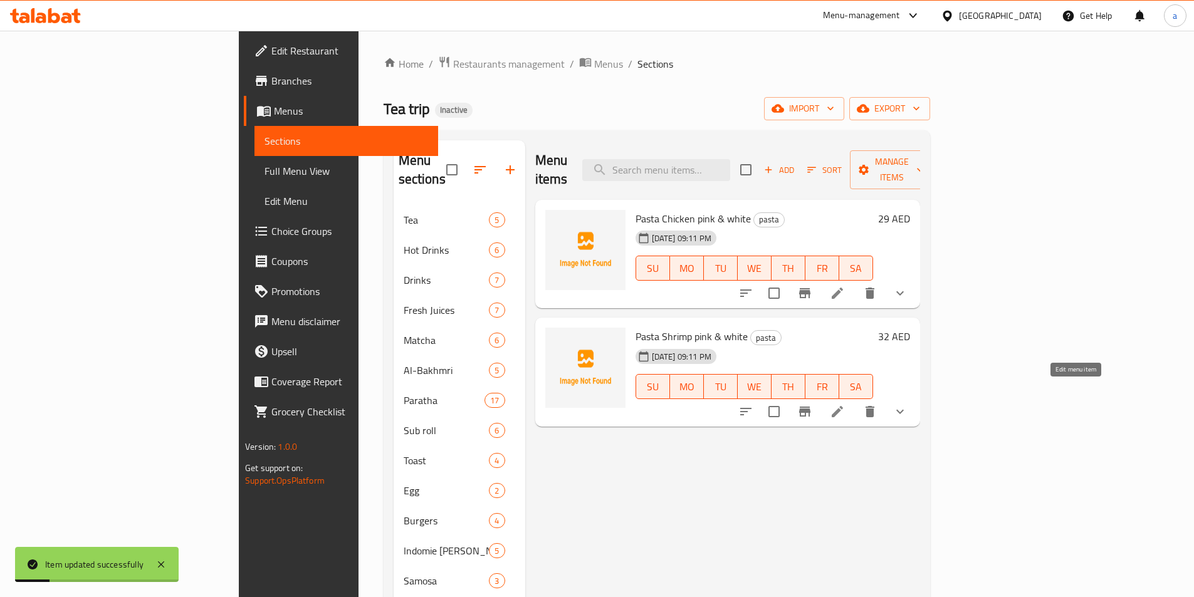
click at [845, 404] on icon at bounding box center [837, 411] width 15 height 15
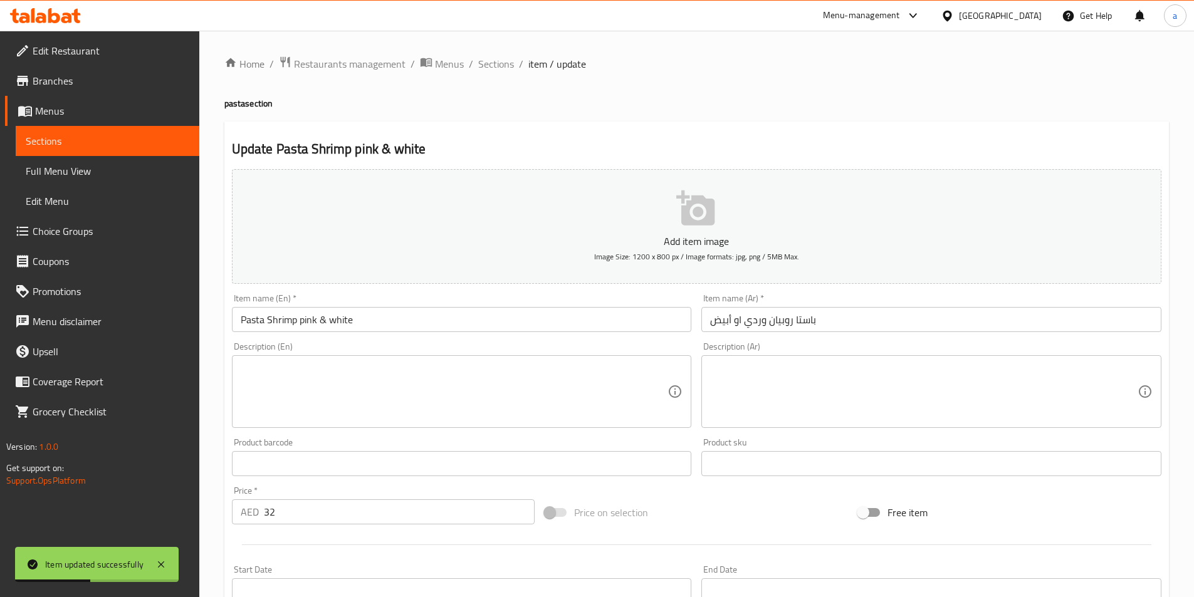
click at [739, 322] on input "باستا روبيان وردي او أبيض" at bounding box center [932, 319] width 460 height 25
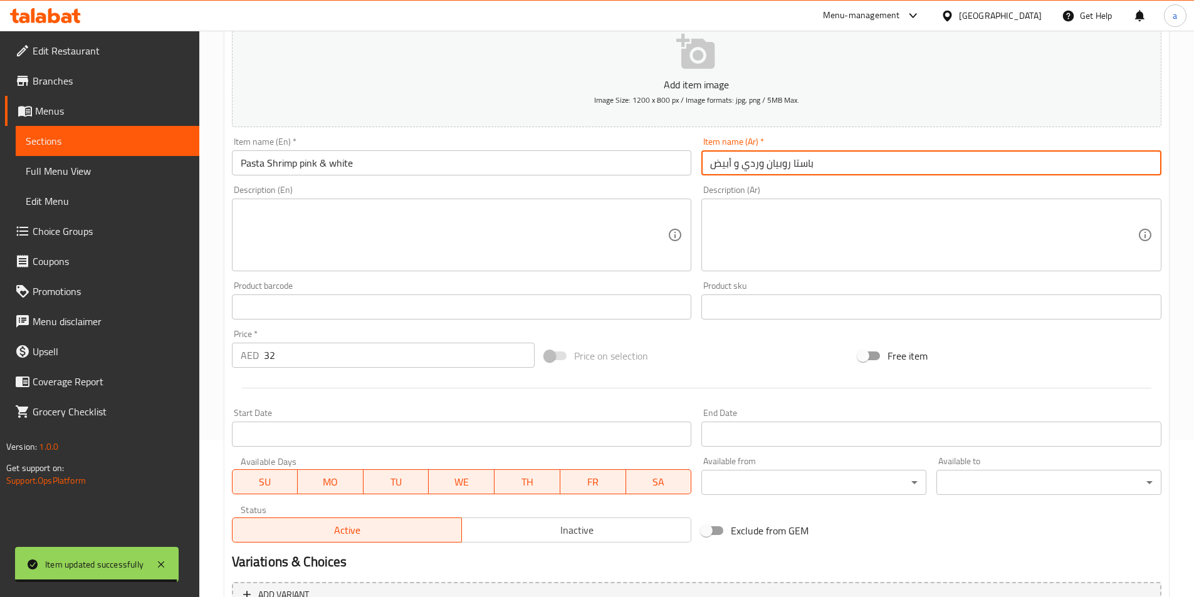
scroll to position [309, 0]
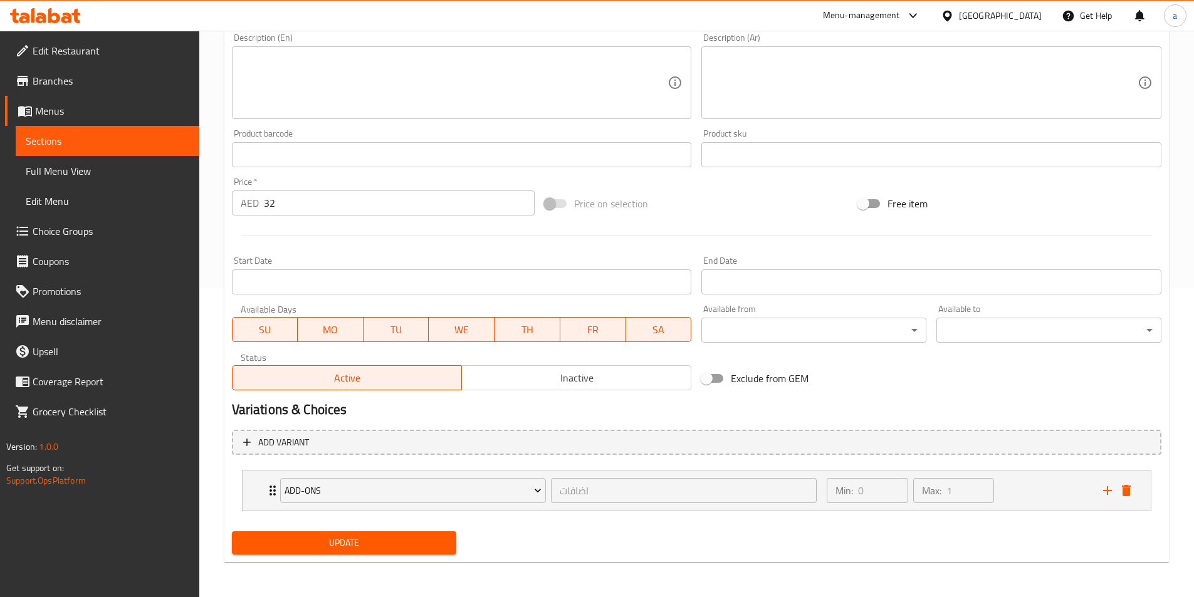
type input "باستا روبيان وردي و أبيض"
click at [382, 537] on span "Update" at bounding box center [344, 543] width 205 height 16
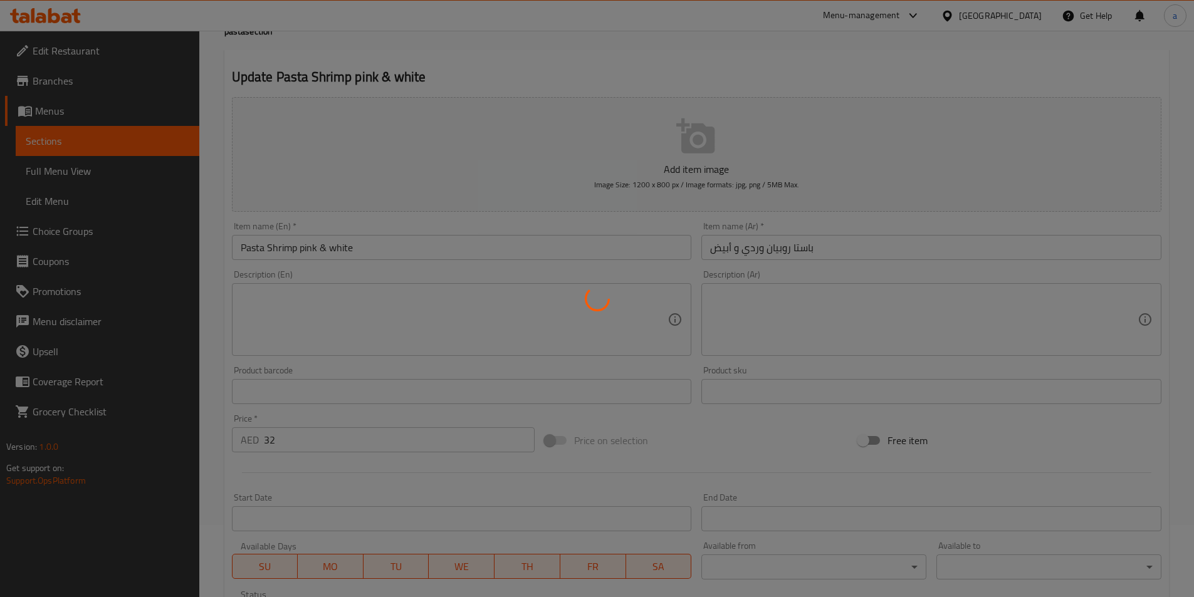
scroll to position [0, 0]
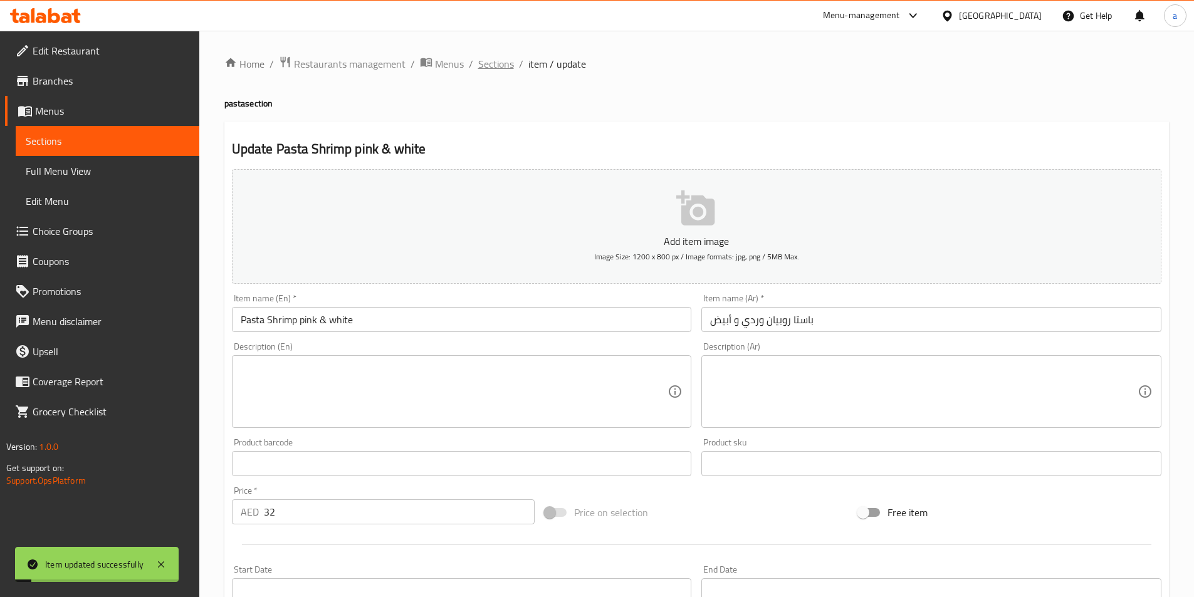
click at [499, 64] on span "Sections" at bounding box center [496, 63] width 36 height 15
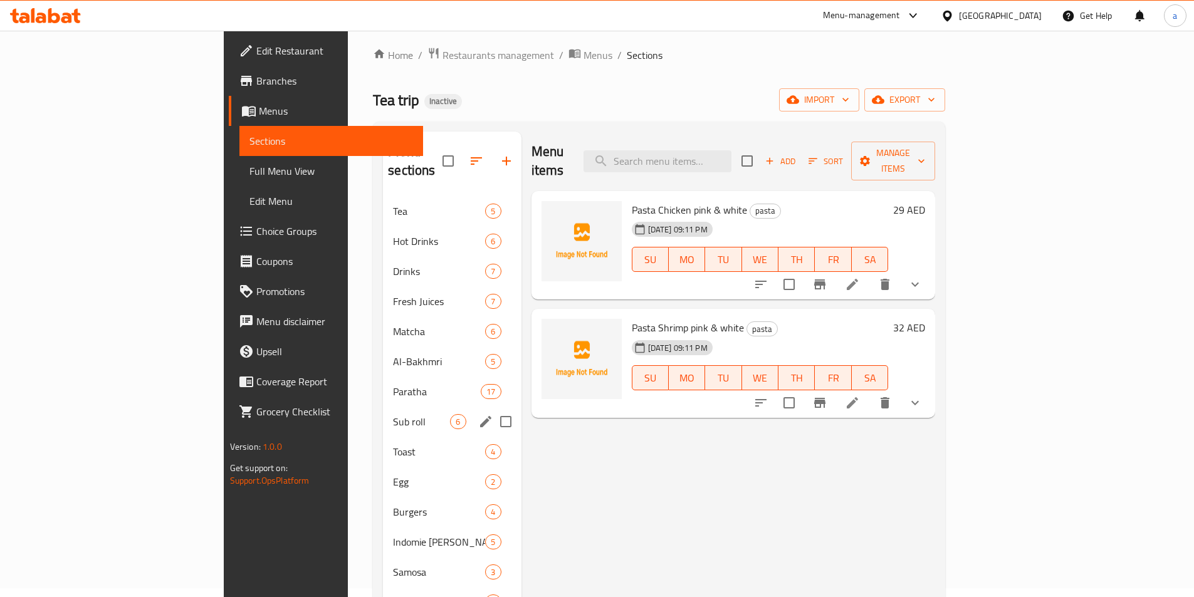
scroll to position [176, 0]
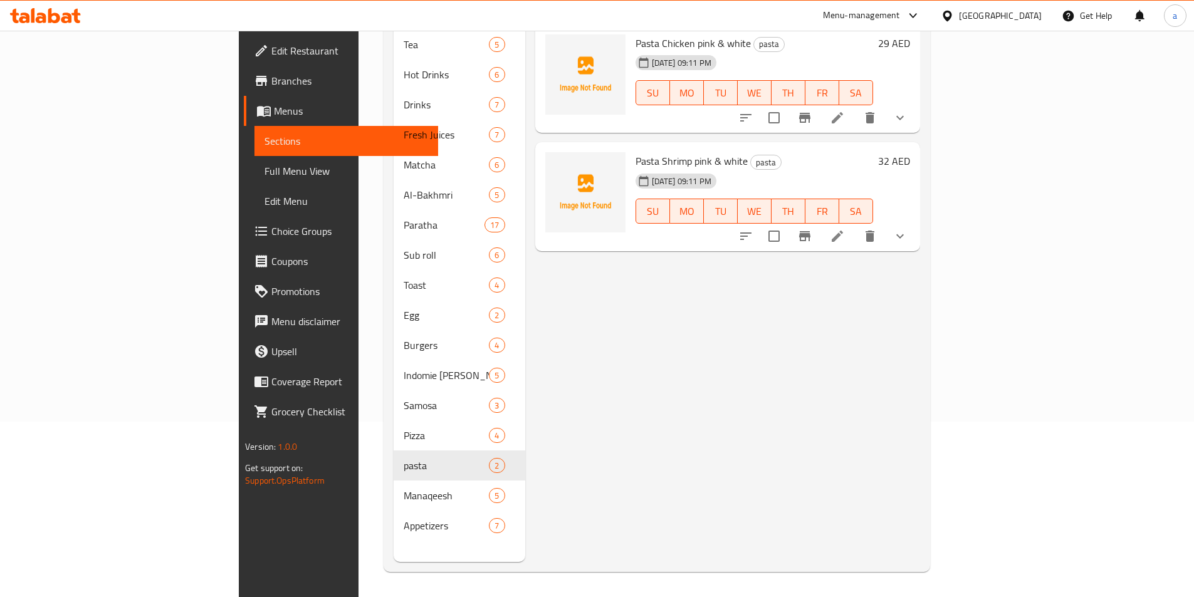
click at [48, 22] on icon at bounding box center [54, 15] width 12 height 15
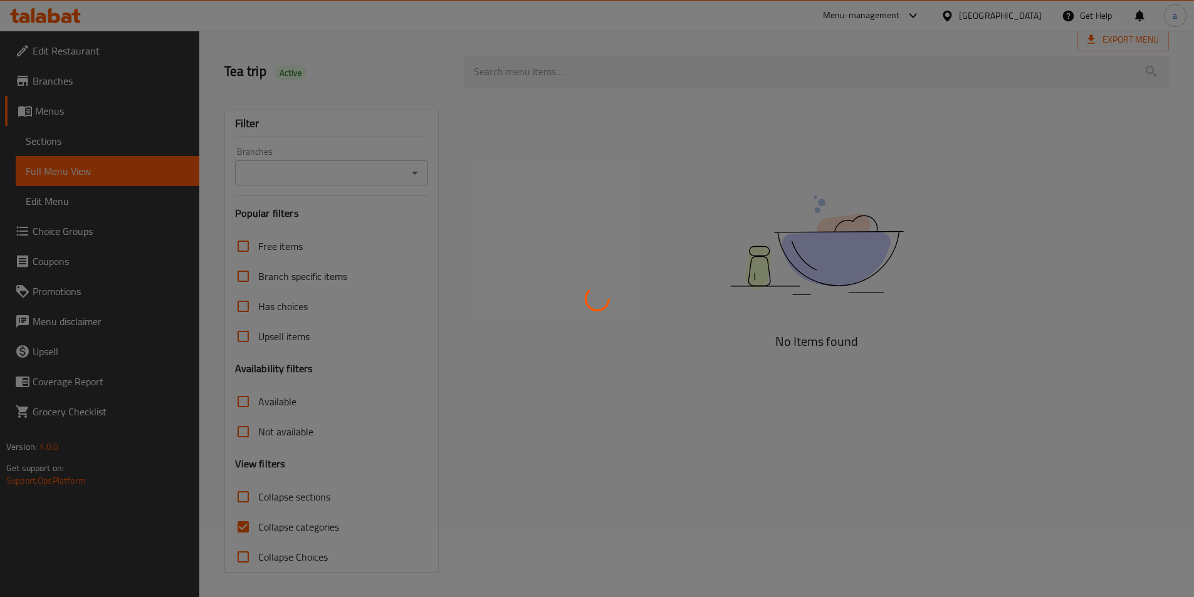
scroll to position [70, 0]
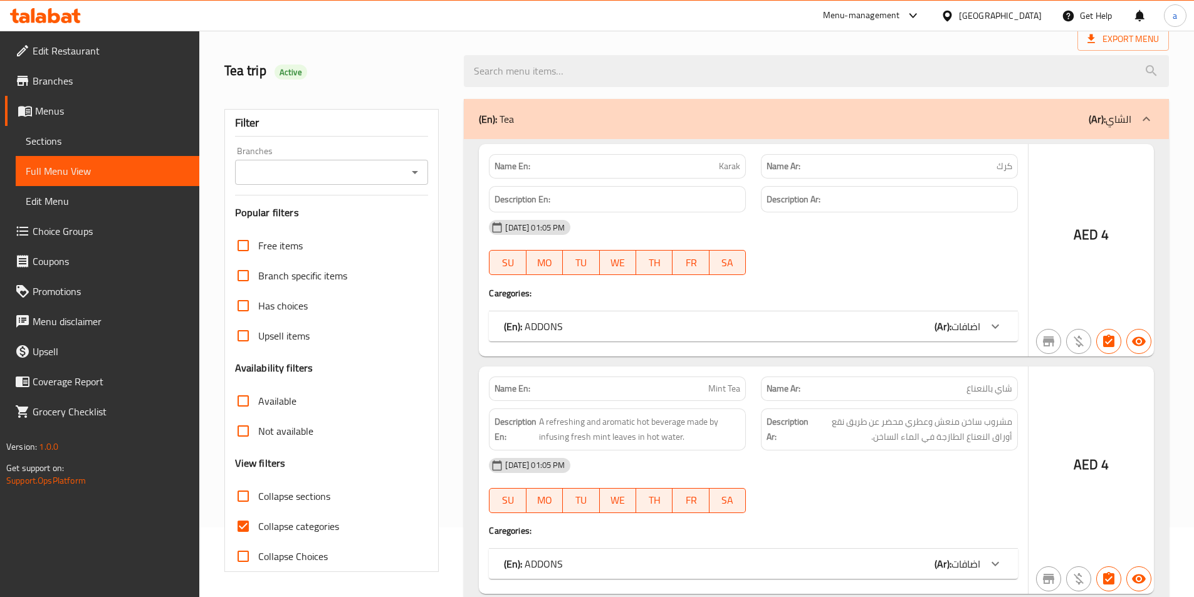
click at [233, 488] on div at bounding box center [597, 298] width 1194 height 597
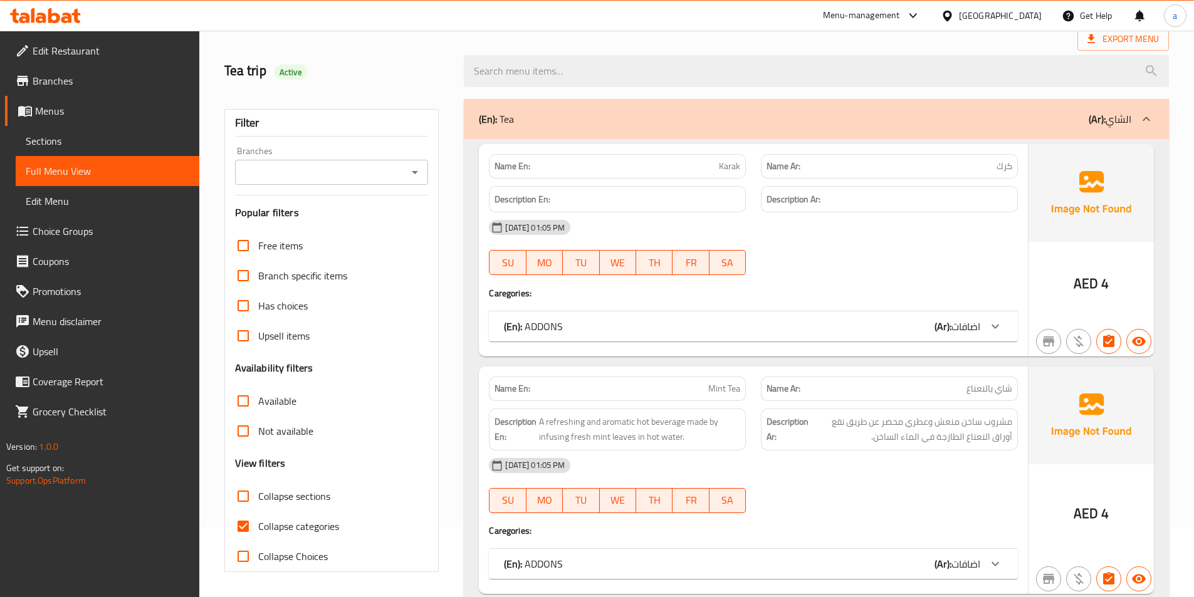
click at [245, 494] on input "Collapse sections" at bounding box center [243, 497] width 30 height 30
checkbox input "true"
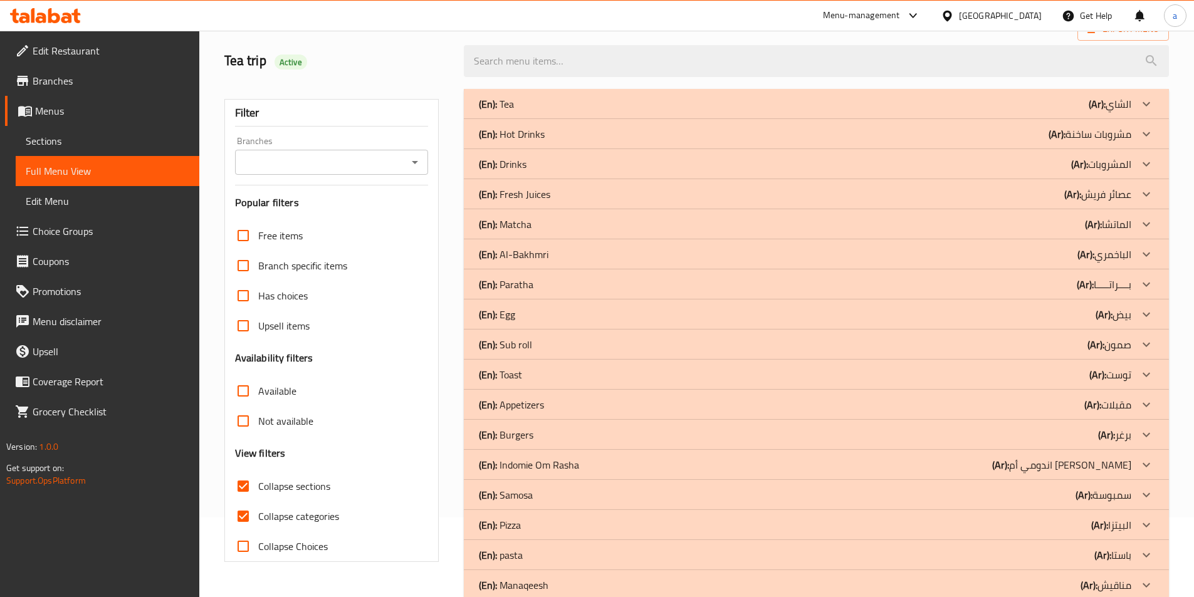
scroll to position [108, 0]
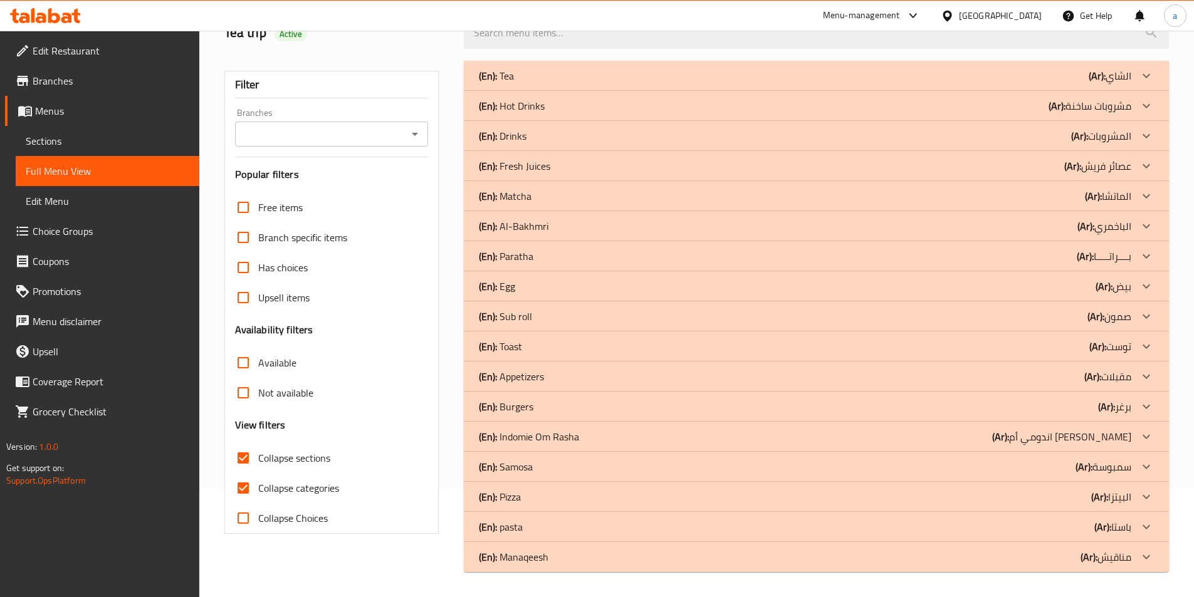
drag, startPoint x: 1153, startPoint y: 562, endPoint x: 1135, endPoint y: 522, distance: 43.8
click at [1140, 548] on div at bounding box center [1147, 557] width 30 height 30
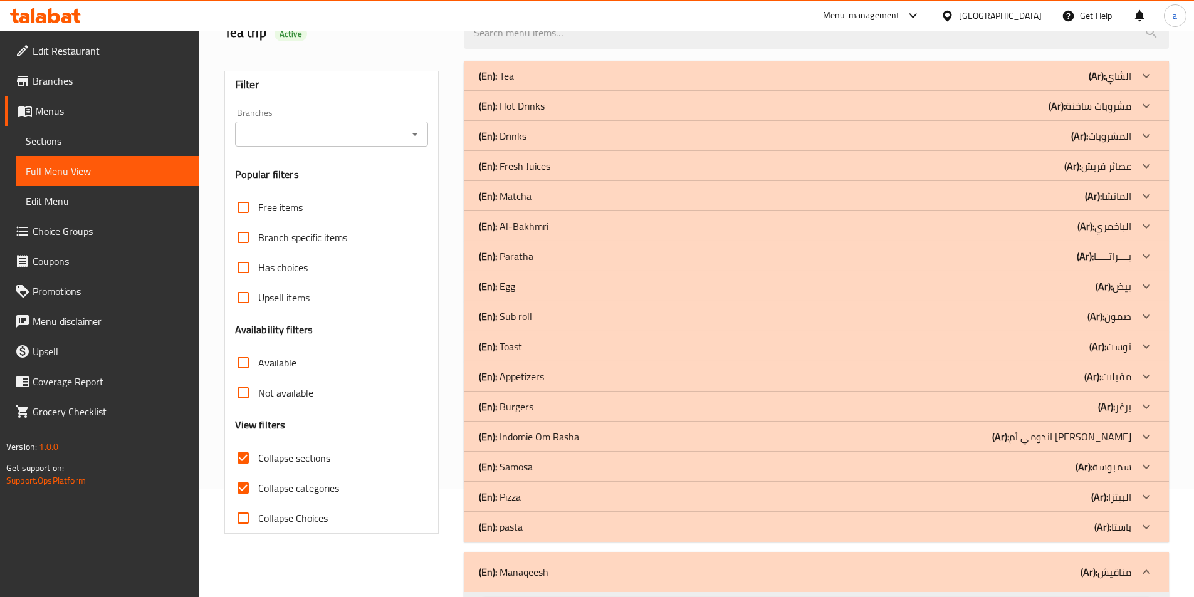
click at [1148, 524] on icon at bounding box center [1146, 527] width 15 height 15
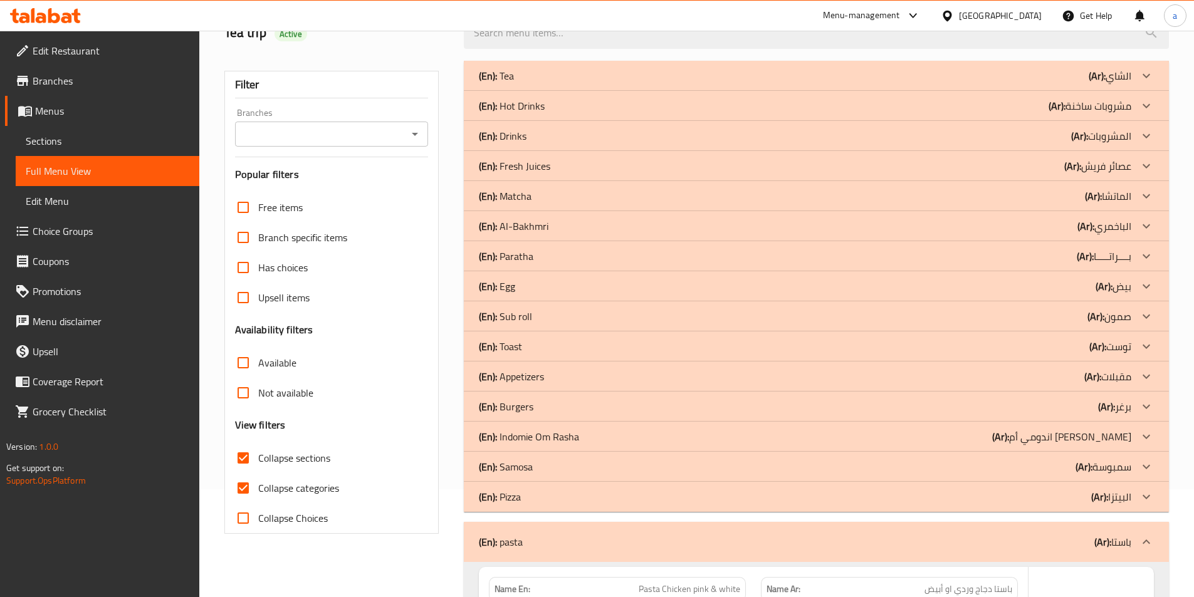
click at [1147, 497] on icon at bounding box center [1146, 497] width 15 height 15
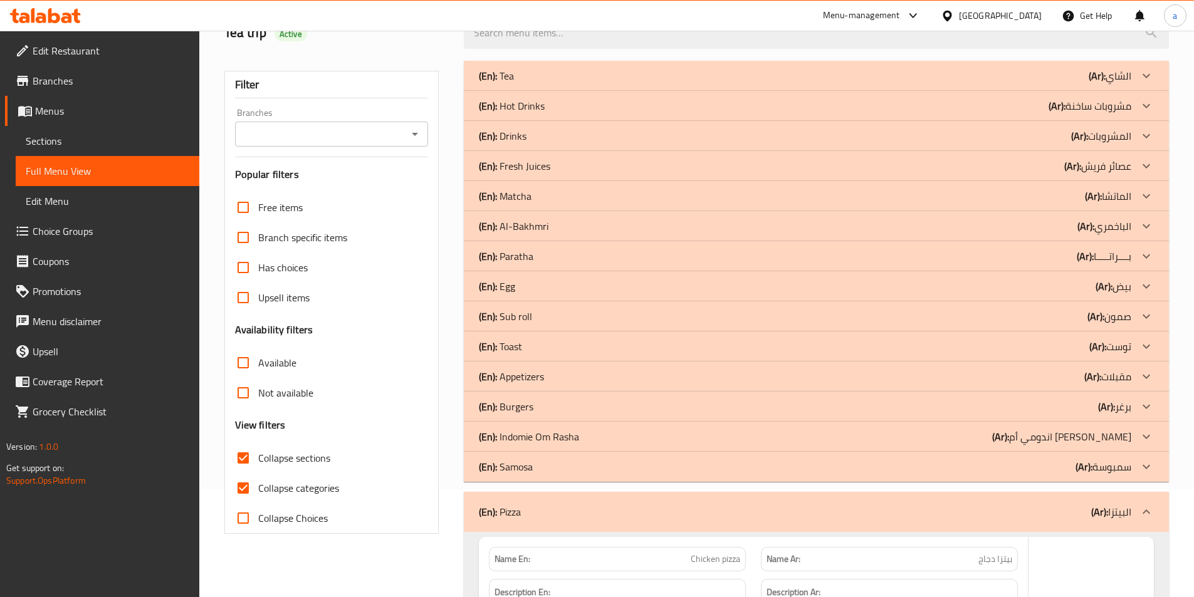
click at [1144, 469] on icon at bounding box center [1146, 467] width 15 height 15
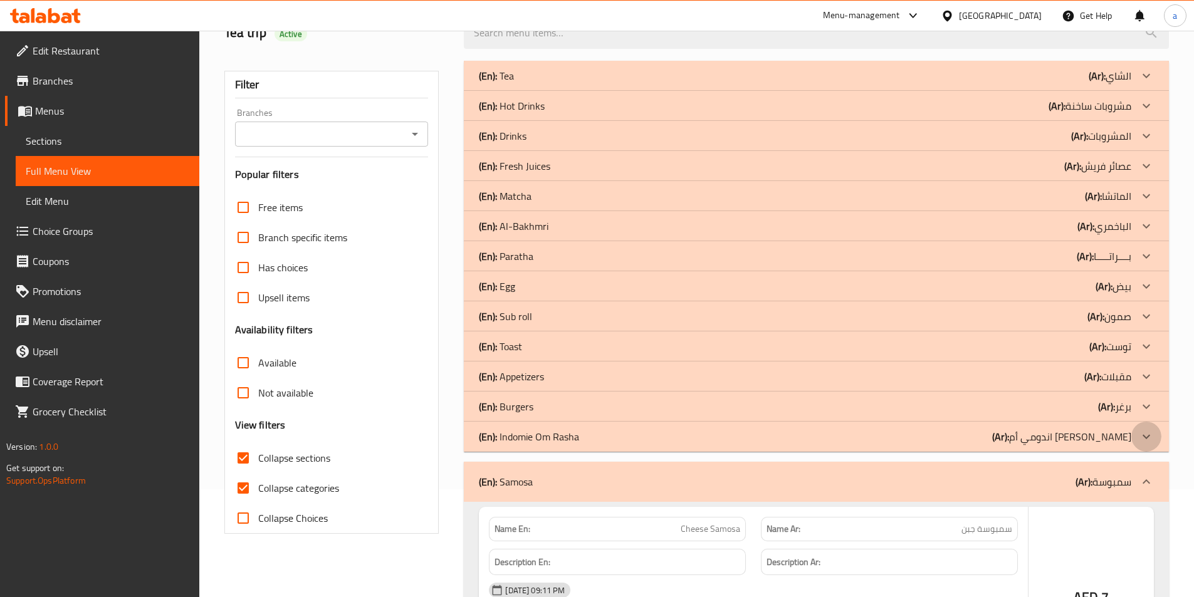
click at [1147, 434] on icon at bounding box center [1146, 436] width 15 height 15
click at [1145, 402] on icon at bounding box center [1146, 406] width 15 height 15
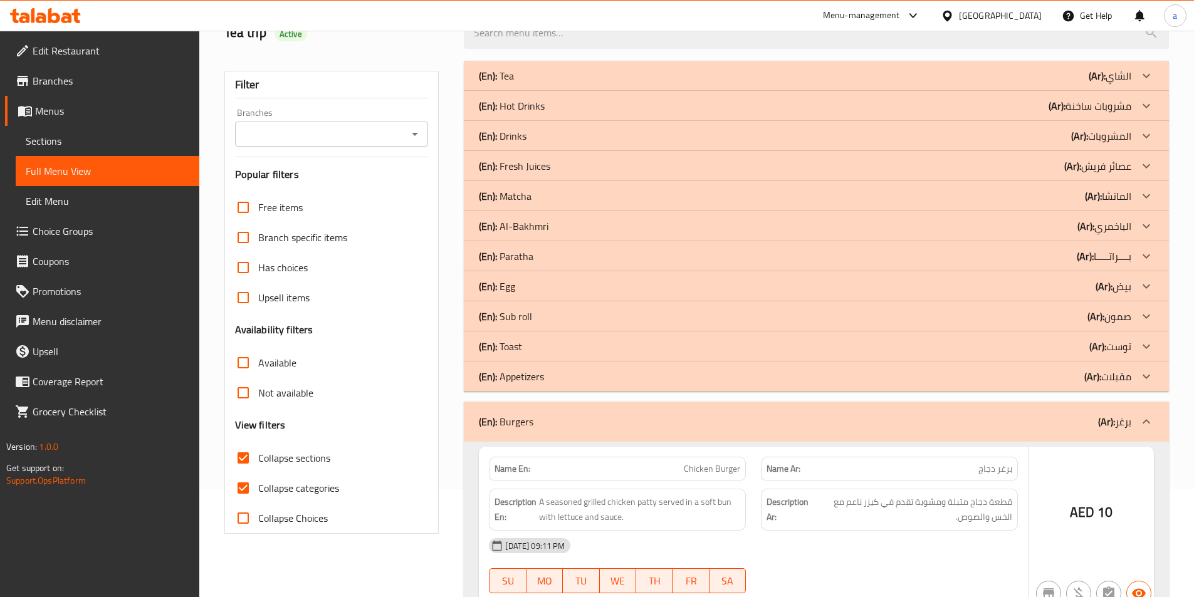
drag, startPoint x: 1142, startPoint y: 374, endPoint x: 1138, endPoint y: 345, distance: 29.2
click at [1142, 373] on icon at bounding box center [1146, 376] width 15 height 15
click at [1139, 340] on icon at bounding box center [1146, 346] width 15 height 15
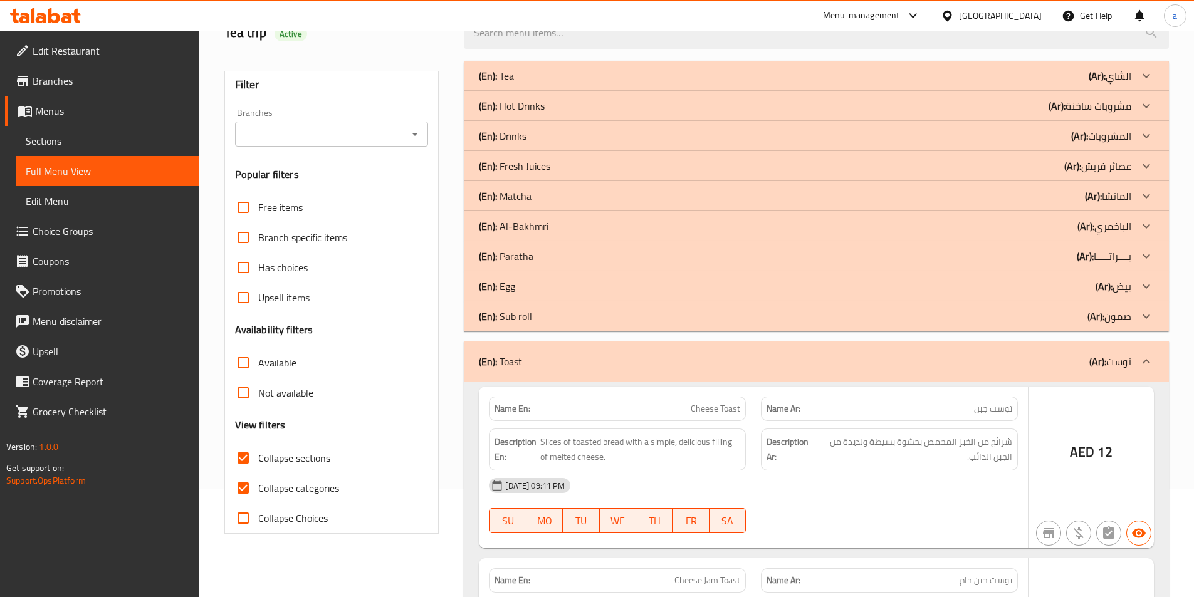
click at [1145, 316] on icon at bounding box center [1146, 316] width 15 height 15
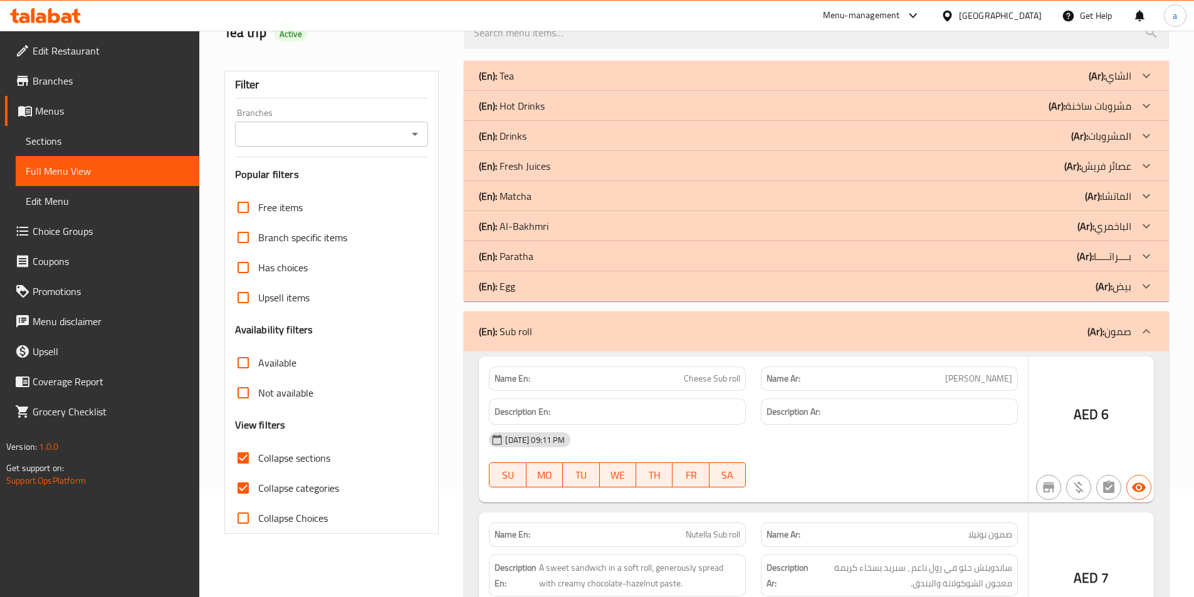
click at [1143, 287] on icon at bounding box center [1146, 286] width 15 height 15
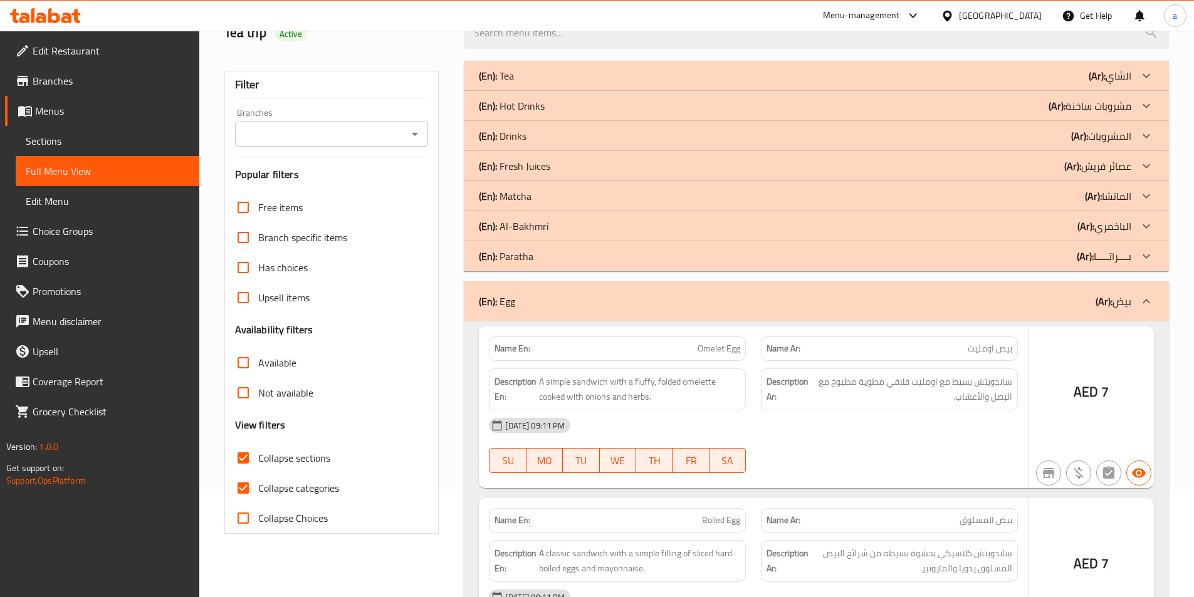
click at [1142, 256] on icon at bounding box center [1146, 256] width 15 height 15
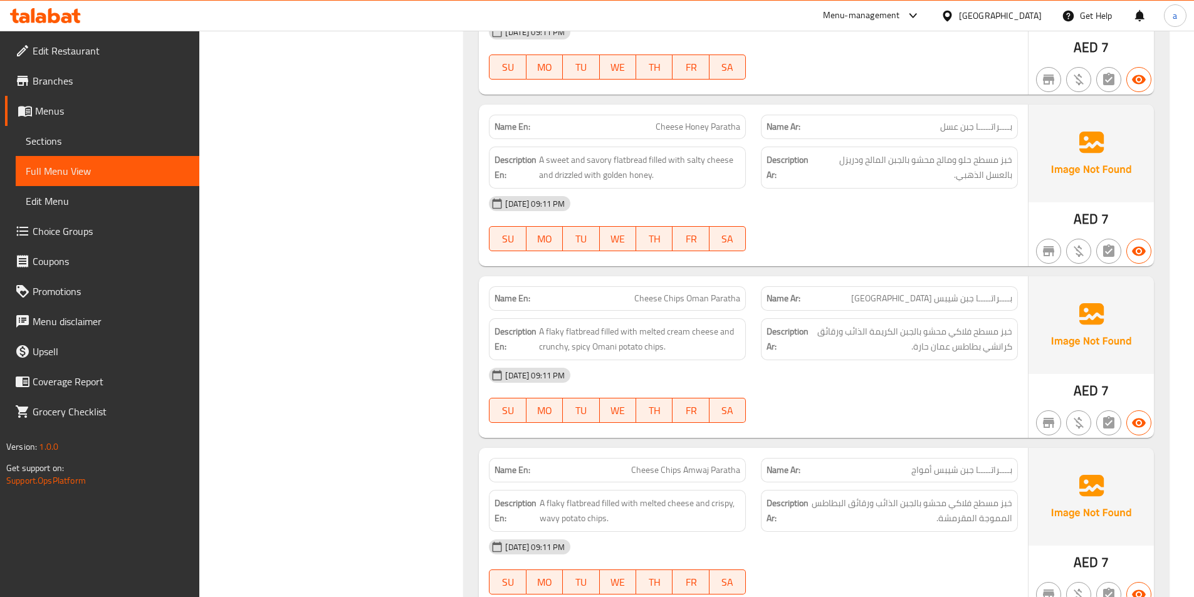
scroll to position [860, 0]
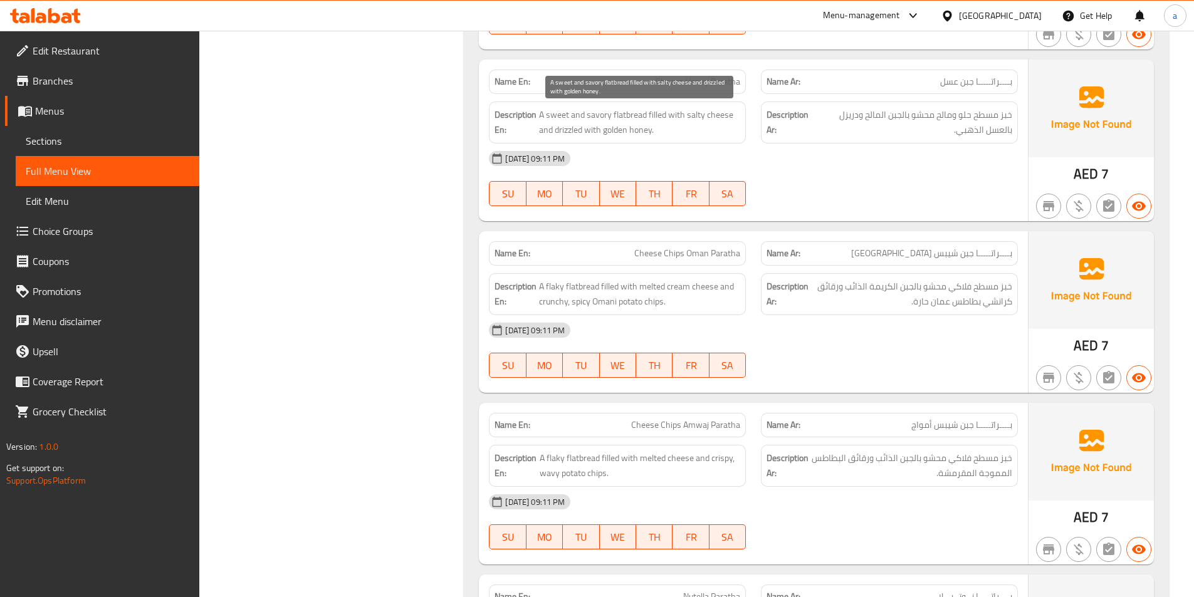
click at [555, 133] on span "A sweet and savory flatbread filled with salty cheese and drizzled with golden …" at bounding box center [639, 122] width 201 height 31
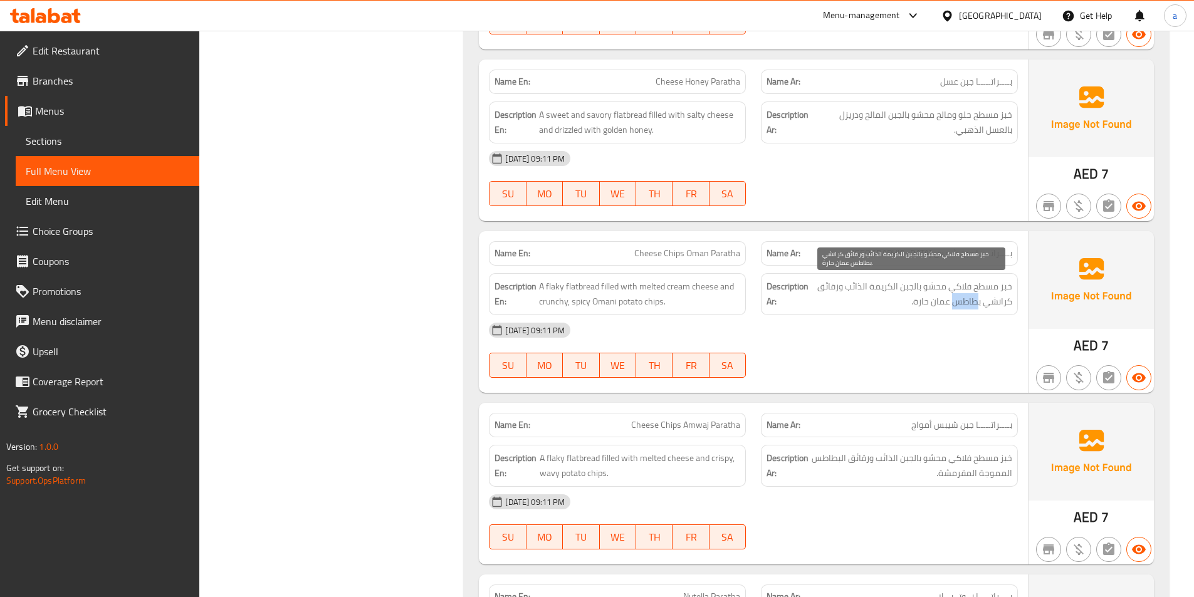
drag, startPoint x: 954, startPoint y: 303, endPoint x: 979, endPoint y: 300, distance: 25.3
click at [979, 300] on span "خبز مسطح فلاكي محشو بالجبن الكريمة الذائب ورقائق كرانشي بطاطس عمان حارة." at bounding box center [911, 294] width 201 height 31
drag, startPoint x: 817, startPoint y: 290, endPoint x: 824, endPoint y: 287, distance: 8.4
click at [824, 287] on span "خبز مسطح فلاكي محشو بالجبن الكريمة الذائب ورقائق كرانشي بطاطس عمان حارة." at bounding box center [911, 294] width 201 height 31
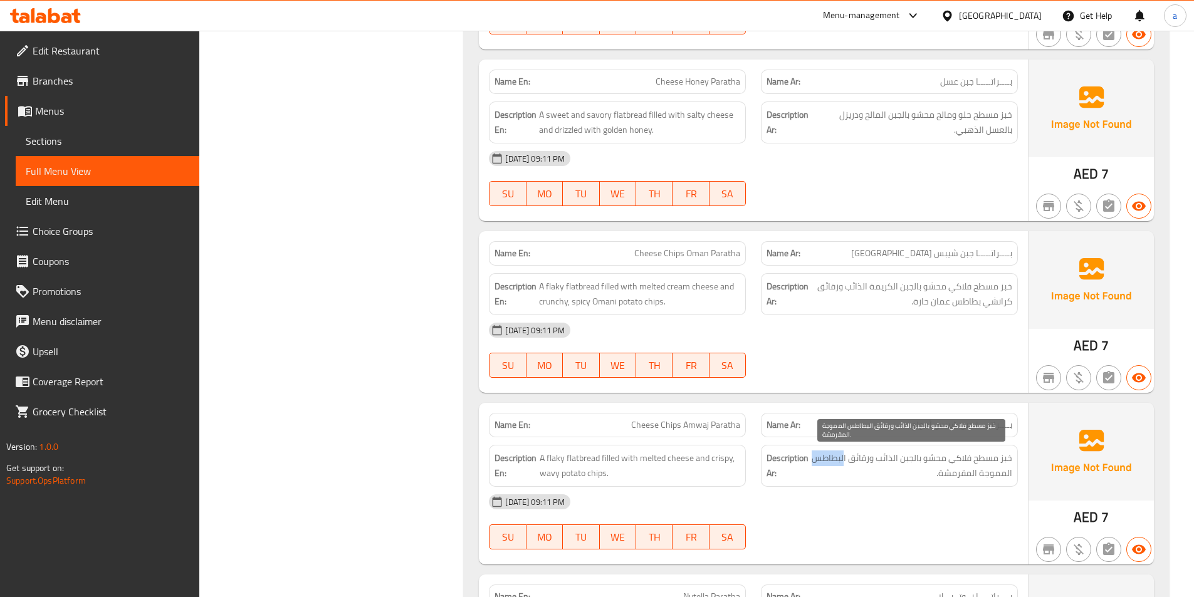
drag, startPoint x: 814, startPoint y: 460, endPoint x: 844, endPoint y: 458, distance: 30.2
click at [844, 458] on span "خبز مسطح فلاكي محشو بالجبن الذائب ورقائق البطاطس المموجة المقرمشة." at bounding box center [911, 466] width 201 height 31
copy span "لبطاطس"
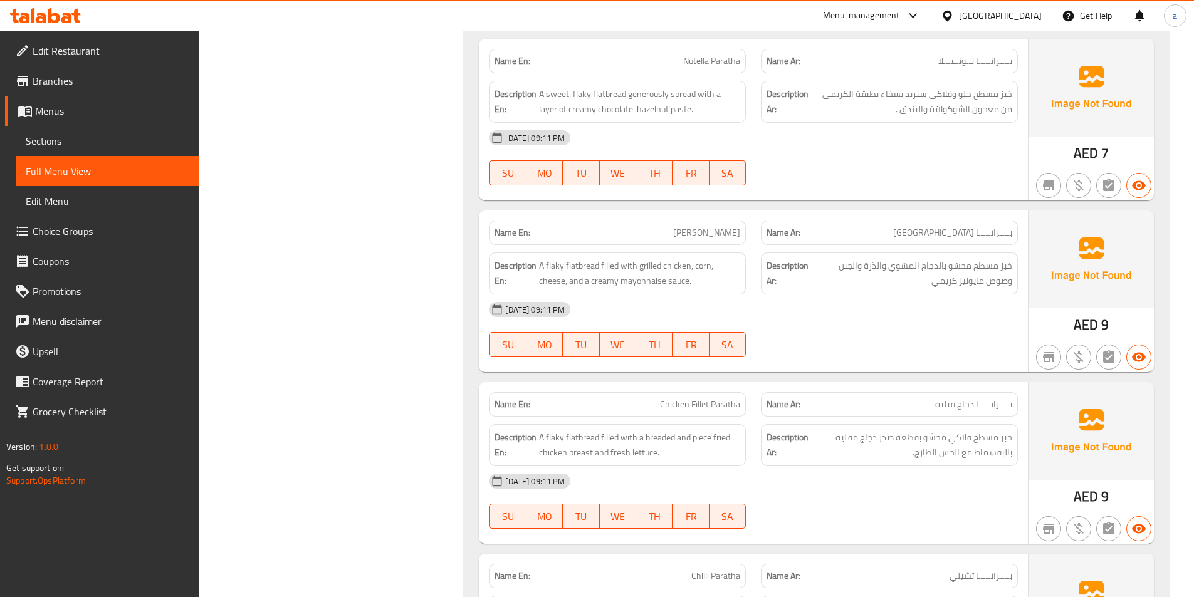
scroll to position [1424, 0]
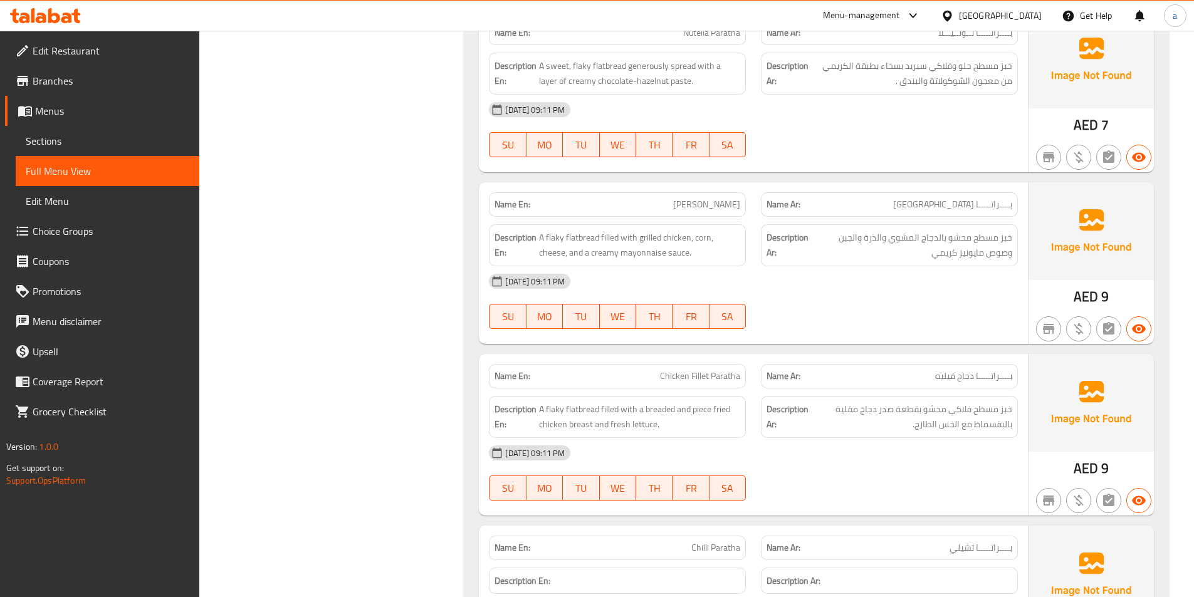
click at [724, 208] on span "Francisco Paratha" at bounding box center [706, 204] width 67 height 13
copy span "Francisco Paratha"
click at [893, 284] on div "15-10-2025 09:11 PM" at bounding box center [754, 281] width 544 height 30
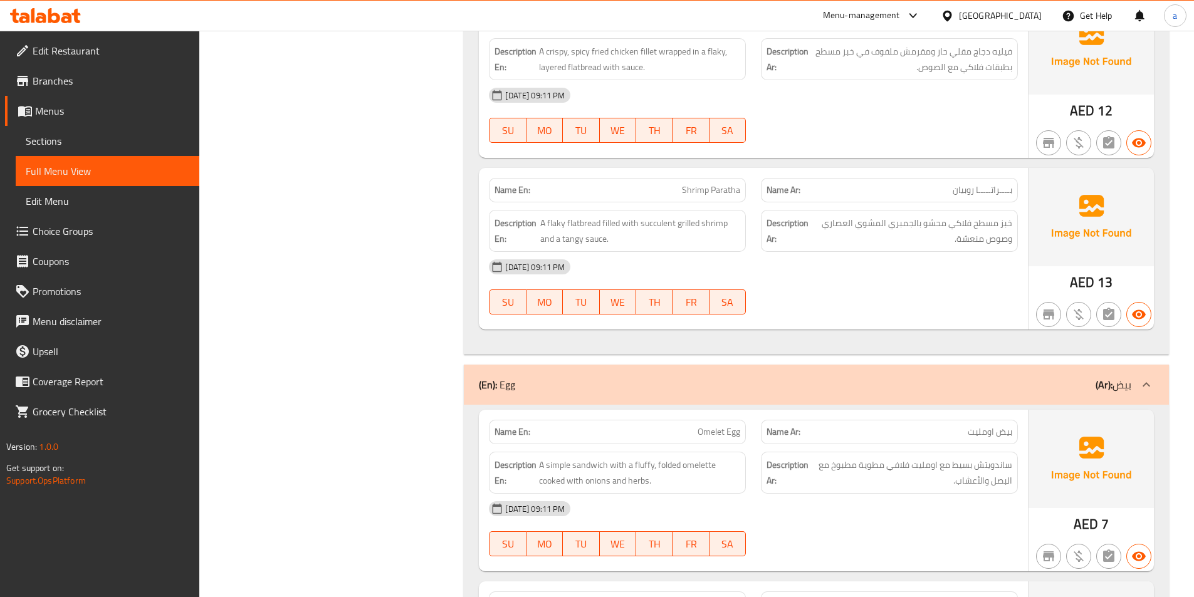
scroll to position [2992, 0]
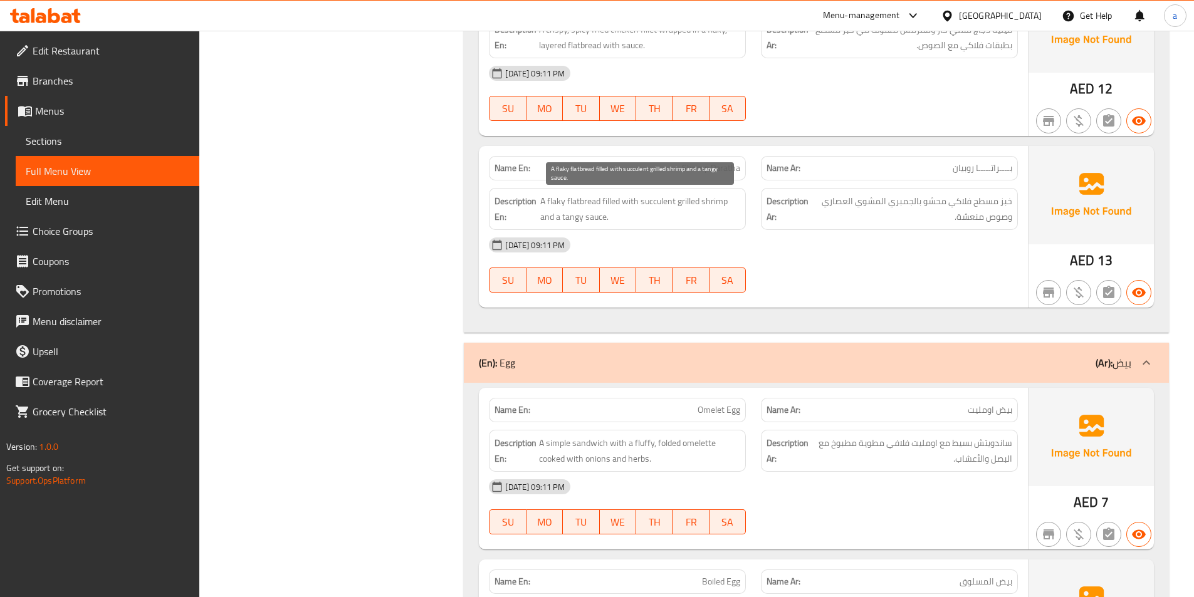
click at [665, 204] on span "A flaky flatbread filled with succulent grilled shrimp and a tangy sauce." at bounding box center [640, 209] width 200 height 31
click at [804, 211] on strong "Description Ar:" at bounding box center [788, 209] width 43 height 31
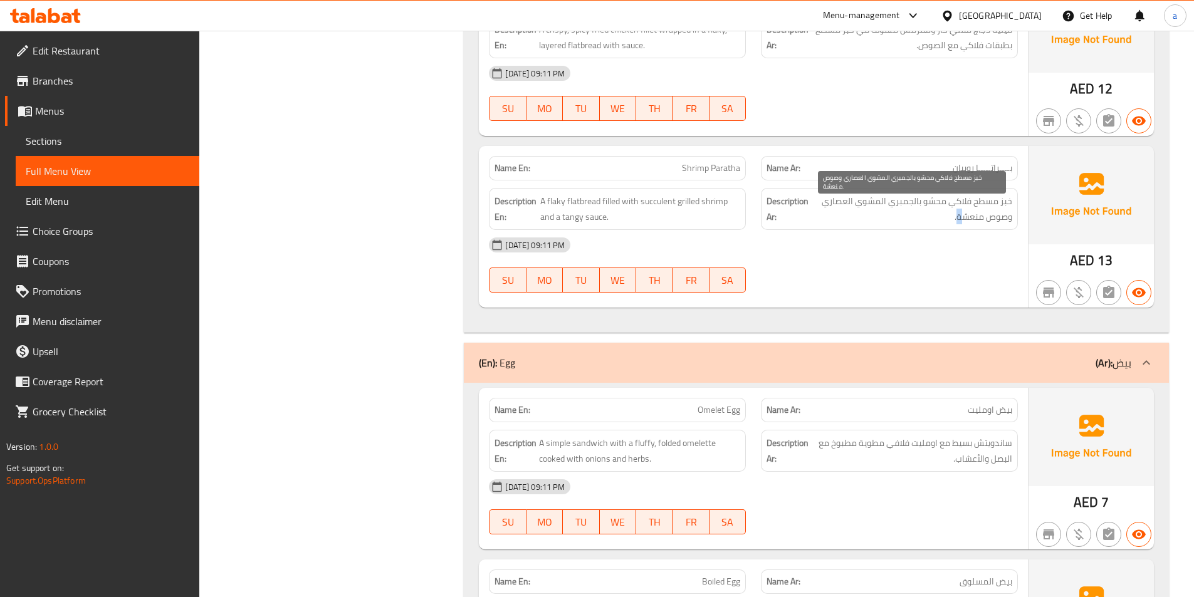
drag, startPoint x: 957, startPoint y: 220, endPoint x: 965, endPoint y: 220, distance: 7.5
click at [965, 220] on span "خبز مسطح فلاكي محشو بالجمبري المشوي العصاري وصوص منعشة." at bounding box center [913, 209] width 200 height 31
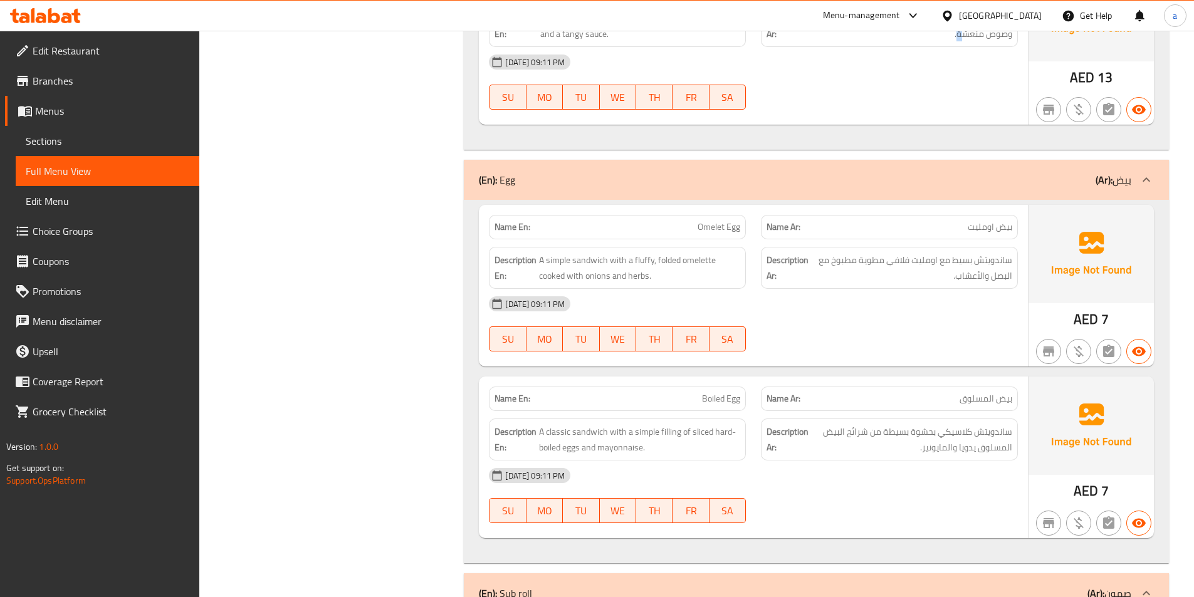
scroll to position [3180, 0]
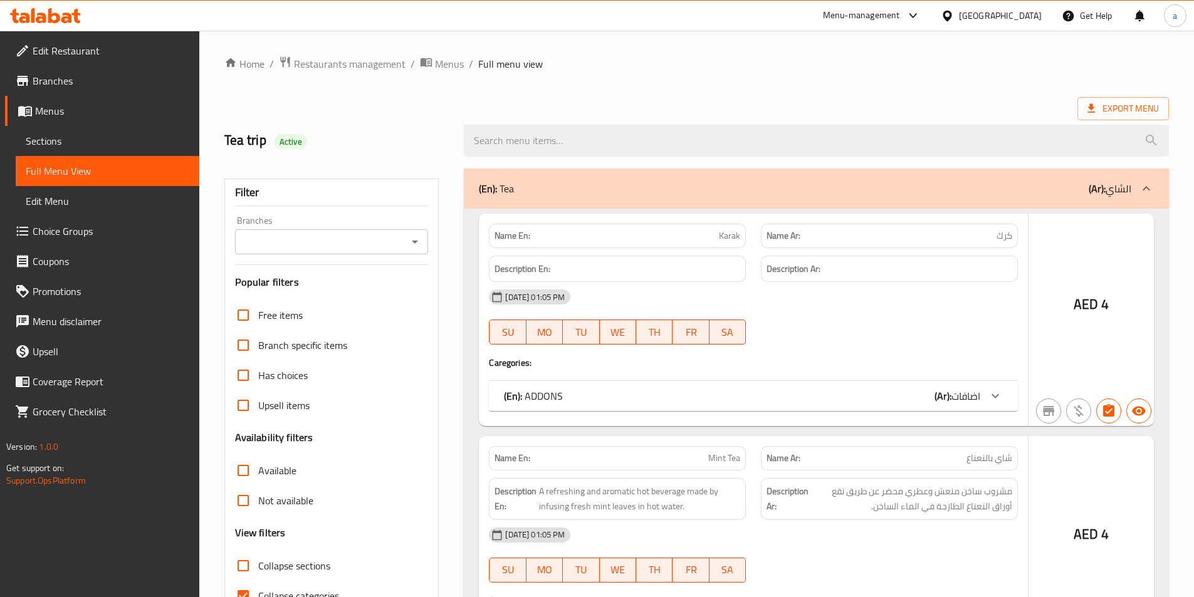
click at [238, 493] on div at bounding box center [597, 298] width 1194 height 597
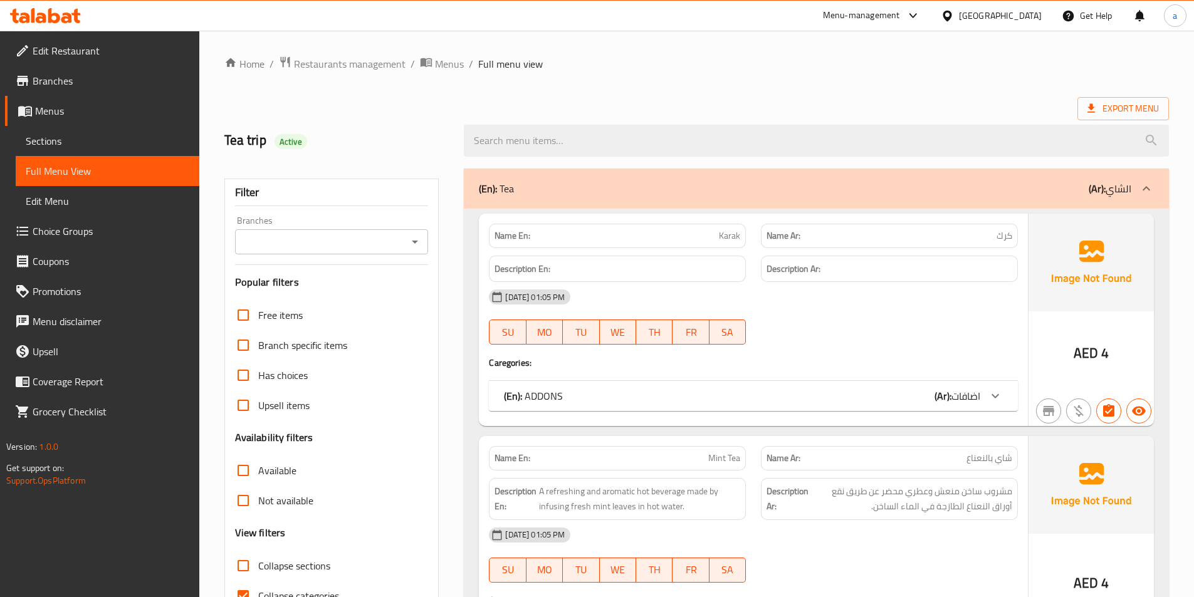
scroll to position [70, 0]
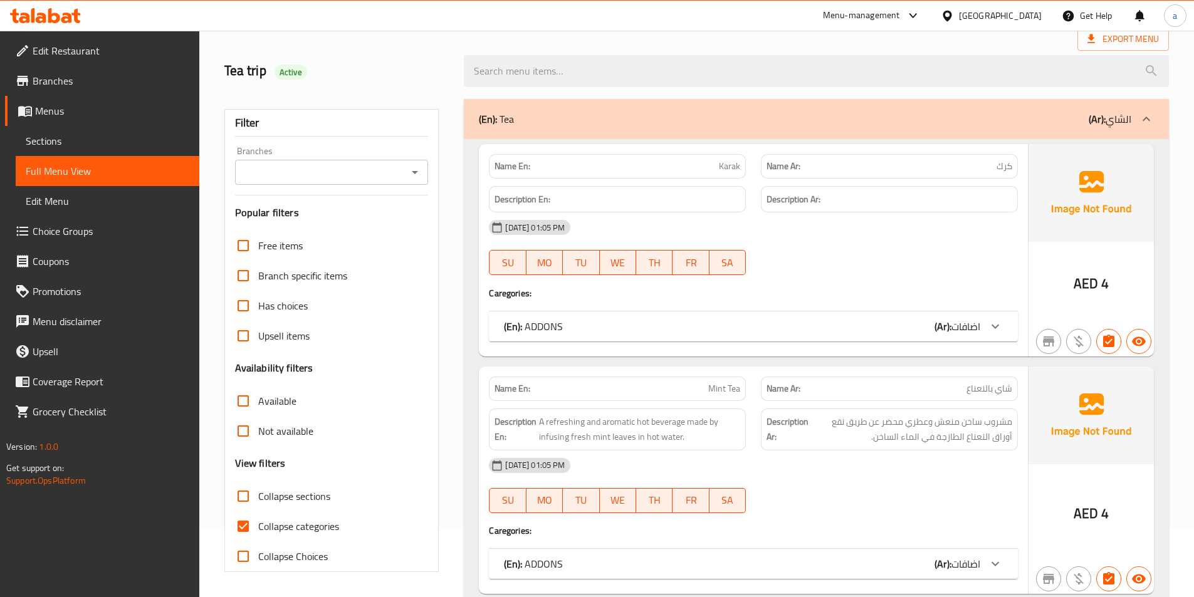
click at [246, 501] on input "Collapse sections" at bounding box center [243, 497] width 30 height 30
checkbox input "true"
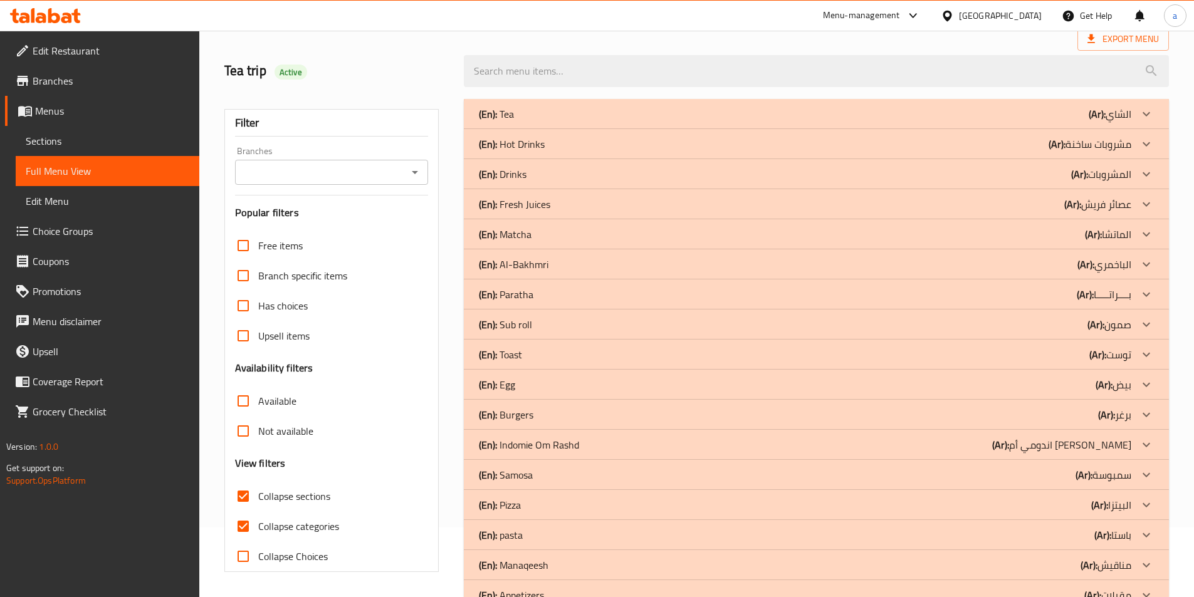
click at [243, 524] on input "Collapse categories" at bounding box center [243, 527] width 30 height 30
checkbox input "false"
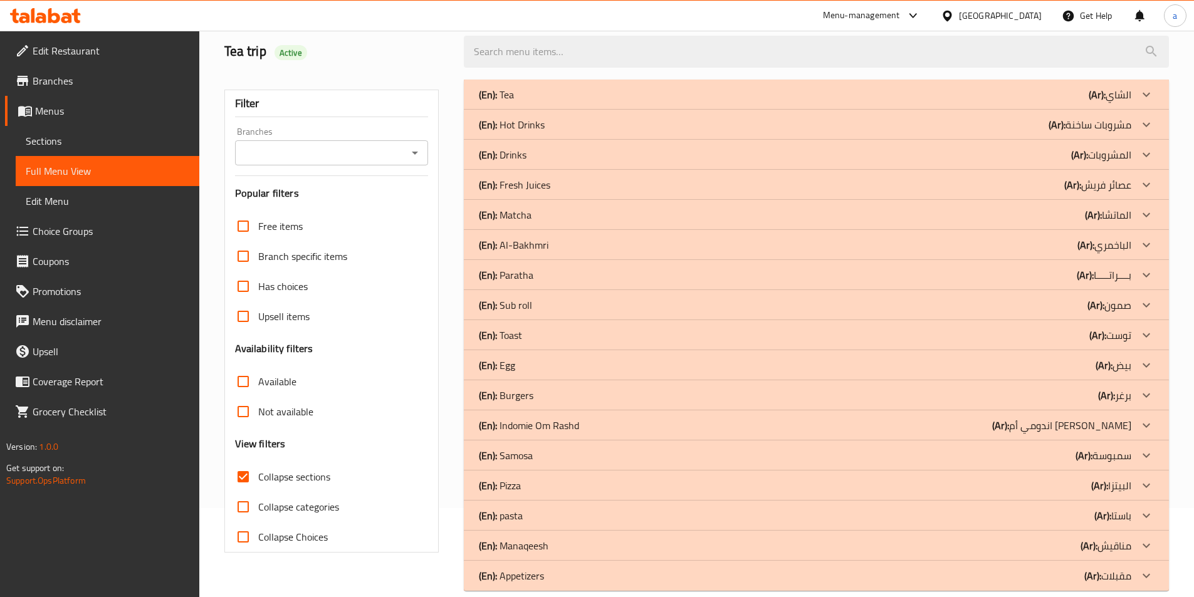
scroll to position [108, 0]
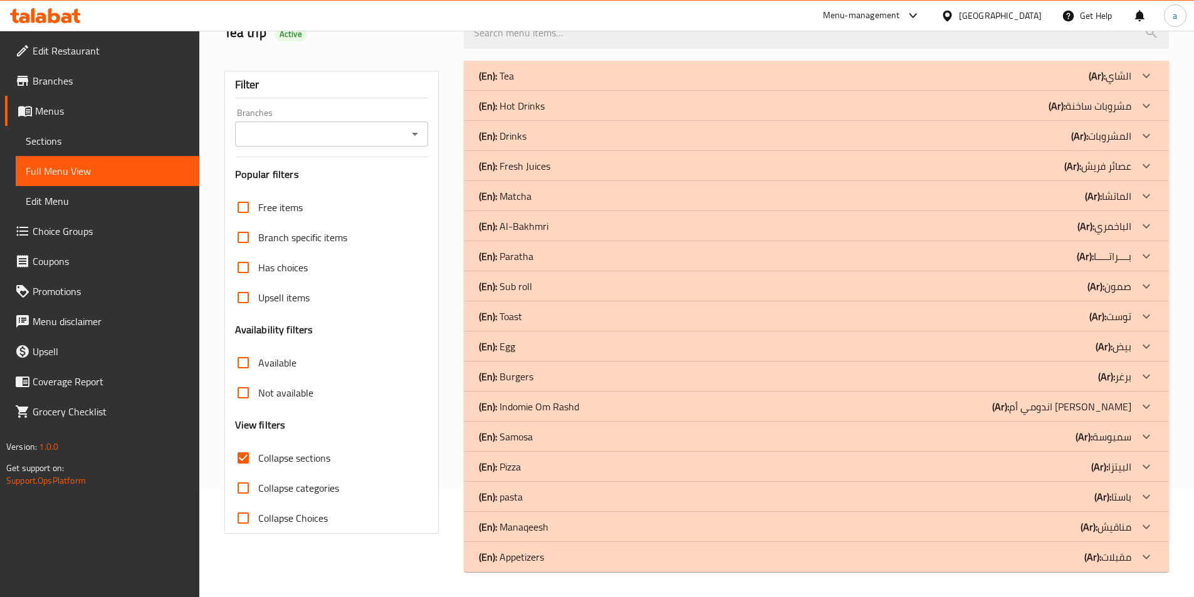
click at [1144, 335] on div at bounding box center [1147, 347] width 30 height 30
click at [1145, 280] on icon at bounding box center [1146, 286] width 15 height 15
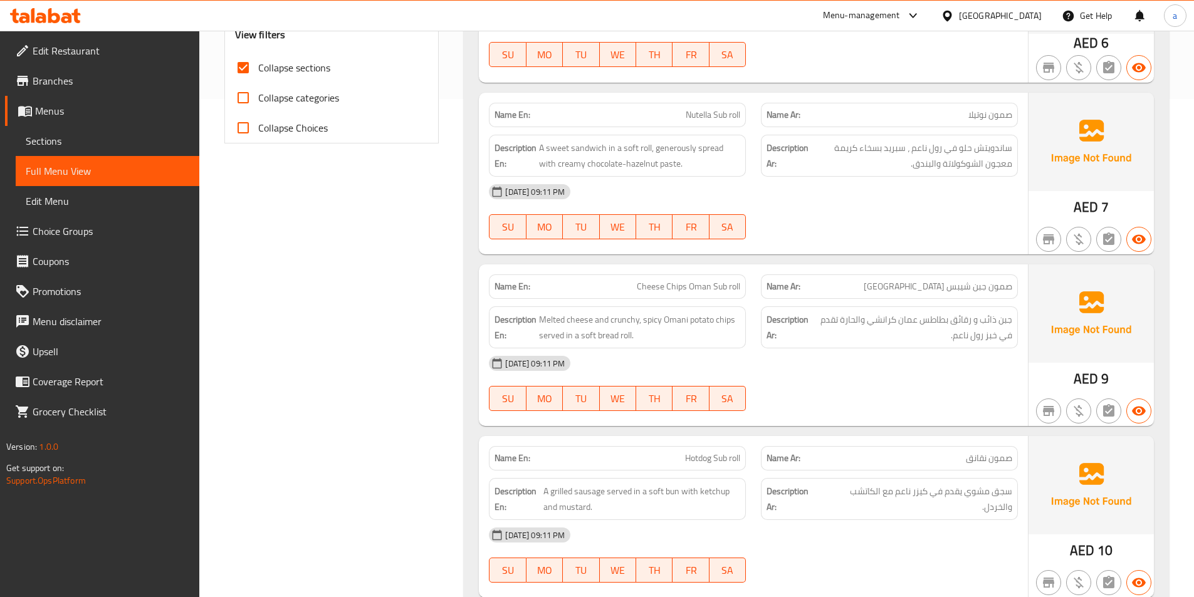
scroll to position [609, 0]
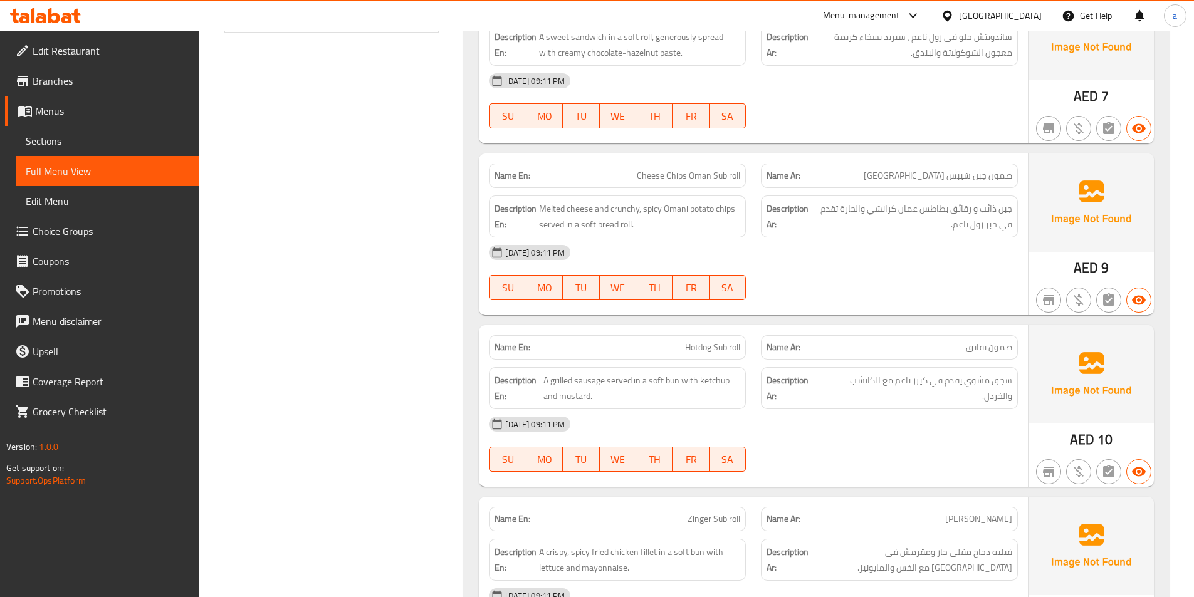
click at [673, 172] on span "Cheese Chips Oman Sub roll" at bounding box center [688, 175] width 103 height 13
click at [997, 382] on span "سجق مشوي يقدم في كيزر ناعم مع الكاتشب والخردل." at bounding box center [917, 388] width 191 height 31
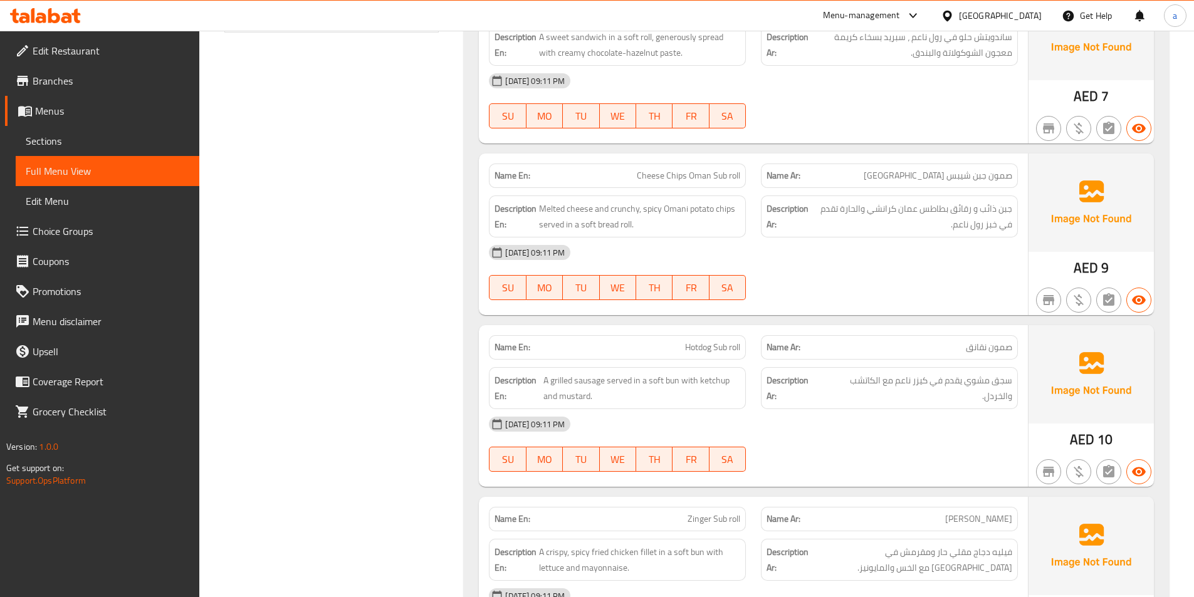
click at [702, 345] on span "Hotdog Sub roll" at bounding box center [712, 347] width 55 height 13
copy span "Hotdog Sub roll"
click at [567, 386] on span "A grilled sausage served in a soft bun with ketchup and mustard." at bounding box center [642, 388] width 197 height 31
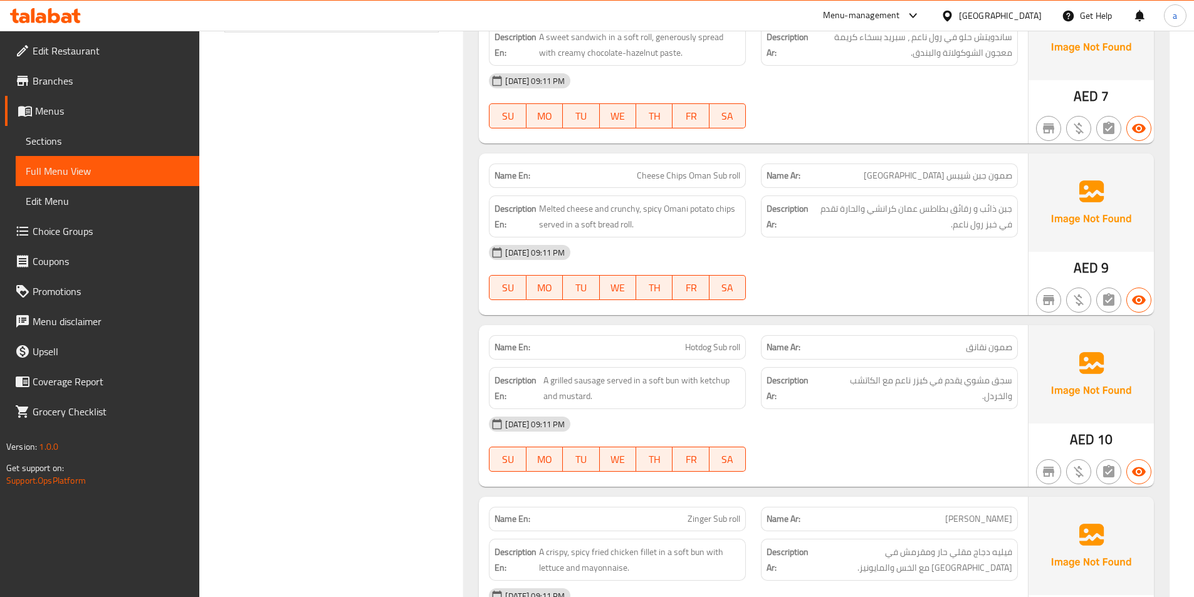
click at [704, 342] on span "Hotdog Sub roll" at bounding box center [712, 347] width 55 height 13
copy span "Hotdog Sub roll"
click at [873, 398] on span "سجق مشوي يقدم في كيزر ناعم مع الكاتشب والخردل." at bounding box center [917, 388] width 191 height 31
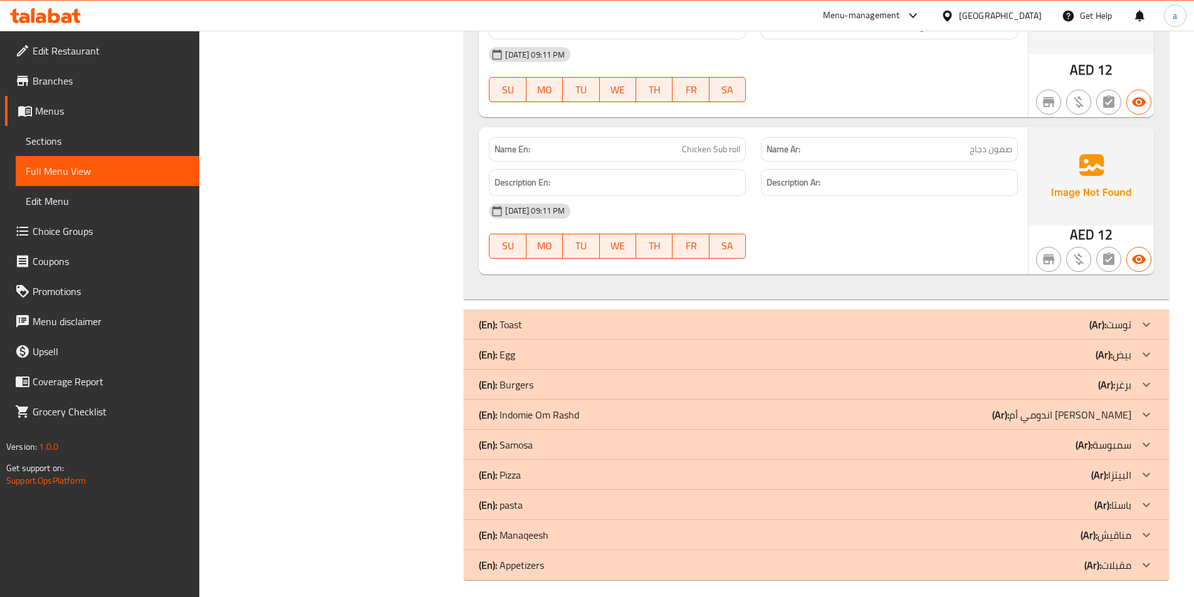
scroll to position [1159, 0]
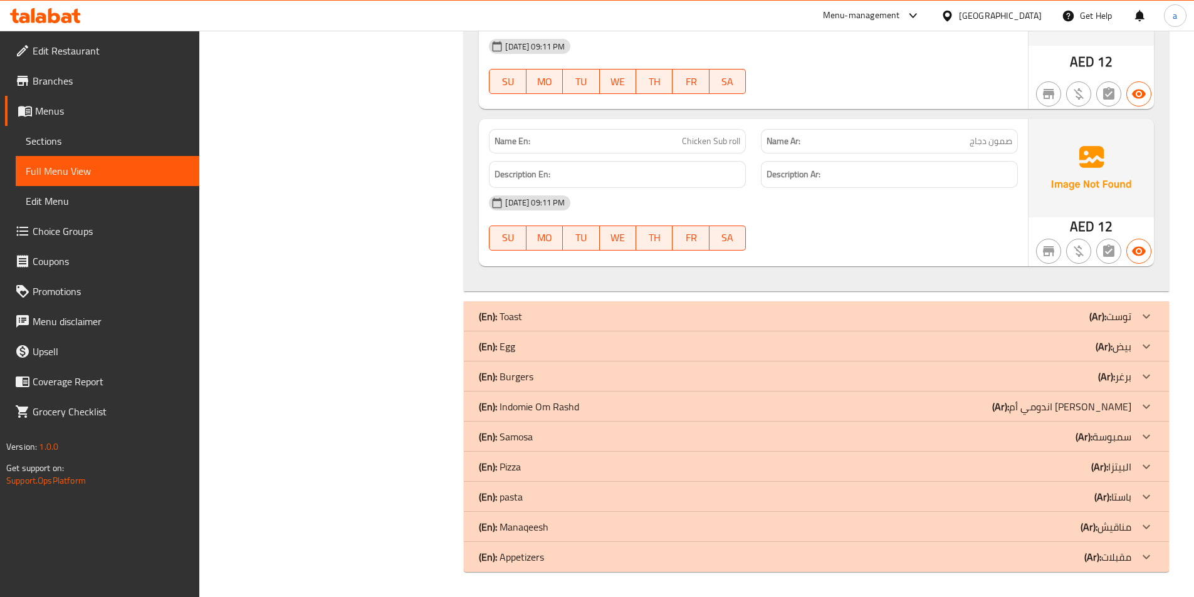
click at [1147, 322] on icon at bounding box center [1146, 316] width 15 height 15
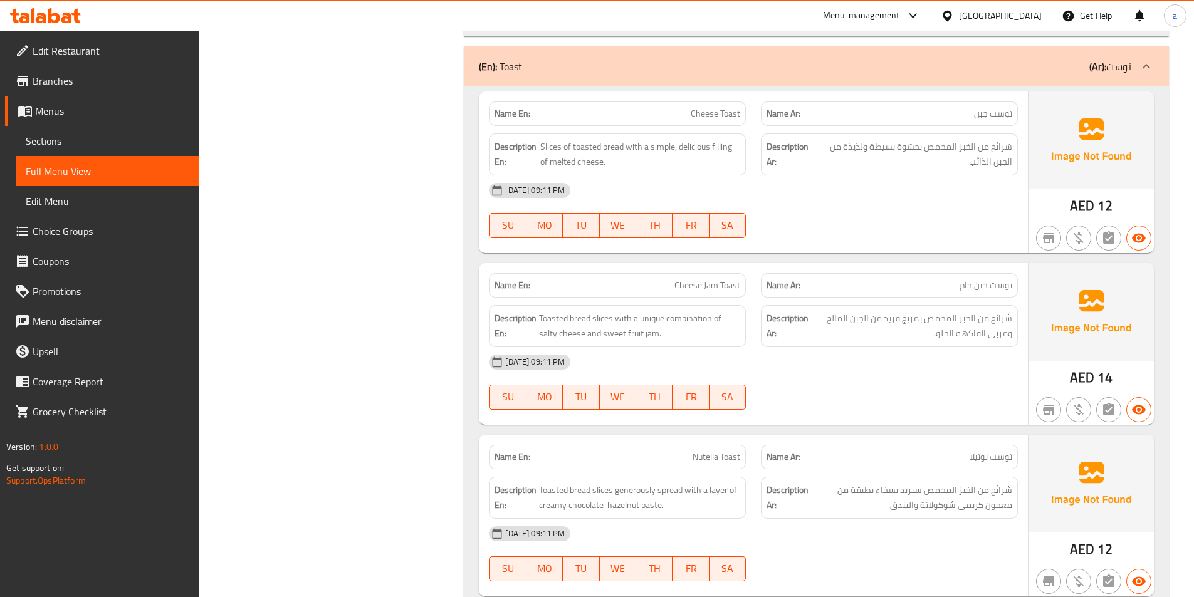
scroll to position [1410, 0]
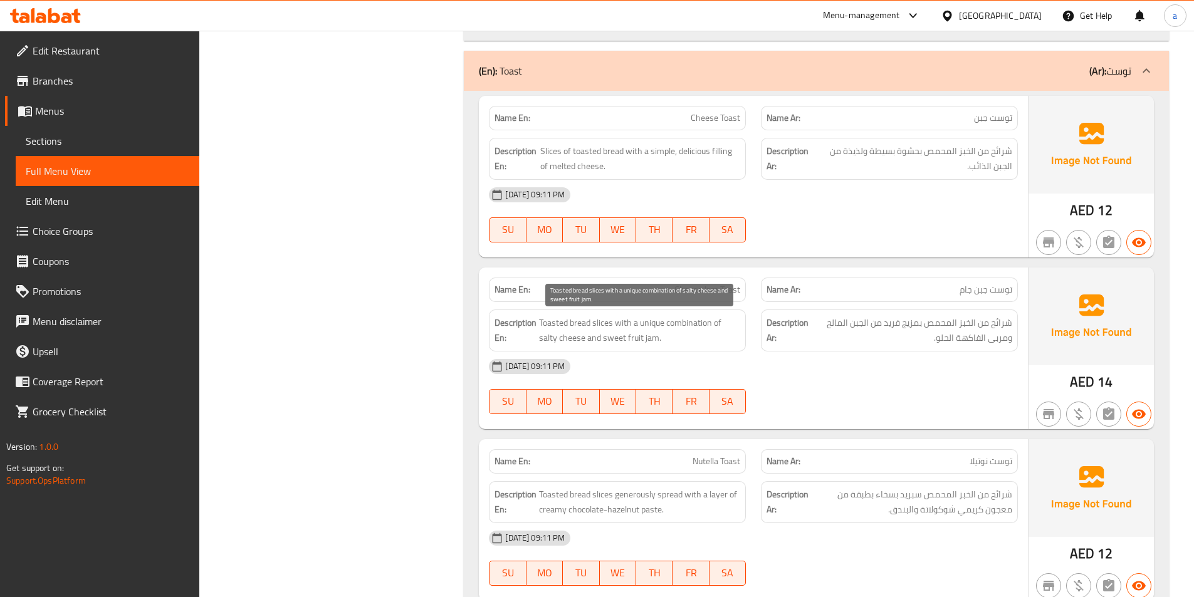
click at [704, 327] on span "Toasted bread slices with a unique combination of salty cheese and sweet fruit …" at bounding box center [639, 330] width 201 height 31
click at [910, 347] on div "Description Ar: شرائح من الخبز المحمص بمزيج فريد من الجبن المالح ومربى الفاكهة …" at bounding box center [889, 331] width 257 height 42
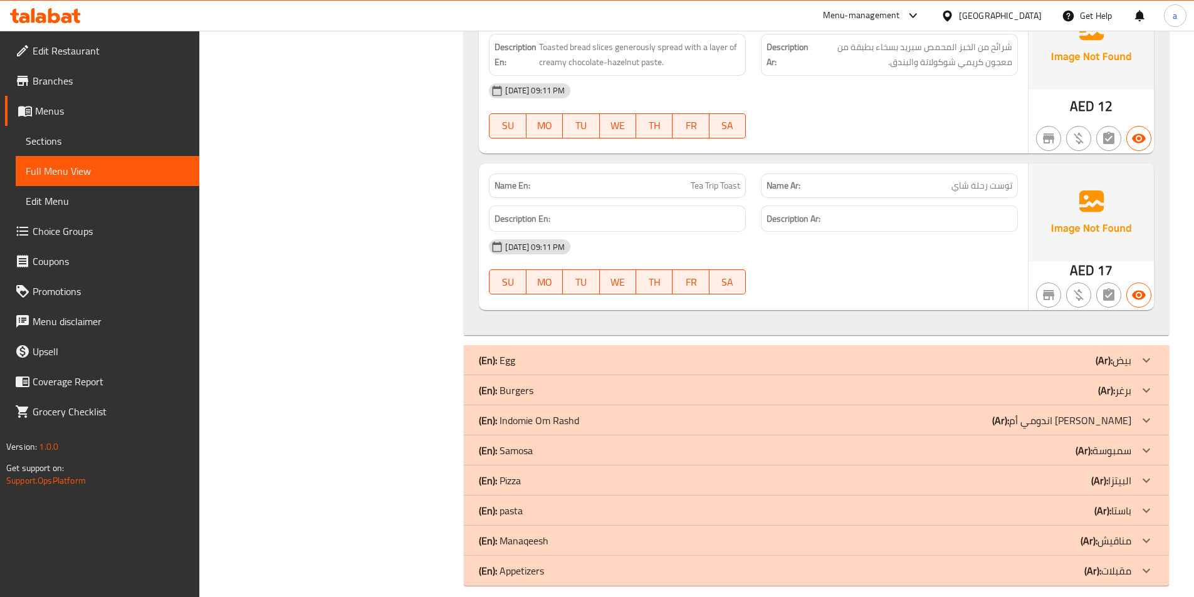
scroll to position [1871, 0]
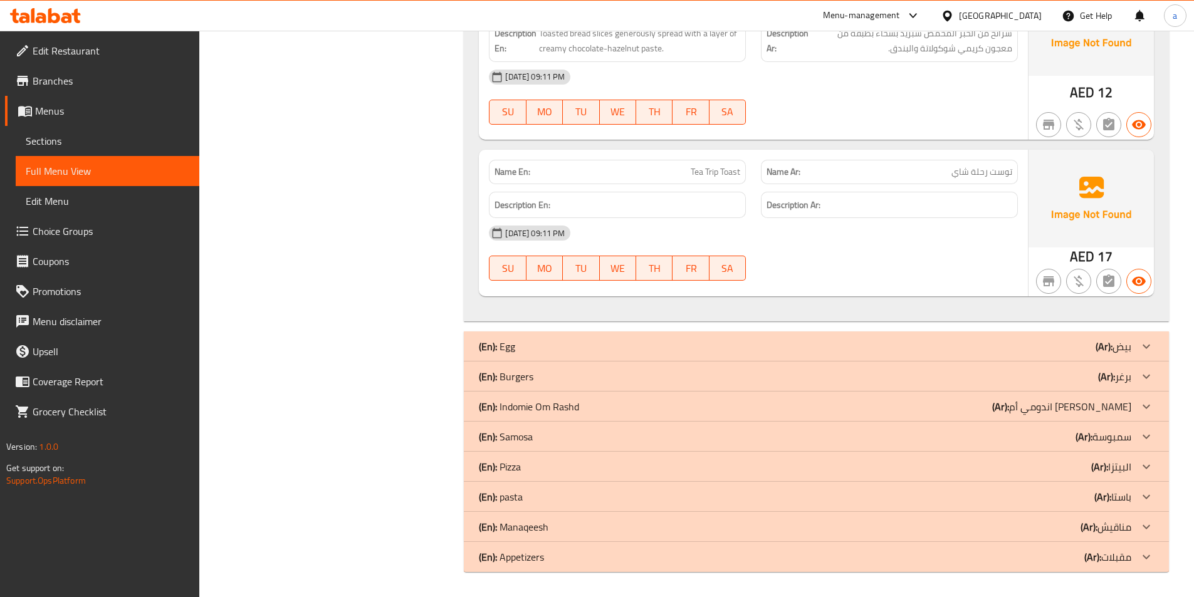
click at [1148, 349] on icon at bounding box center [1146, 346] width 15 height 15
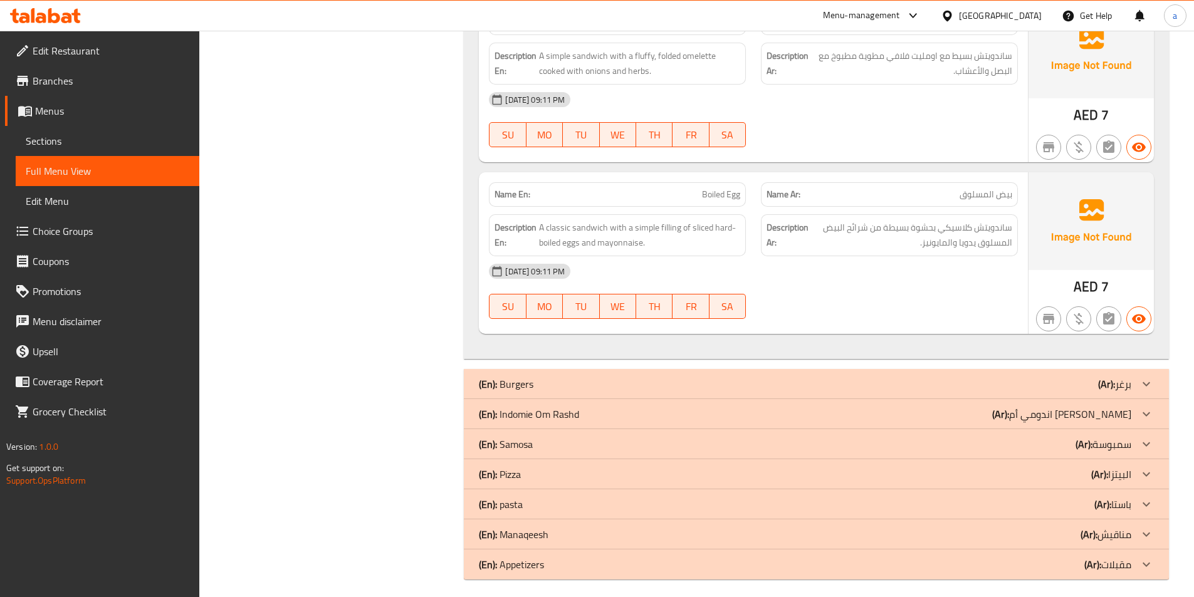
scroll to position [2185, 0]
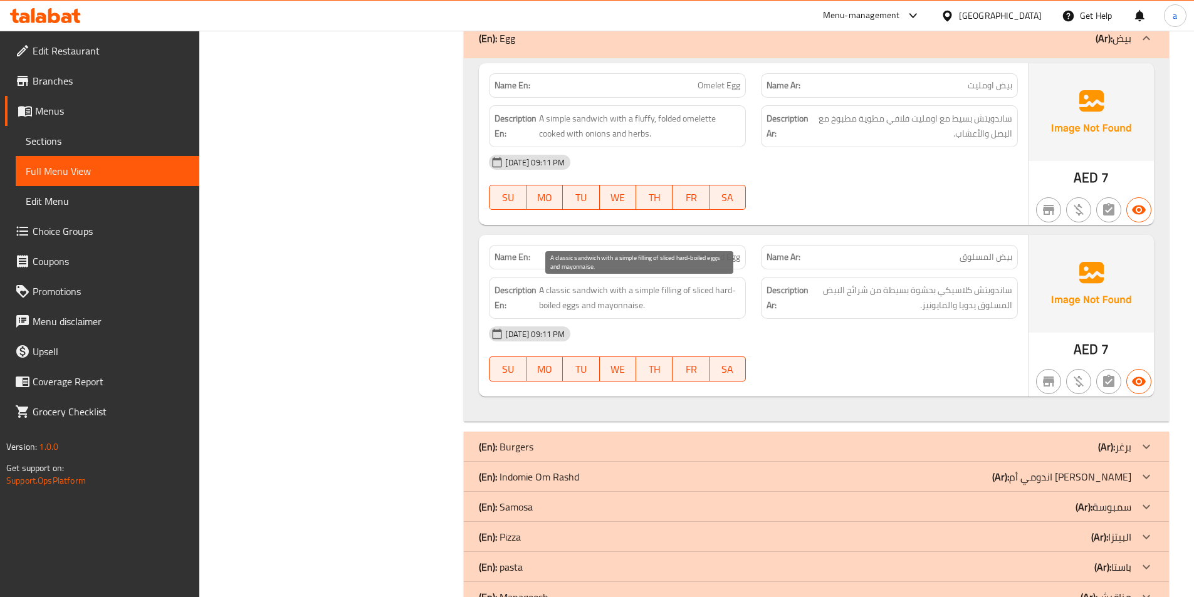
click at [717, 292] on span "A classic sandwich with a simple filling of sliced hard-boiled eggs and mayonna…" at bounding box center [639, 298] width 201 height 31
click at [727, 252] on span "Boiled Egg" at bounding box center [721, 257] width 38 height 13
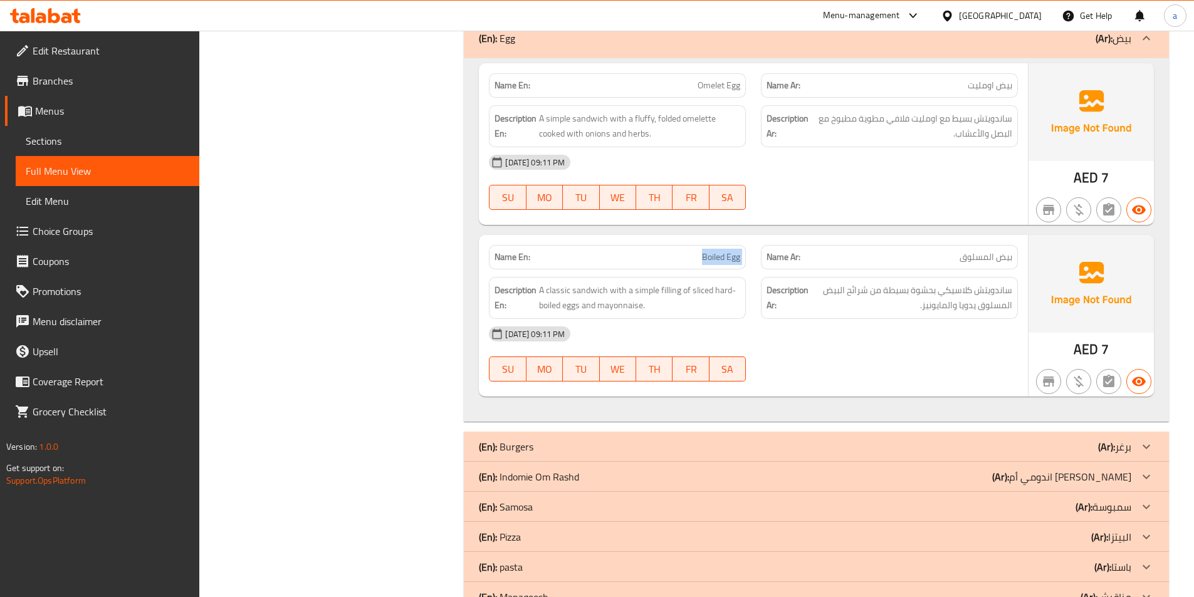
copy span "Boiled Egg"
click at [859, 344] on div "[DATE] 09:11 PM" at bounding box center [754, 334] width 544 height 30
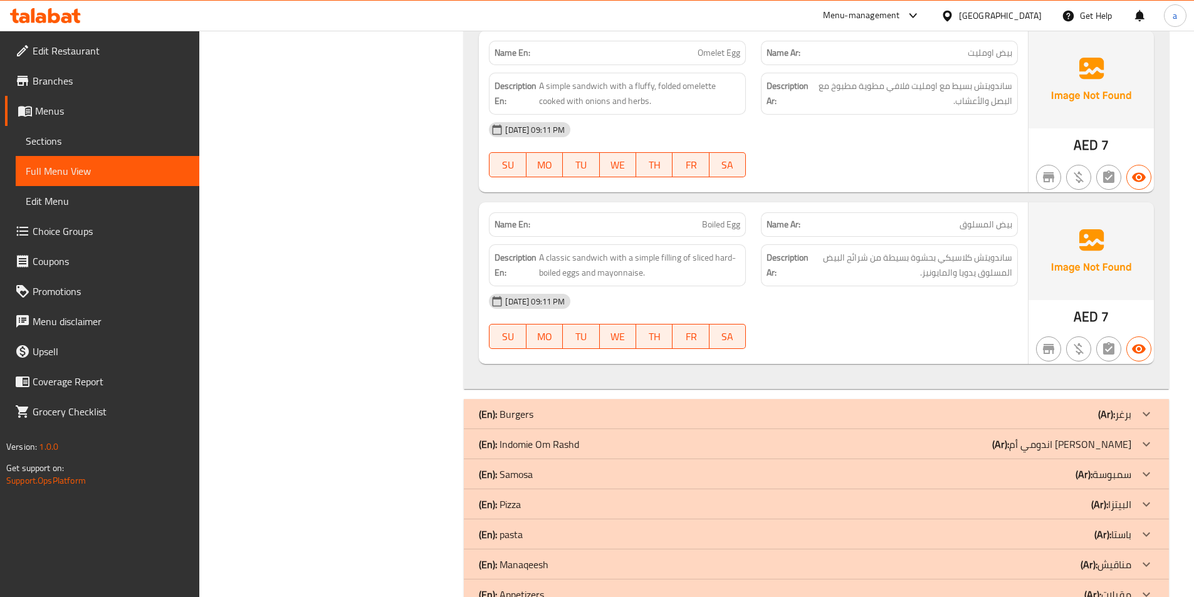
scroll to position [2248, 0]
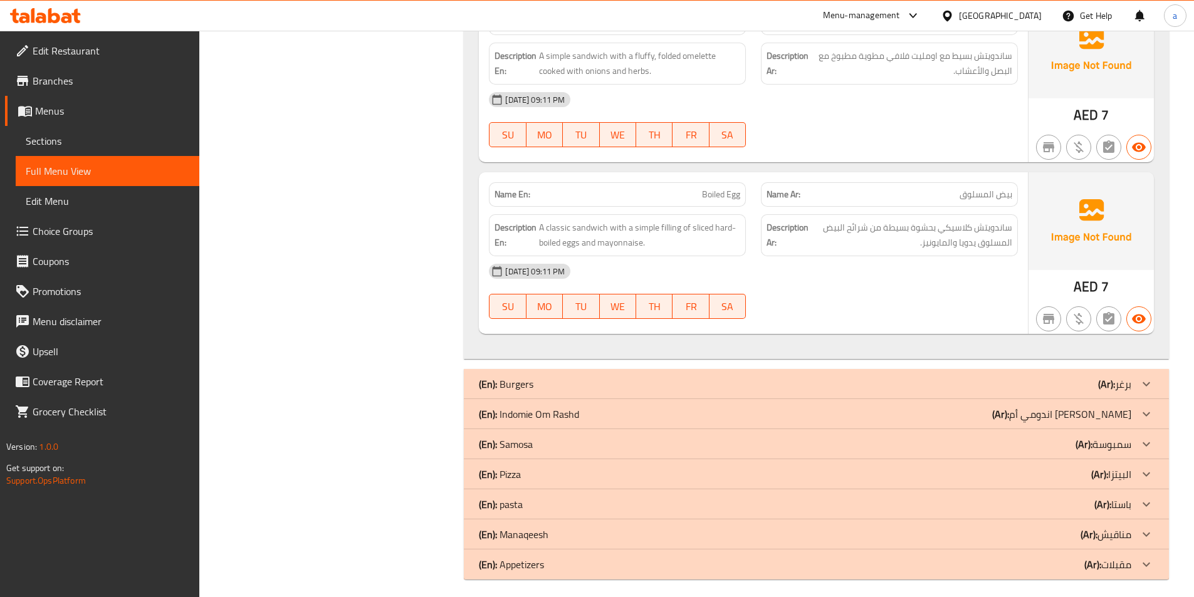
click at [1145, 381] on icon at bounding box center [1146, 384] width 15 height 15
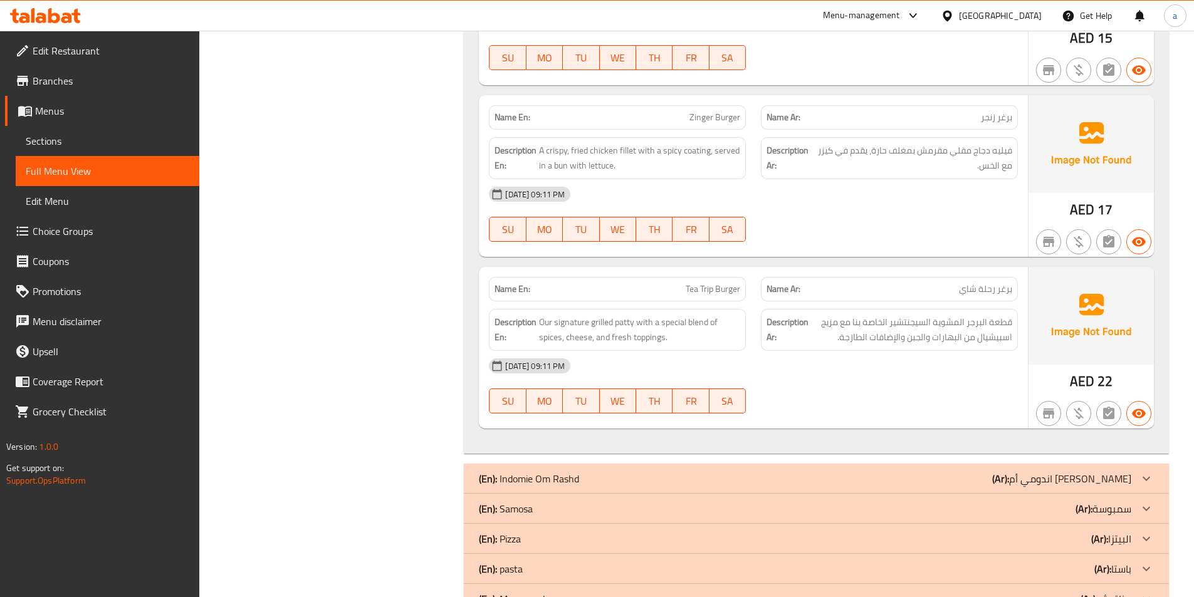
scroll to position [2982, 0]
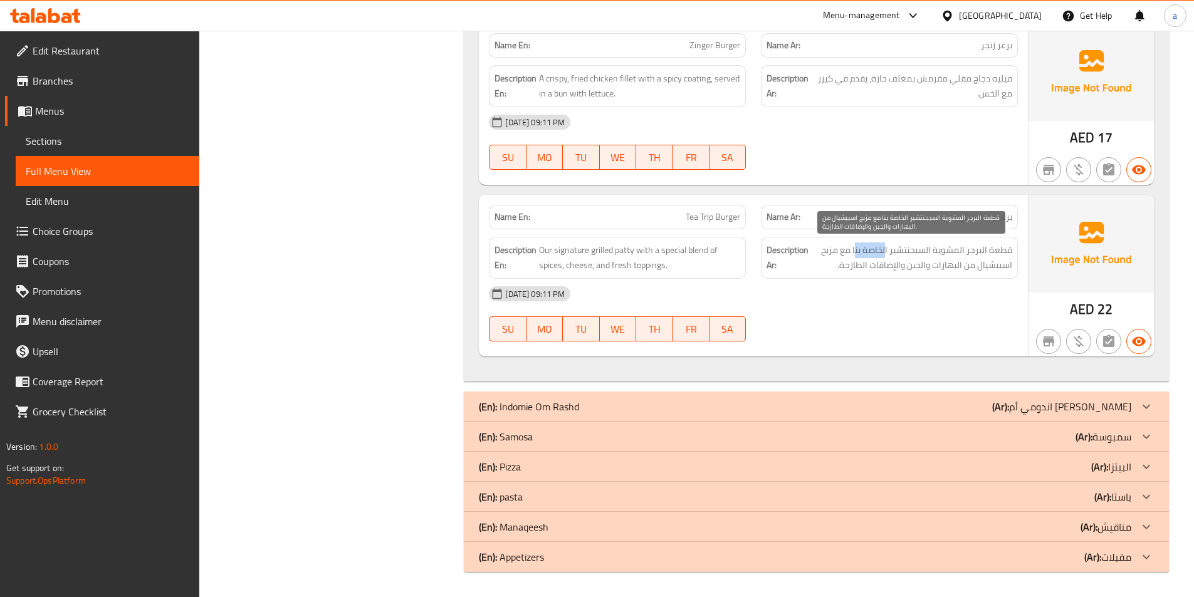
drag, startPoint x: 858, startPoint y: 252, endPoint x: 888, endPoint y: 249, distance: 29.6
click at [888, 249] on span "قطعة البرجر المشوية السيجنتشير الخاصة بنا مع مزيج اسبيشيال من البهارات والجبن و…" at bounding box center [911, 258] width 201 height 31
click at [856, 253] on span "قطعة البرجر المشوية السيجنتشير الخاصة بنا مع مزيج اسبيشيال من البهارات والجبن و…" at bounding box center [911, 258] width 201 height 31
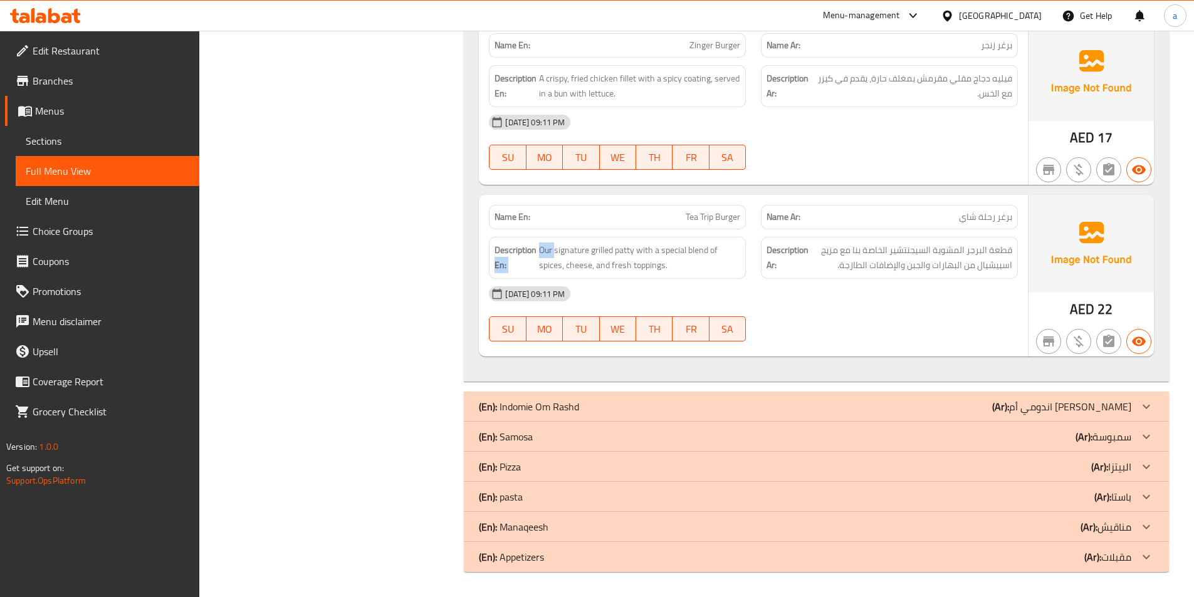
drag, startPoint x: 555, startPoint y: 250, endPoint x: 540, endPoint y: 246, distance: 15.5
click at [537, 249] on h6 "Description En: Our signature grilled patty with a special blend of spices, che…" at bounding box center [618, 258] width 246 height 31
click at [544, 245] on span "Our signature grilled patty with a special blend of spices, cheese, and fresh t…" at bounding box center [639, 258] width 201 height 31
click at [855, 270] on span "قطعة البرجر المشوية السيجنتشير الخاصة بنا مع مزيج اسبيشيال من البهارات والجبن و…" at bounding box center [911, 258] width 201 height 31
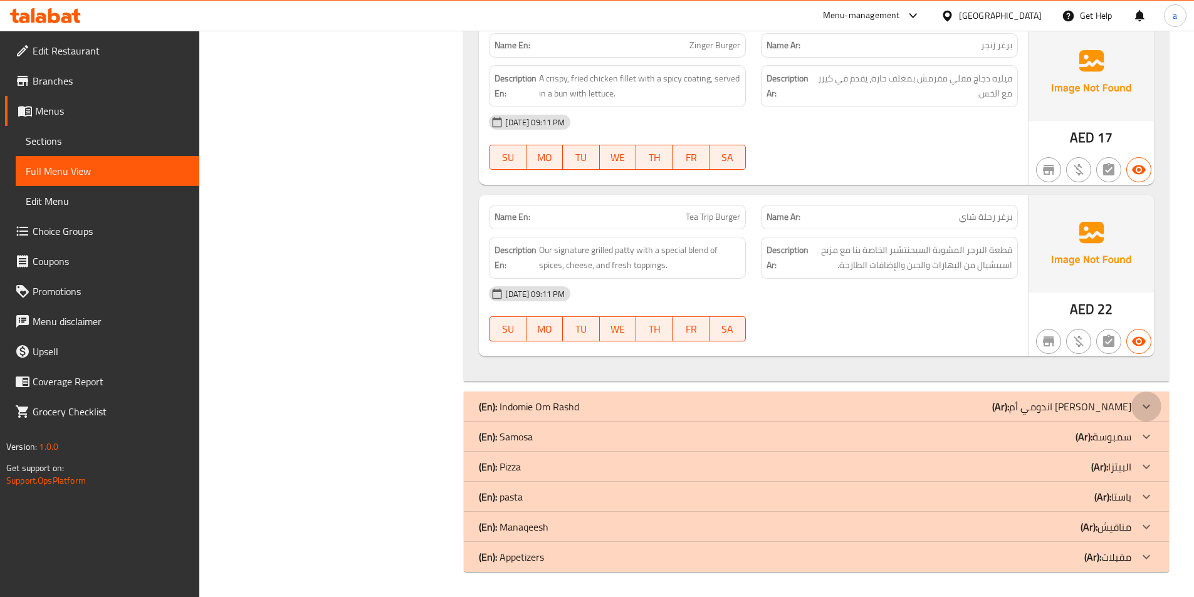
click at [1146, 408] on icon at bounding box center [1147, 406] width 8 height 4
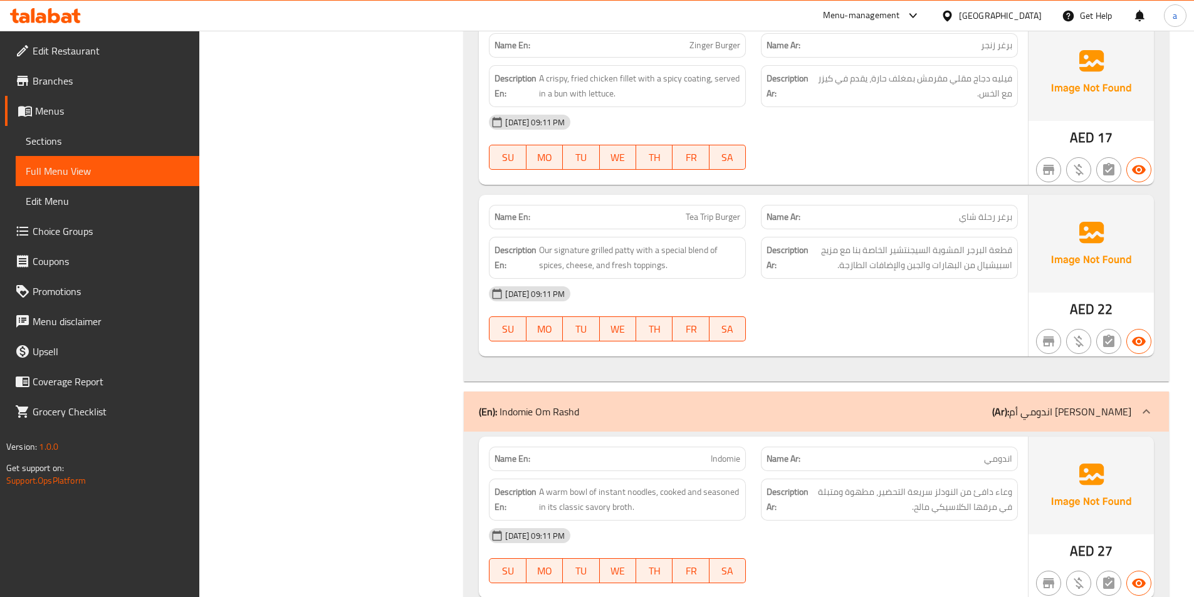
drag, startPoint x: 1151, startPoint y: 408, endPoint x: 765, endPoint y: 472, distance: 391.5
click at [765, 472] on div "Description Ar: وعاء دافئ من النودلز سريعة التحضير، مطهوة ومتبلة في مرقها الكلا…" at bounding box center [890, 499] width 272 height 57
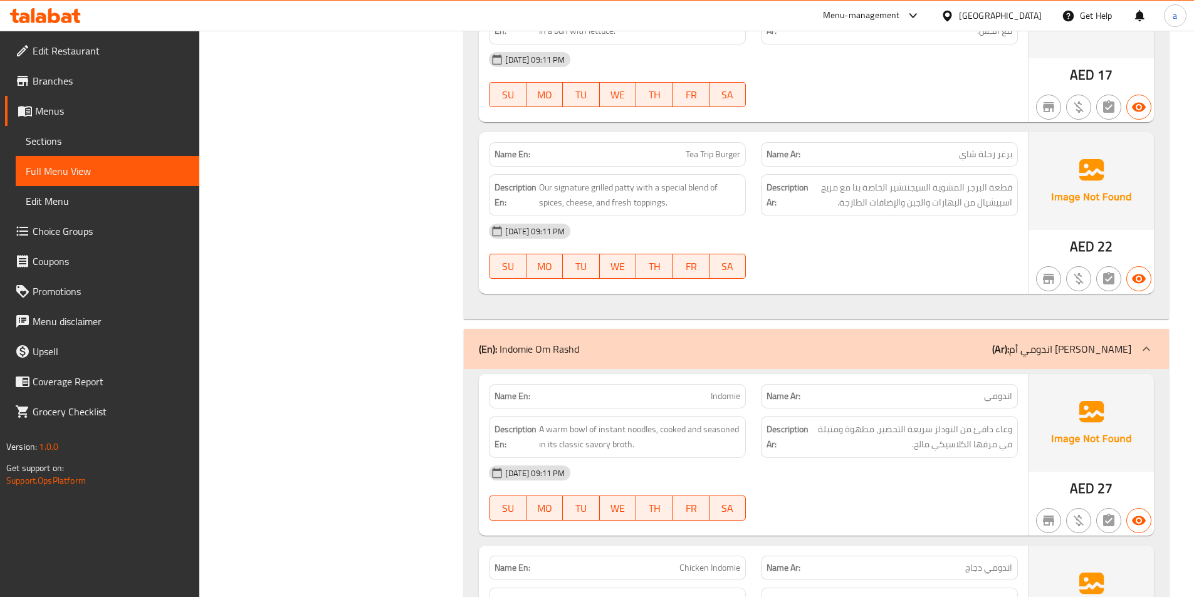
scroll to position [3108, 0]
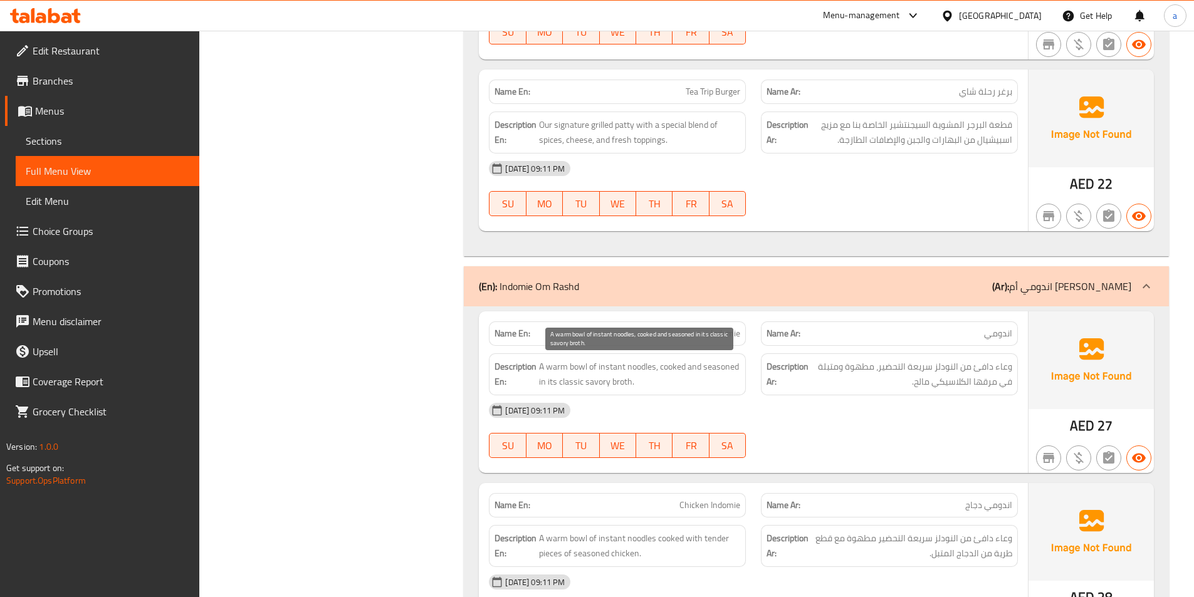
click at [612, 369] on span "A warm bowl of instant noodles, cooked and seasoned in its classic savory broth." at bounding box center [639, 374] width 201 height 31
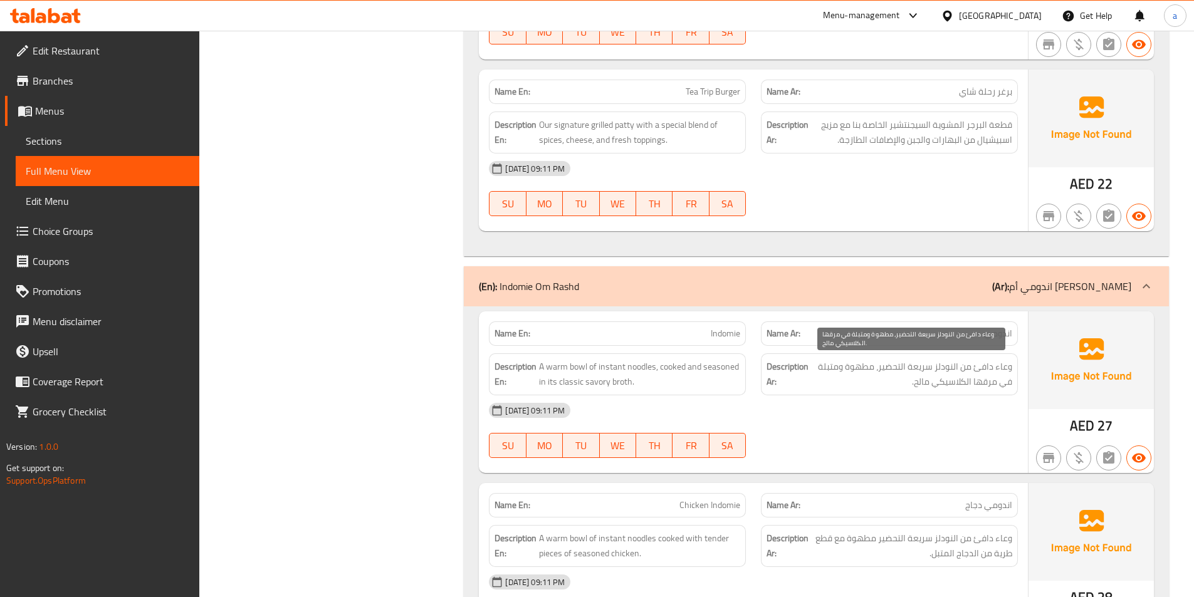
click at [886, 369] on span "وعاء دافئ من النودلز سريعة التحضير، مطهوة ومتبلة في مرقها الكلاسيكي مالح." at bounding box center [911, 374] width 201 height 31
drag, startPoint x: 881, startPoint y: 369, endPoint x: 933, endPoint y: 371, distance: 52.1
click at [933, 371] on span "وعاء دافئ من النودلز سريعة التحضير، مطهوة ومتبلة في مرقها الكلاسيكي مالح." at bounding box center [911, 374] width 201 height 31
click at [885, 366] on span "وعاء دافئ من النودلز سريعة التحضير، مطهوة ومتبلة في مرقها الكلاسيكي مالح." at bounding box center [911, 374] width 201 height 31
drag, startPoint x: 881, startPoint y: 367, endPoint x: 932, endPoint y: 360, distance: 51.2
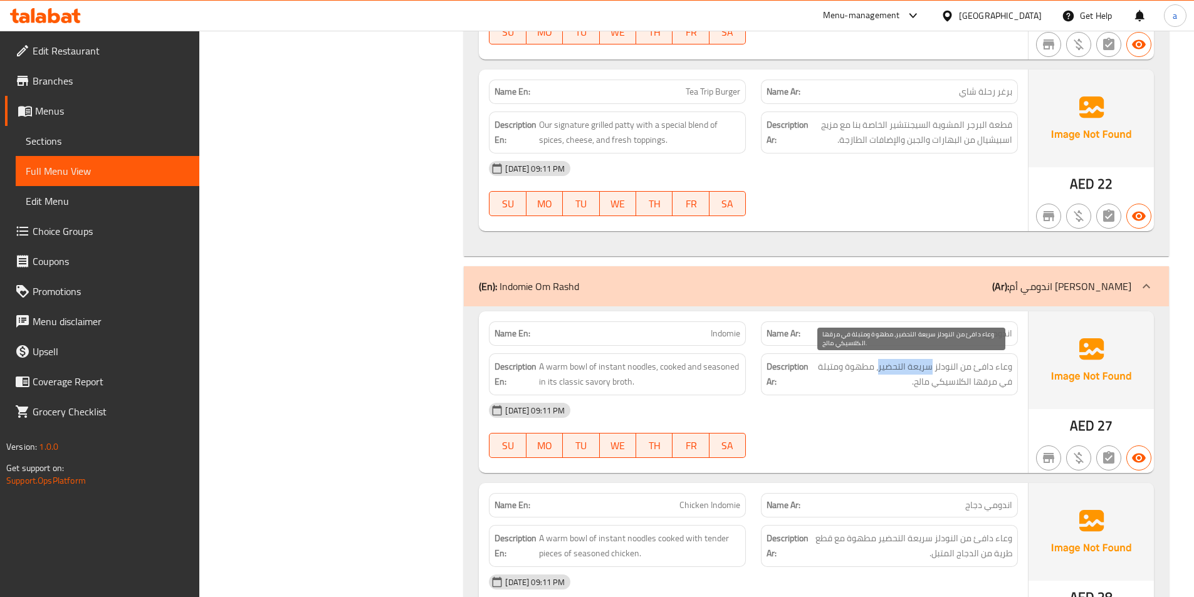
click at [932, 360] on span "وعاء دافئ من النودلز سريعة التحضير، مطهوة ومتبلة في مرقها الكلاسيكي مالح." at bounding box center [911, 374] width 201 height 31
copy span "سريعة التحضير"
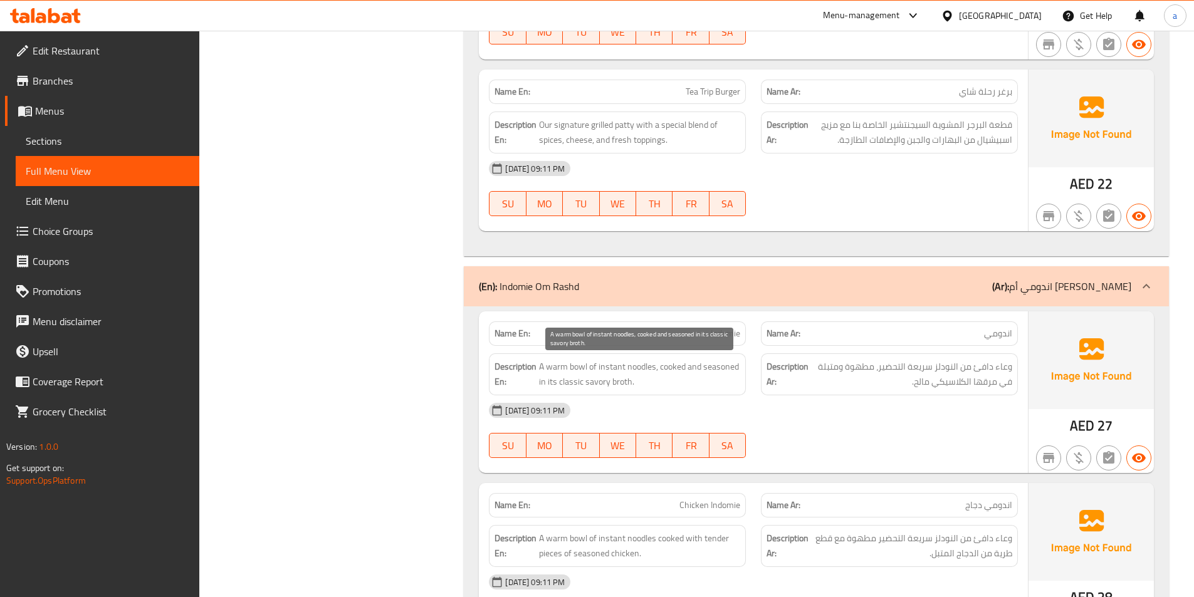
click at [613, 364] on span "A warm bowl of instant noodles, cooked and seasoned in its classic savory broth." at bounding box center [639, 374] width 201 height 31
click at [599, 370] on span "A warm bowl of instant noodles, cooked and seasoned in its classic savory broth." at bounding box center [639, 374] width 201 height 31
drag, startPoint x: 636, startPoint y: 368, endPoint x: 613, endPoint y: 376, distance: 25.2
click at [634, 367] on span "A warm bowl of instant noodles, cooked and seasoned in its classic savory broth." at bounding box center [639, 374] width 201 height 31
drag, startPoint x: 600, startPoint y: 368, endPoint x: 657, endPoint y: 372, distance: 57.2
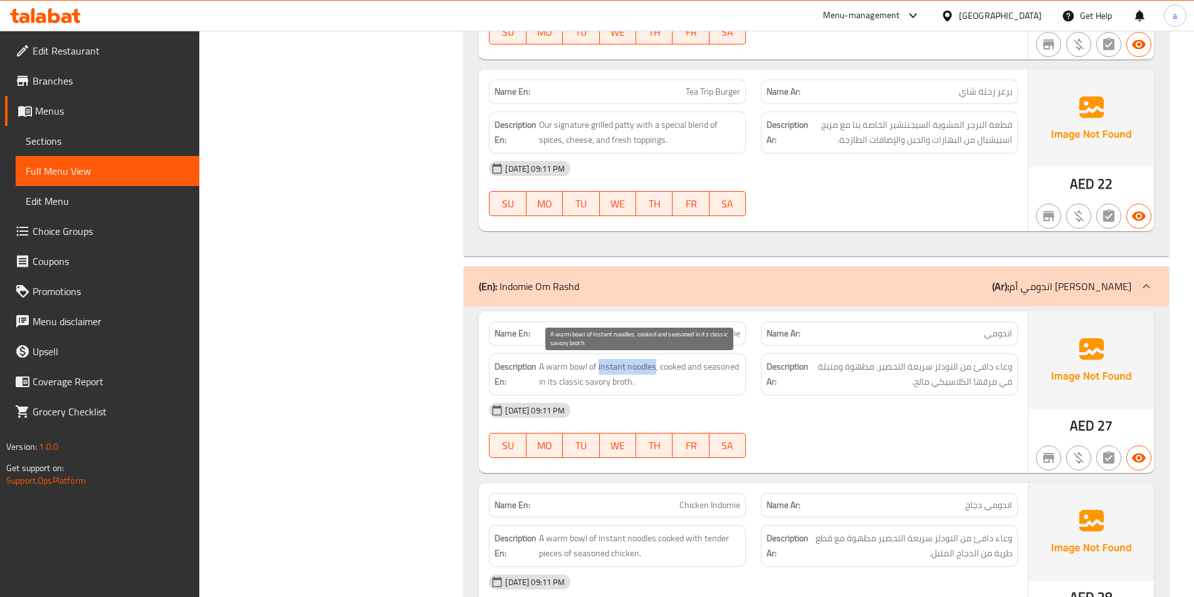
click at [657, 372] on span "A warm bowl of instant noodles, cooked and seasoned in its classic savory broth." at bounding box center [639, 374] width 201 height 31
copy span "instant noodles"
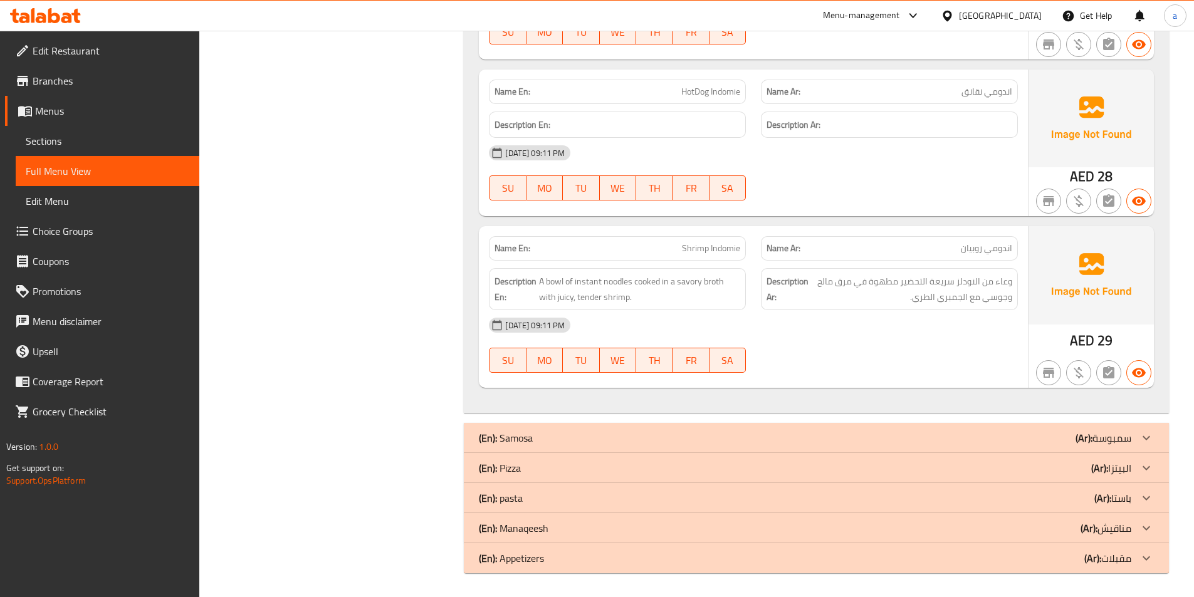
scroll to position [3866, 0]
click at [1142, 437] on icon at bounding box center [1146, 436] width 15 height 15
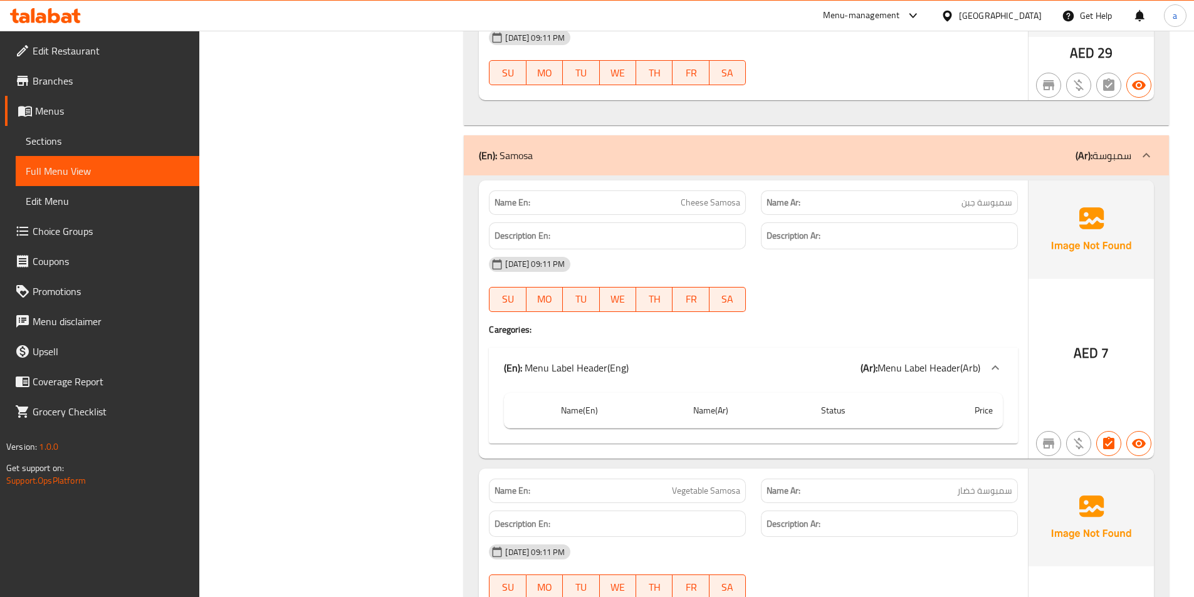
scroll to position [4183, 0]
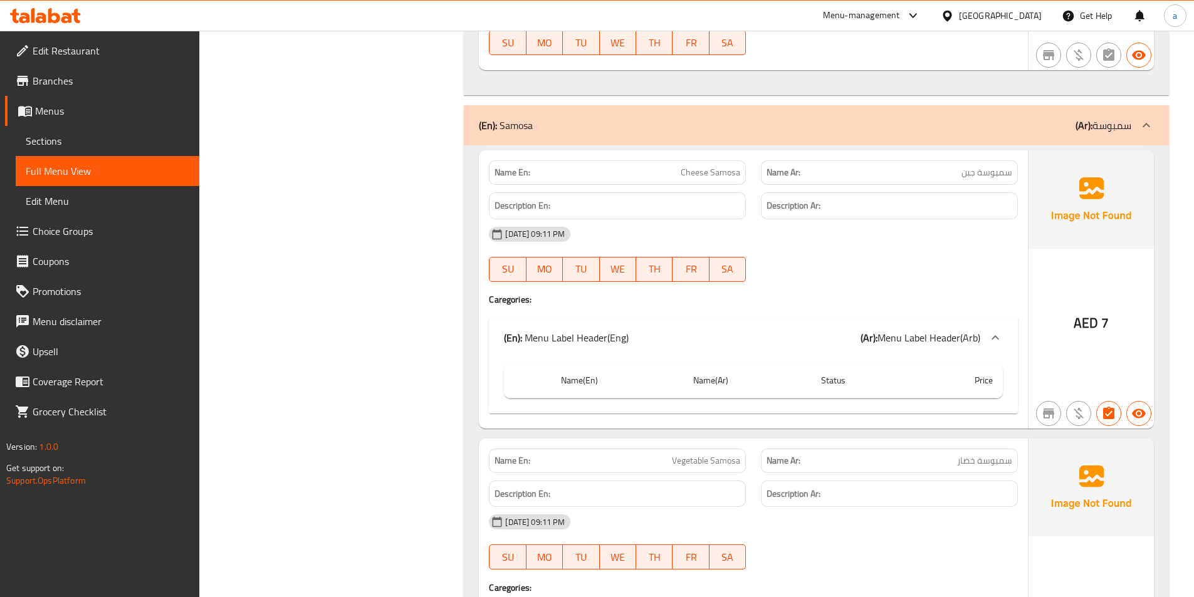
click at [952, 379] on th "Price" at bounding box center [958, 381] width 89 height 36
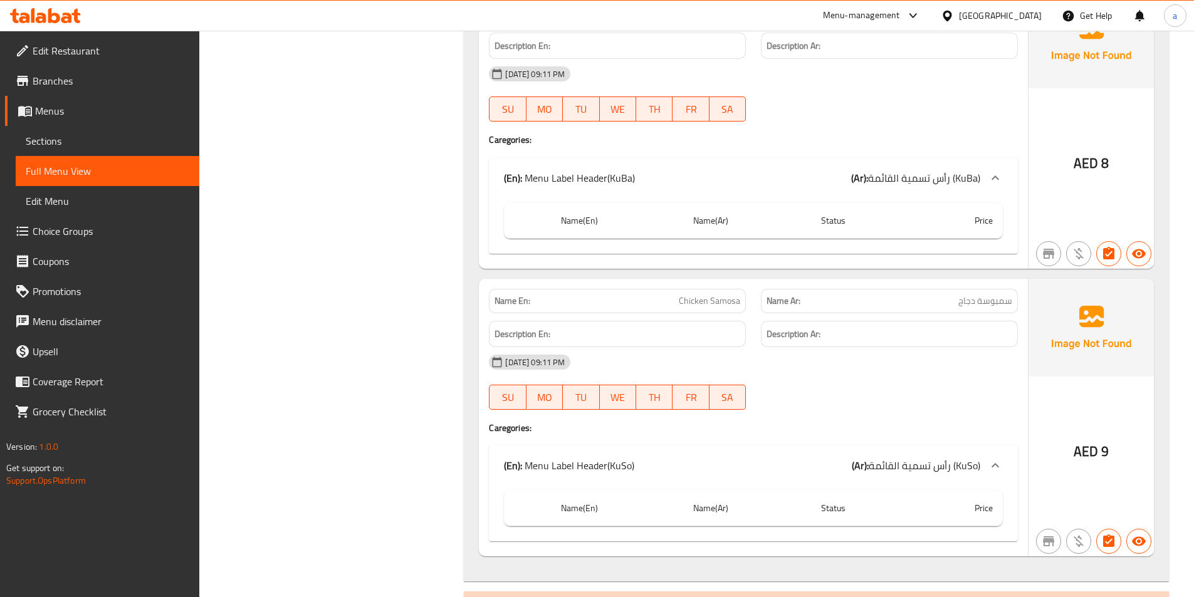
scroll to position [4771, 0]
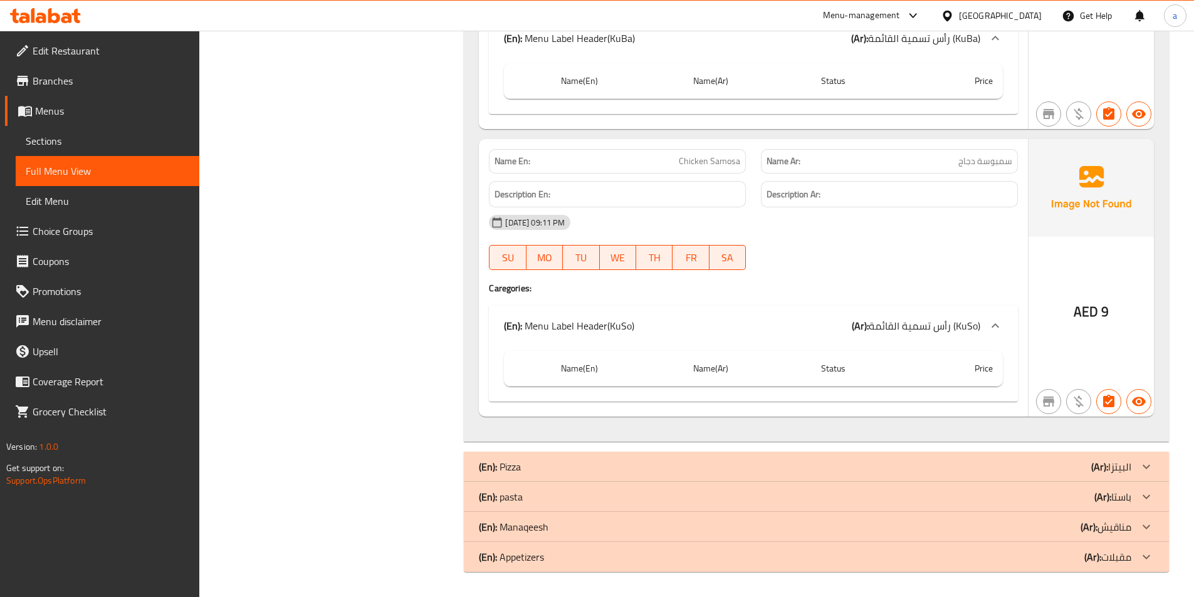
click at [964, 367] on th "Price" at bounding box center [958, 369] width 89 height 36
click at [846, 366] on th "Status" at bounding box center [862, 369] width 103 height 36
click at [997, 322] on icon at bounding box center [995, 325] width 15 height 15
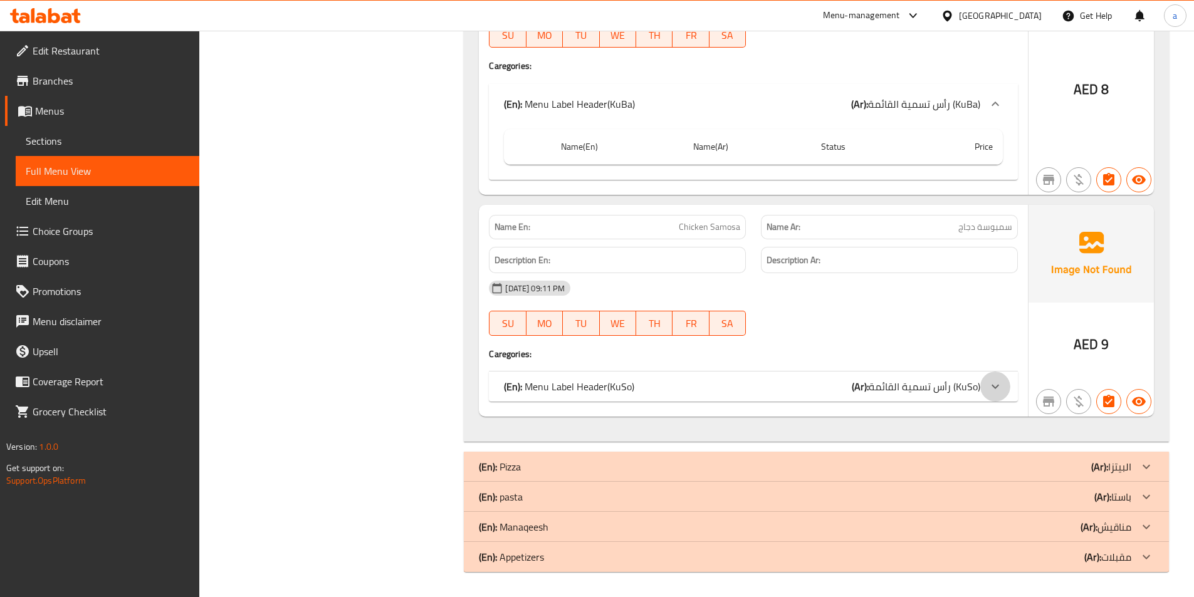
click at [999, 391] on icon at bounding box center [995, 386] width 15 height 15
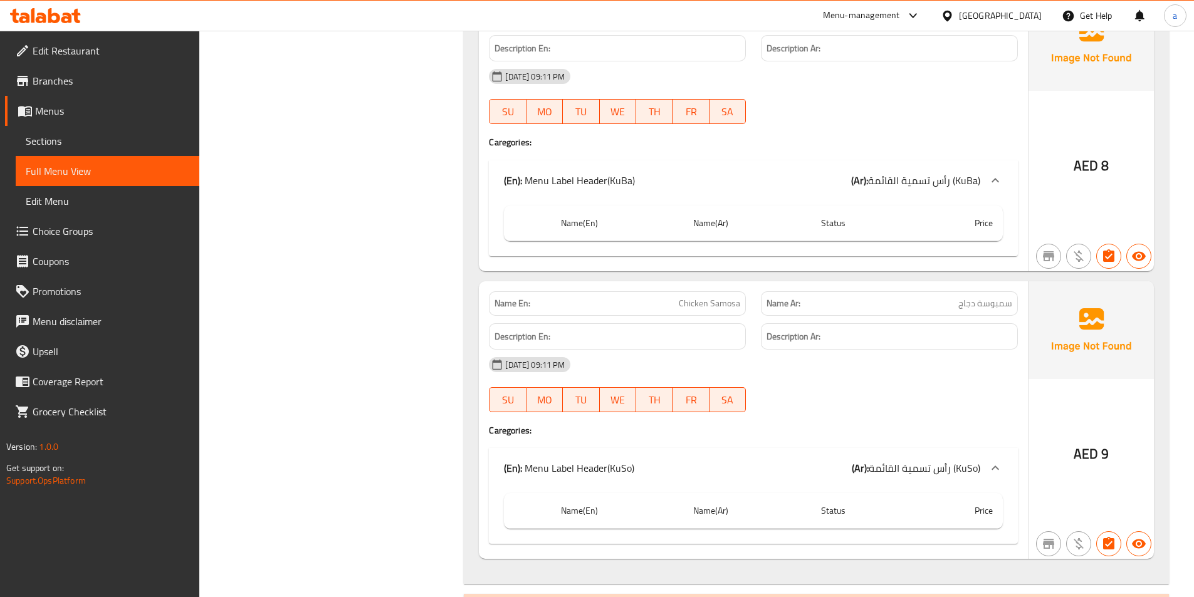
scroll to position [4458, 0]
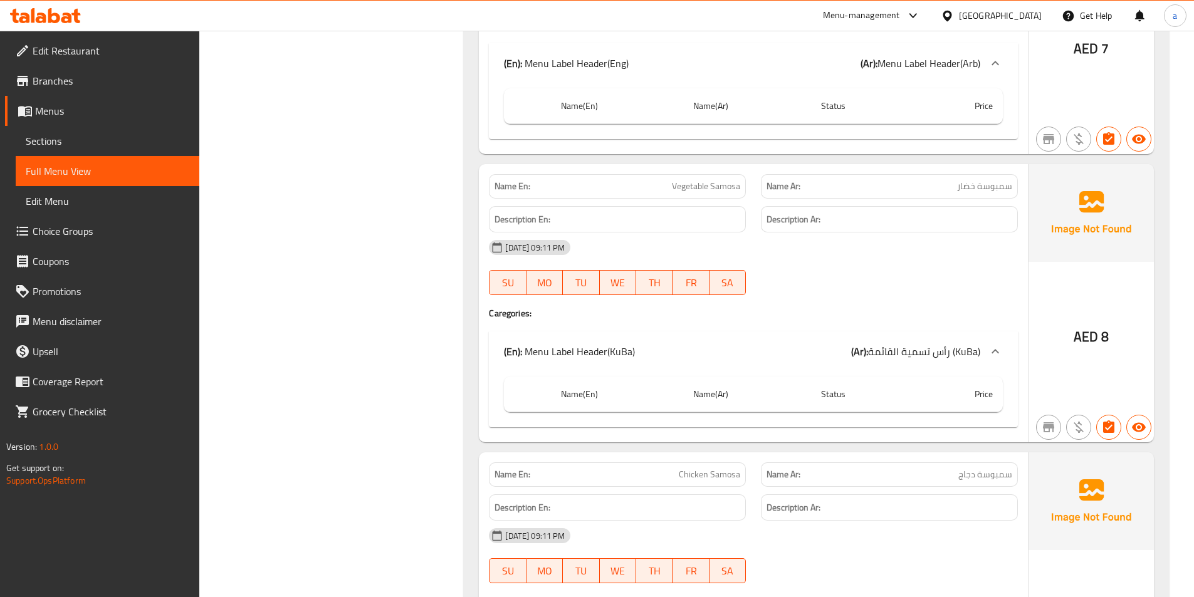
click at [581, 351] on p "(En): Menu Label Header(KuBa)" at bounding box center [569, 351] width 131 height 15
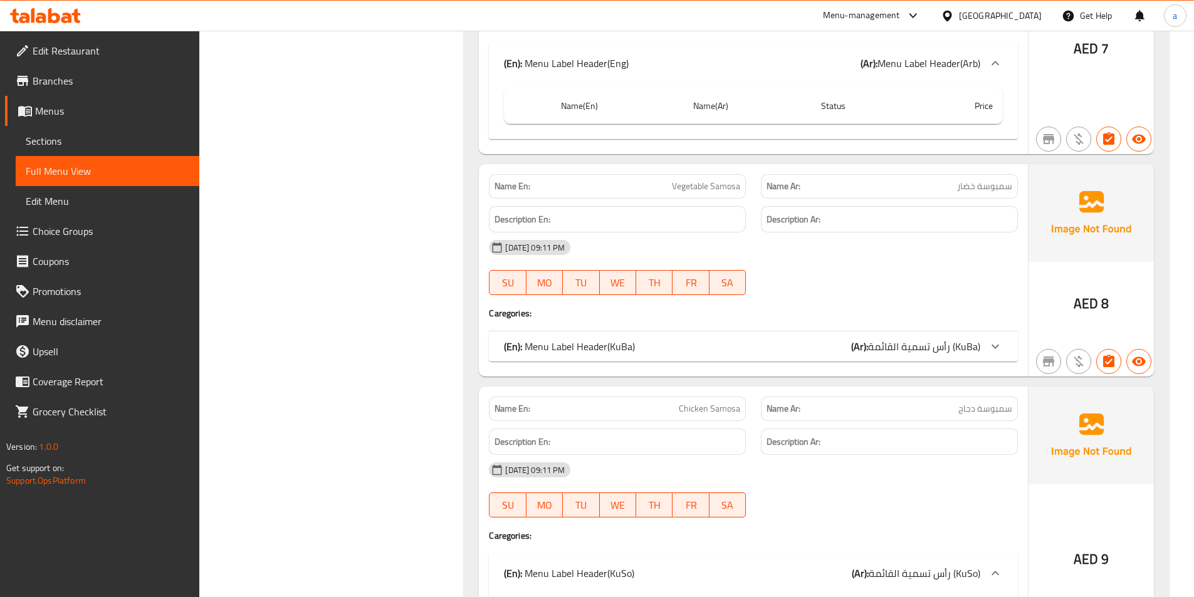
click at [581, 351] on p "(En): Menu Label Header(KuBa)" at bounding box center [569, 346] width 131 height 15
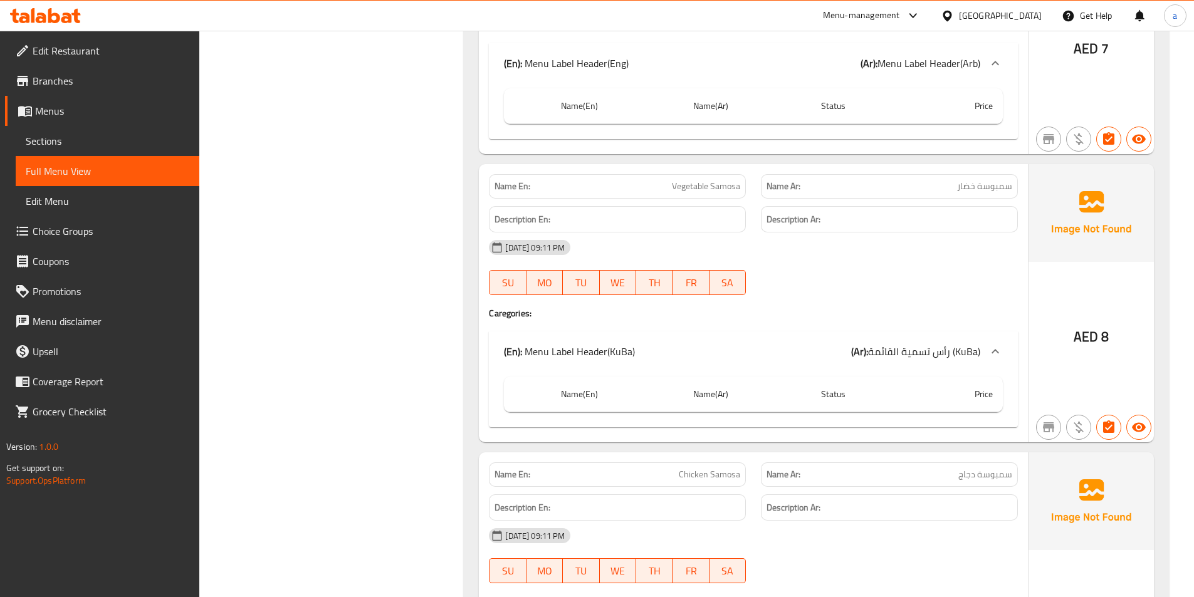
click at [581, 351] on p "(En): Menu Label Header(KuBa)" at bounding box center [569, 351] width 131 height 15
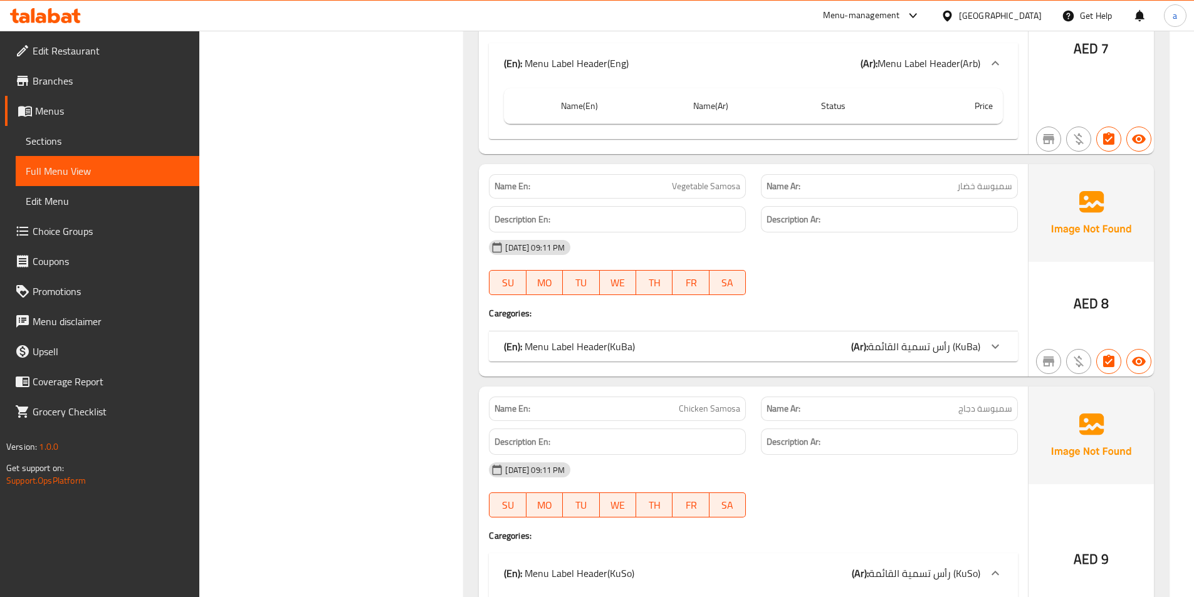
click at [582, 349] on p "(En): Menu Label Header(KuBa)" at bounding box center [569, 346] width 131 height 15
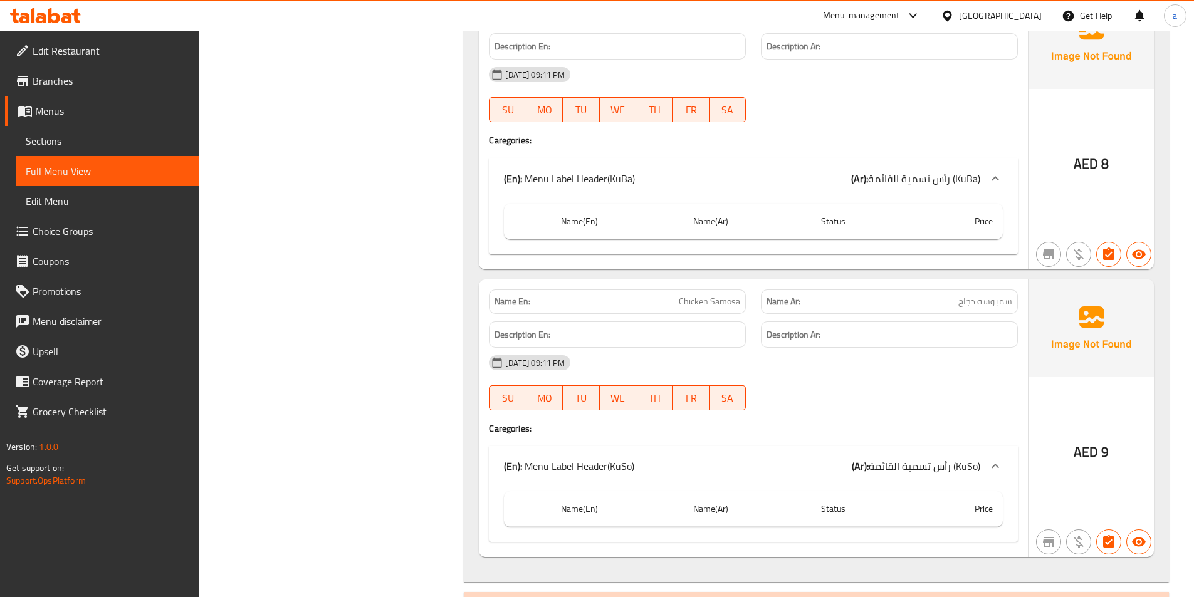
scroll to position [4771, 0]
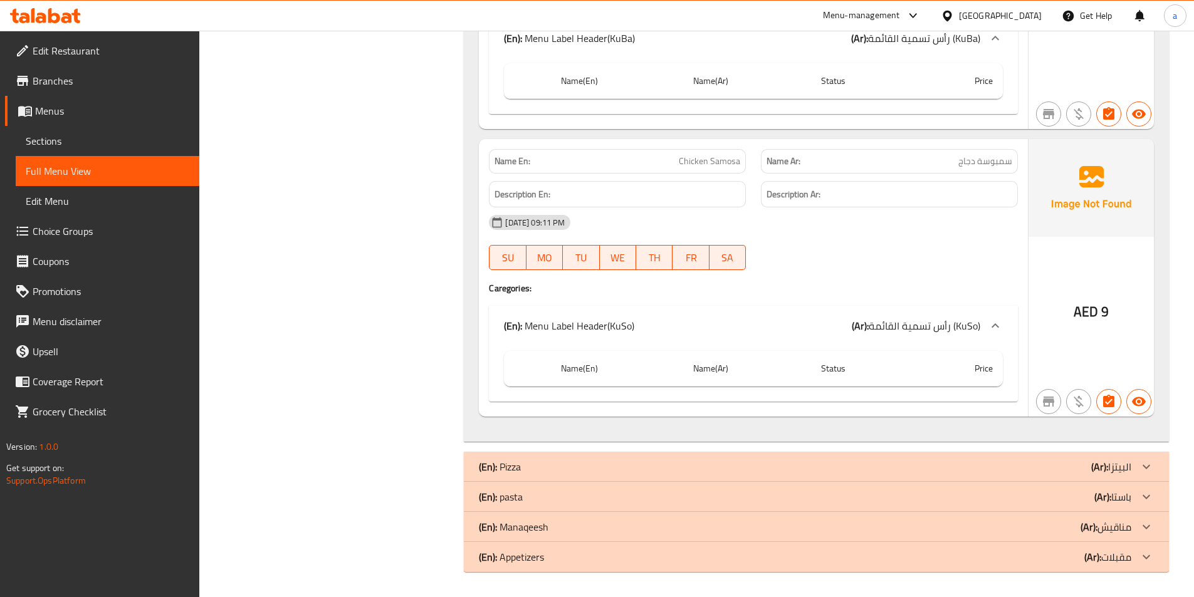
click at [1126, 463] on p "(Ar): البيتزا" at bounding box center [1112, 467] width 40 height 15
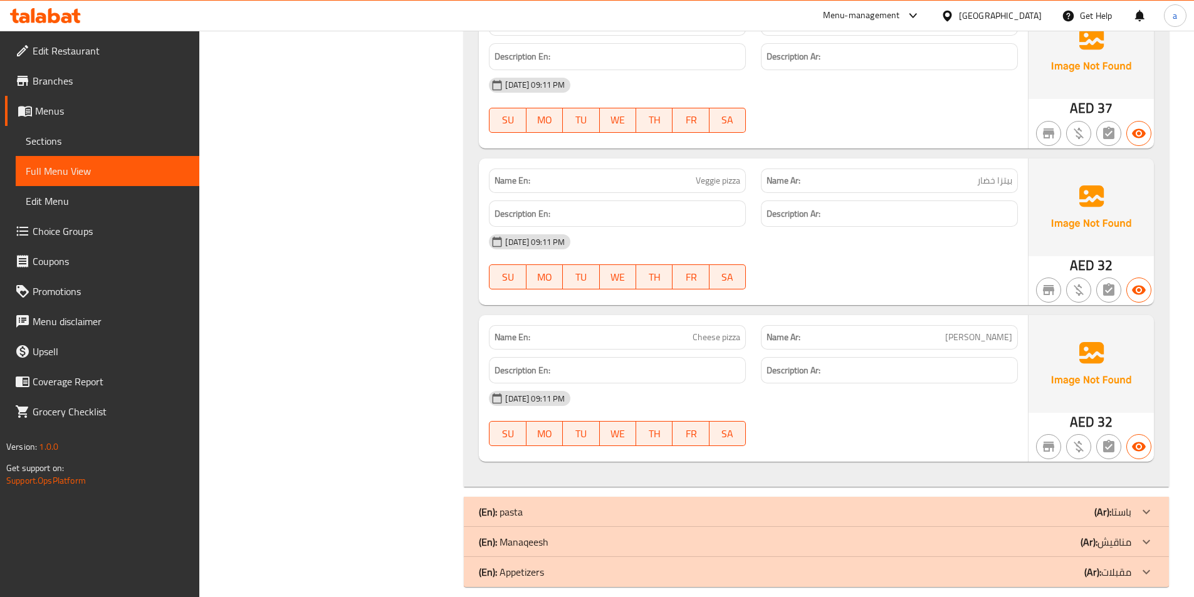
scroll to position [5869, 0]
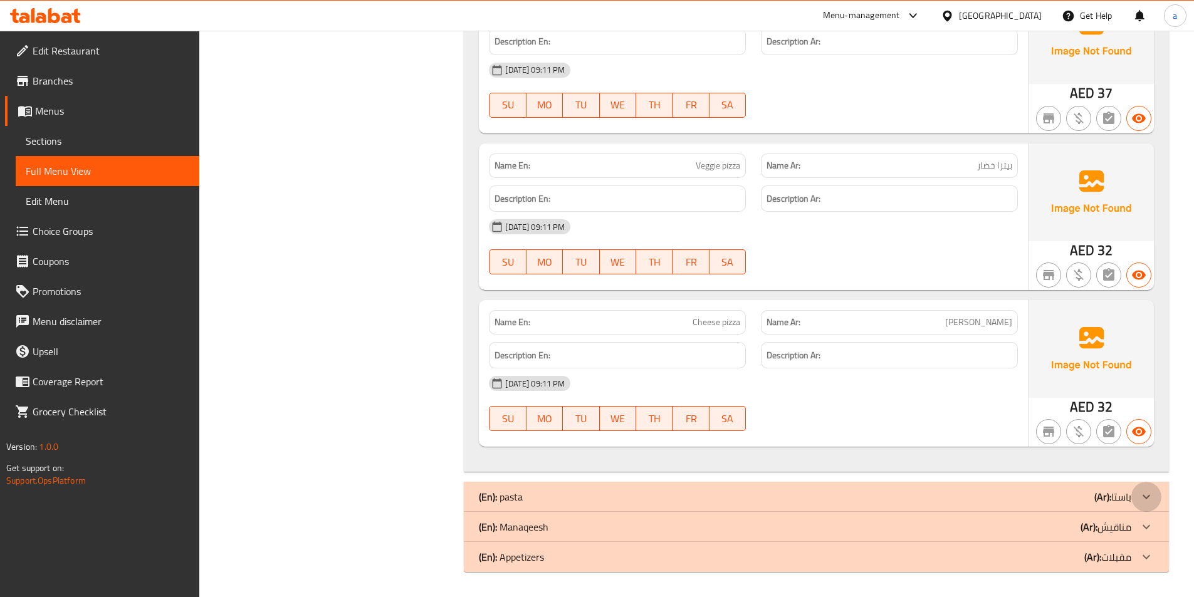
click at [1140, 498] on icon at bounding box center [1146, 497] width 15 height 15
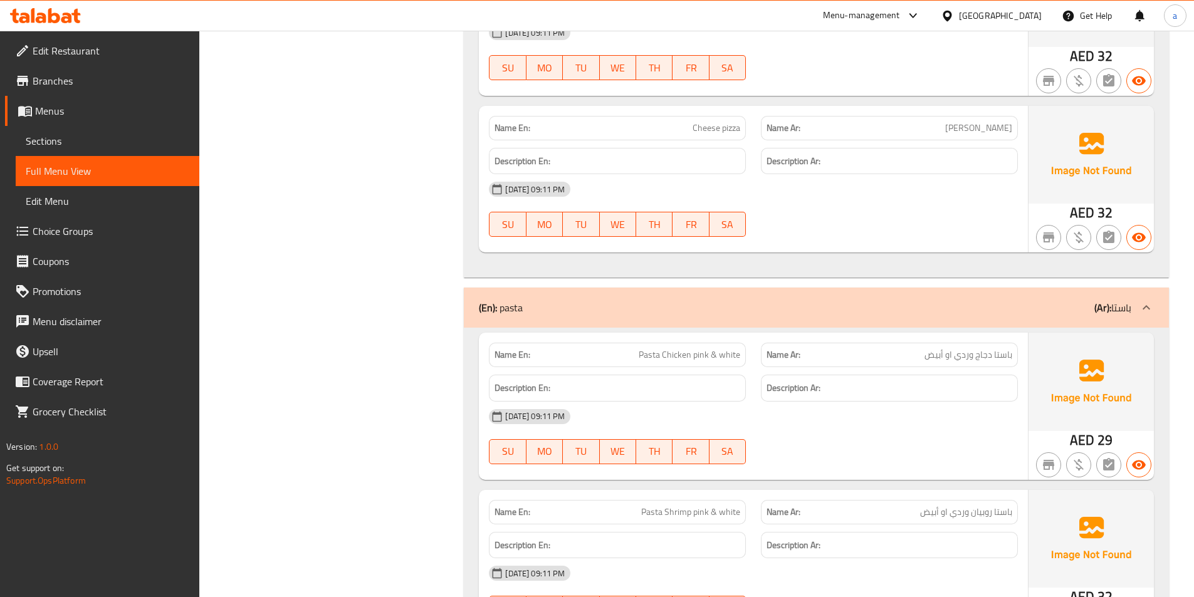
scroll to position [6185, 0]
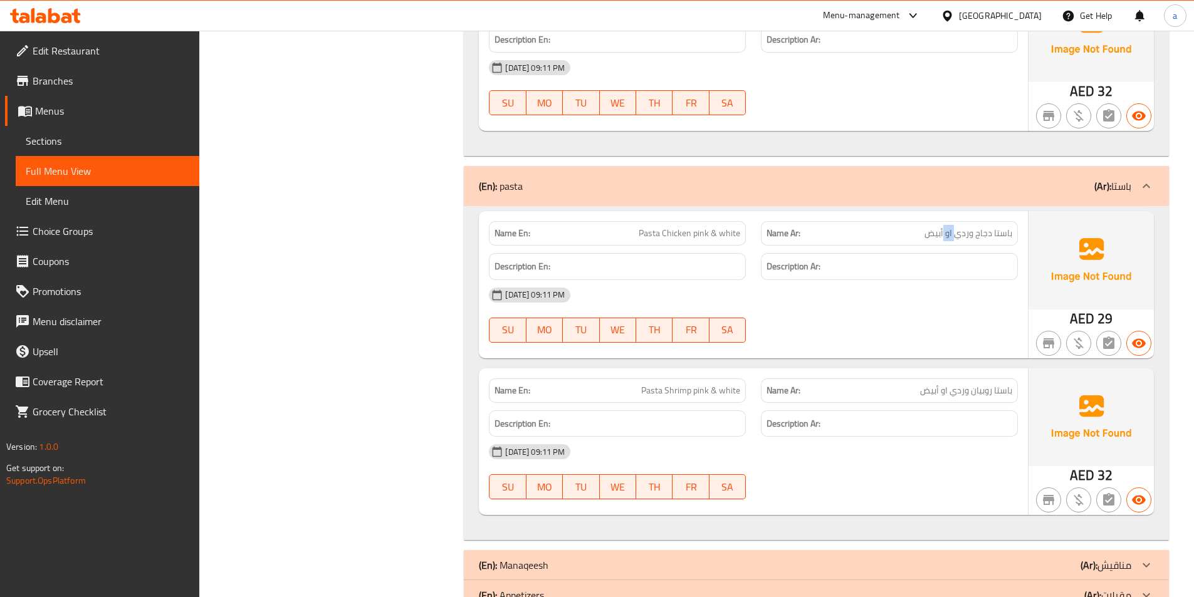
drag, startPoint x: 944, startPoint y: 233, endPoint x: 959, endPoint y: 234, distance: 14.4
click at [959, 234] on span "باستا دجاج وردي او أبيض" at bounding box center [969, 233] width 88 height 13
click at [963, 198] on div "(En): pasta (Ar): باستا" at bounding box center [816, 186] width 705 height 40
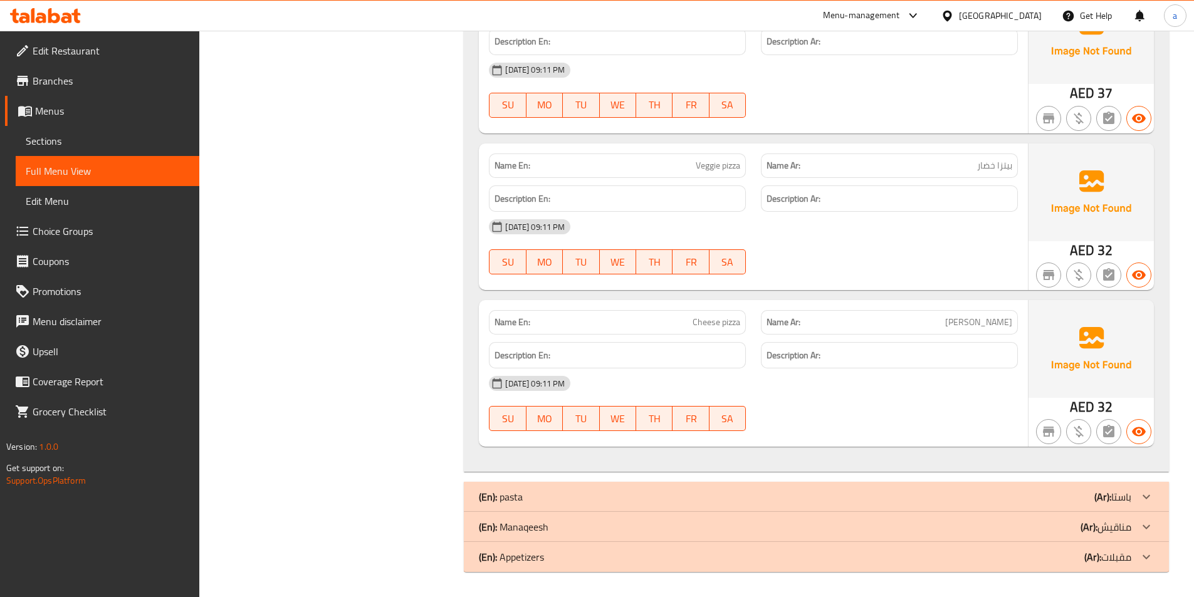
scroll to position [5869, 0]
click at [1147, 502] on icon at bounding box center [1146, 497] width 15 height 15
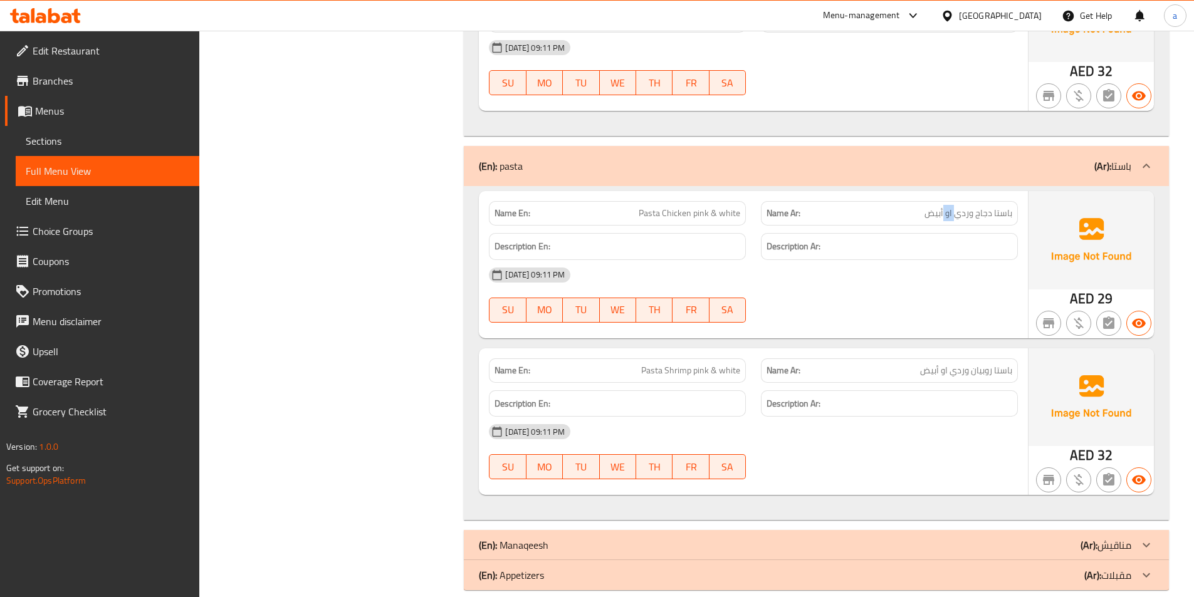
scroll to position [6223, 0]
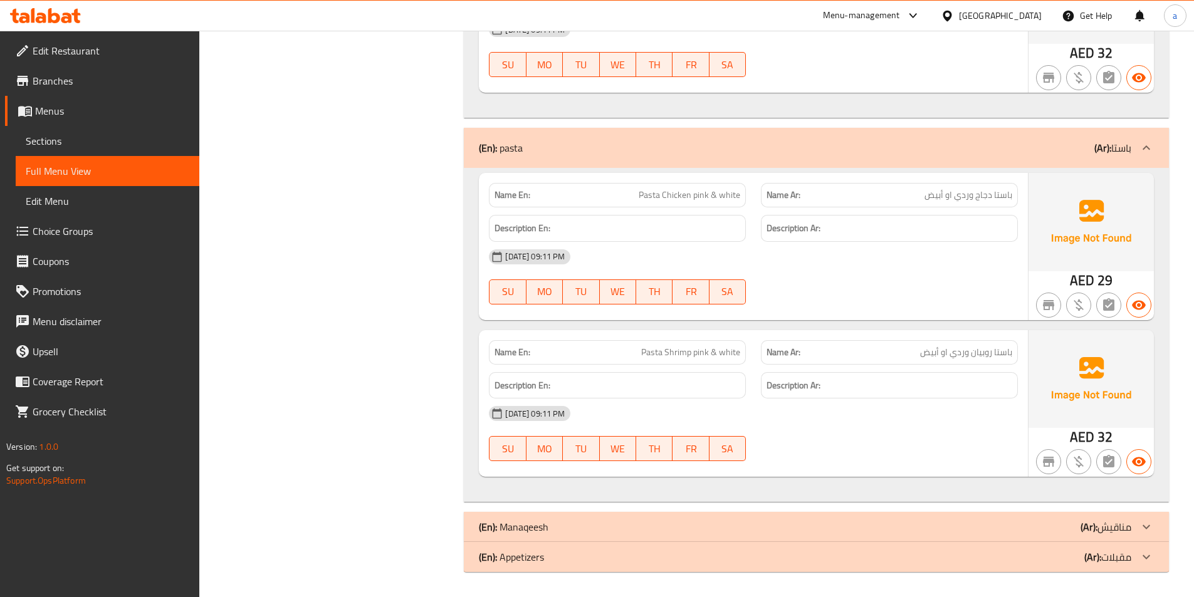
click at [712, 199] on span "Pasta Chicken pink & white" at bounding box center [690, 195] width 102 height 13
click at [712, 197] on span "Pasta Chicken pink & white" at bounding box center [690, 195] width 102 height 13
click at [1159, 528] on div at bounding box center [1147, 527] width 30 height 30
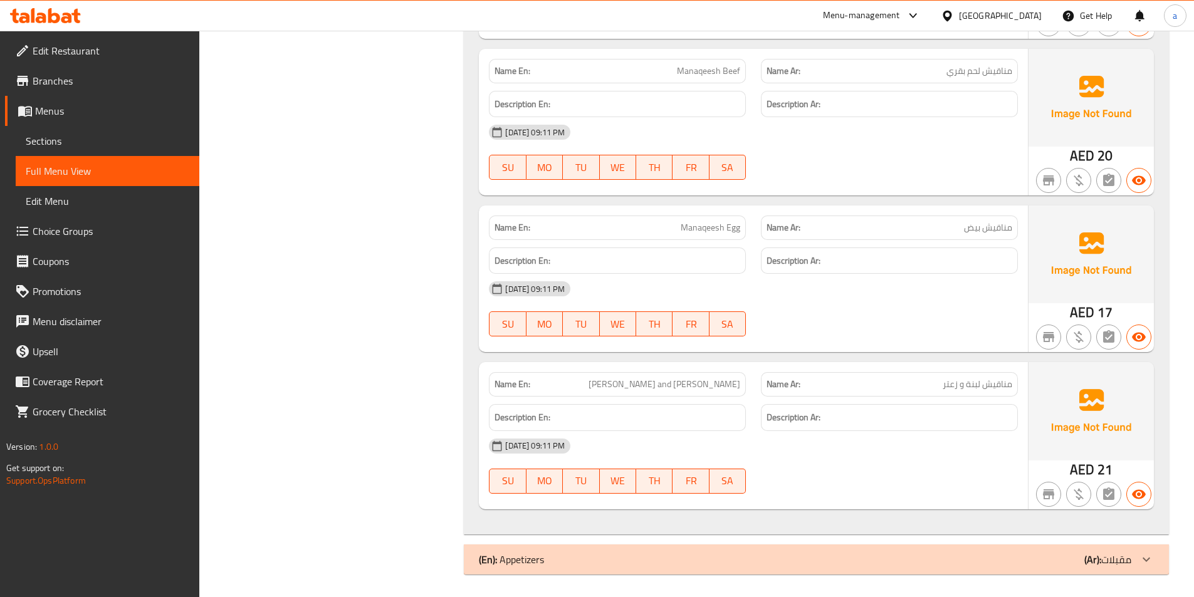
scroll to position [7048, 0]
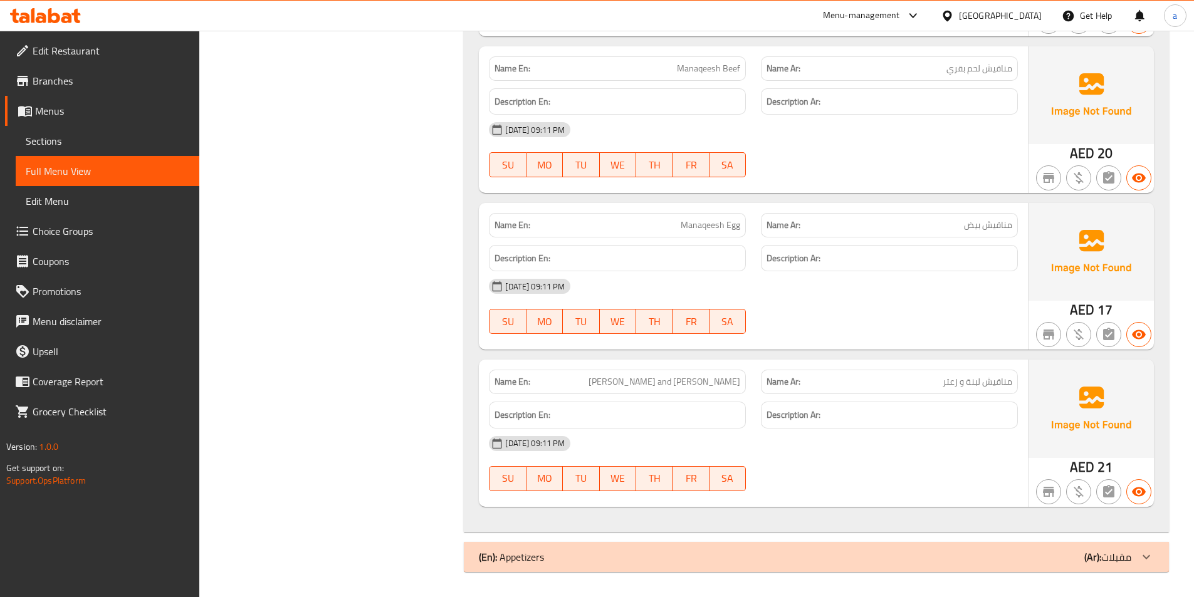
click at [1141, 557] on icon at bounding box center [1146, 557] width 15 height 15
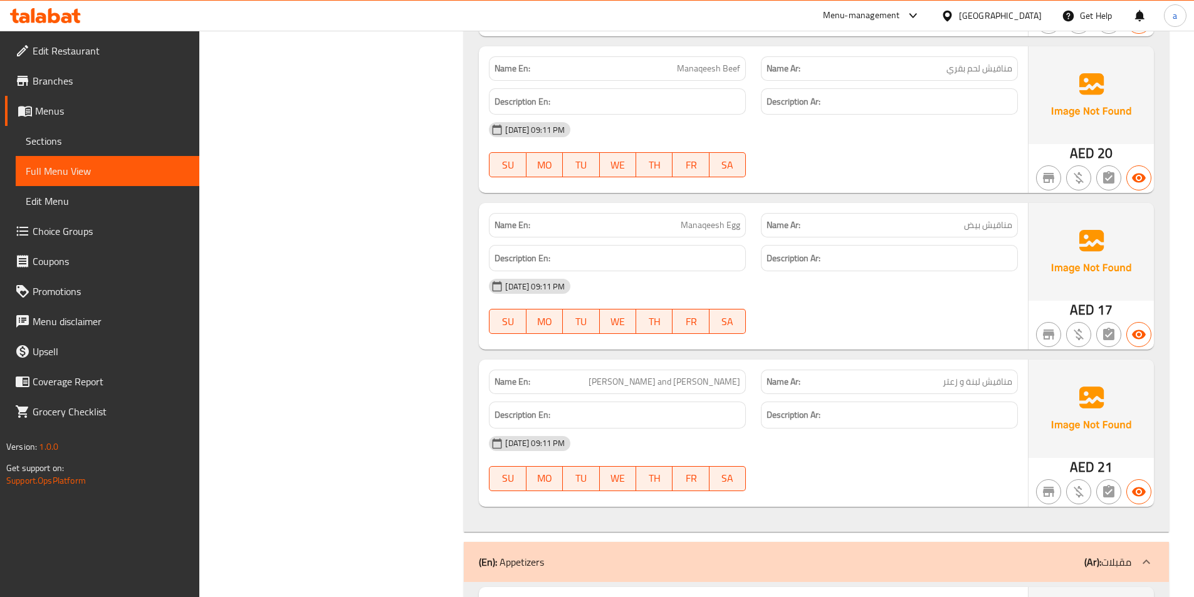
scroll to position [7302, 0]
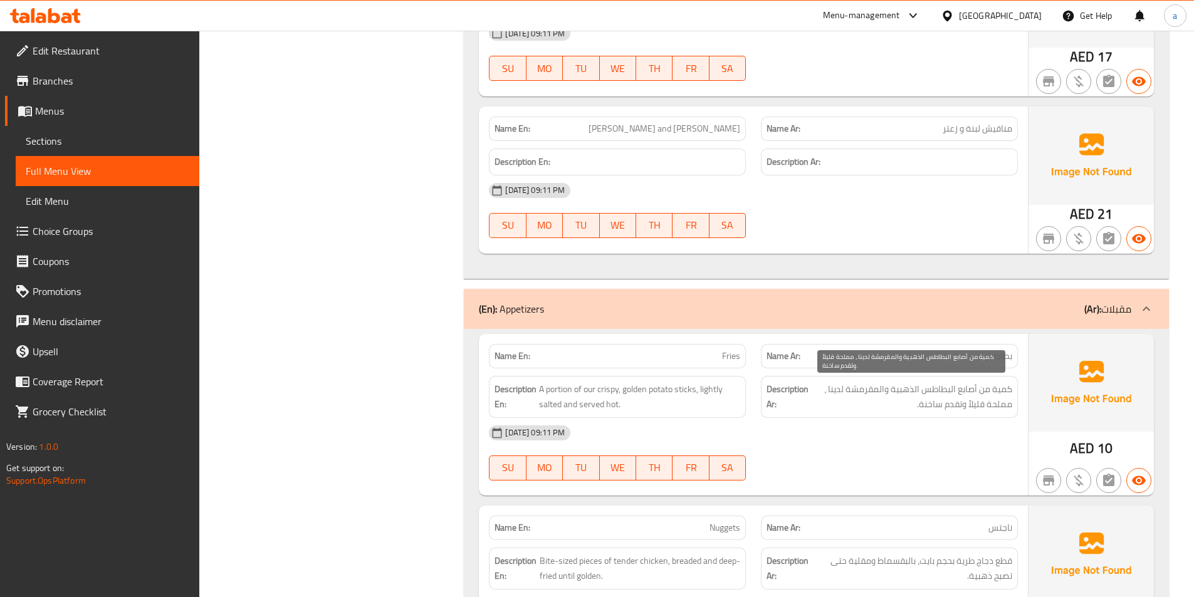
click at [975, 409] on span "كمية من أصابع البطاطس الذهبية والمقرمشة لدينا ، مملحة قليلاً وتقدم ساخنة." at bounding box center [911, 397] width 201 height 31
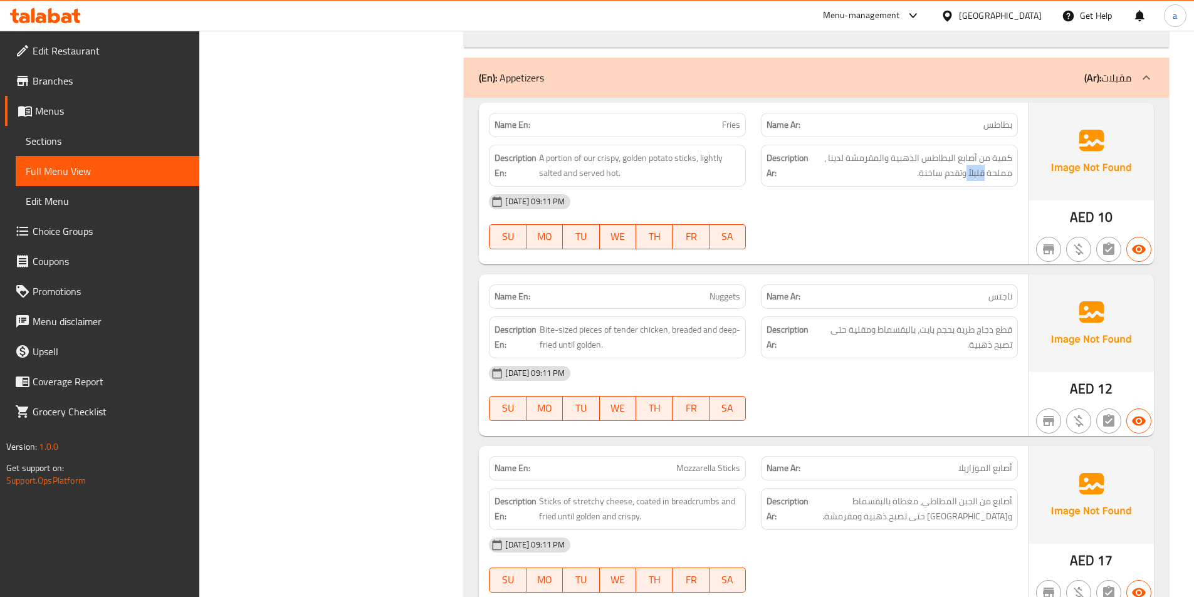
scroll to position [7678, 0]
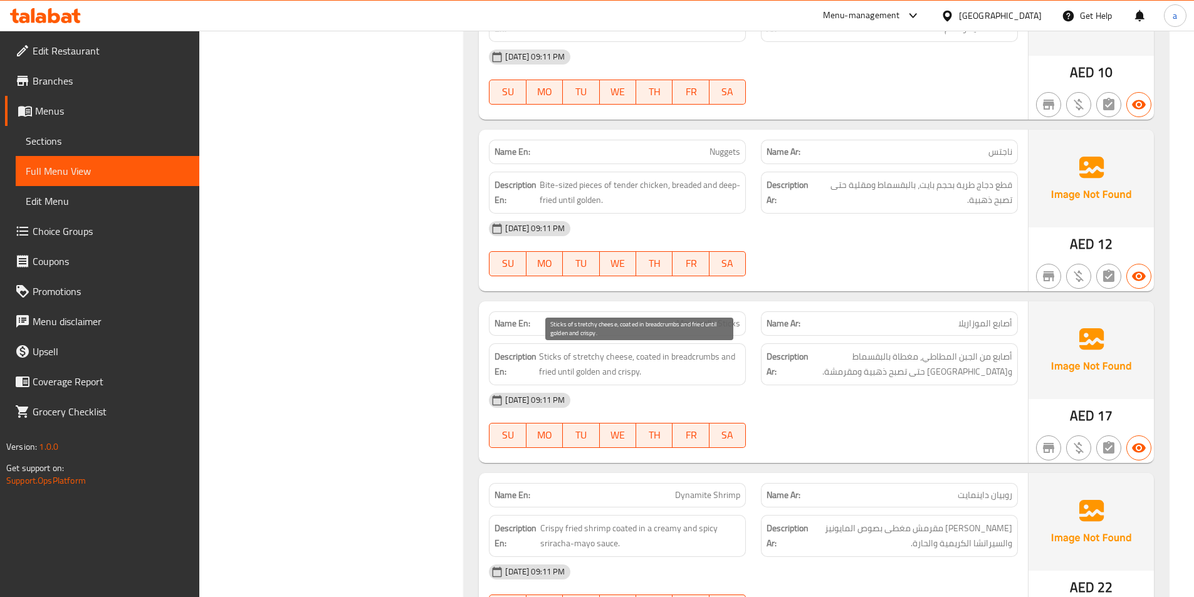
click at [579, 361] on span "Sticks of stretchy cheese, coated in breadcrumbs and fried until golden and cri…" at bounding box center [639, 364] width 201 height 31
click at [631, 354] on span "Sticks of stretchy cheese, coated in breadcrumbs and fried until golden and cri…" at bounding box center [639, 364] width 201 height 31
drag, startPoint x: 629, startPoint y: 356, endPoint x: 573, endPoint y: 348, distance: 57.0
click at [573, 348] on div "Description En: Sticks of stretchy cheese, coated in breadcrumbs and fried unti…" at bounding box center [617, 365] width 257 height 42
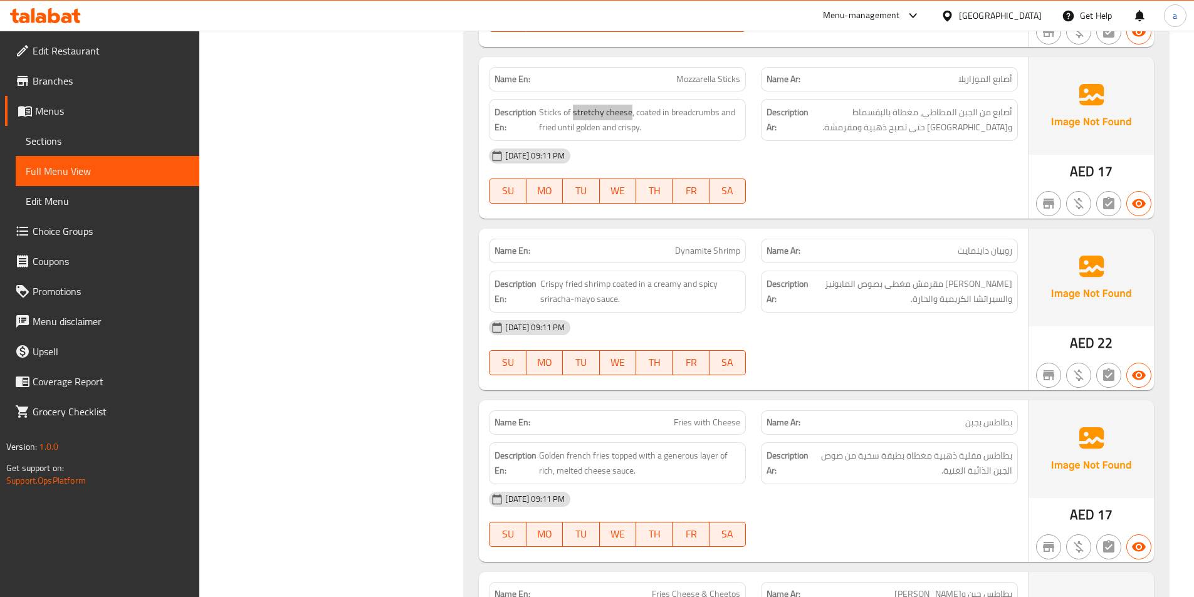
scroll to position [7929, 0]
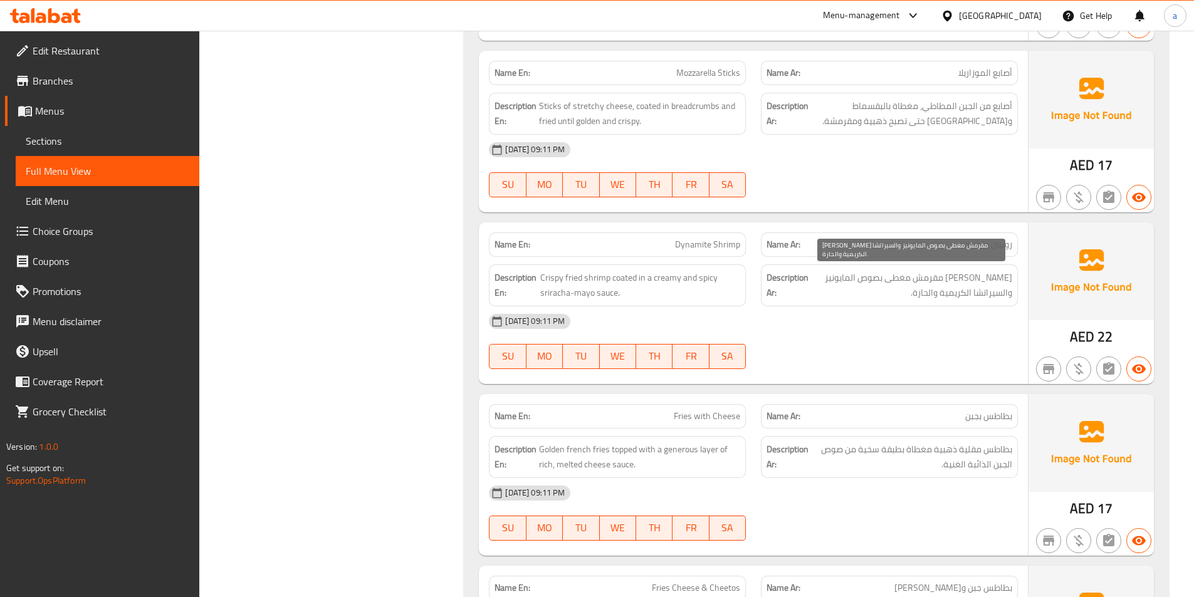
click at [1006, 282] on span "جمبري مقلي مقرمش مغطى بصوص المايونيز والسيراتشا الكريمية والحارة." at bounding box center [911, 285] width 201 height 31
click at [999, 247] on span "روبيان داينمايت" at bounding box center [985, 244] width 55 height 13
click at [1008, 282] on span "جمبري مقلي مقرمش مغطى بصوص المايونيز والسيراتشا الكريمية والحارة." at bounding box center [911, 285] width 201 height 31
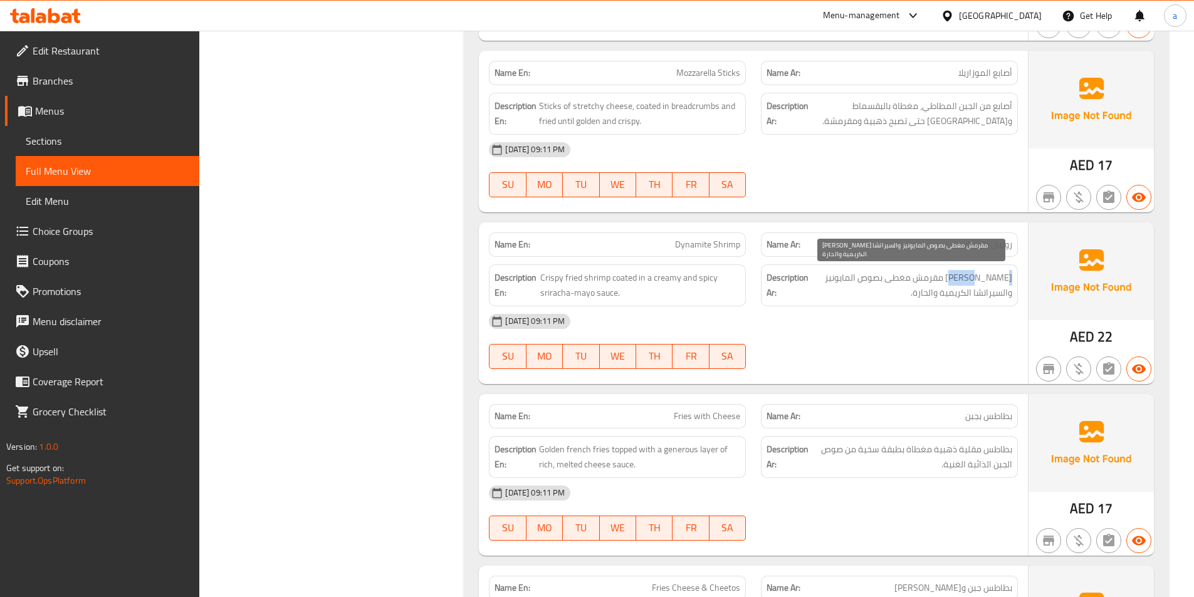
click at [1008, 282] on span "جمبري مقلي مقرمش مغطى بصوص المايونيز والسيراتشا الكريمية والحارة." at bounding box center [911, 285] width 201 height 31
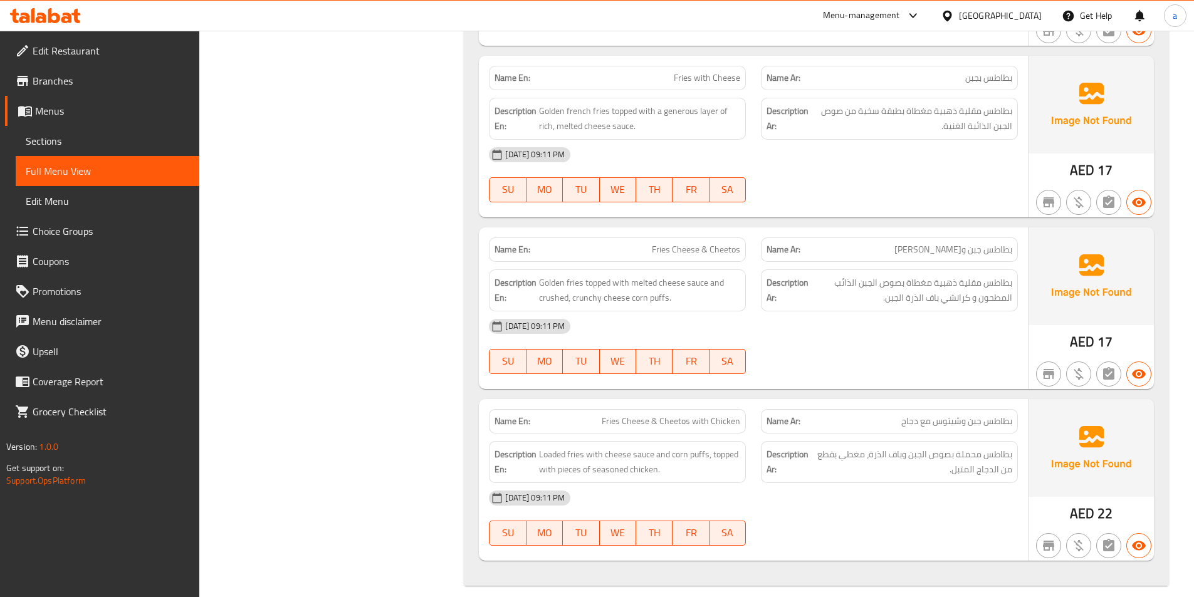
scroll to position [8281, 0]
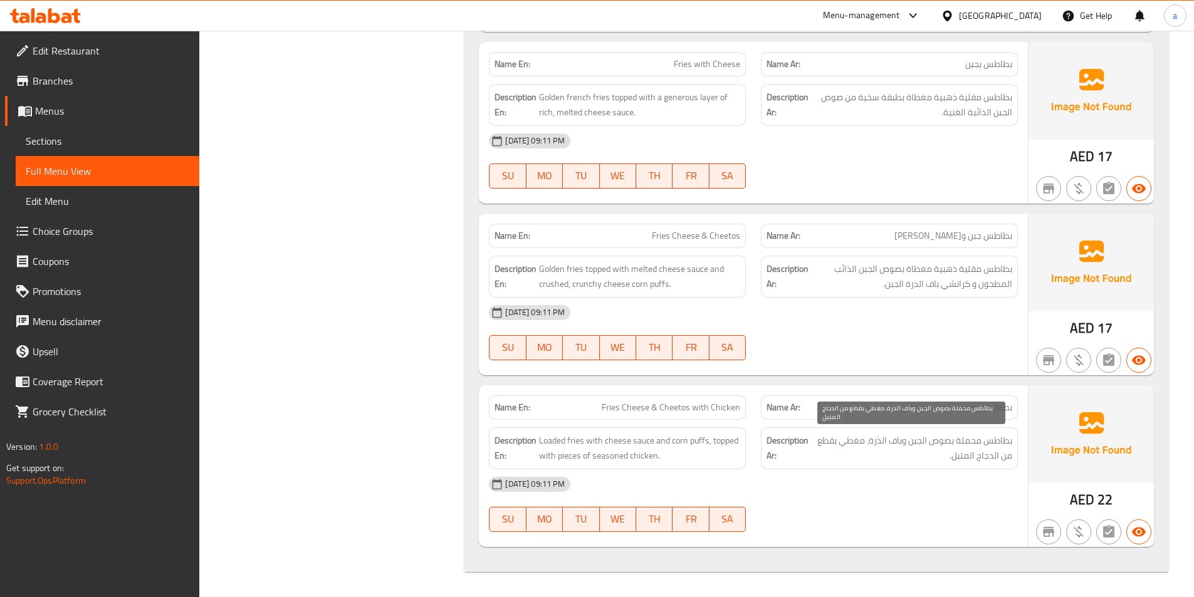
click at [961, 445] on span "بطاطس محملة بصوص الجبن وباف الذرة، مغطي بقطع من الدجاج المتبل." at bounding box center [911, 448] width 201 height 31
click at [944, 445] on span "بطاطس محملة بصوص الجبن وباف الذرة، مغطي بقطع من الدجاج المتبل." at bounding box center [911, 448] width 201 height 31
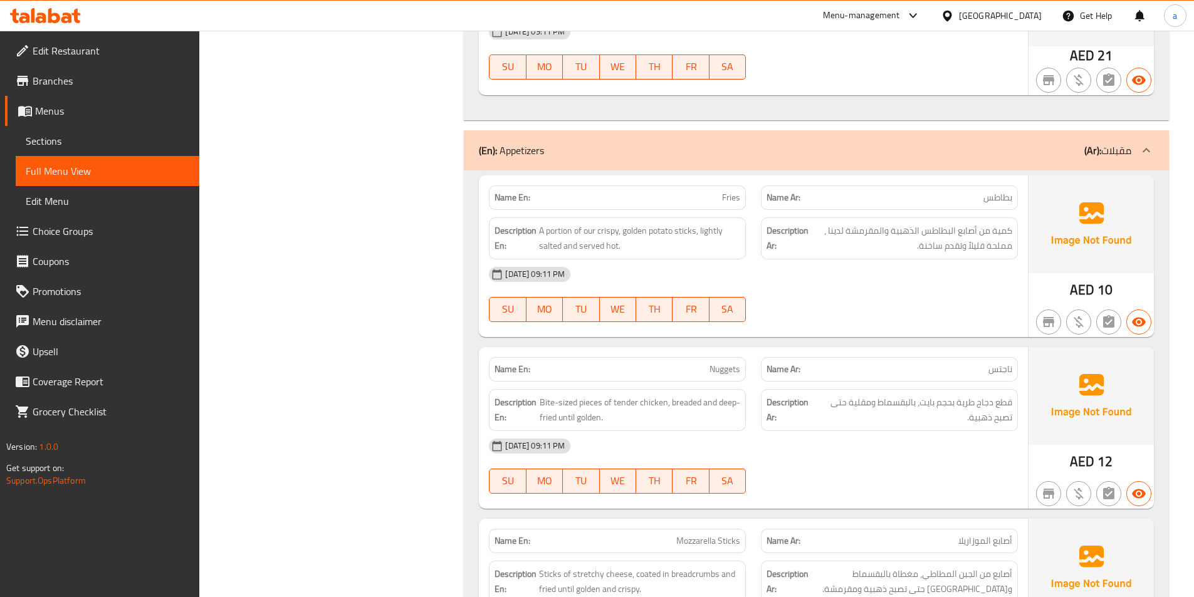
scroll to position [7466, 0]
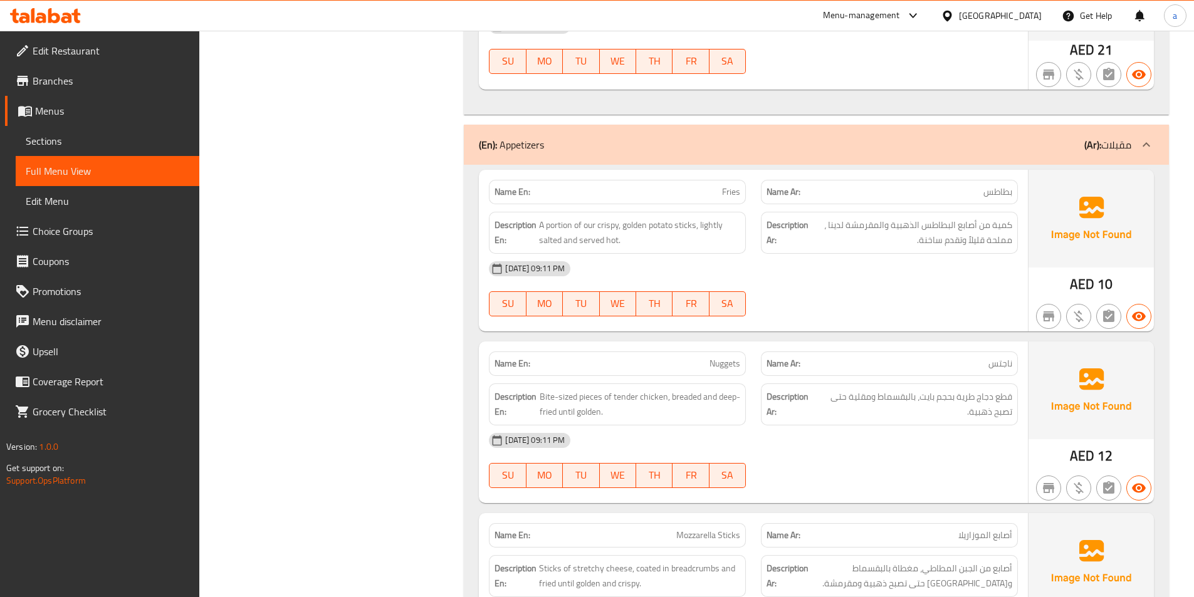
click at [992, 189] on span "بطاطس" at bounding box center [998, 192] width 29 height 13
click at [735, 192] on span "Fries" at bounding box center [731, 192] width 18 height 13
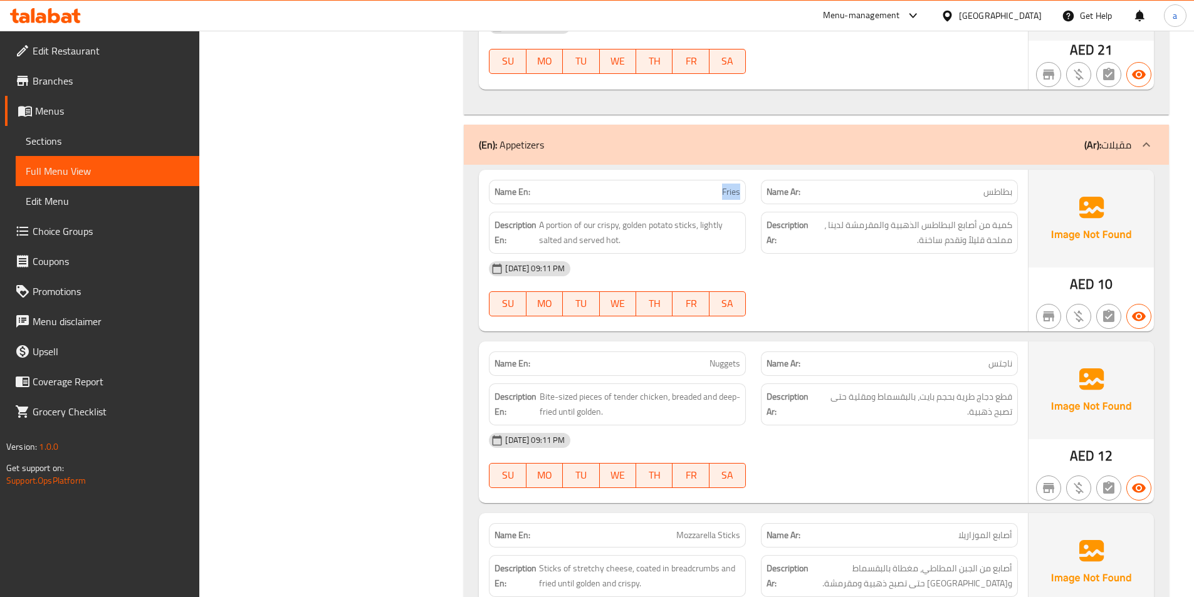
copy span "Fries"
click at [84, 237] on span "Choice Groups" at bounding box center [111, 231] width 157 height 15
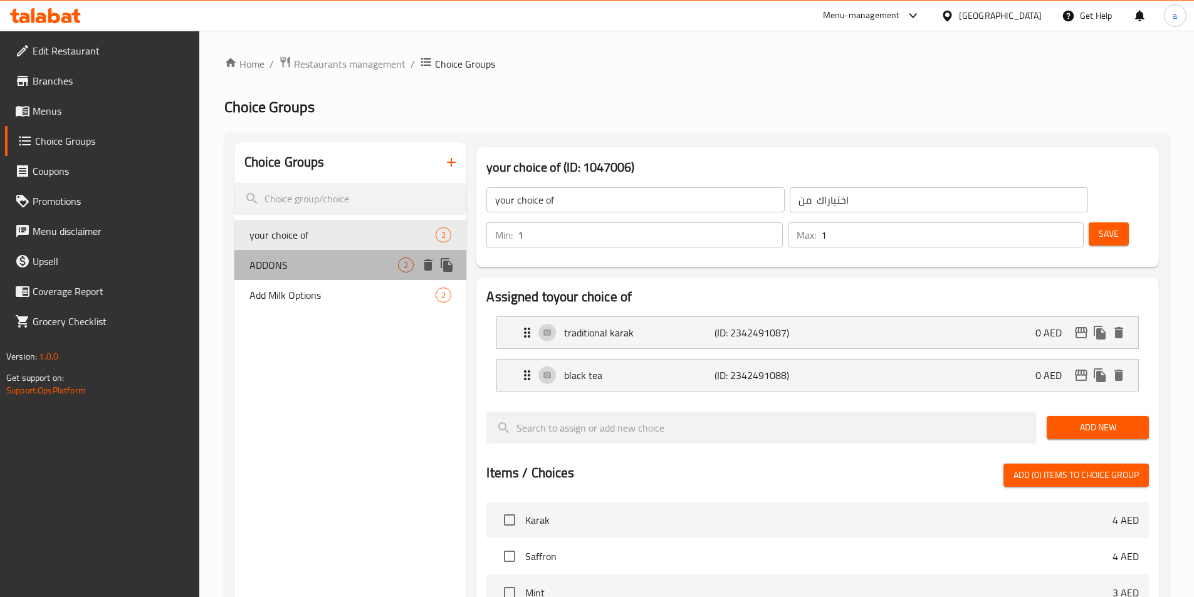
click at [338, 272] on span "ADDONS" at bounding box center [324, 265] width 149 height 15
type input "ADDONS"
type input "اضافات"
type input "0"
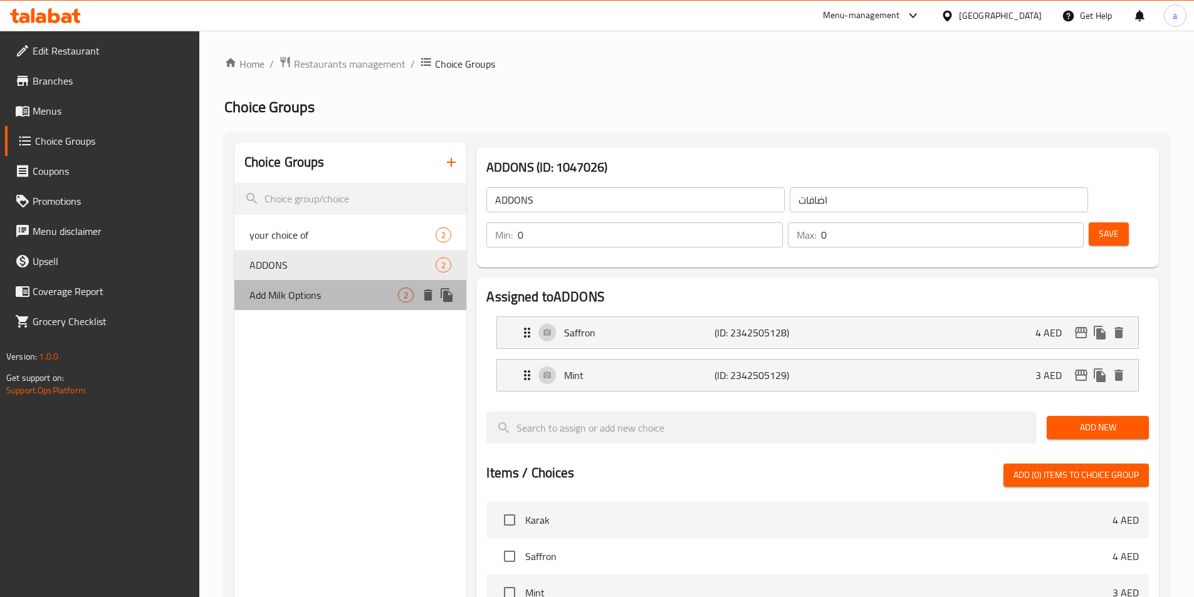
click at [322, 294] on span "Add Milk Options" at bounding box center [324, 295] width 149 height 15
type input "Add Milk Options"
type input "خيارات إضافة الحليب"
type input "2"
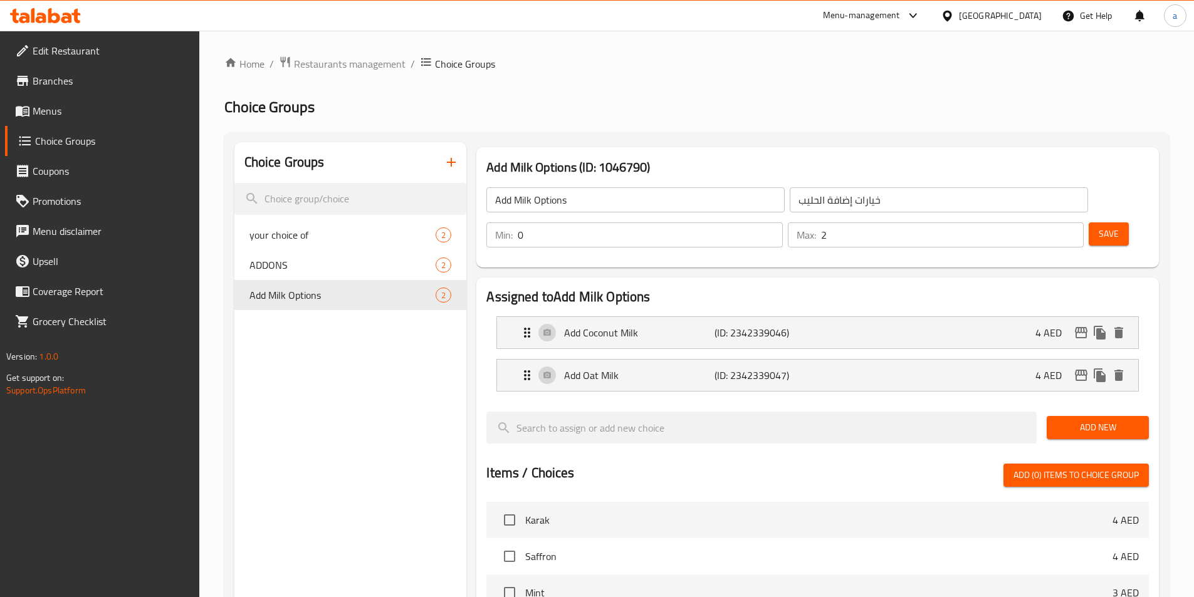
click at [454, 166] on icon "button" at bounding box center [451, 162] width 15 height 15
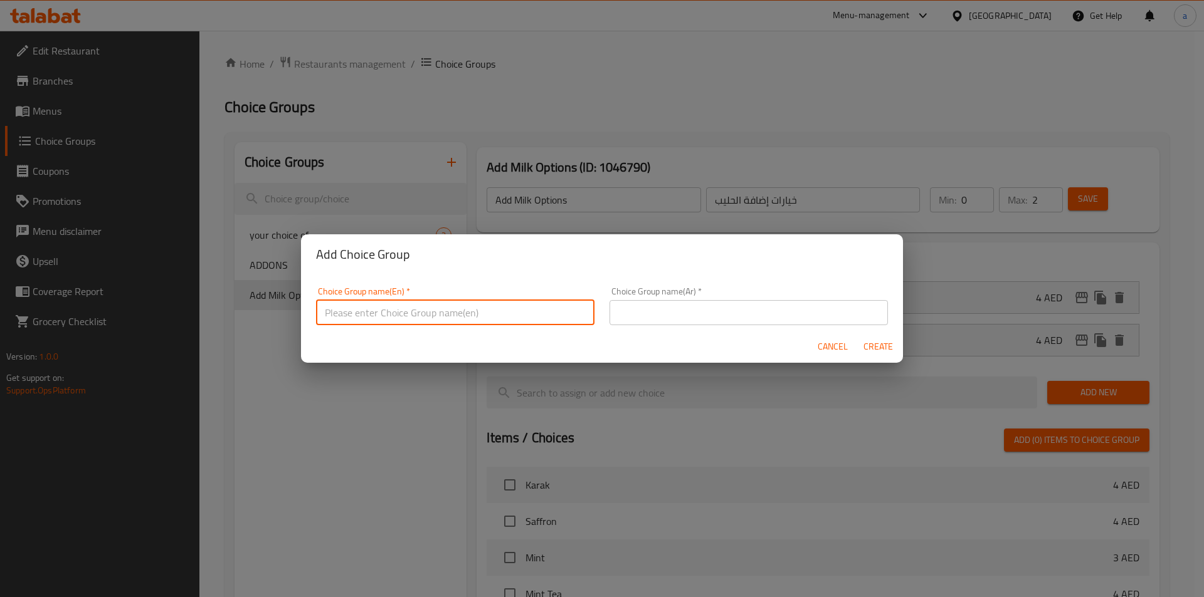
click at [413, 305] on input "text" at bounding box center [455, 312] width 278 height 25
type input "Add-ons"
click at [650, 300] on input "text" at bounding box center [748, 312] width 278 height 25
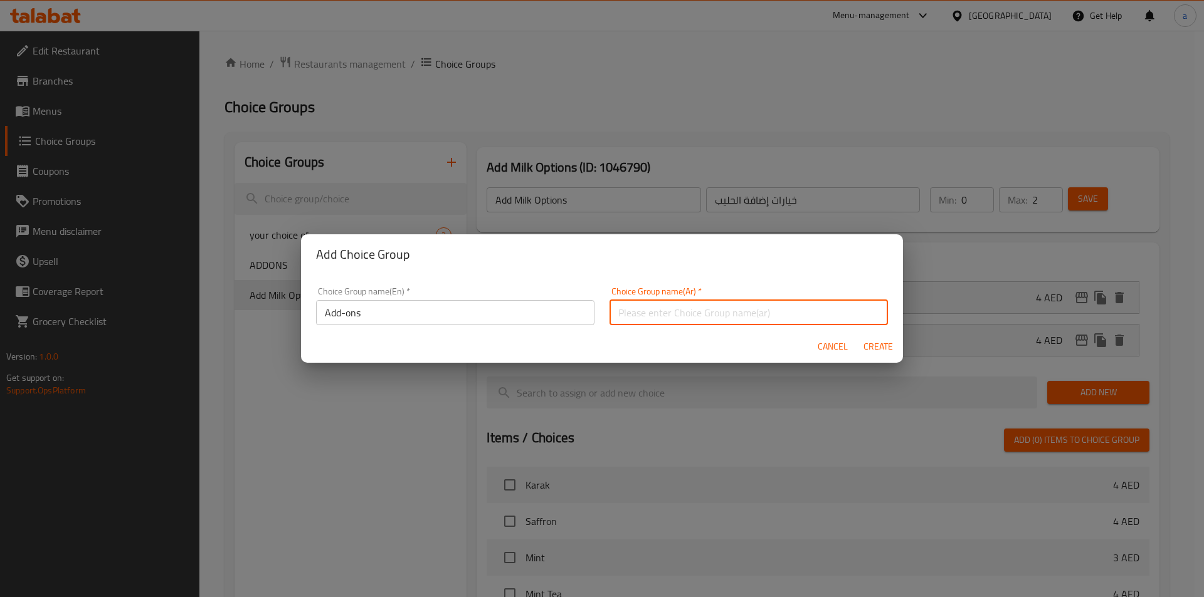
type input "ص"
type input "اضافات"
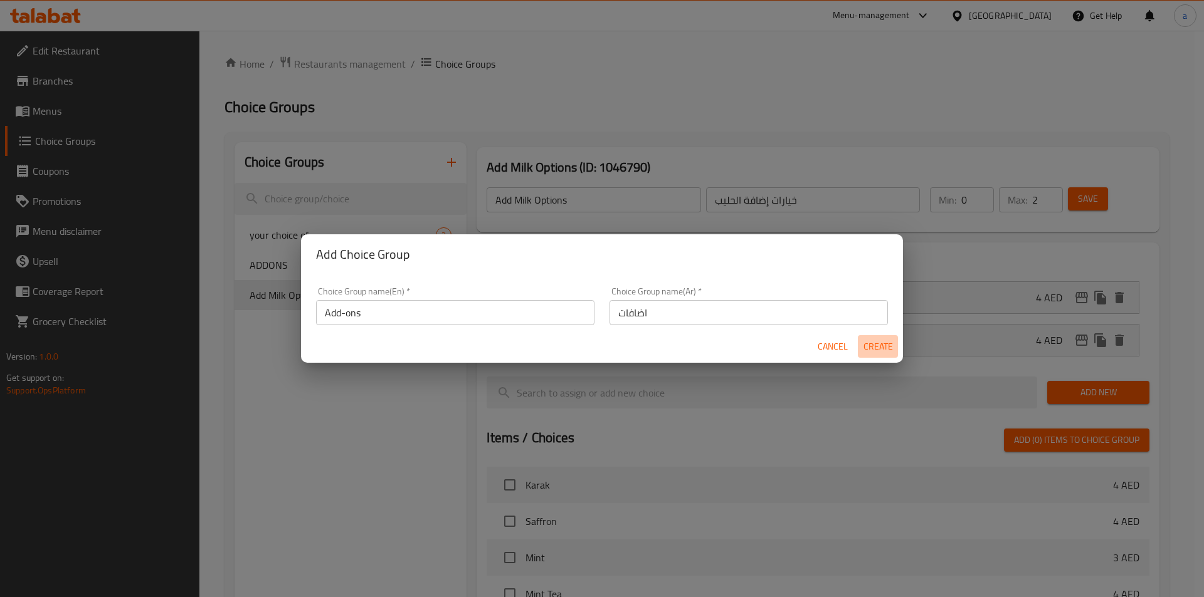
click at [878, 339] on span "Create" at bounding box center [878, 347] width 30 height 16
type input "Add-ons"
type input "اضافات"
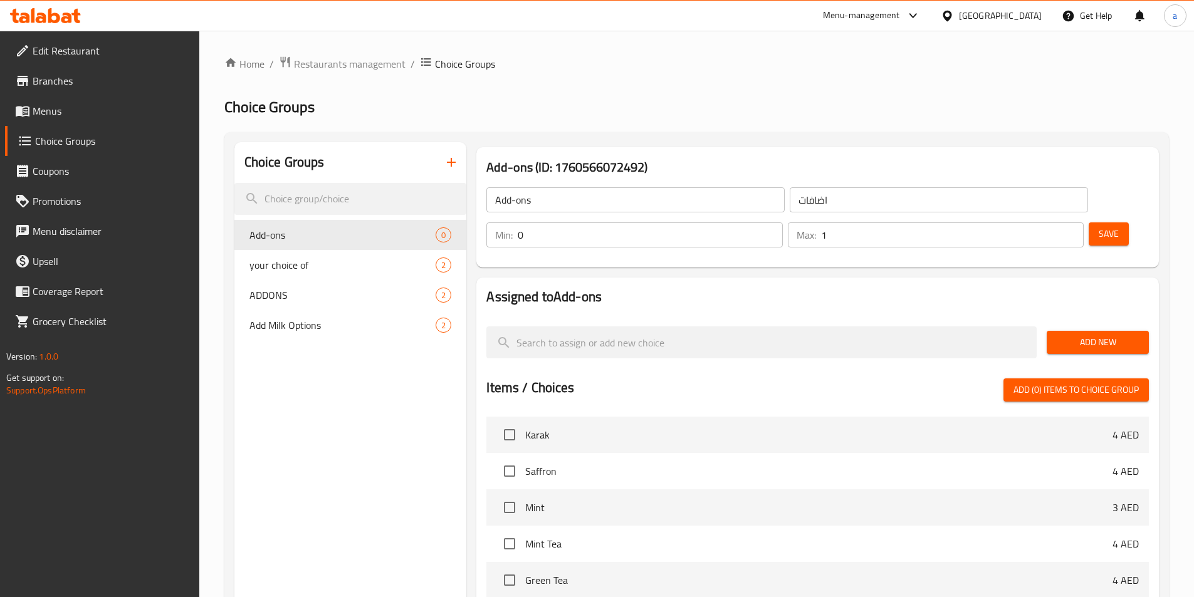
type input "1"
click at [1048, 223] on input "1" at bounding box center [952, 235] width 263 height 25
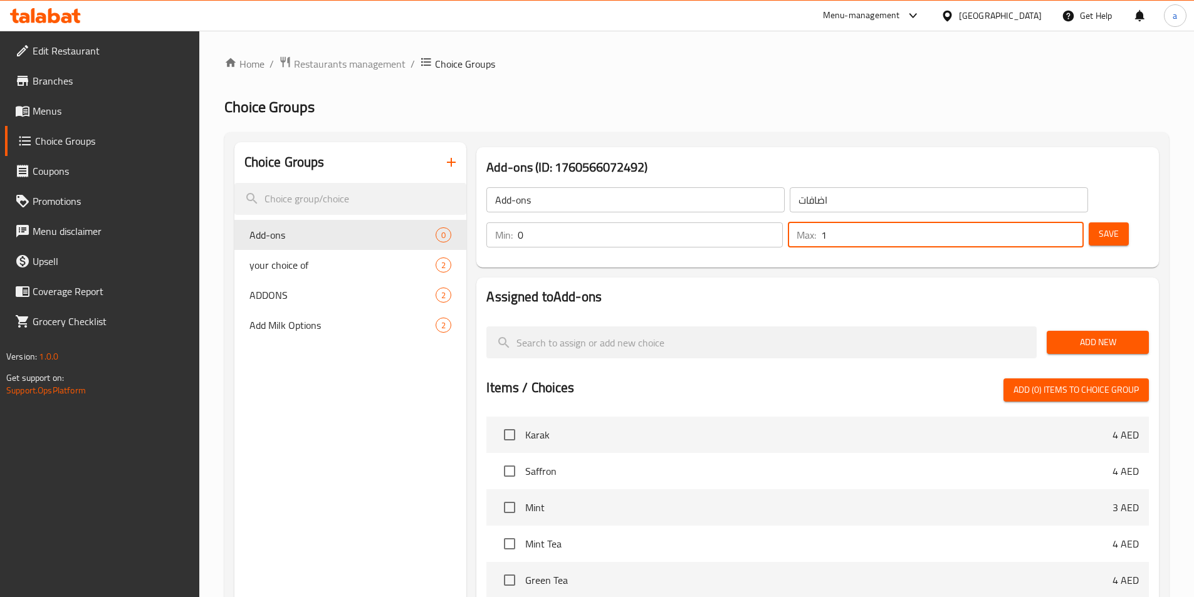
click at [1088, 335] on span "Add New" at bounding box center [1098, 343] width 82 height 16
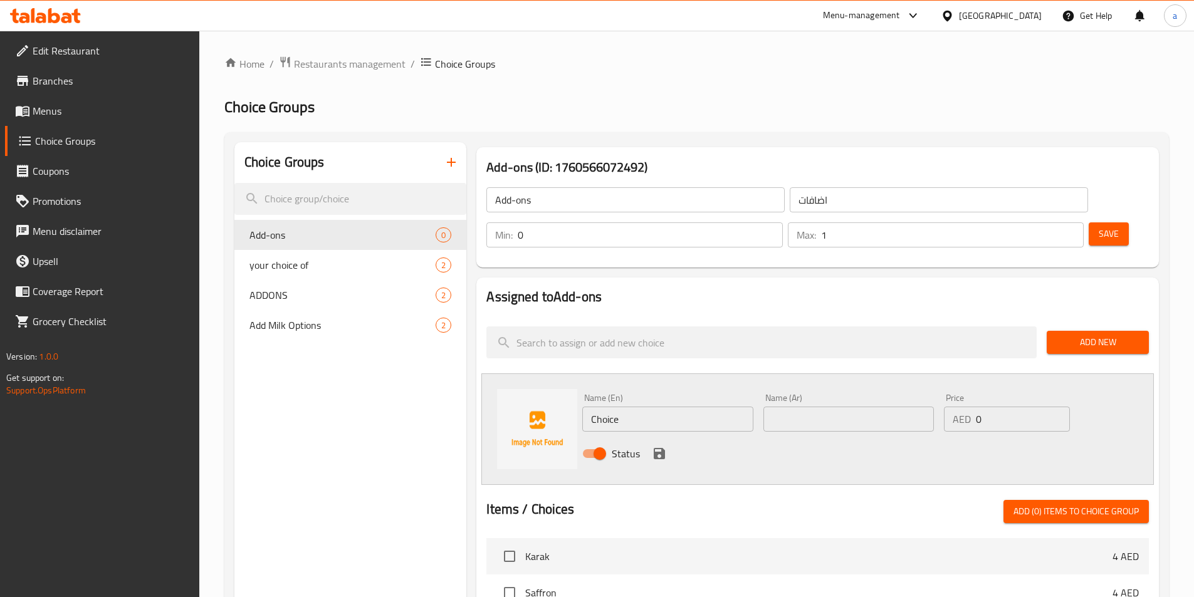
click at [652, 407] on input "Choice" at bounding box center [667, 419] width 171 height 25
click at [668, 407] on input "text" at bounding box center [667, 419] width 171 height 25
type input "ل"
type input "B"
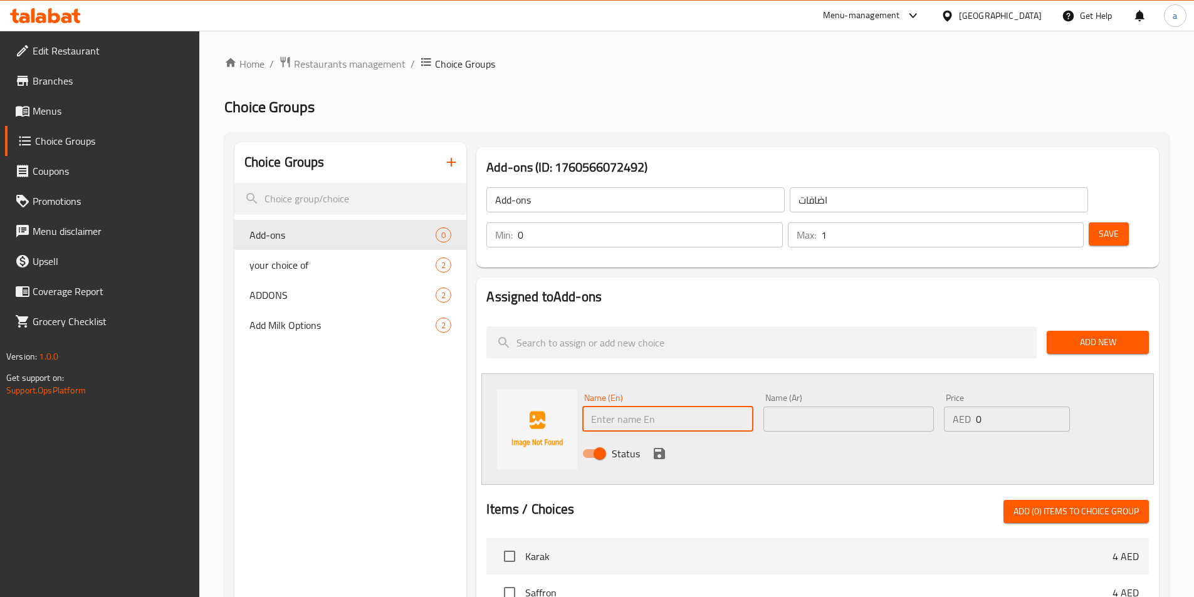
type input "b"
type input "Broccoli extra"
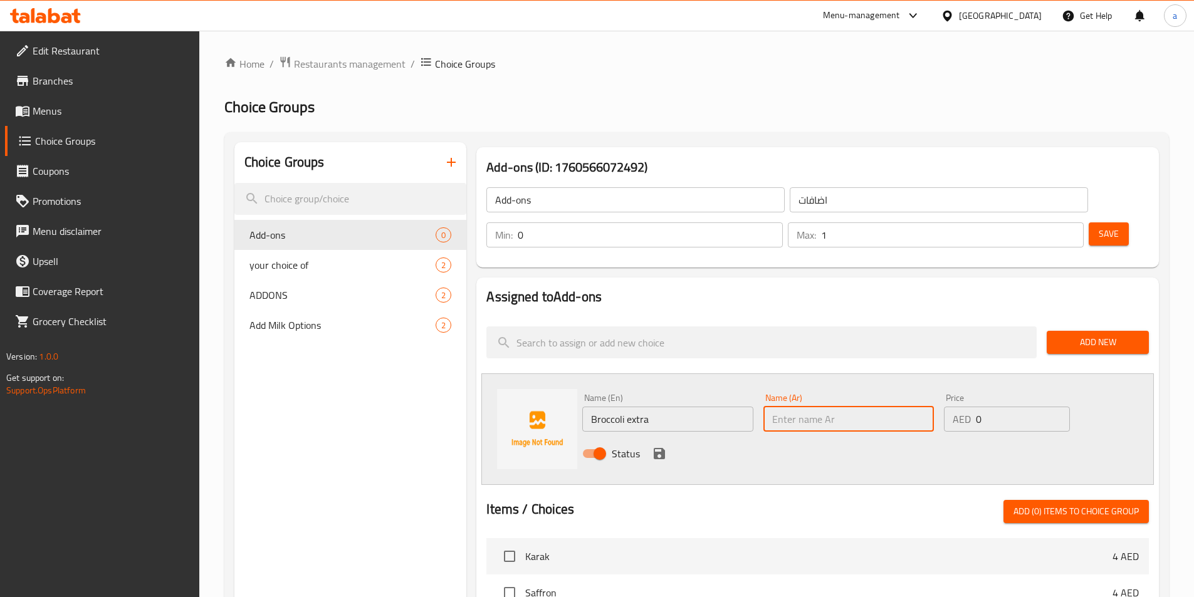
click at [792, 407] on input "text" at bounding box center [849, 419] width 171 height 25
type input "H"
type input "اضافة بروكلي"
click at [1007, 407] on input "0" at bounding box center [1022, 419] width 93 height 25
type input "4"
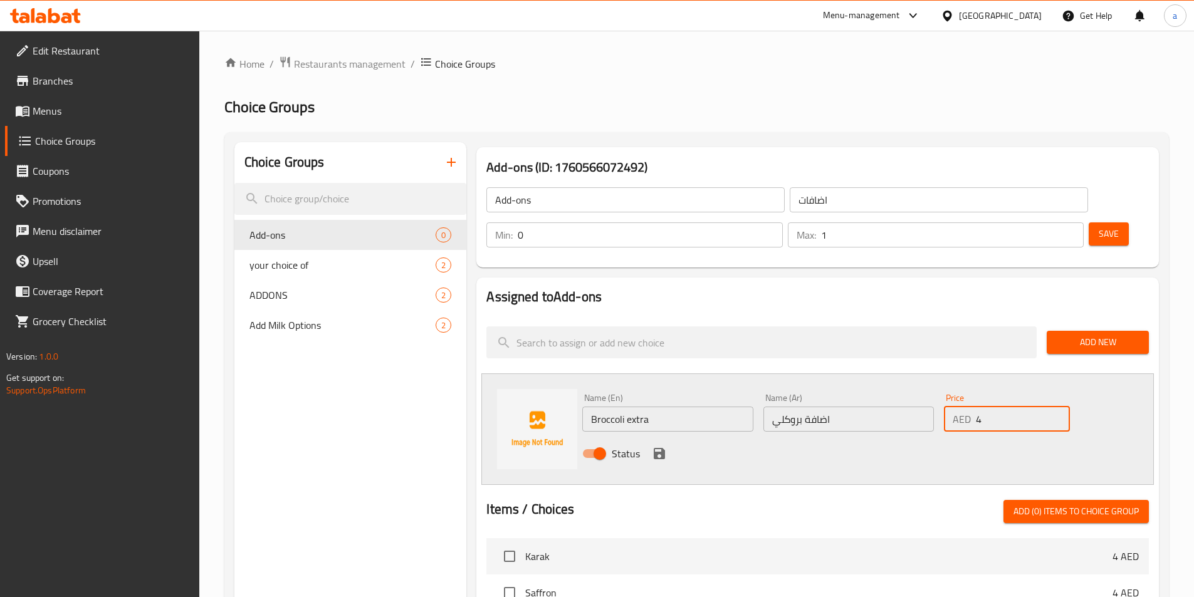
click at [660, 448] on icon "save" at bounding box center [659, 453] width 11 height 11
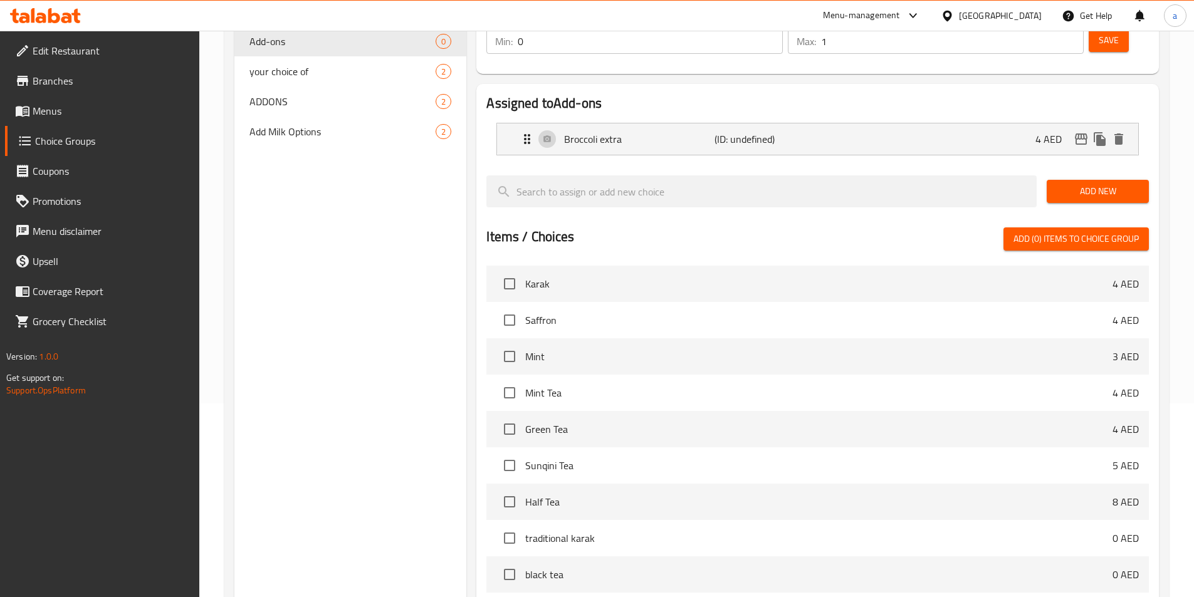
scroll to position [63, 0]
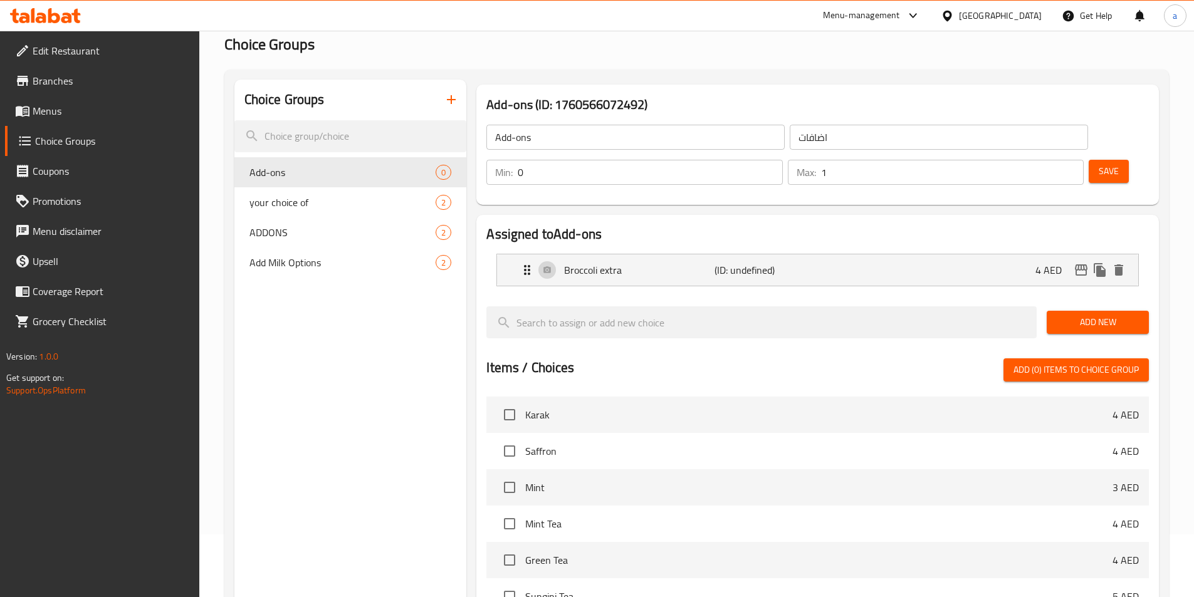
click at [1090, 157] on div "Save" at bounding box center [1114, 172] width 55 height 30
click at [1099, 164] on span "Save" at bounding box center [1109, 172] width 20 height 16
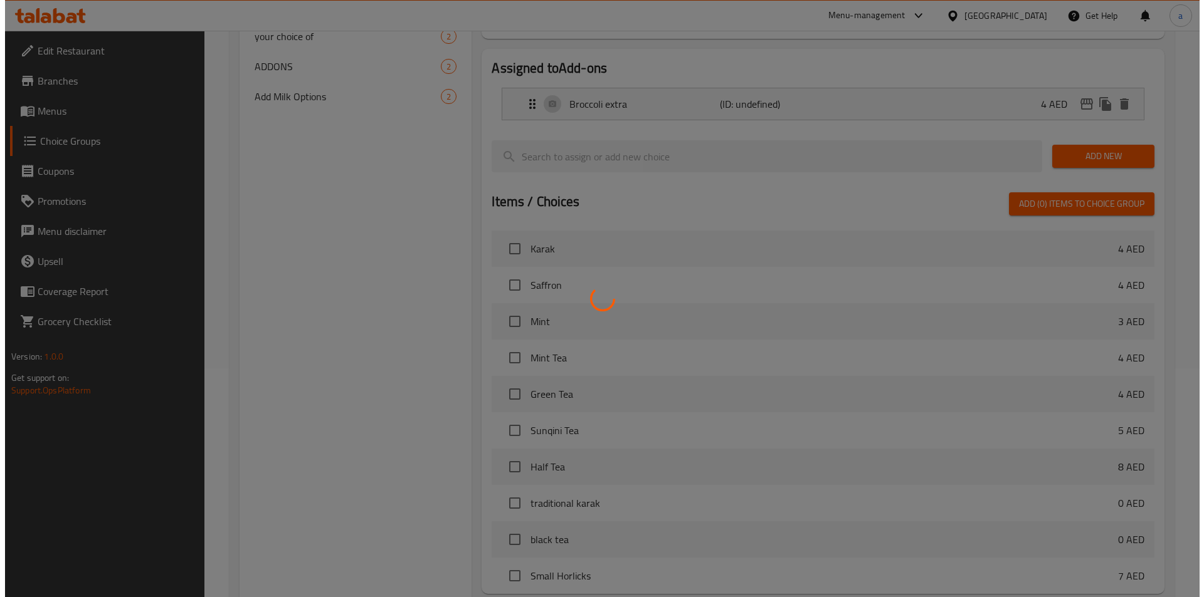
scroll to position [318, 0]
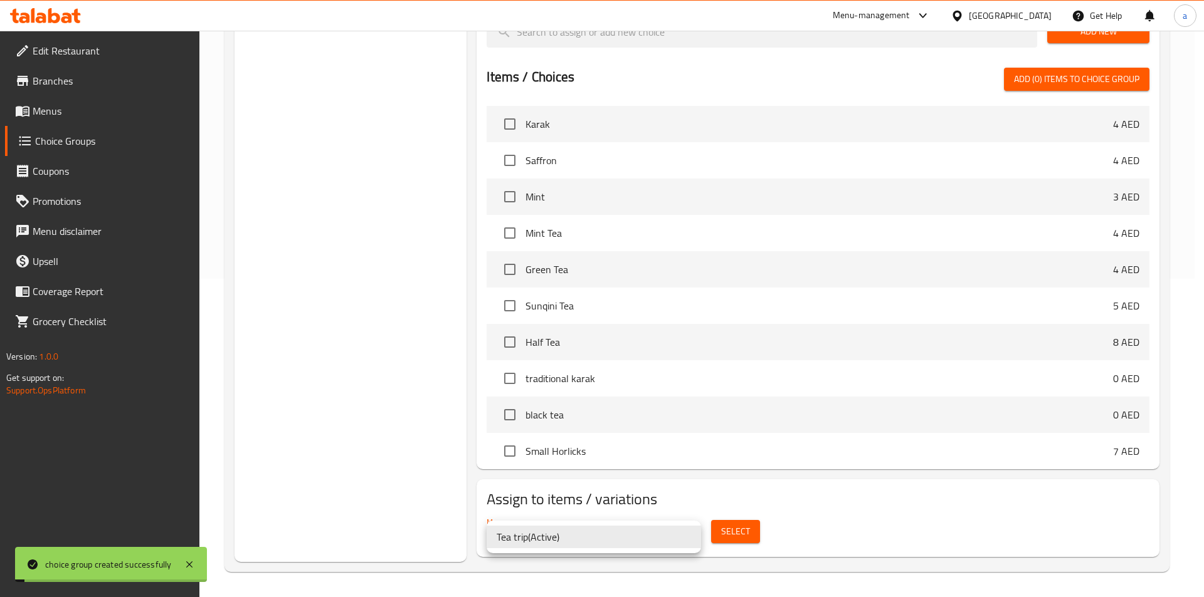
click at [736, 530] on div at bounding box center [602, 298] width 1204 height 597
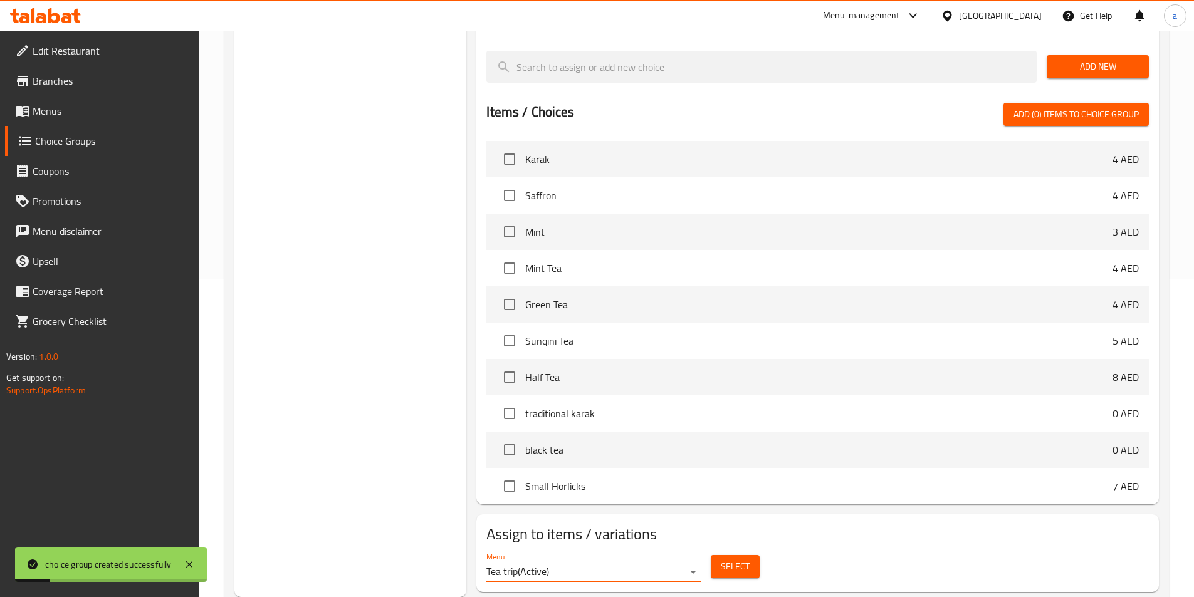
click at [736, 559] on span "Select" at bounding box center [735, 567] width 29 height 16
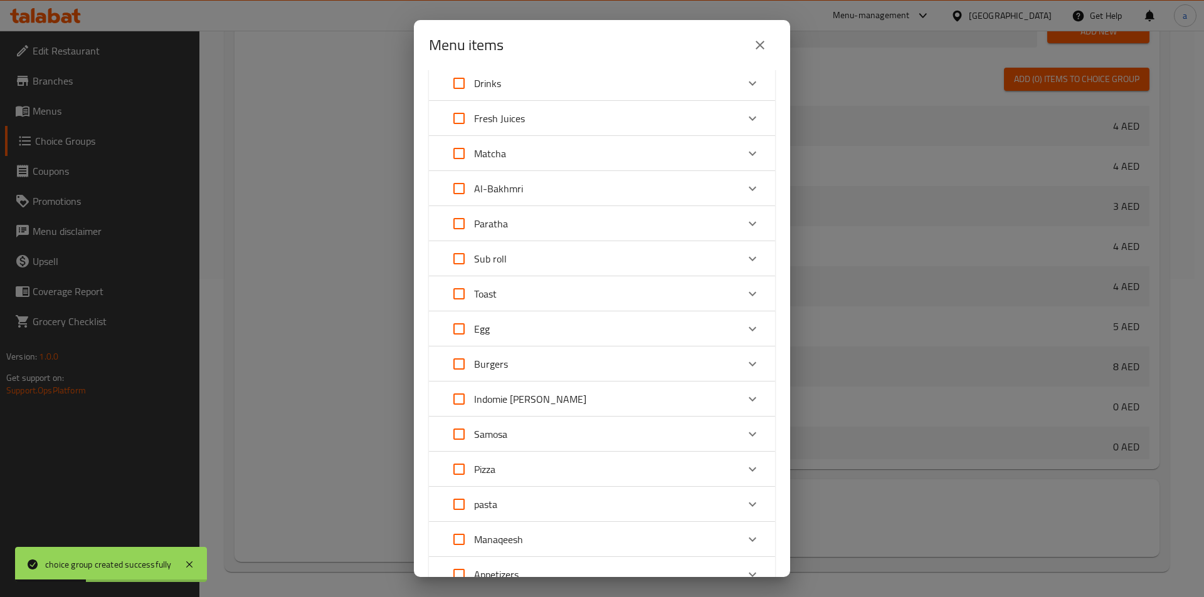
scroll to position [216, 0]
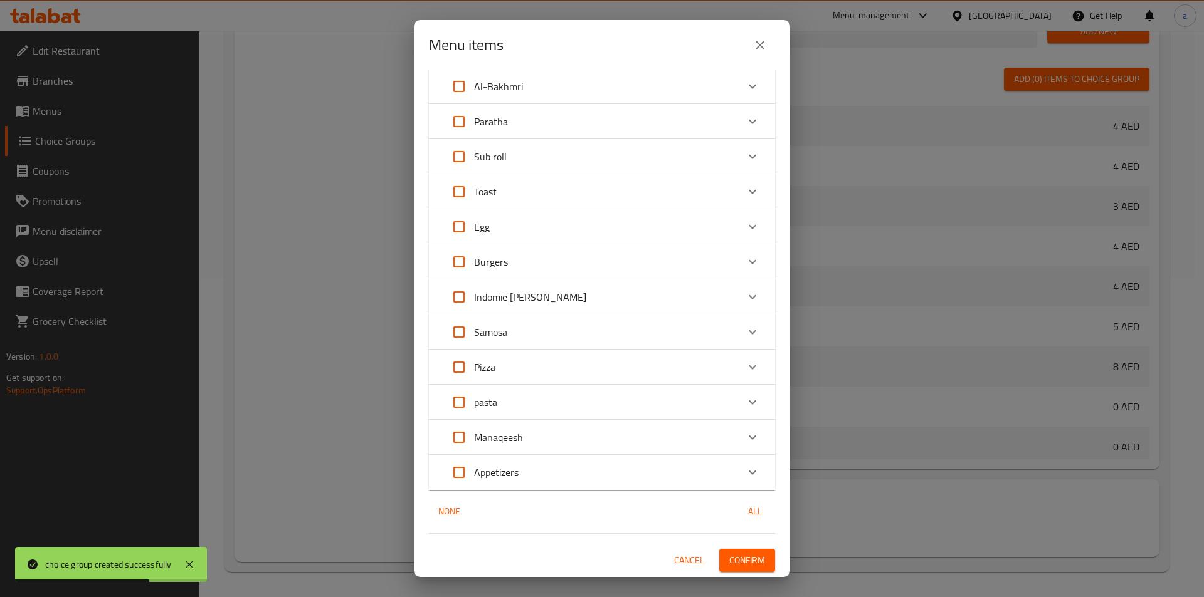
click at [753, 397] on div "Expand" at bounding box center [752, 402] width 30 height 30
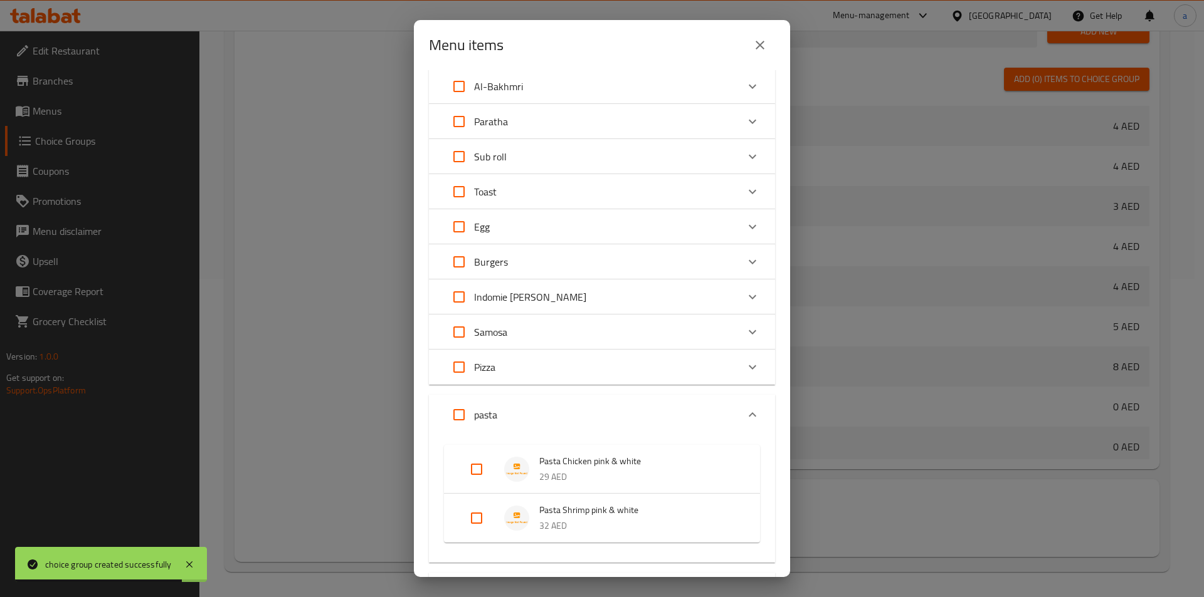
click at [471, 457] on input "Expand" at bounding box center [476, 470] width 30 height 30
checkbox input "true"
click at [477, 523] on input "Expand" at bounding box center [476, 528] width 30 height 30
checkbox input "true"
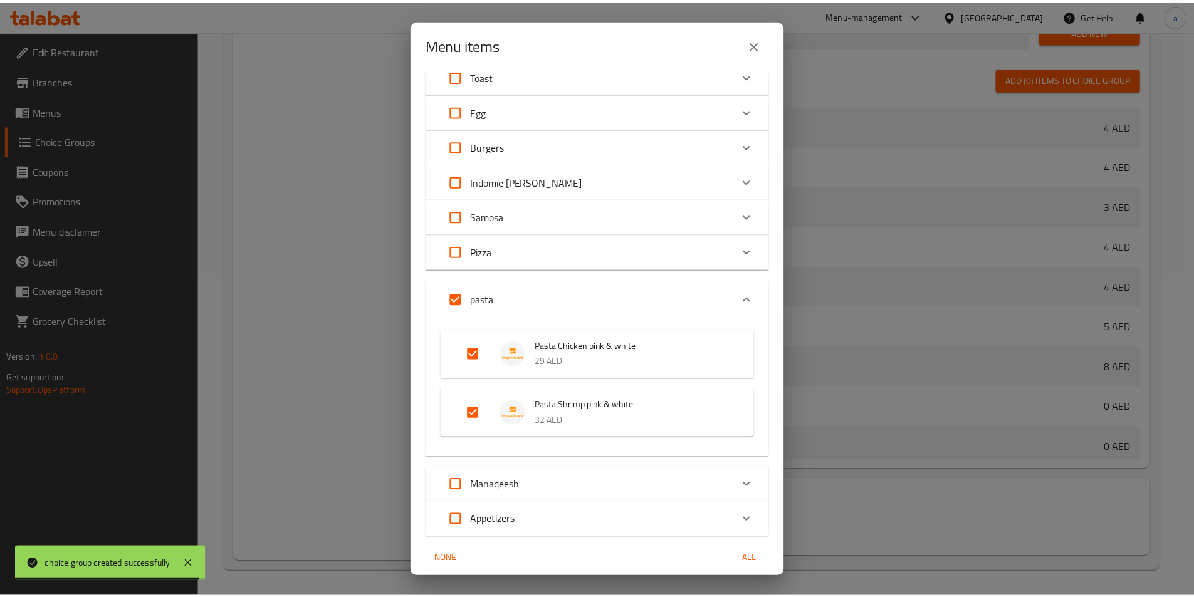
scroll to position [379, 0]
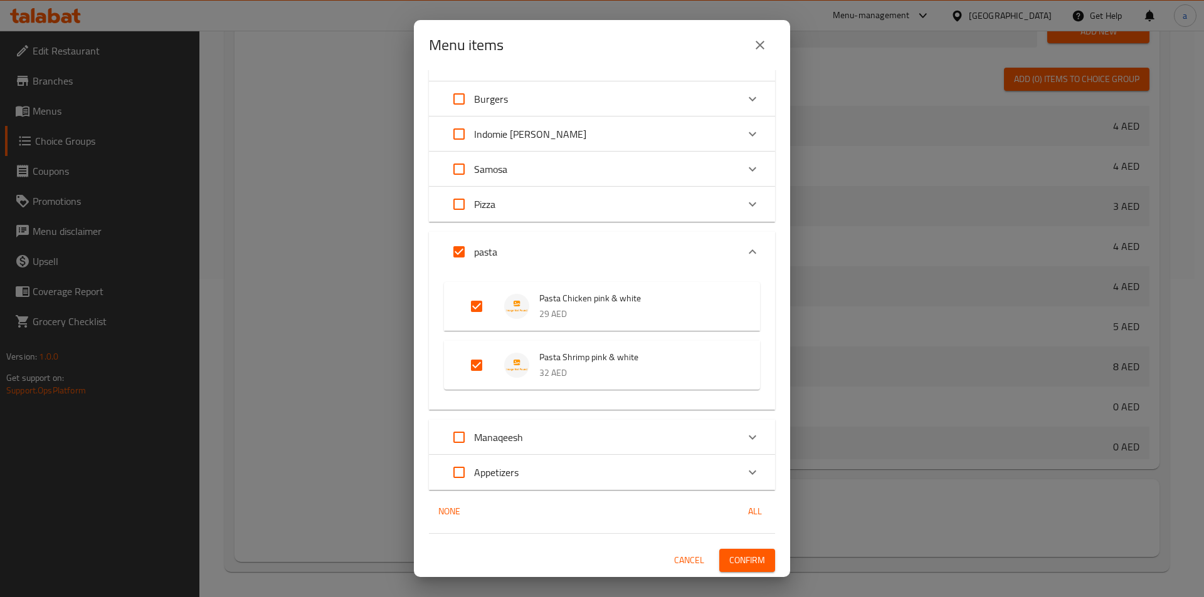
click at [755, 563] on span "Confirm" at bounding box center [747, 561] width 36 height 16
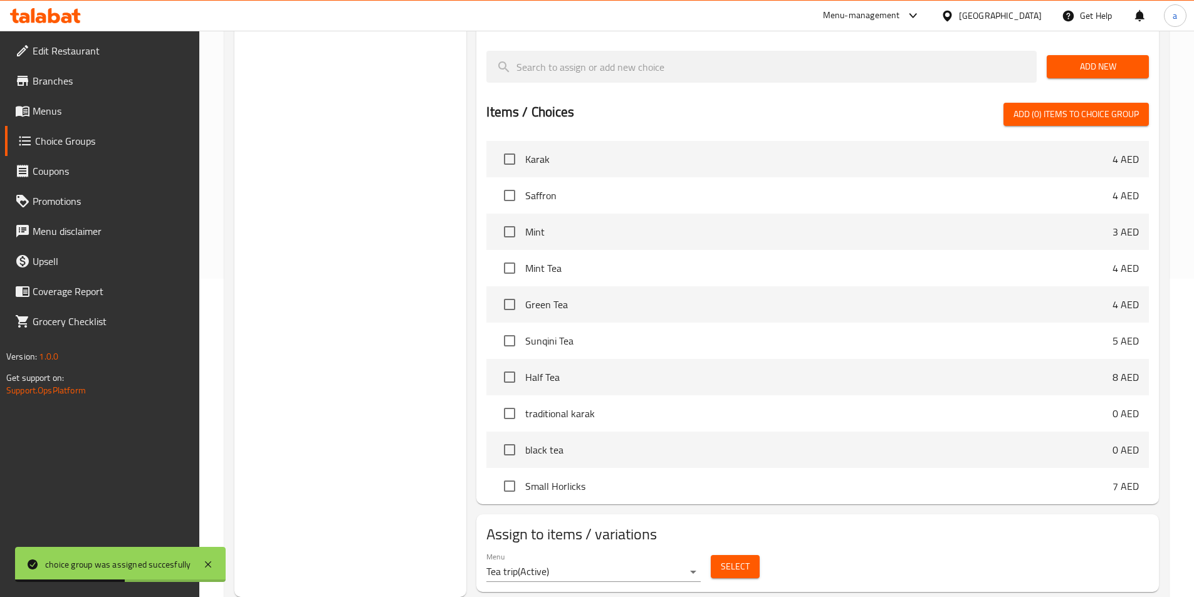
click at [69, 106] on span "Menus" at bounding box center [111, 110] width 157 height 15
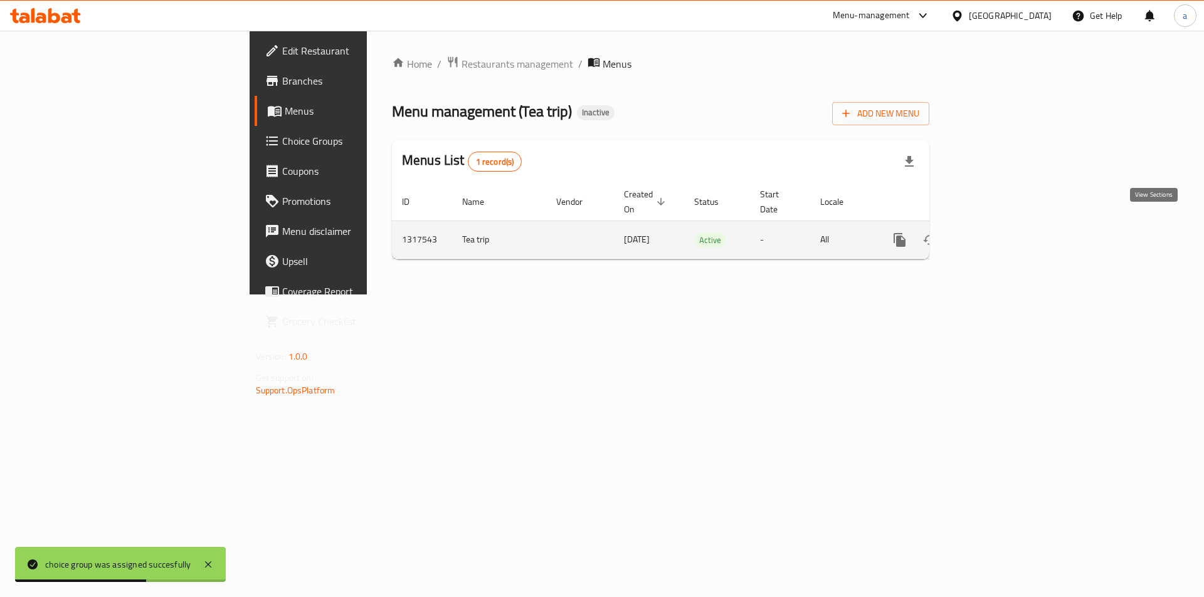
click at [997, 233] on icon "enhanced table" at bounding box center [989, 240] width 15 height 15
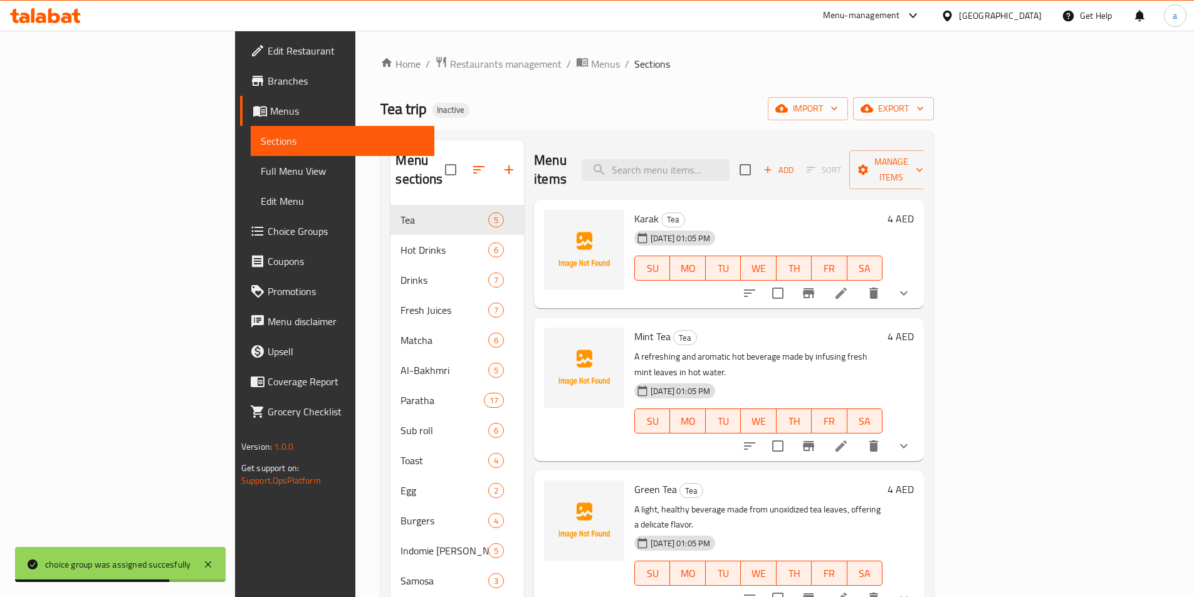
click at [261, 169] on span "Full Menu View" at bounding box center [343, 171] width 164 height 15
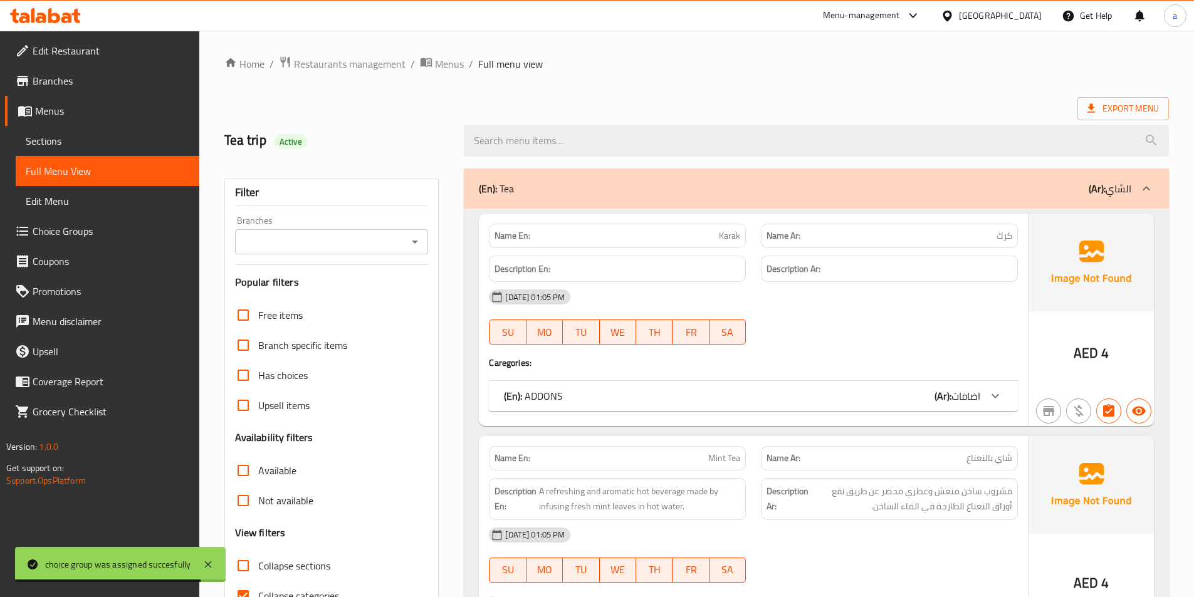
click at [983, 395] on div at bounding box center [996, 396] width 30 height 30
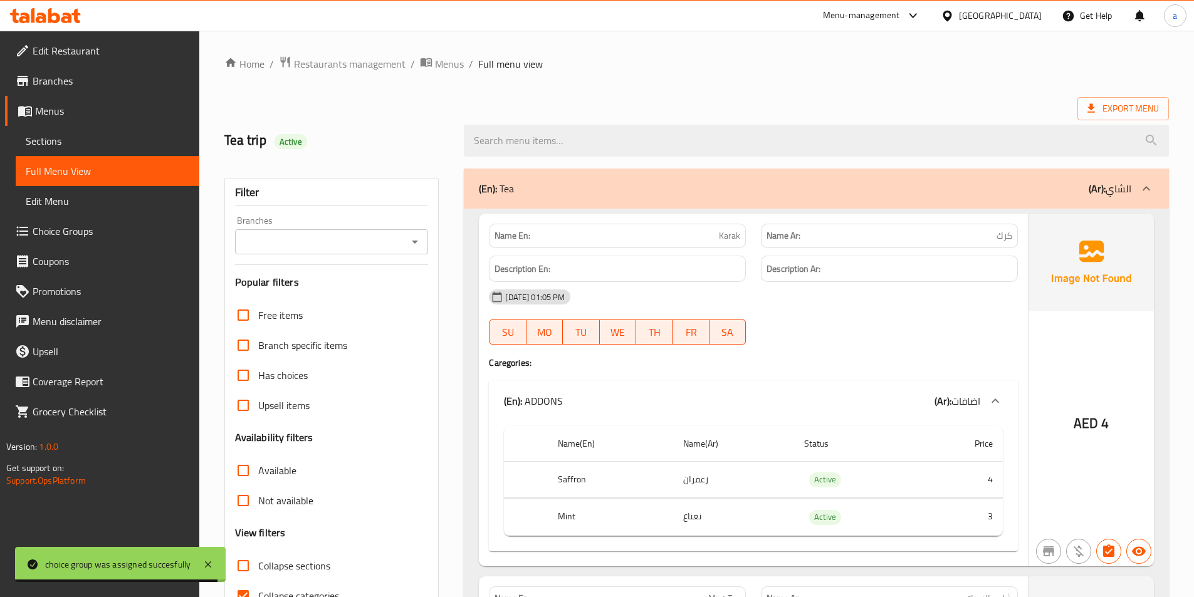
click at [992, 408] on icon at bounding box center [995, 401] width 15 height 15
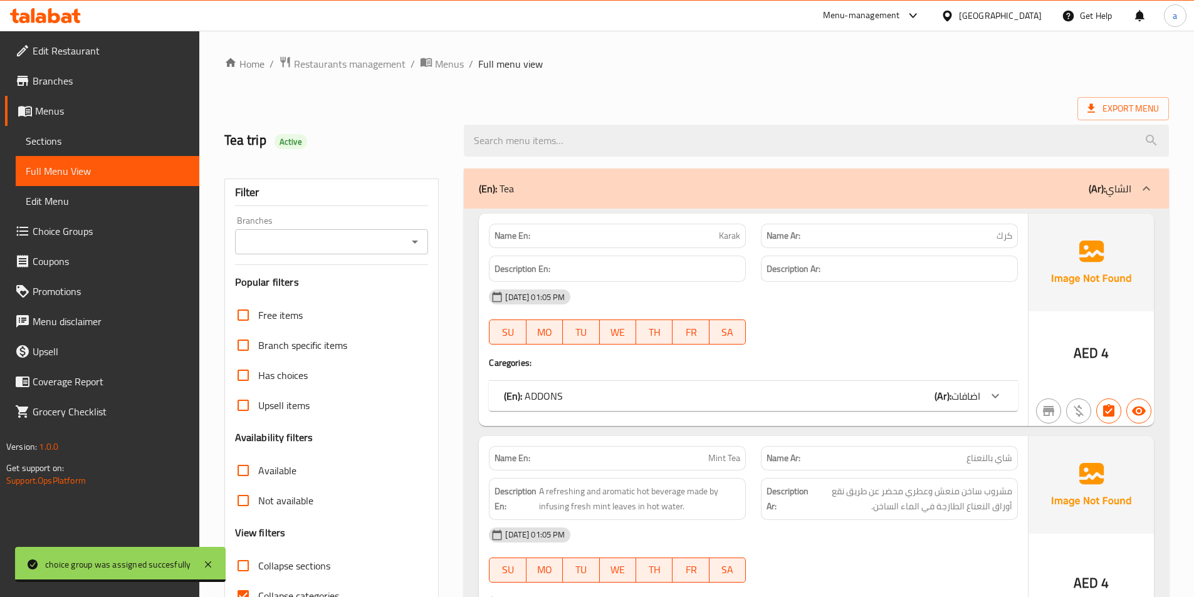
click at [1146, 194] on icon at bounding box center [1146, 188] width 15 height 15
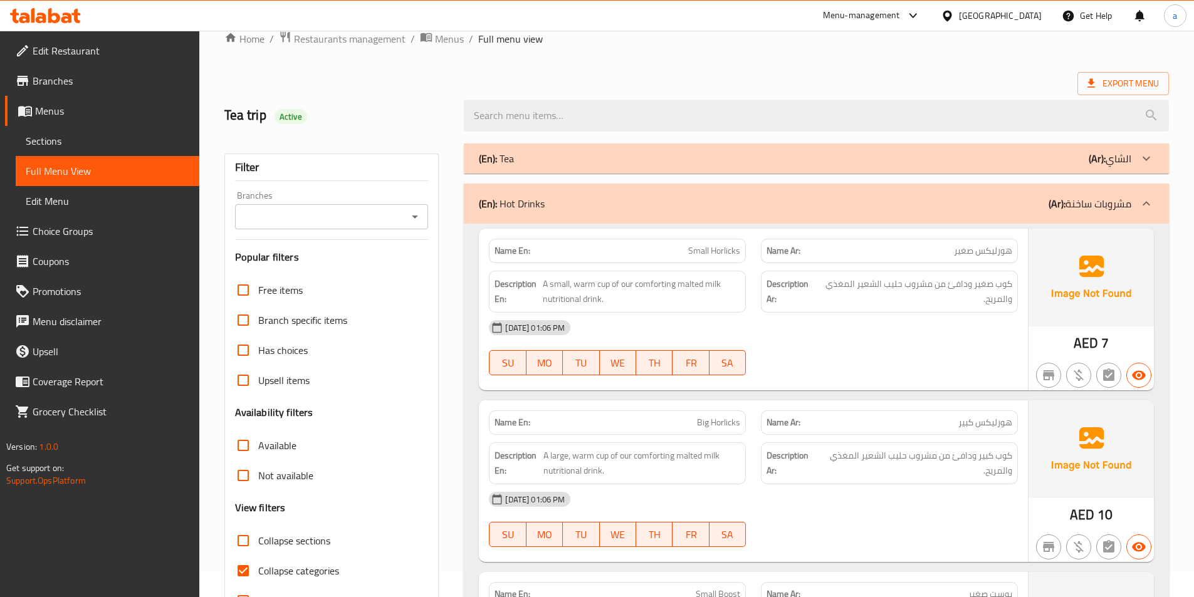
scroll to position [251, 0]
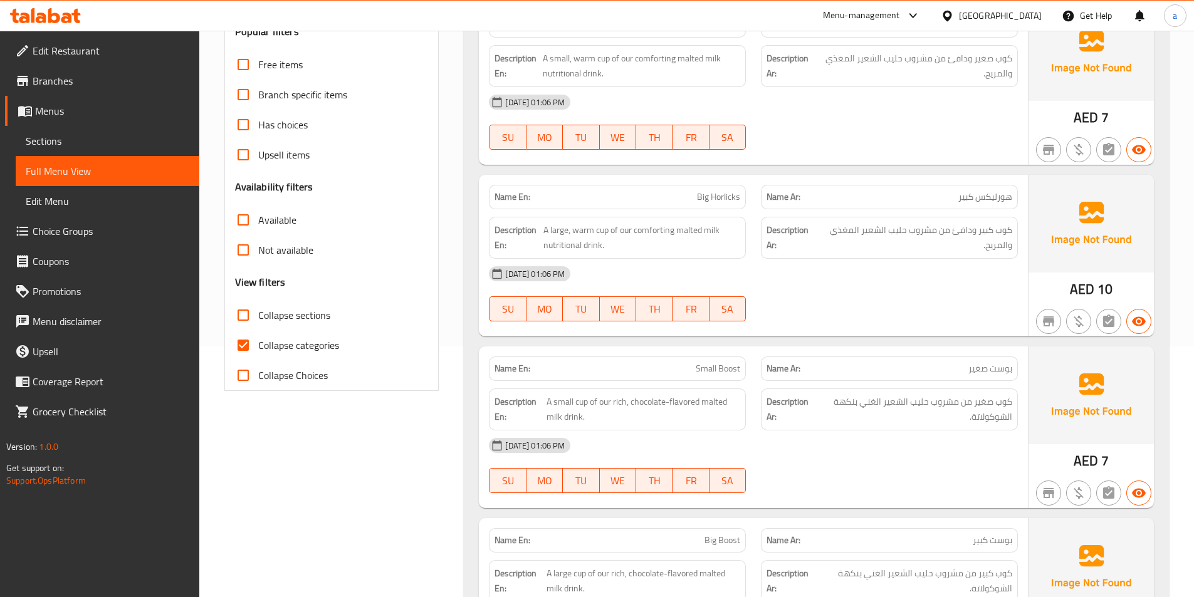
click at [247, 339] on input "Collapse categories" at bounding box center [243, 345] width 30 height 30
checkbox input "false"
click at [243, 317] on input "Collapse sections" at bounding box center [243, 315] width 30 height 30
checkbox input "true"
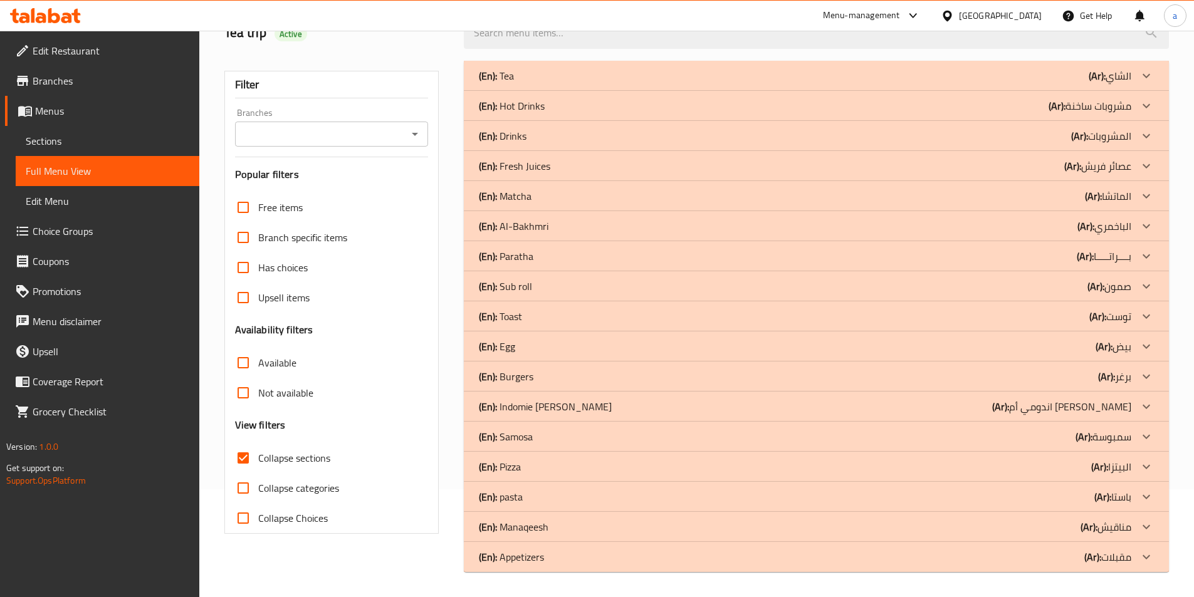
scroll to position [108, 0]
click at [1142, 558] on icon at bounding box center [1146, 557] width 15 height 15
click at [1151, 523] on icon at bounding box center [1146, 527] width 15 height 15
click at [1147, 494] on icon at bounding box center [1146, 497] width 15 height 15
click at [1155, 466] on div at bounding box center [1147, 467] width 30 height 30
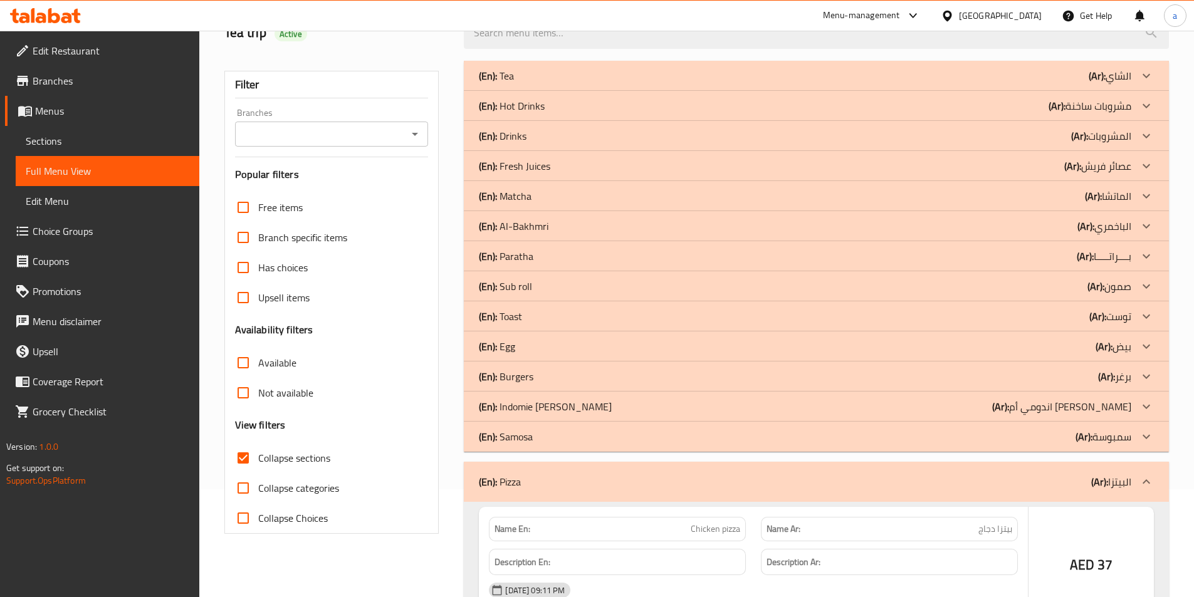
click at [1147, 435] on icon at bounding box center [1146, 436] width 15 height 15
click at [1150, 411] on icon at bounding box center [1146, 406] width 15 height 15
click at [1149, 381] on icon at bounding box center [1146, 376] width 15 height 15
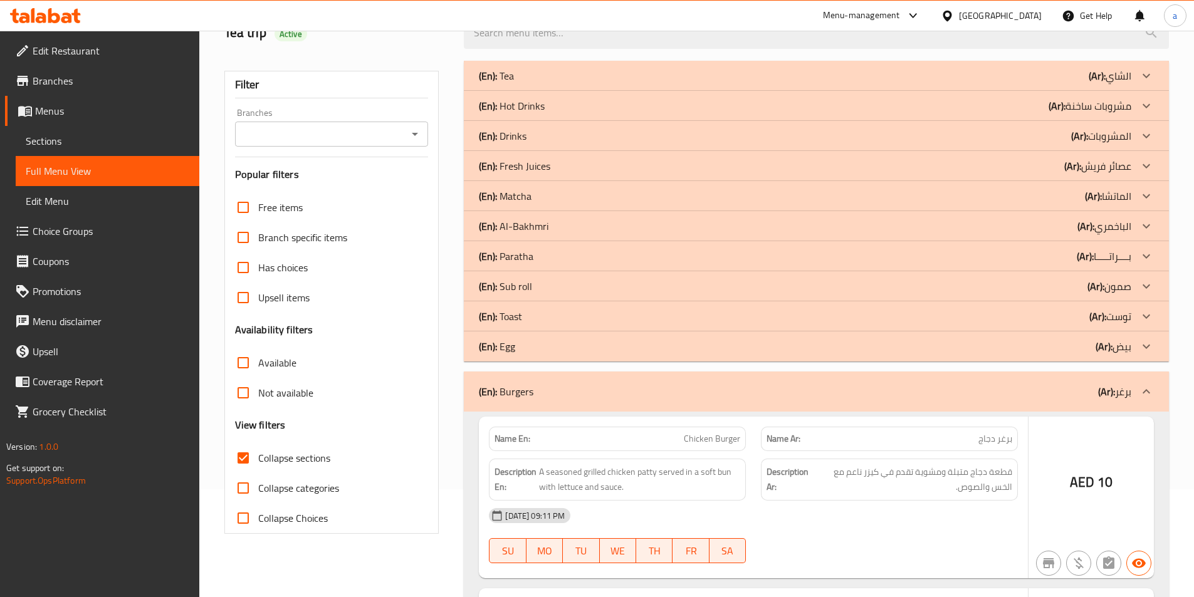
click at [1147, 347] on icon at bounding box center [1147, 346] width 8 height 4
click at [1145, 310] on icon at bounding box center [1146, 316] width 15 height 15
click at [1152, 290] on icon at bounding box center [1146, 286] width 15 height 15
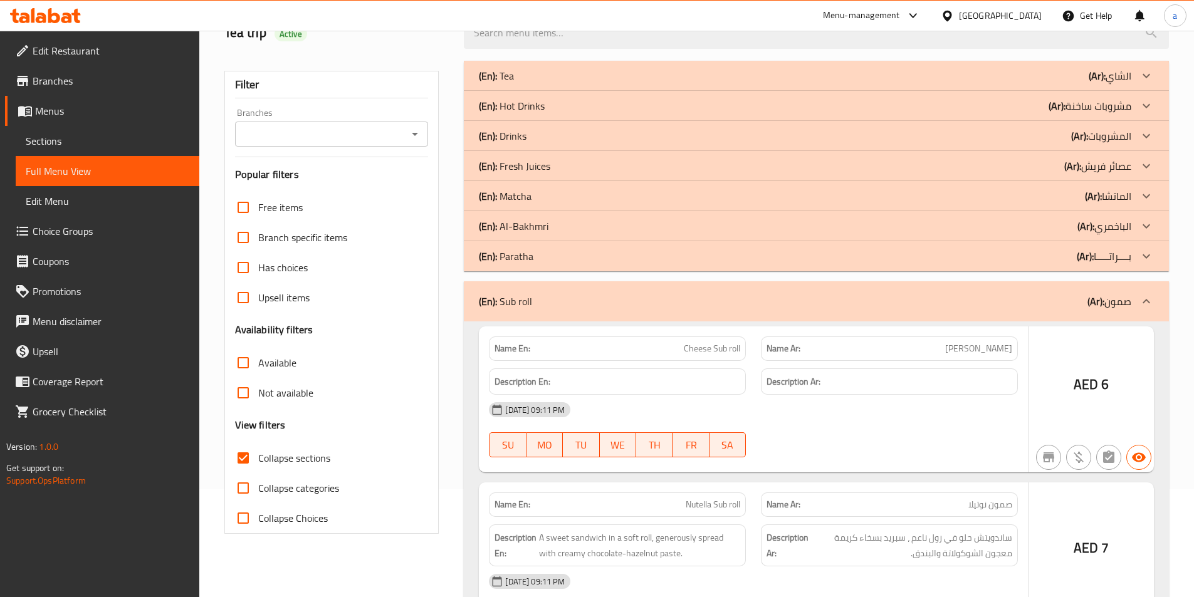
click at [1150, 261] on icon at bounding box center [1146, 256] width 15 height 15
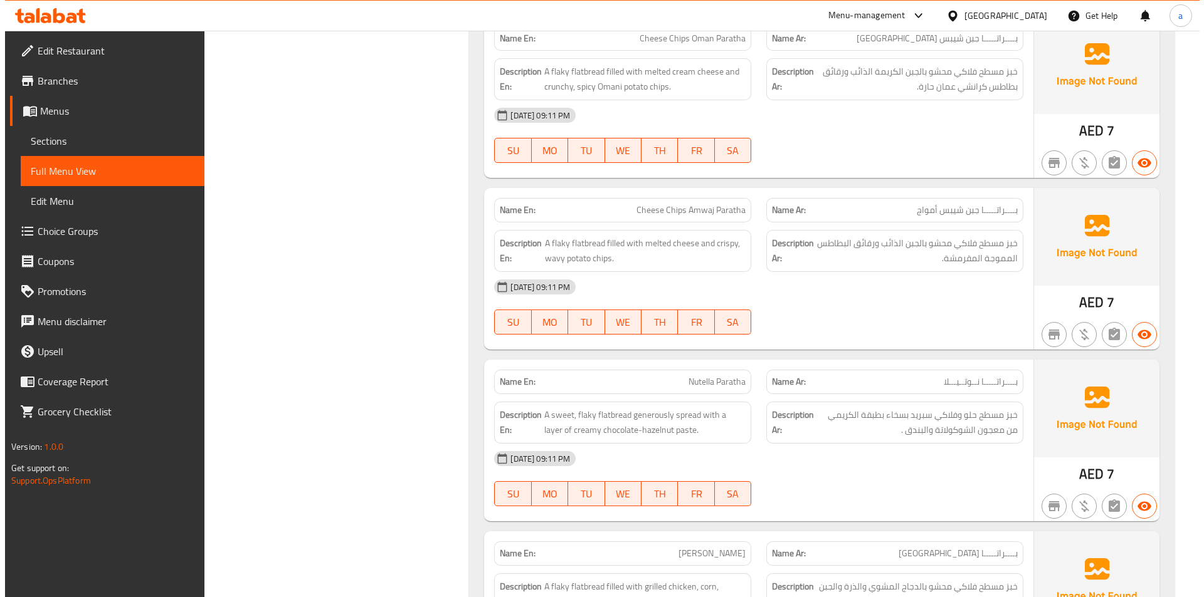
scroll to position [0, 0]
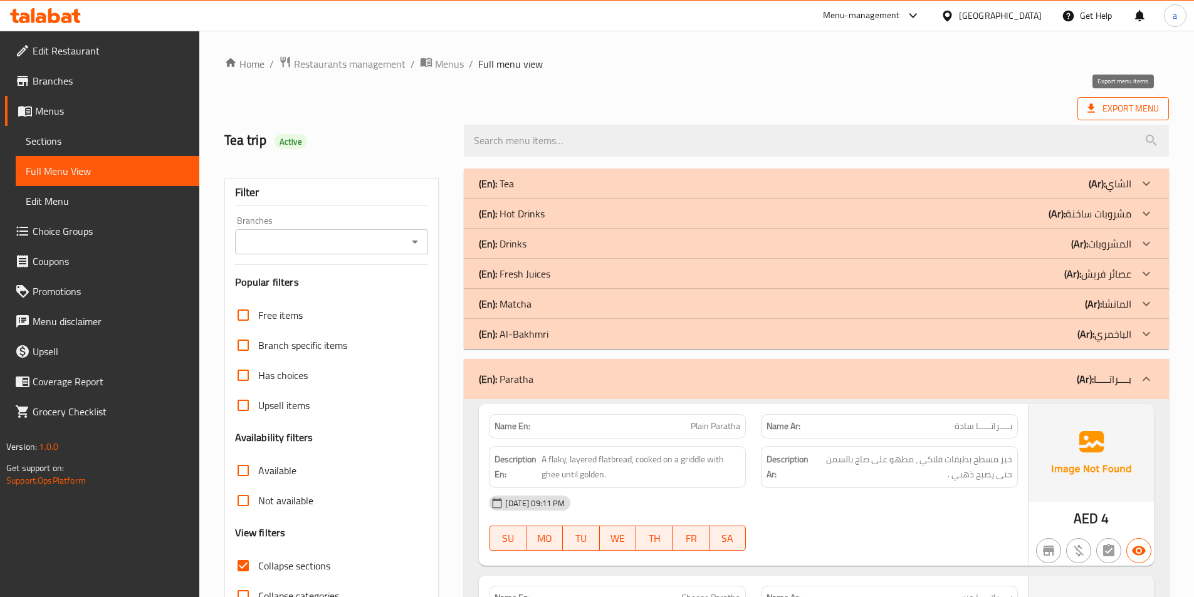
click at [1147, 101] on span "Export Menu" at bounding box center [1123, 109] width 71 height 16
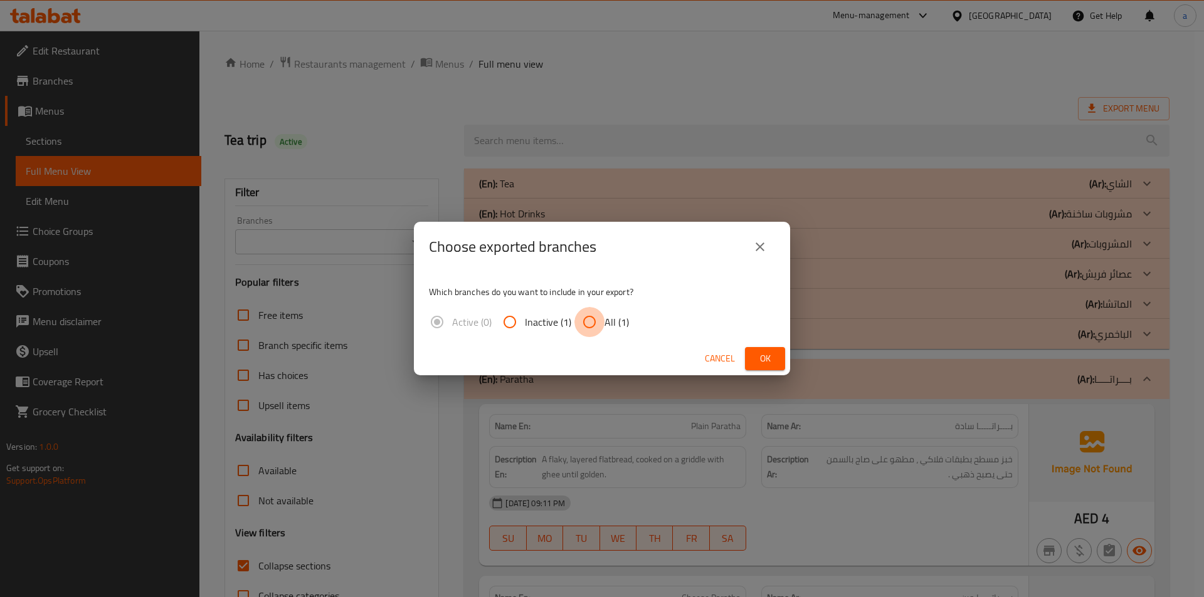
drag, startPoint x: 601, startPoint y: 326, endPoint x: 738, endPoint y: 354, distance: 140.0
click at [601, 325] on input "All (1)" at bounding box center [589, 322] width 30 height 30
radio input "true"
click at [751, 354] on button "Ok" at bounding box center [765, 358] width 40 height 23
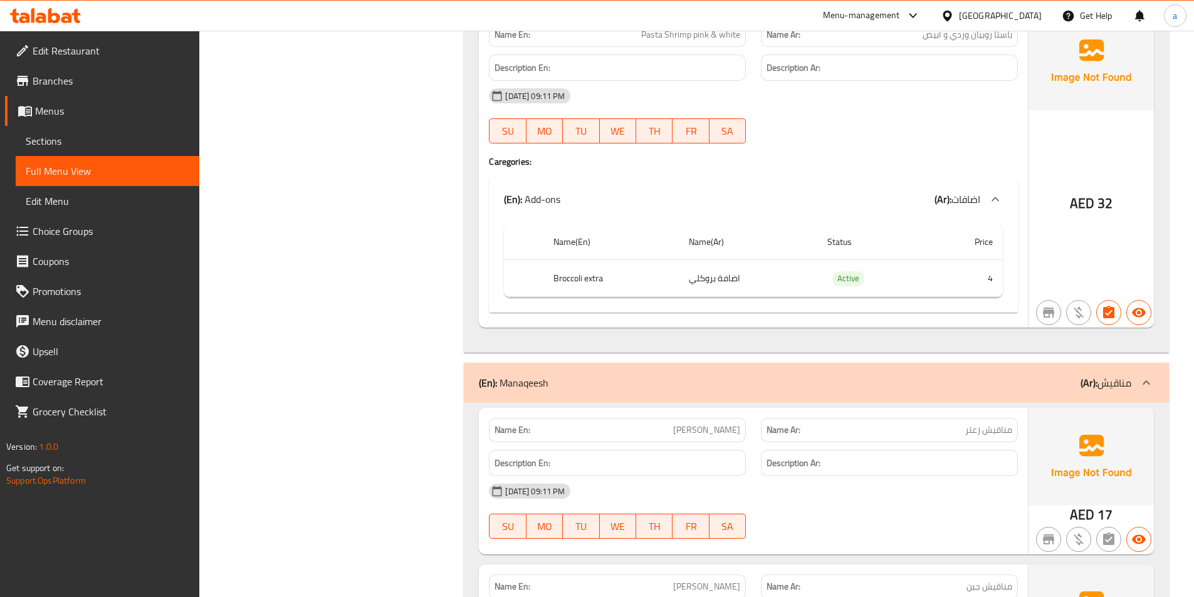
scroll to position [8719, 0]
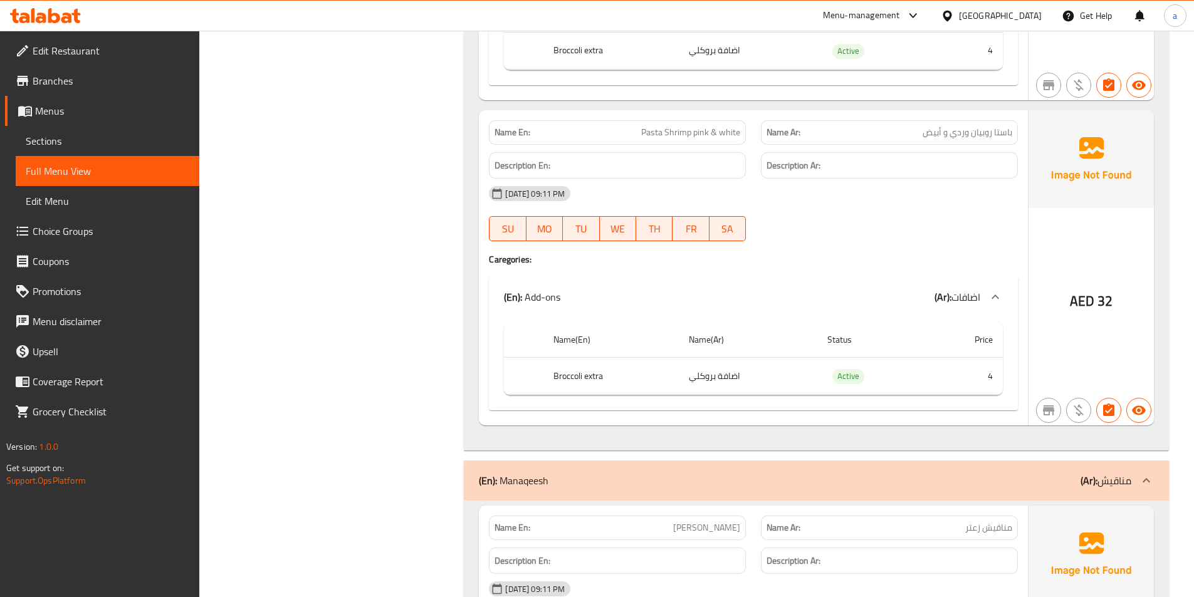
click at [566, 381] on th "Broccoli extra" at bounding box center [611, 376] width 135 height 37
copy th "Broccoli extra"
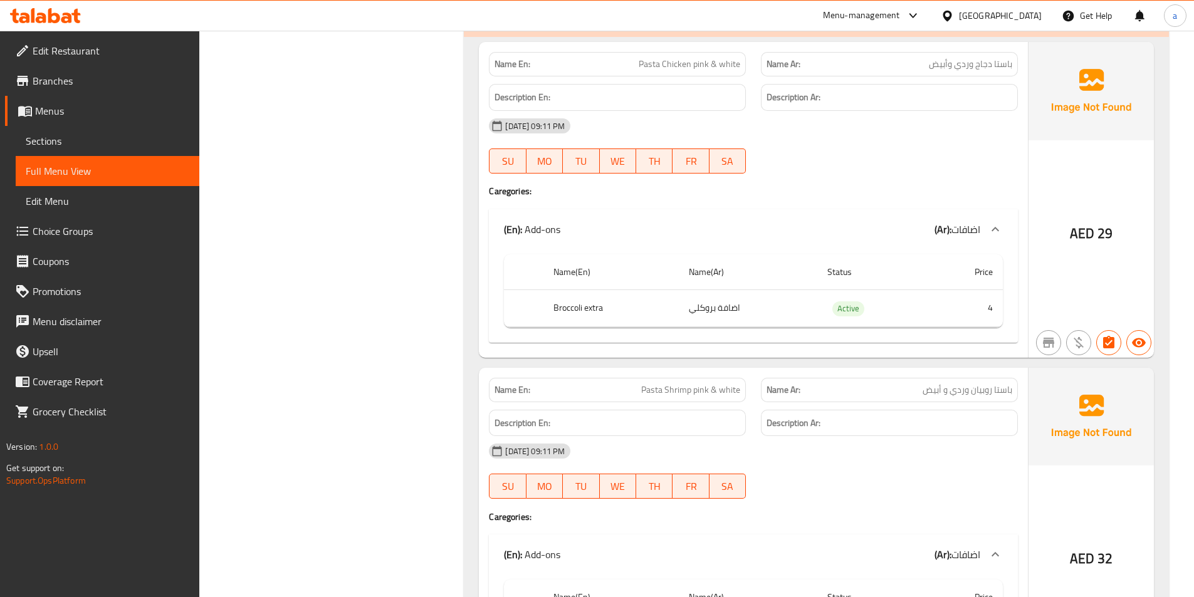
scroll to position [8343, 0]
